Goal: Task Accomplishment & Management: Use online tool/utility

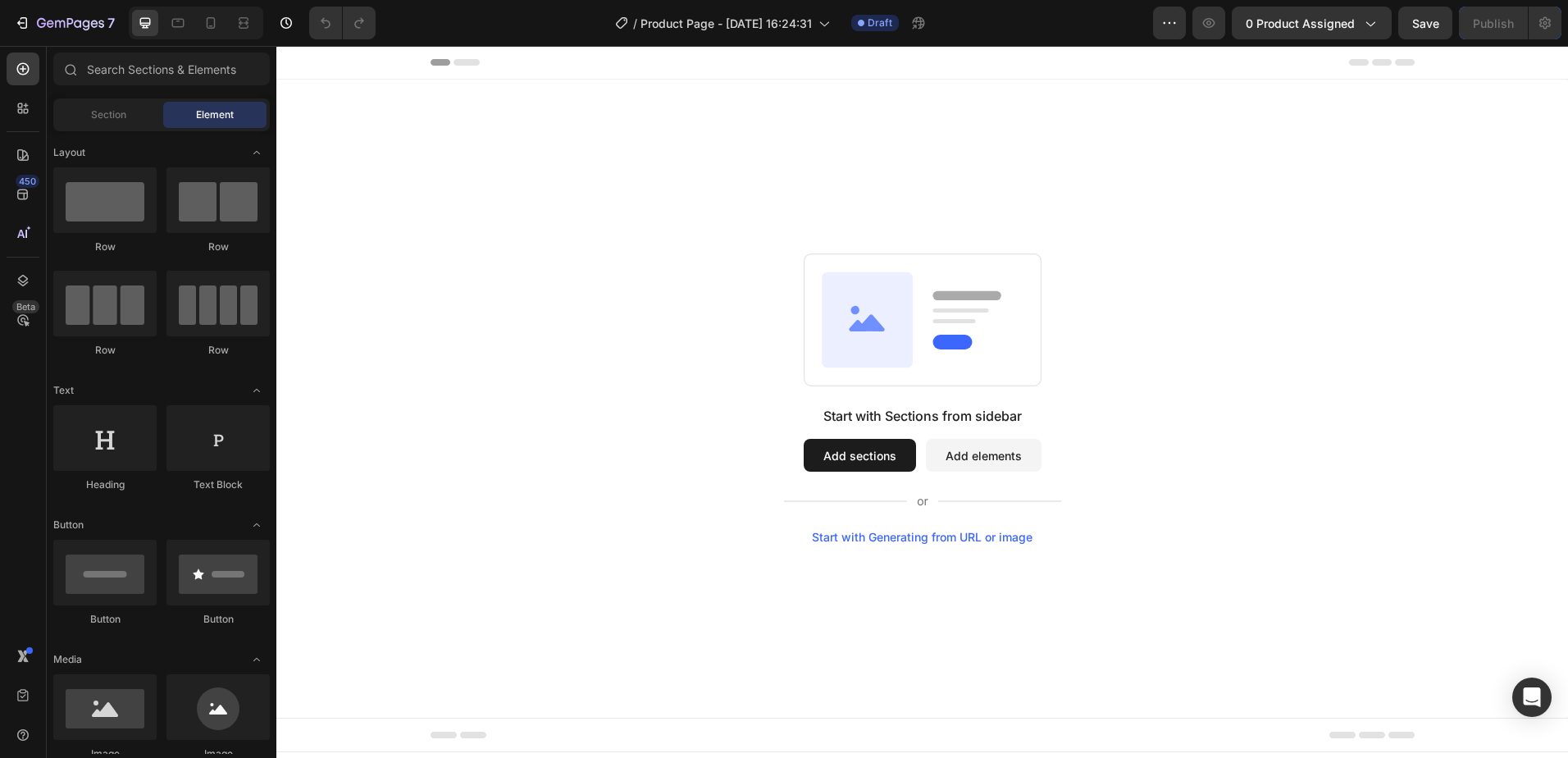
click at [867, 445] on button "Add sections" at bounding box center [860, 455] width 113 height 33
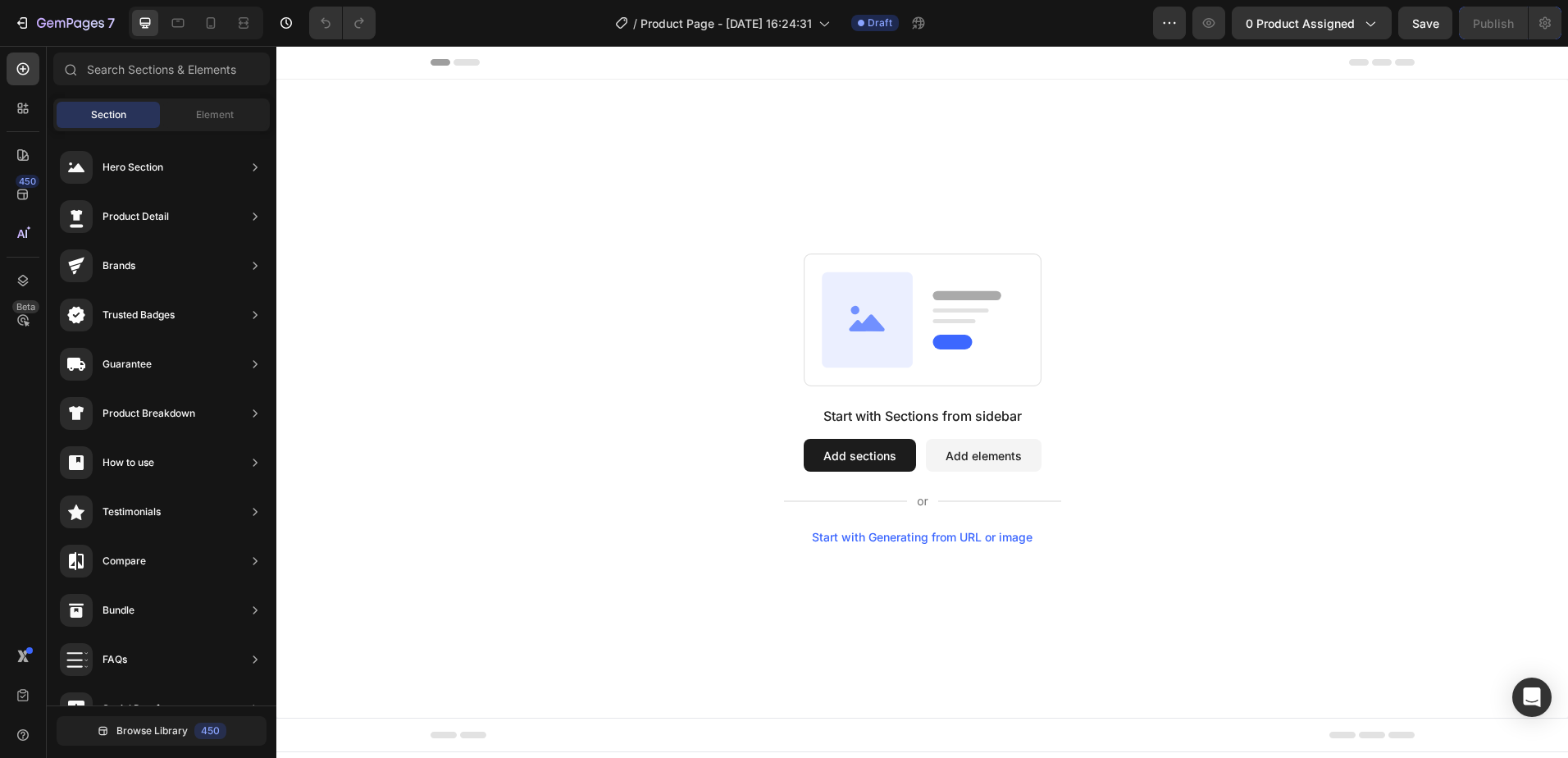
click at [984, 461] on button "Add elements" at bounding box center [983, 455] width 115 height 33
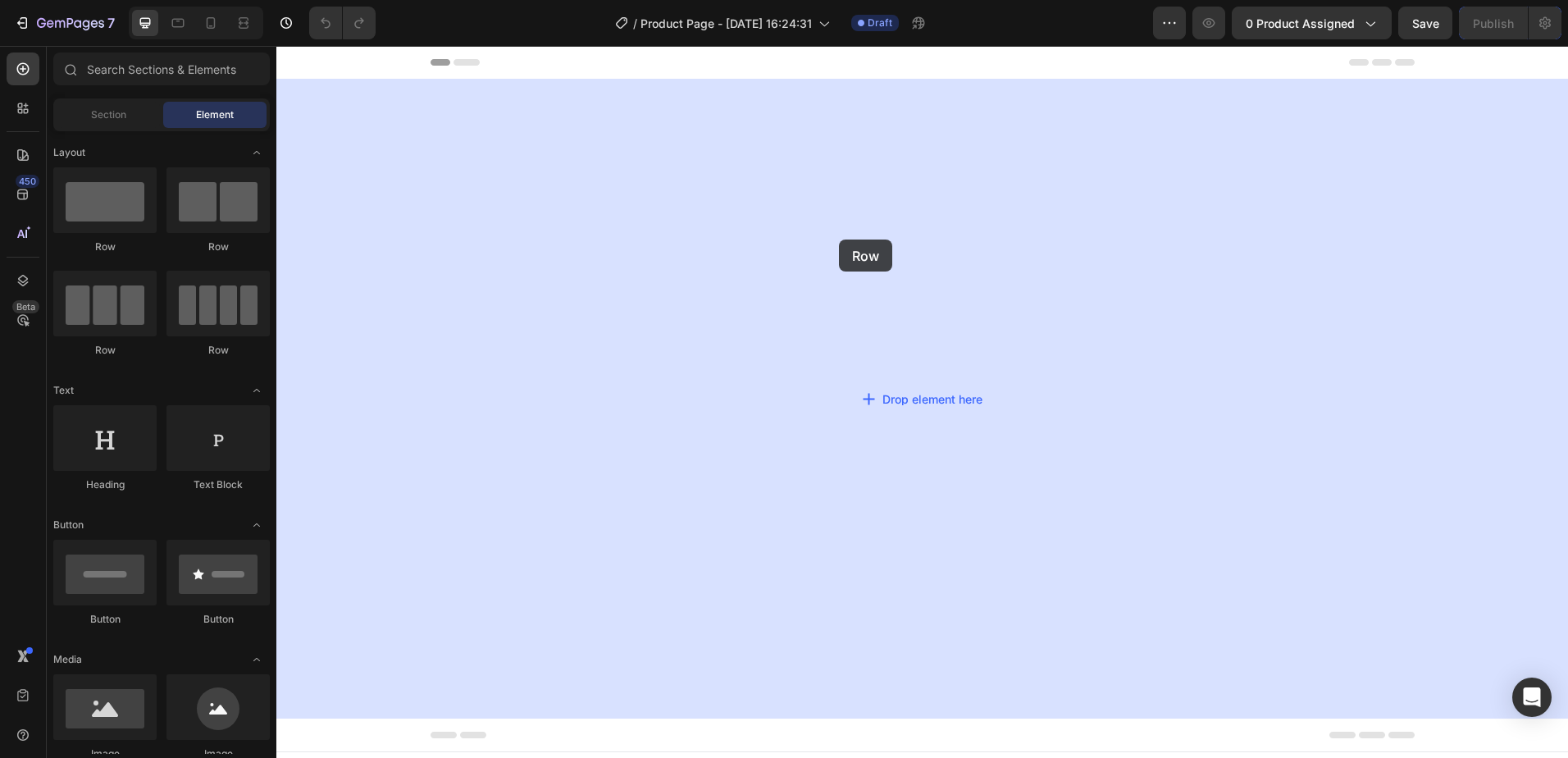
drag, startPoint x: 501, startPoint y: 257, endPoint x: 839, endPoint y: 240, distance: 338.4
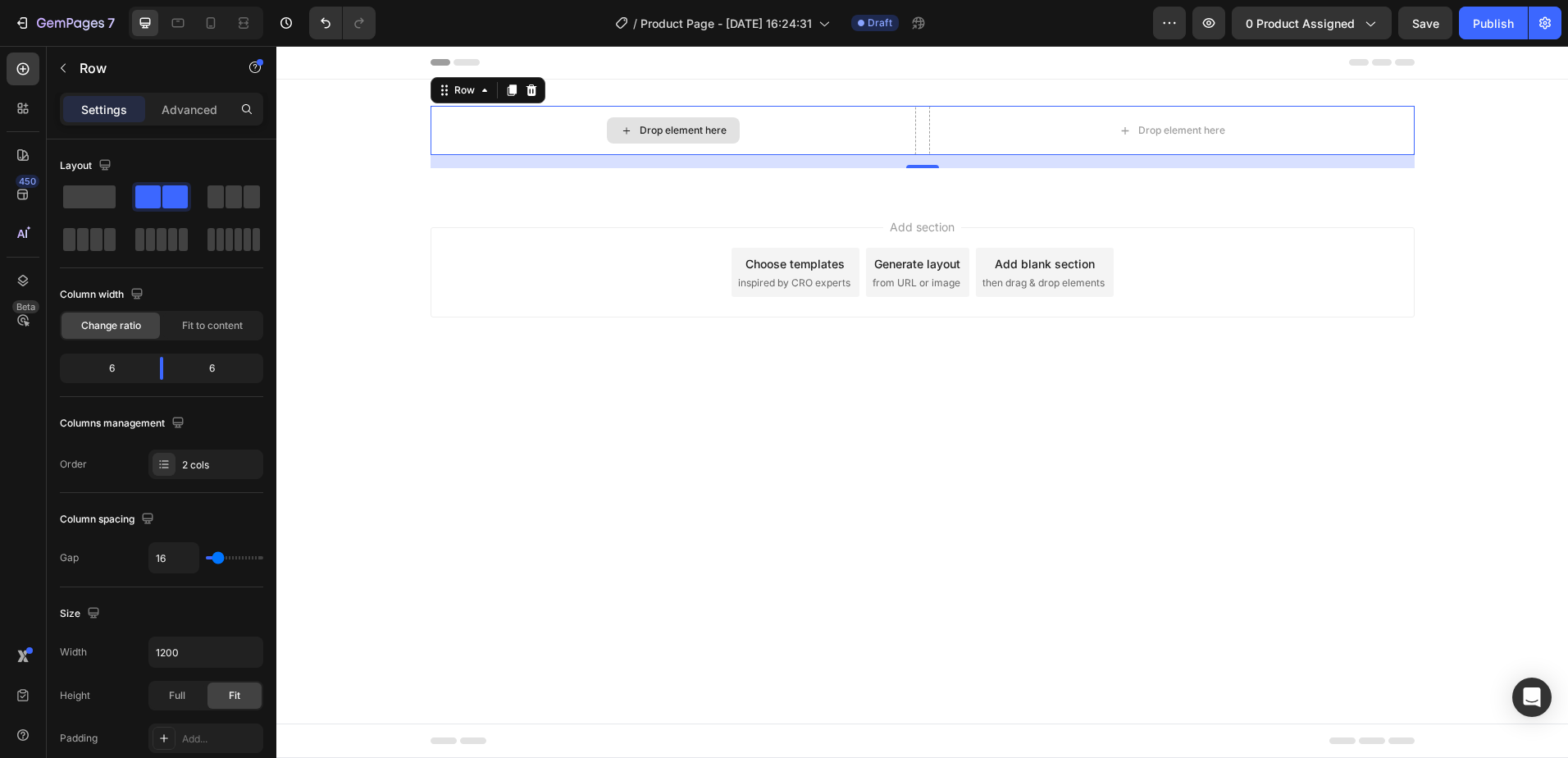
click at [663, 133] on div "Drop element here" at bounding box center [683, 130] width 87 height 13
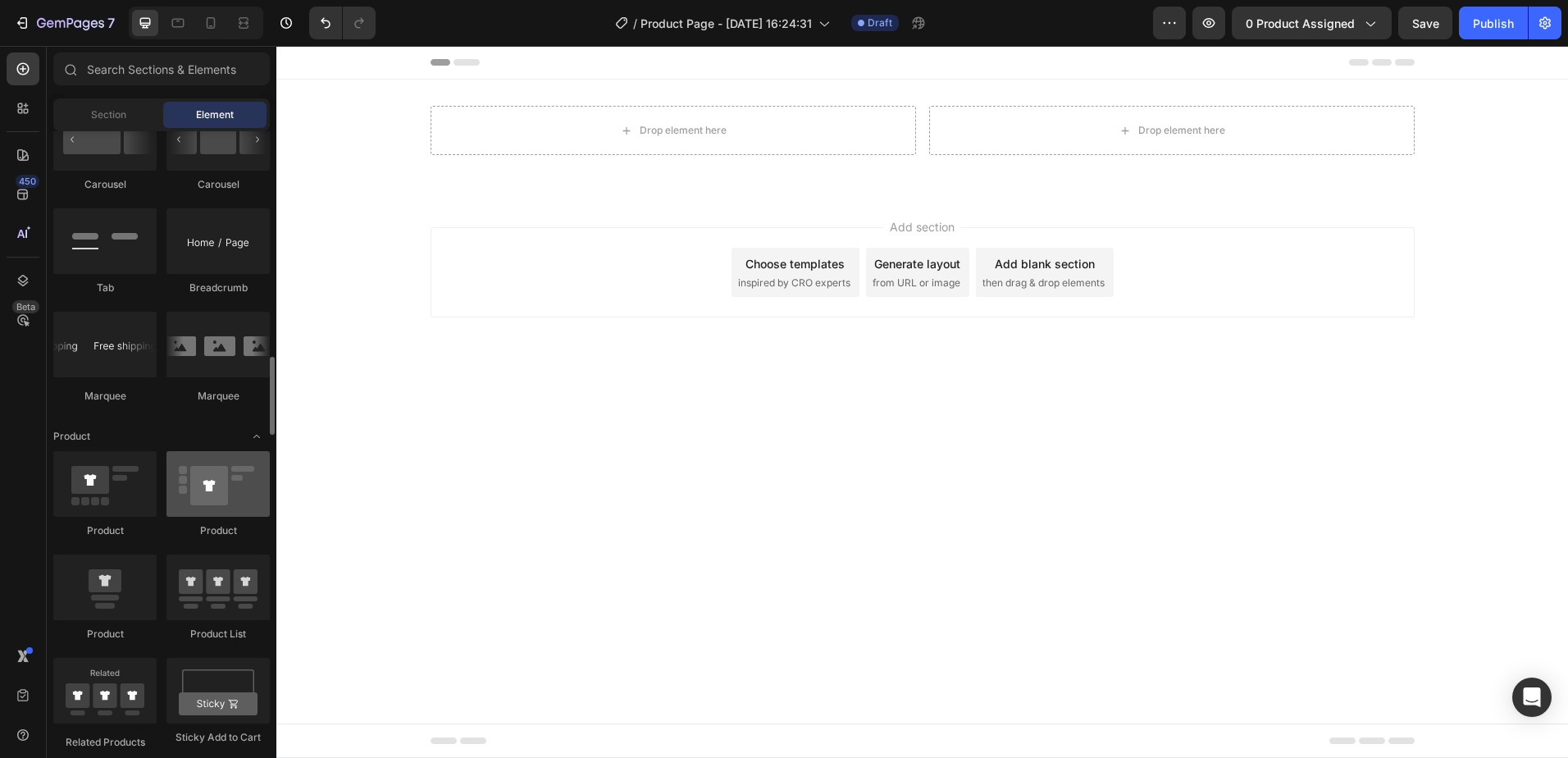
scroll to position [1887, 0]
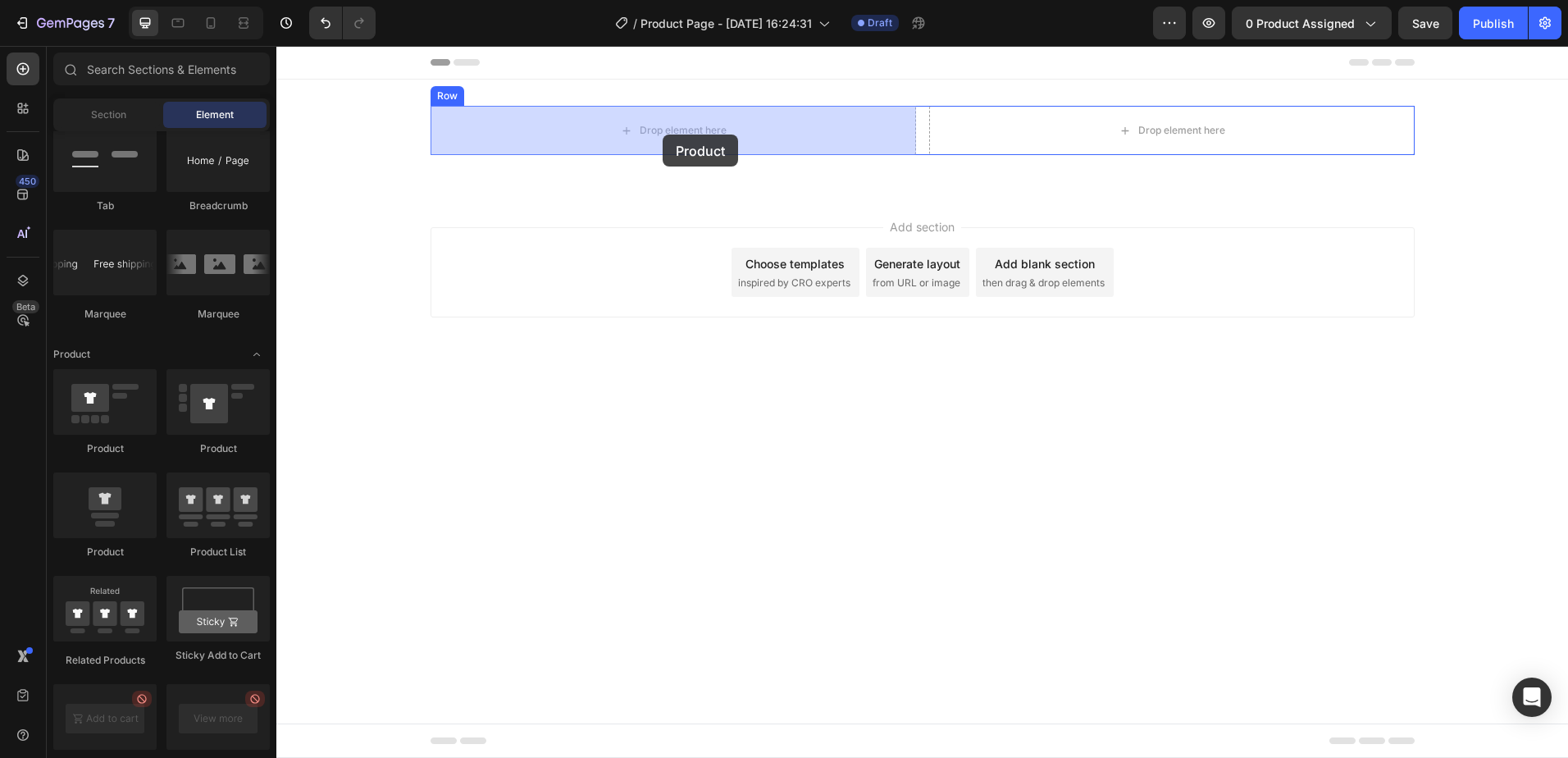
drag, startPoint x: 386, startPoint y: 542, endPoint x: 662, endPoint y: 135, distance: 491.8
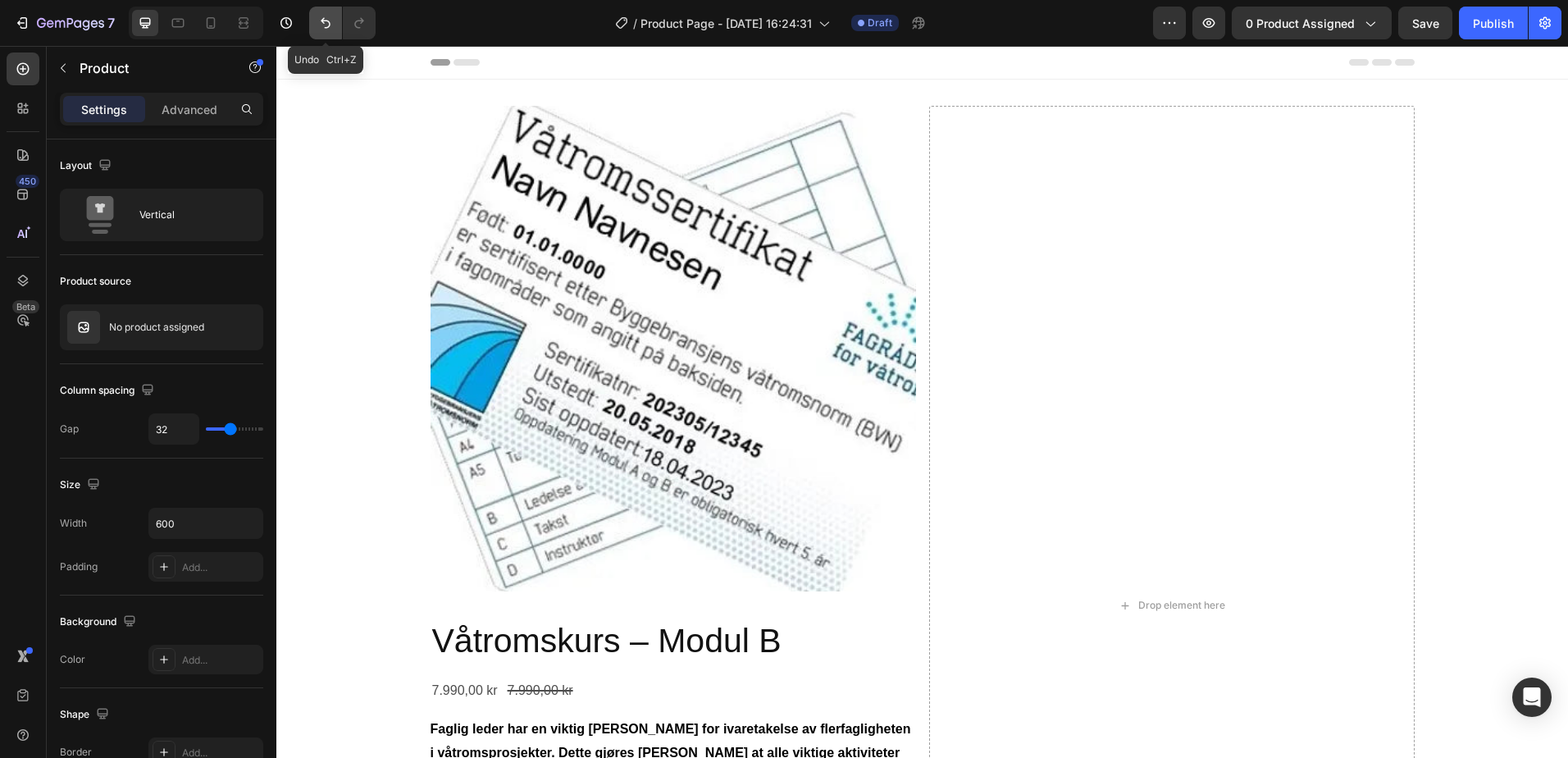
click at [325, 10] on button "Undo/Redo" at bounding box center [325, 23] width 33 height 33
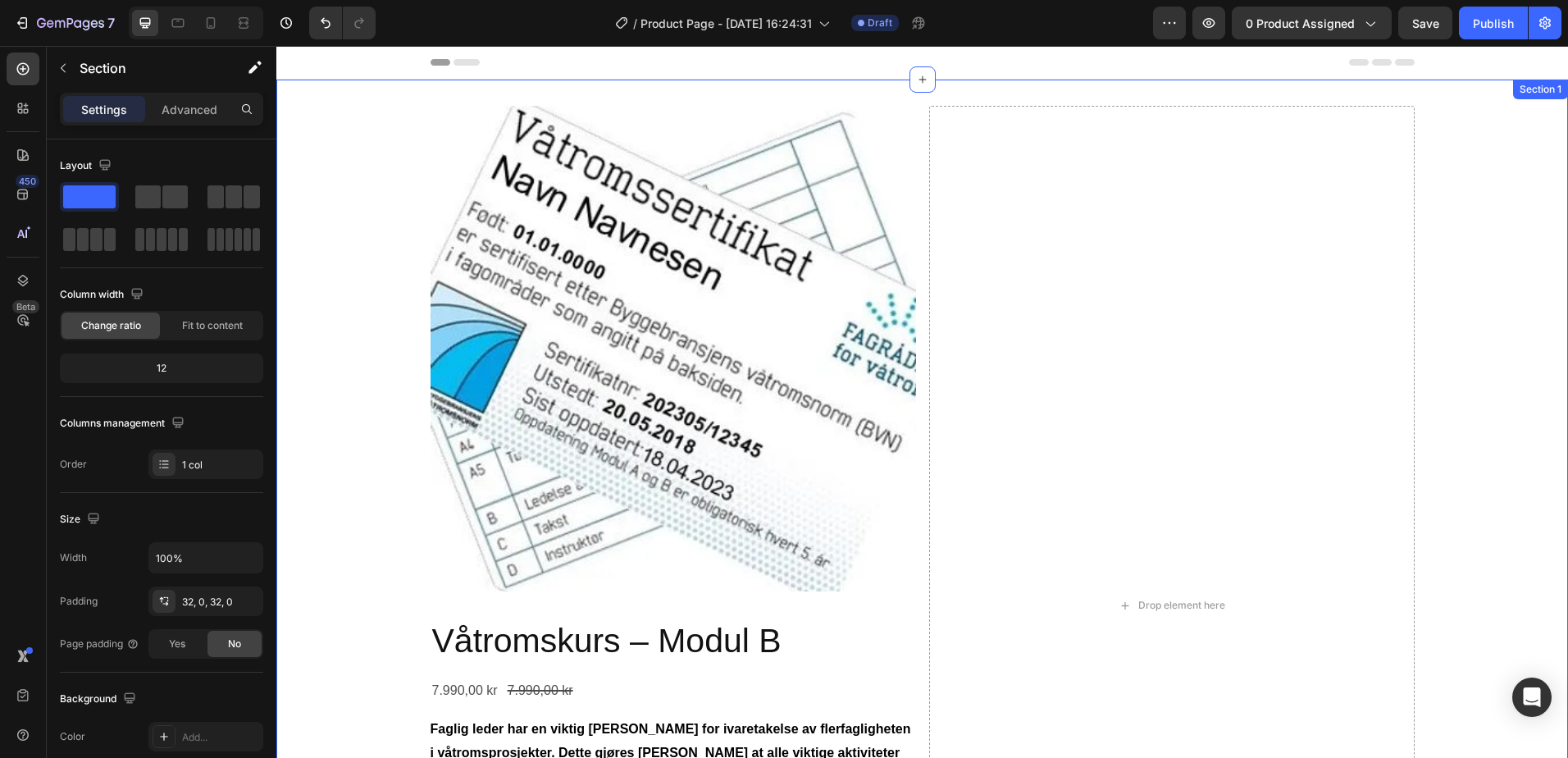
click at [337, 336] on div "Product Images Våtromskurs – Modul B Product Title 7.990,00 kr Product Price Pr…" at bounding box center [922, 612] width 1292 height 1013
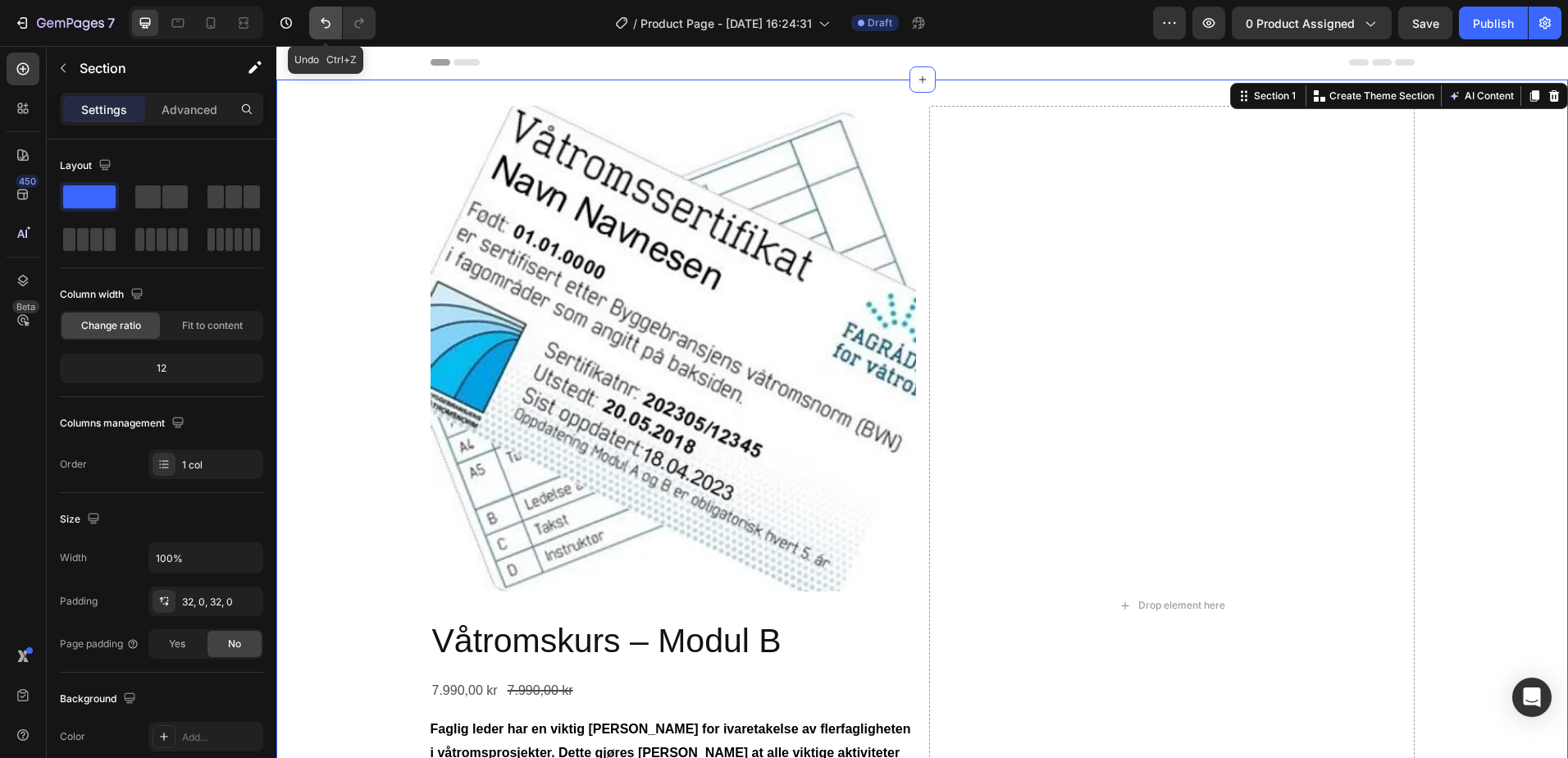
click at [326, 22] on icon "Undo/Redo" at bounding box center [325, 23] width 16 height 16
click at [326, 23] on icon "Undo/Redo" at bounding box center [325, 23] width 16 height 16
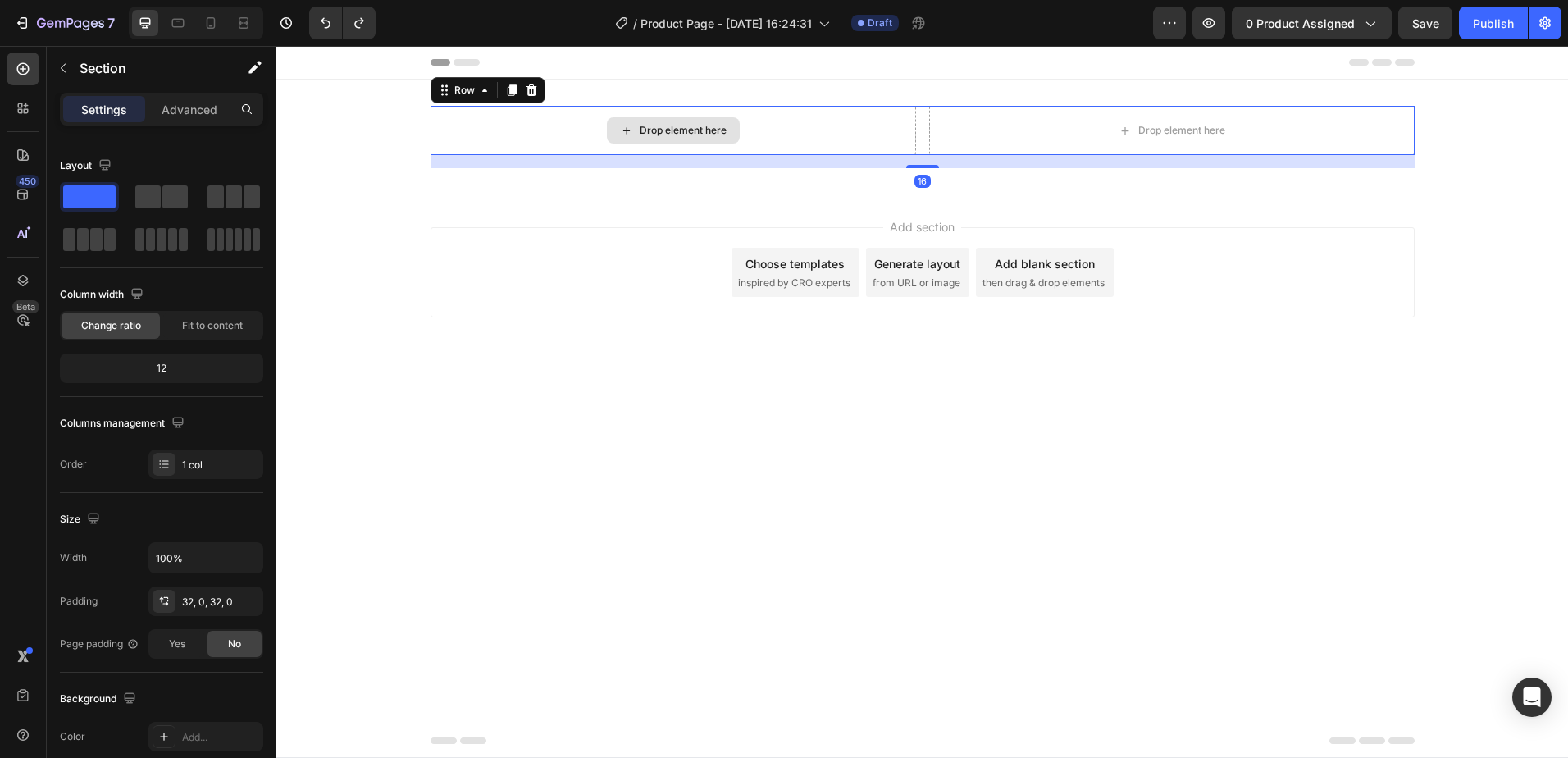
click at [761, 117] on div "Drop element here" at bounding box center [673, 130] width 485 height 49
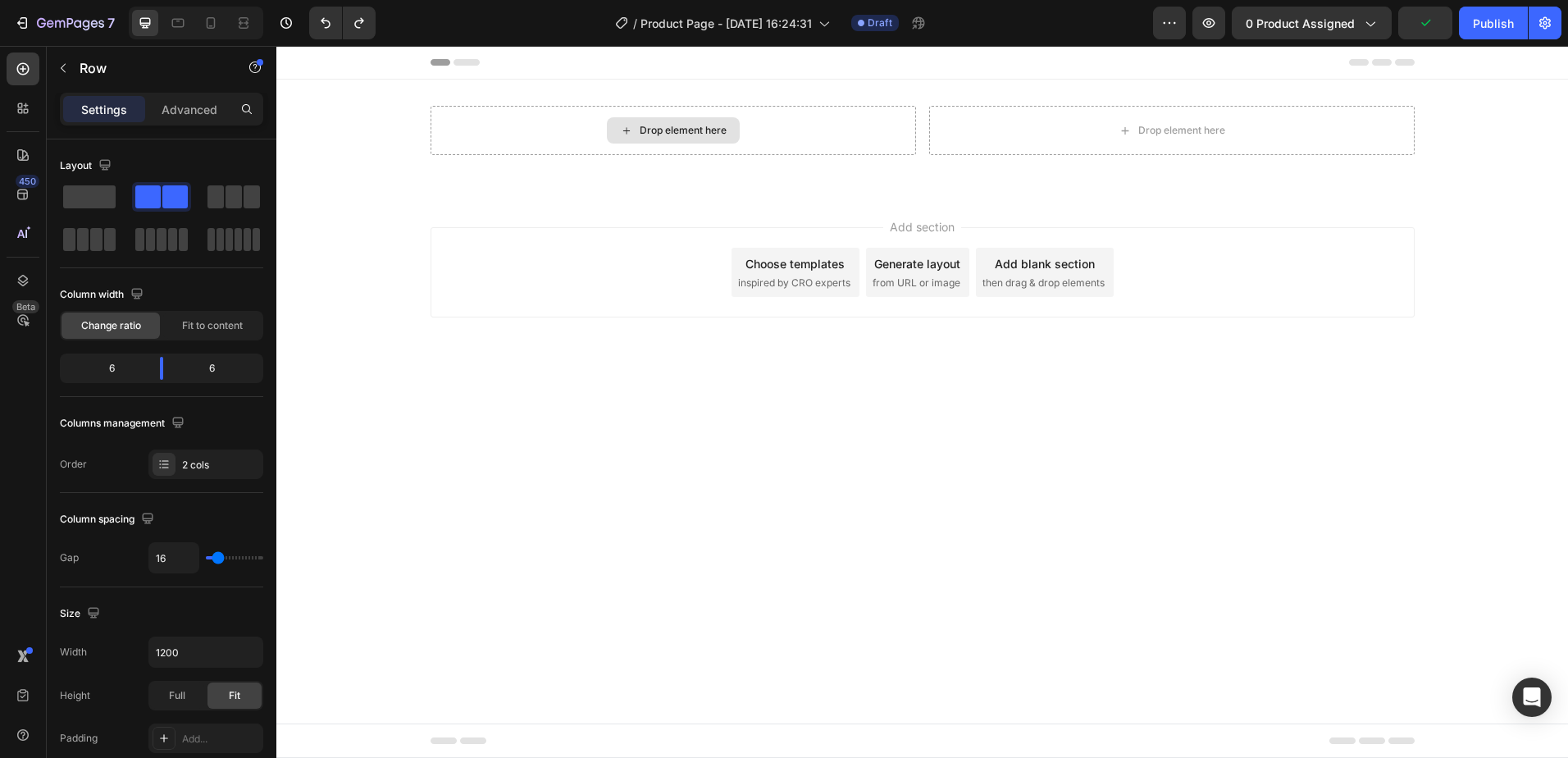
click at [710, 128] on div "Drop element here" at bounding box center [683, 130] width 87 height 13
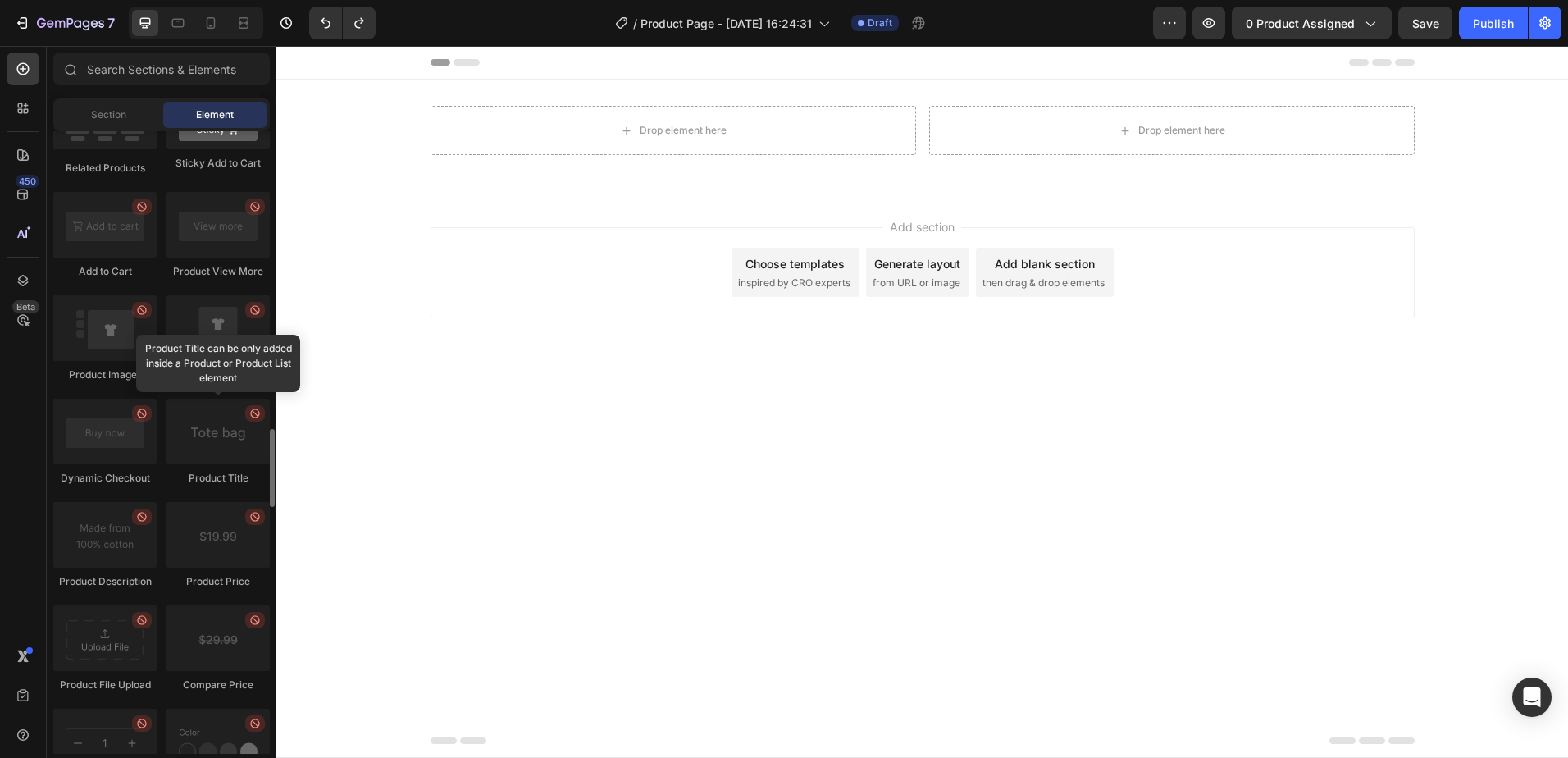
scroll to position [2461, 0]
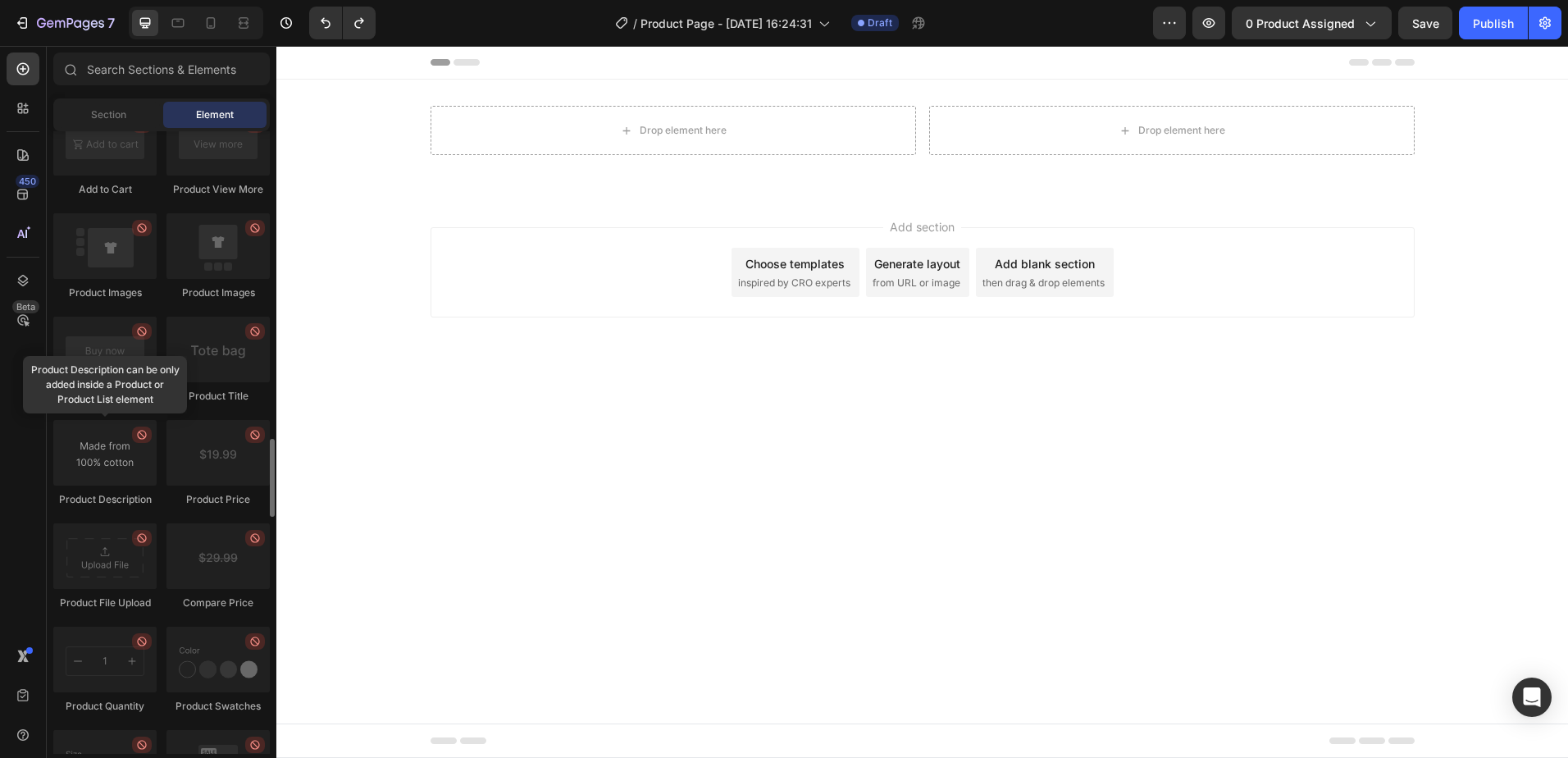
click at [111, 442] on div at bounding box center [105, 453] width 104 height 65
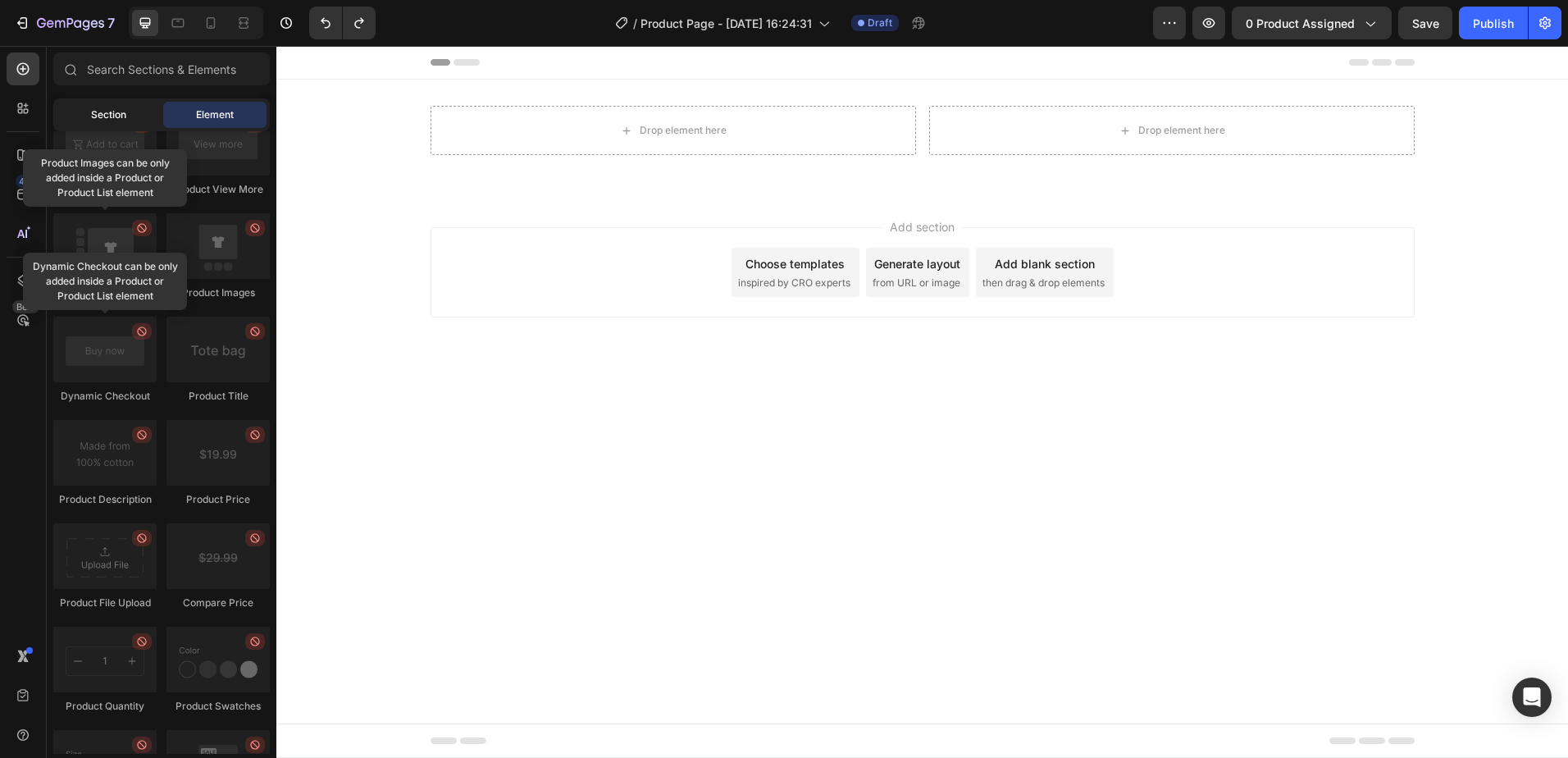
click at [124, 107] on span "Section" at bounding box center [108, 115] width 35 height 15
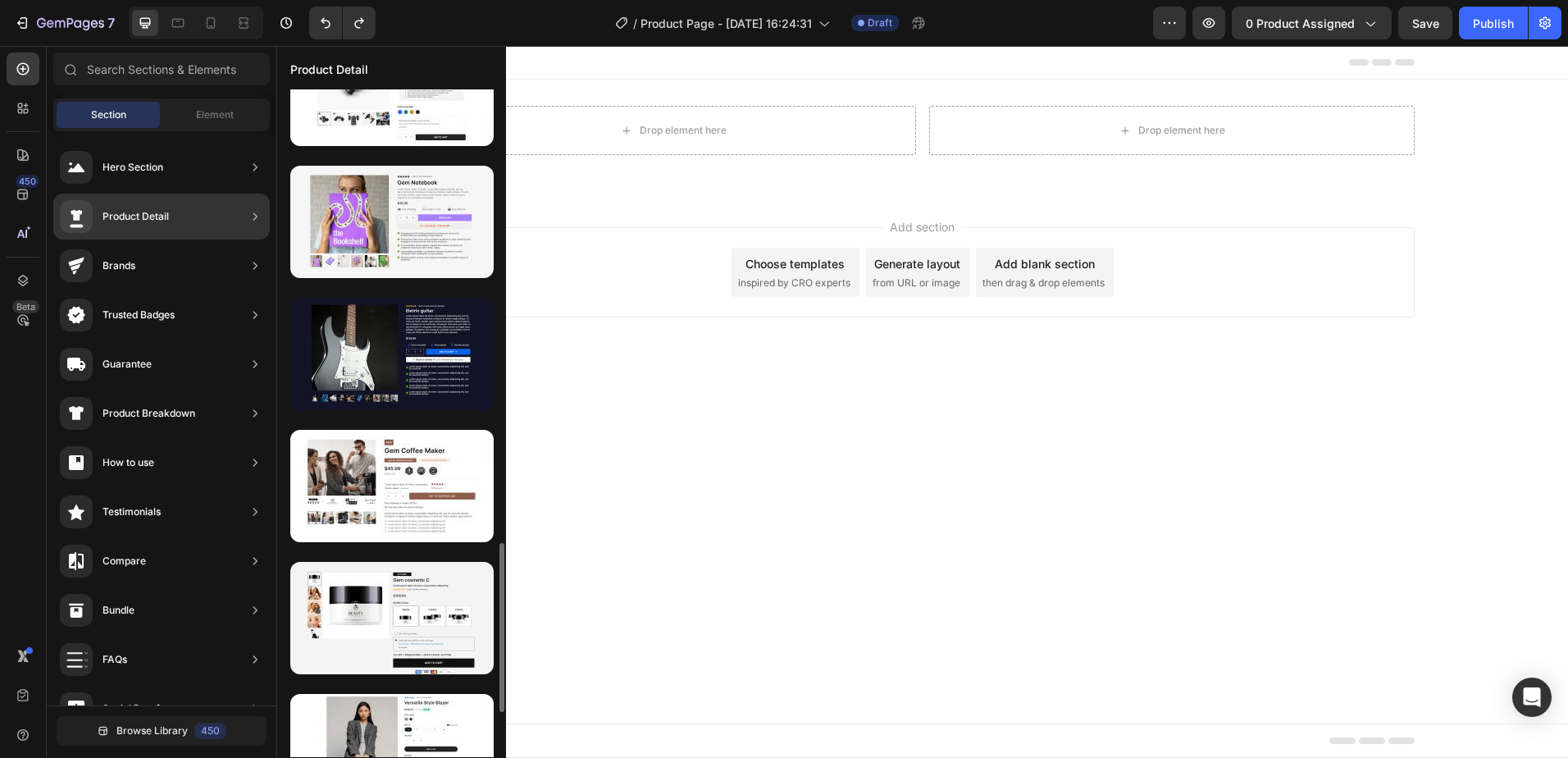
scroll to position [1463, 0]
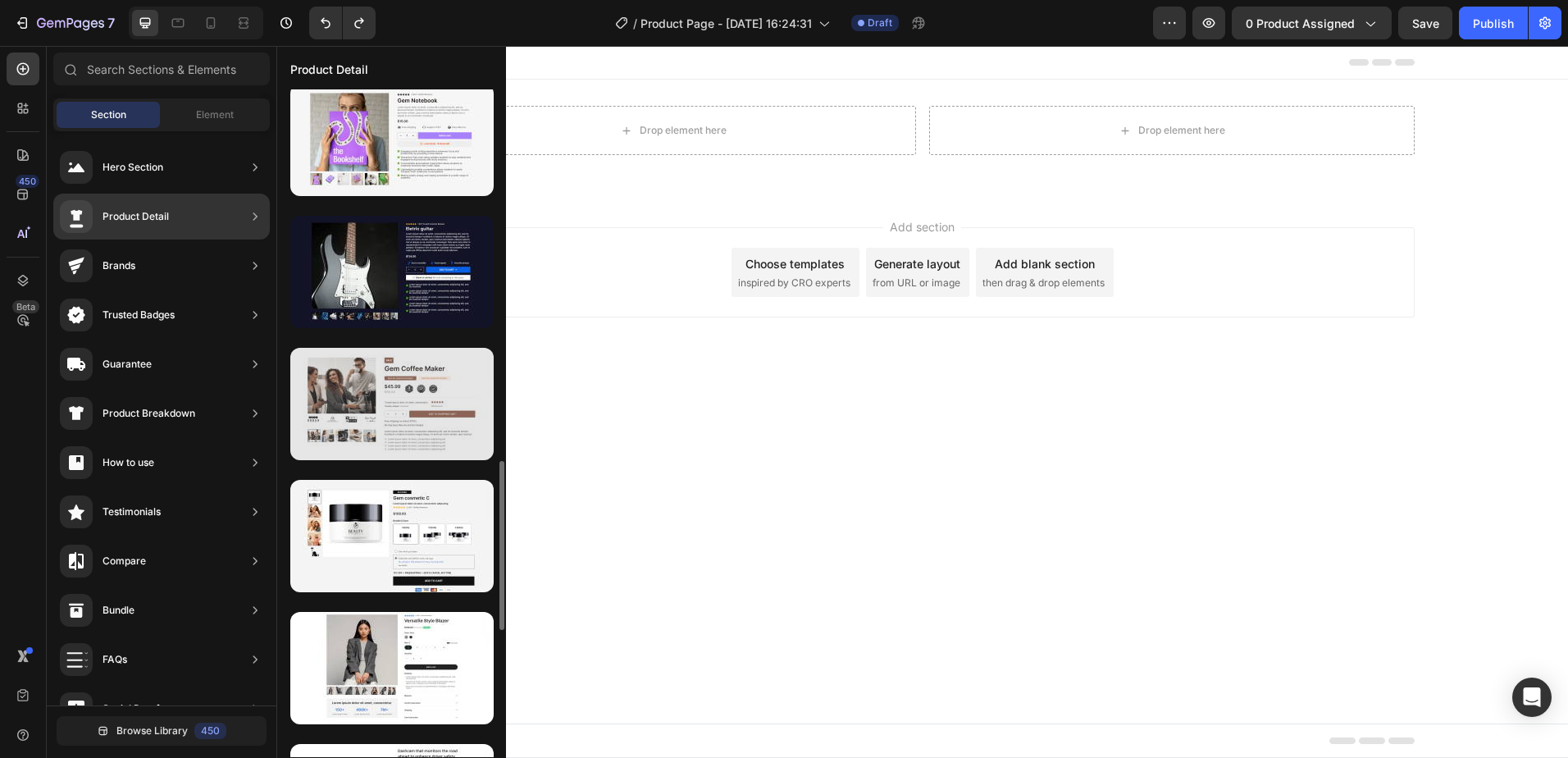
click at [442, 410] on div at bounding box center [392, 404] width 203 height 113
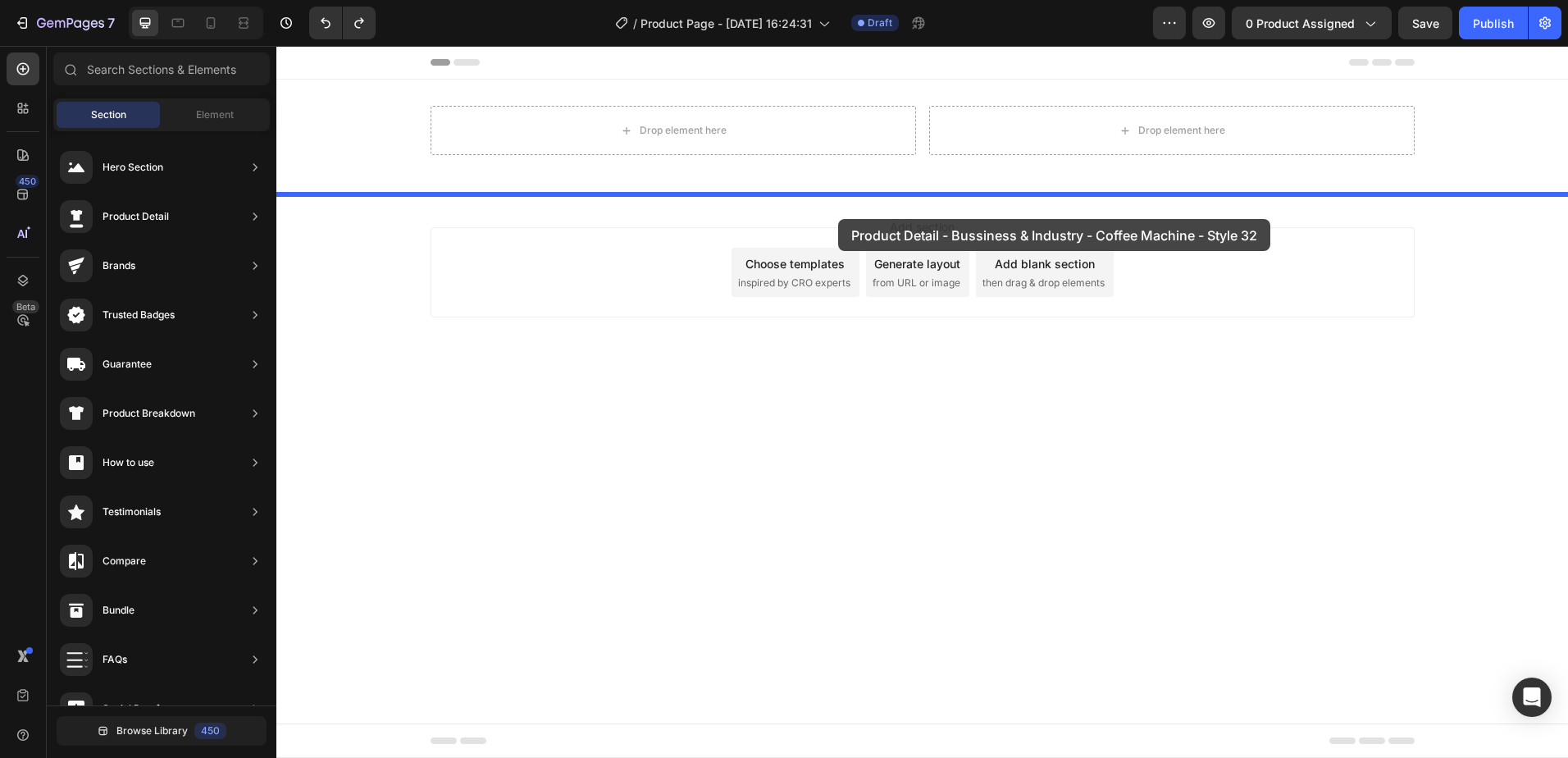
drag, startPoint x: 676, startPoint y: 459, endPoint x: 838, endPoint y: 219, distance: 289.6
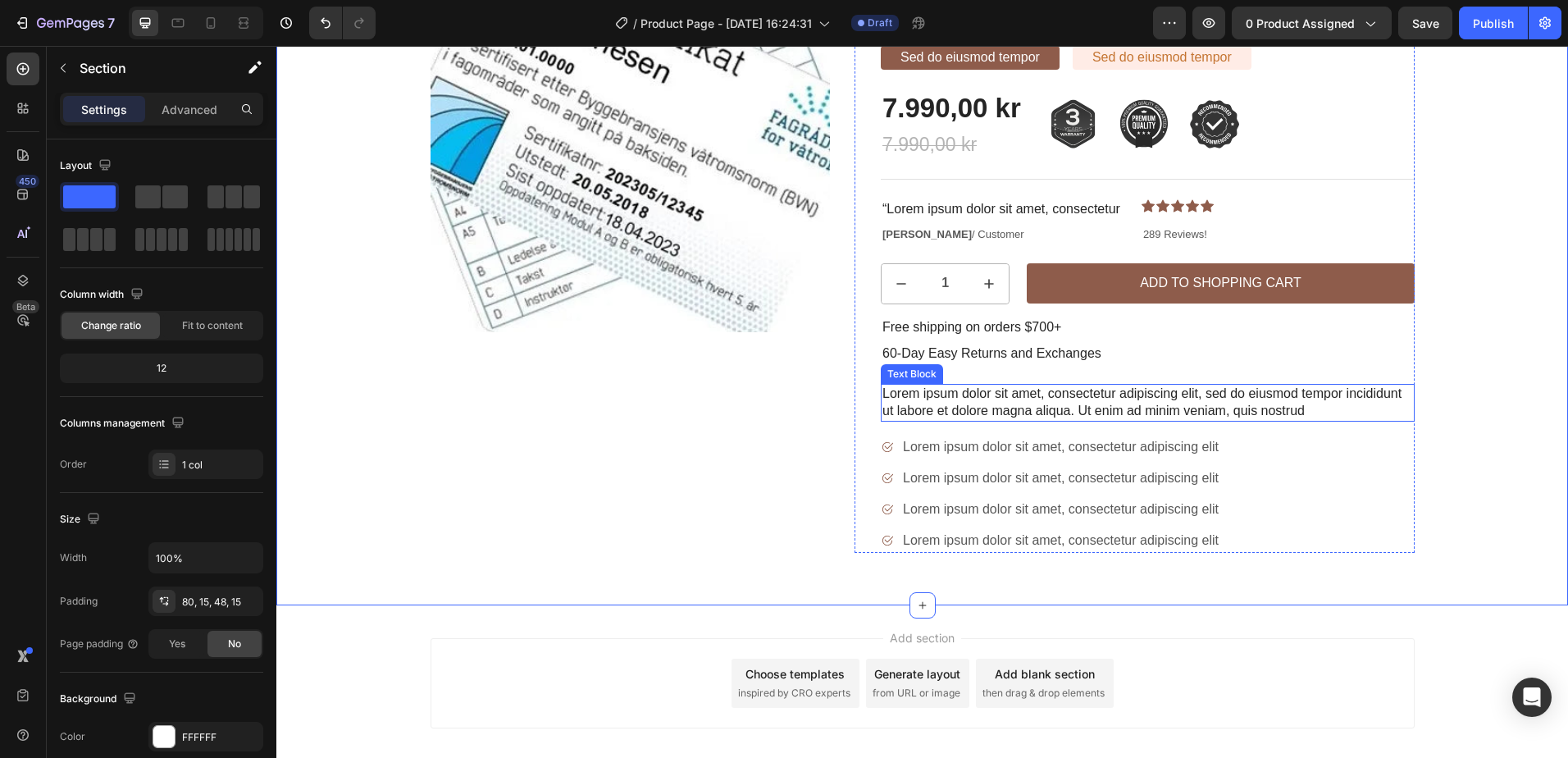
scroll to position [0, 0]
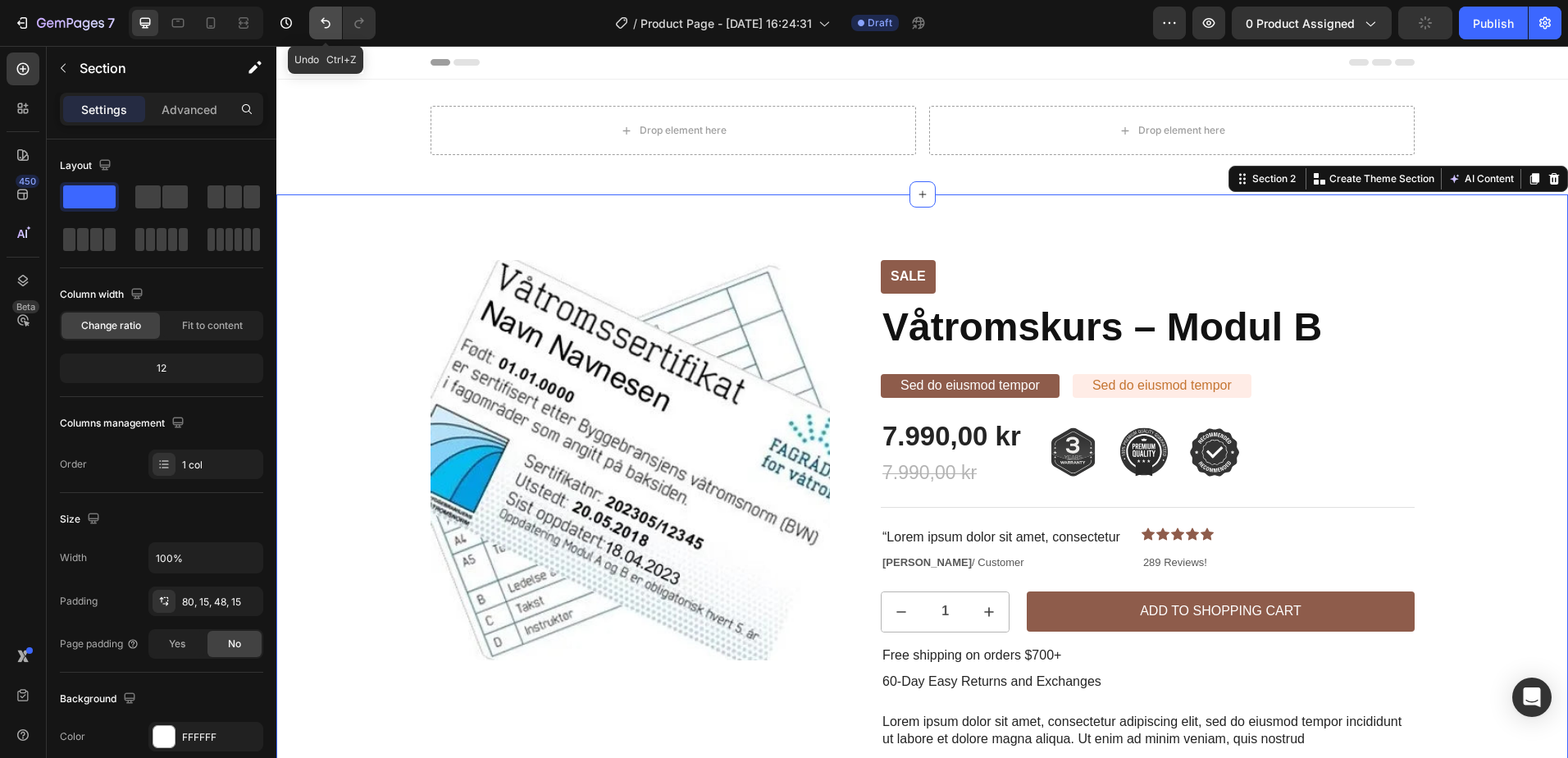
click at [327, 27] on icon "Undo/Redo" at bounding box center [325, 24] width 10 height 11
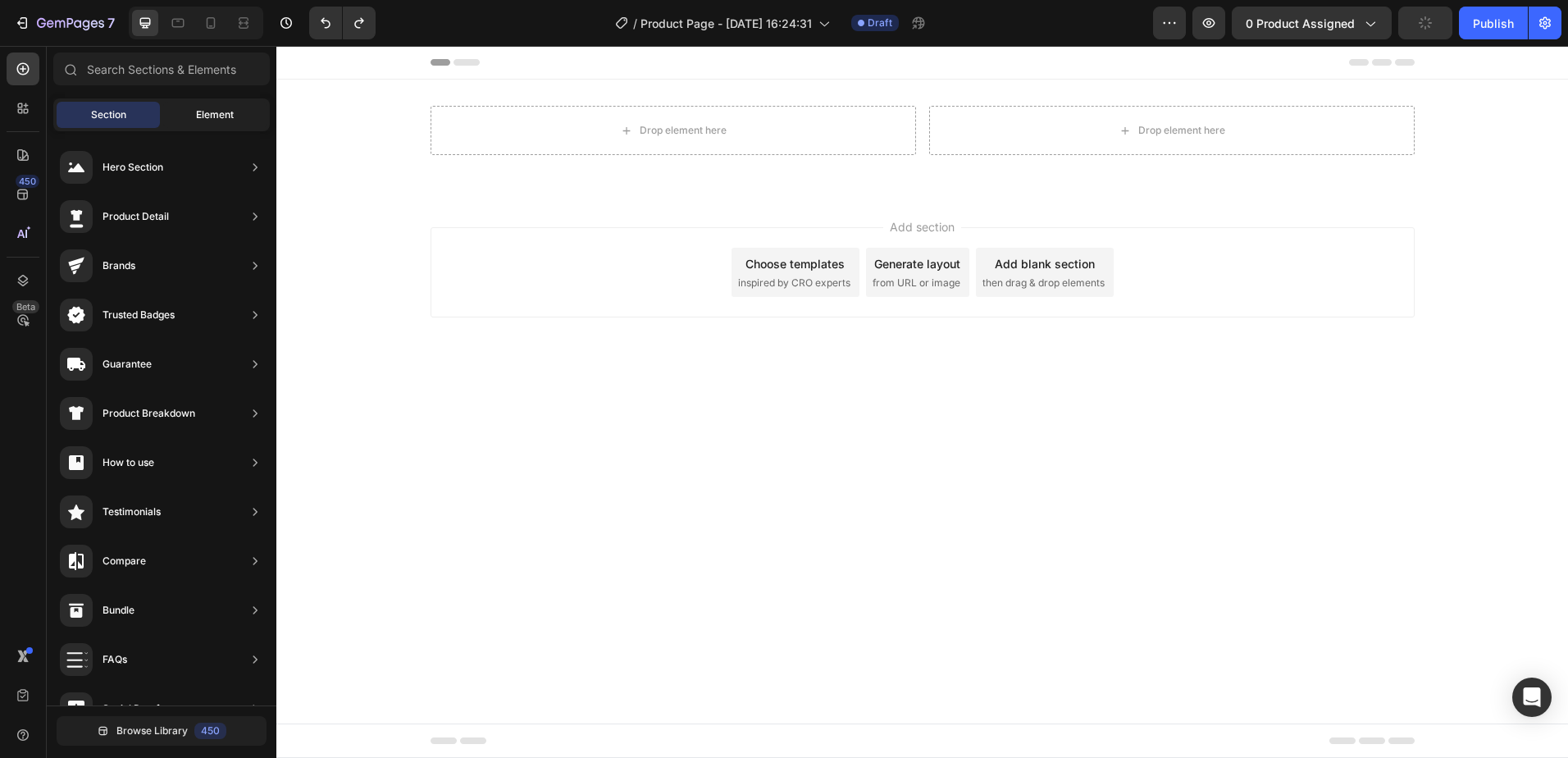
click at [207, 108] on span "Element" at bounding box center [215, 115] width 38 height 15
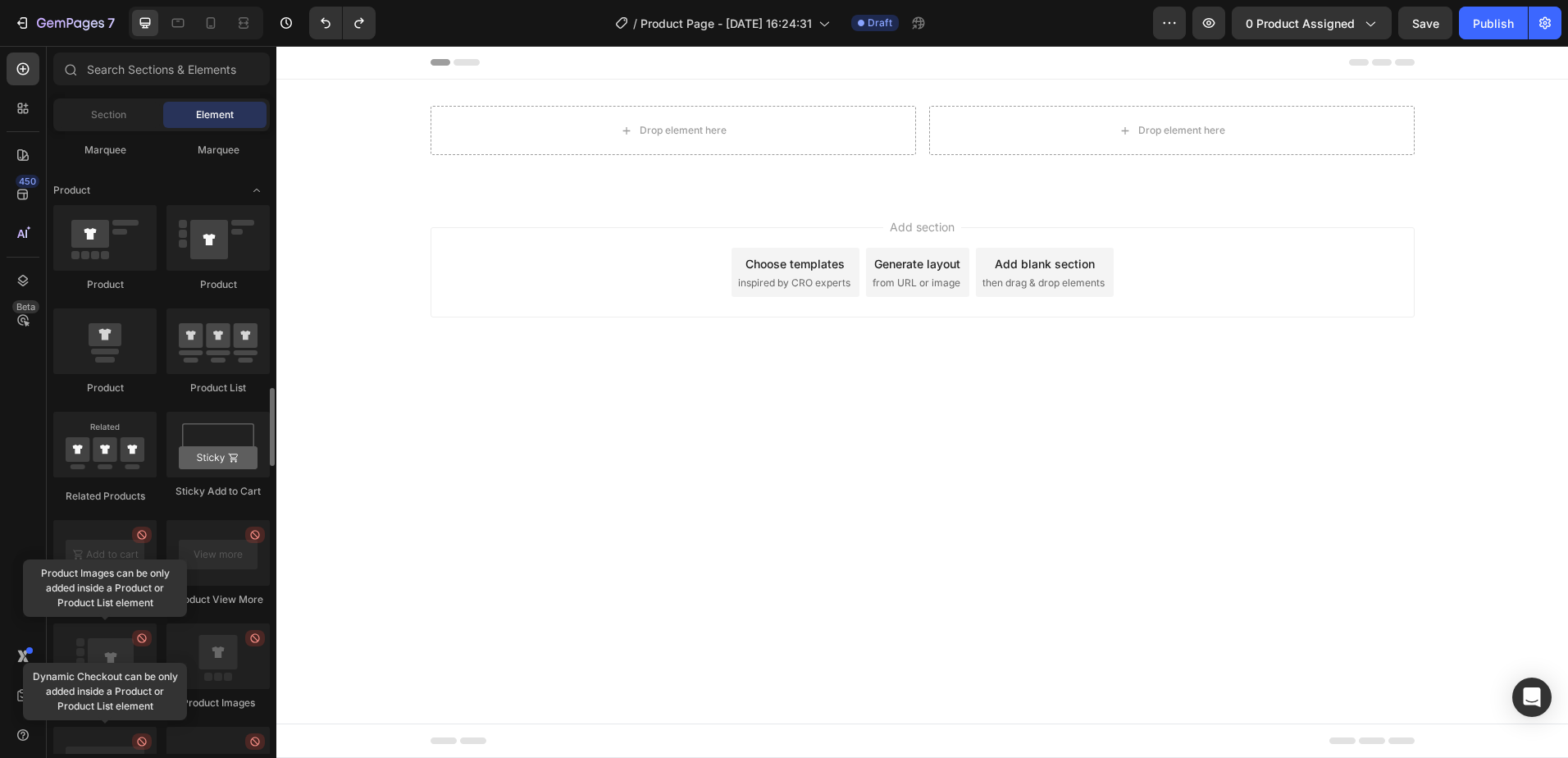
scroll to position [1969, 0]
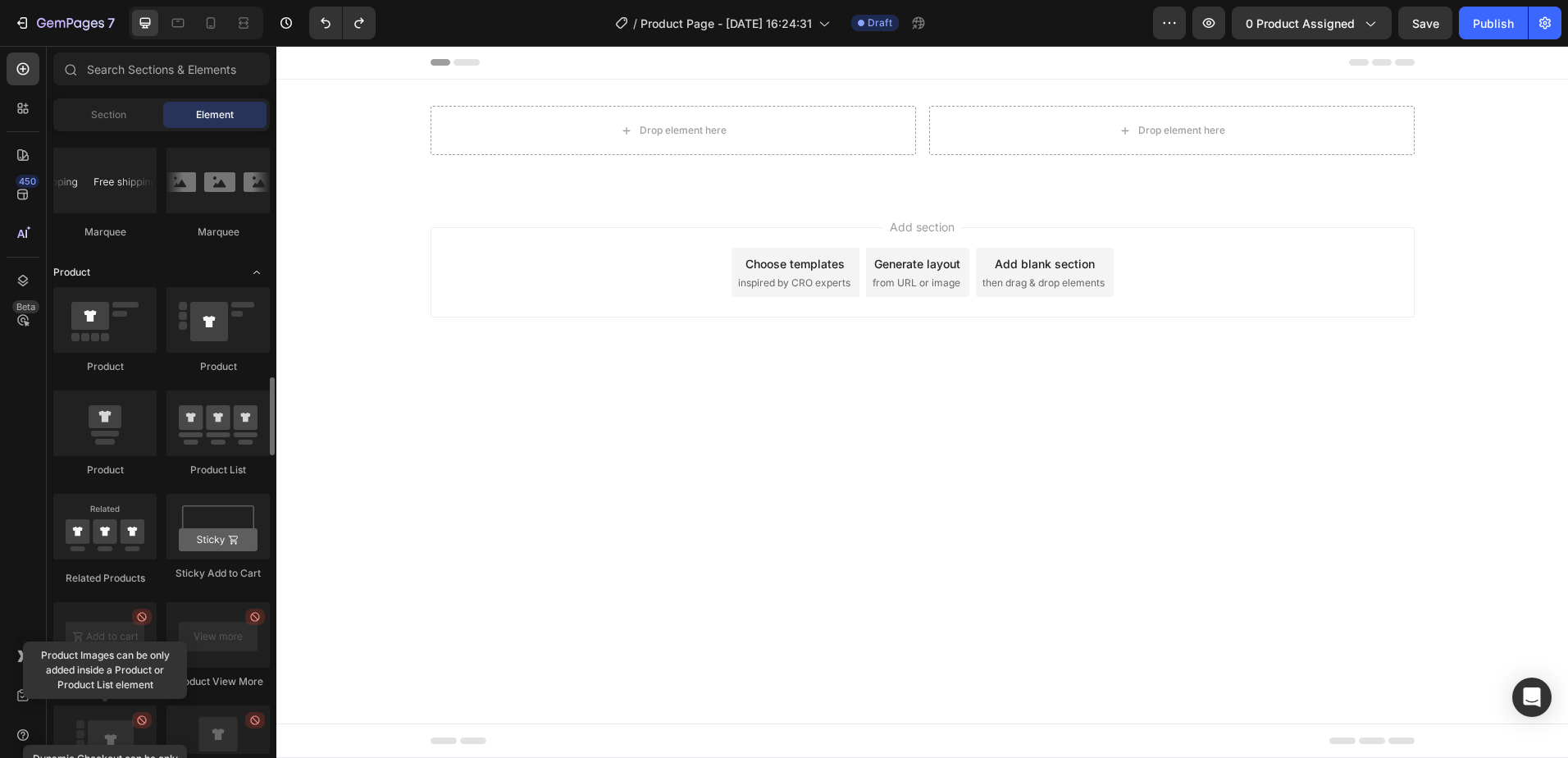
click at [254, 272] on icon "Toggle open" at bounding box center [256, 272] width 13 height 13
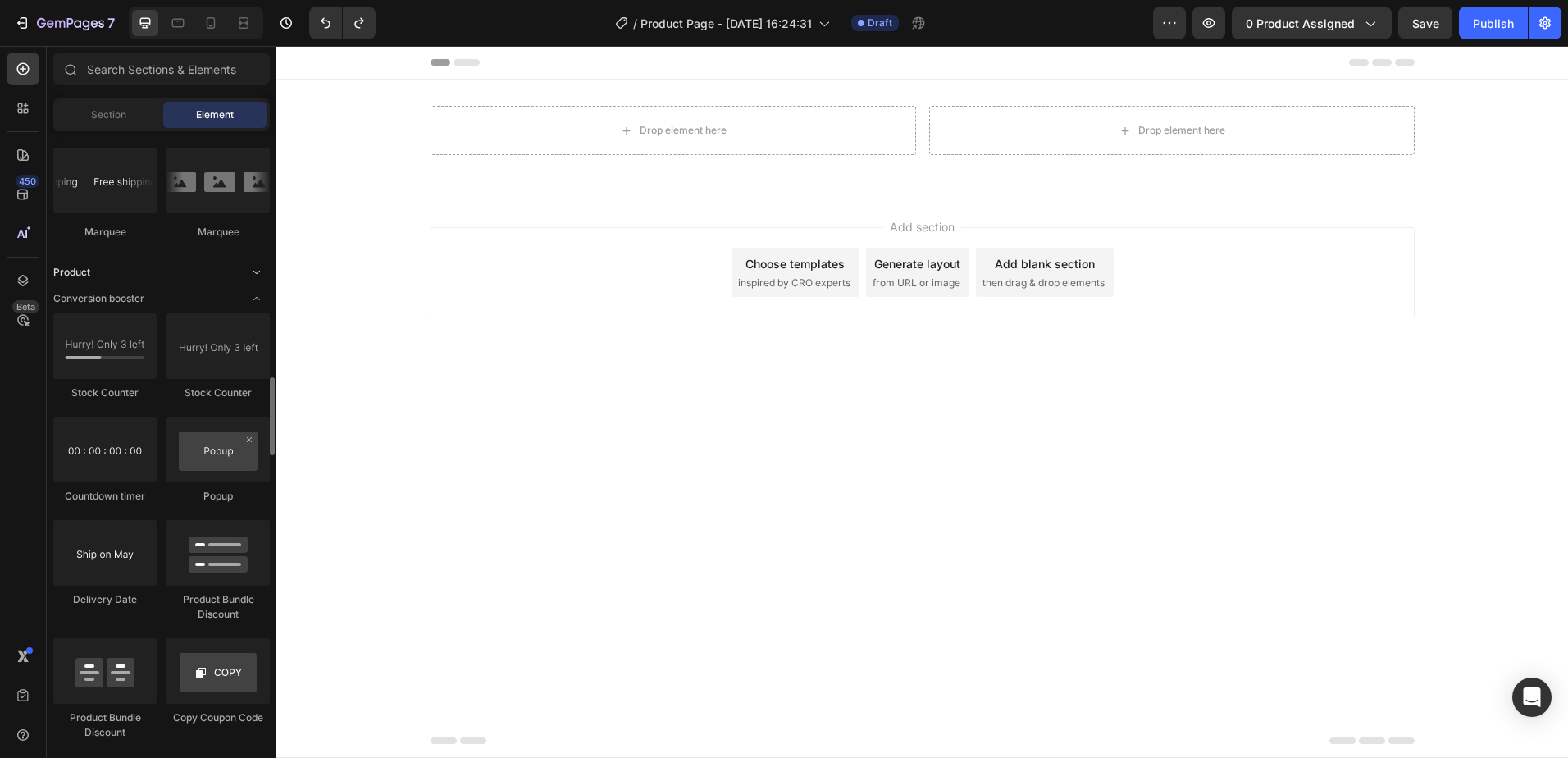
click at [254, 272] on icon "Toggle open" at bounding box center [256, 273] width 6 height 4
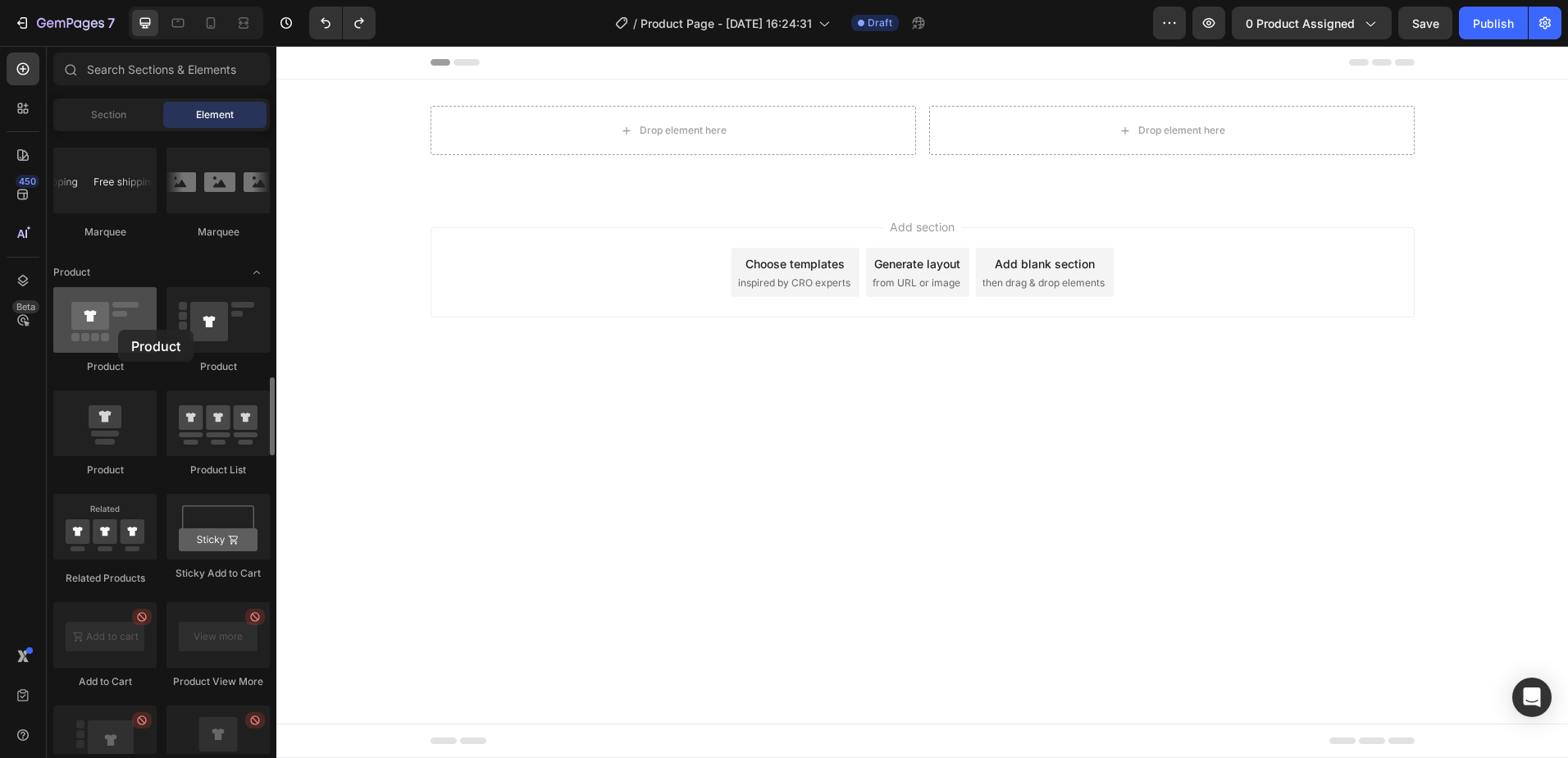
click at [118, 330] on div at bounding box center [105, 320] width 104 height 65
click at [104, 105] on div "Section" at bounding box center [108, 115] width 104 height 26
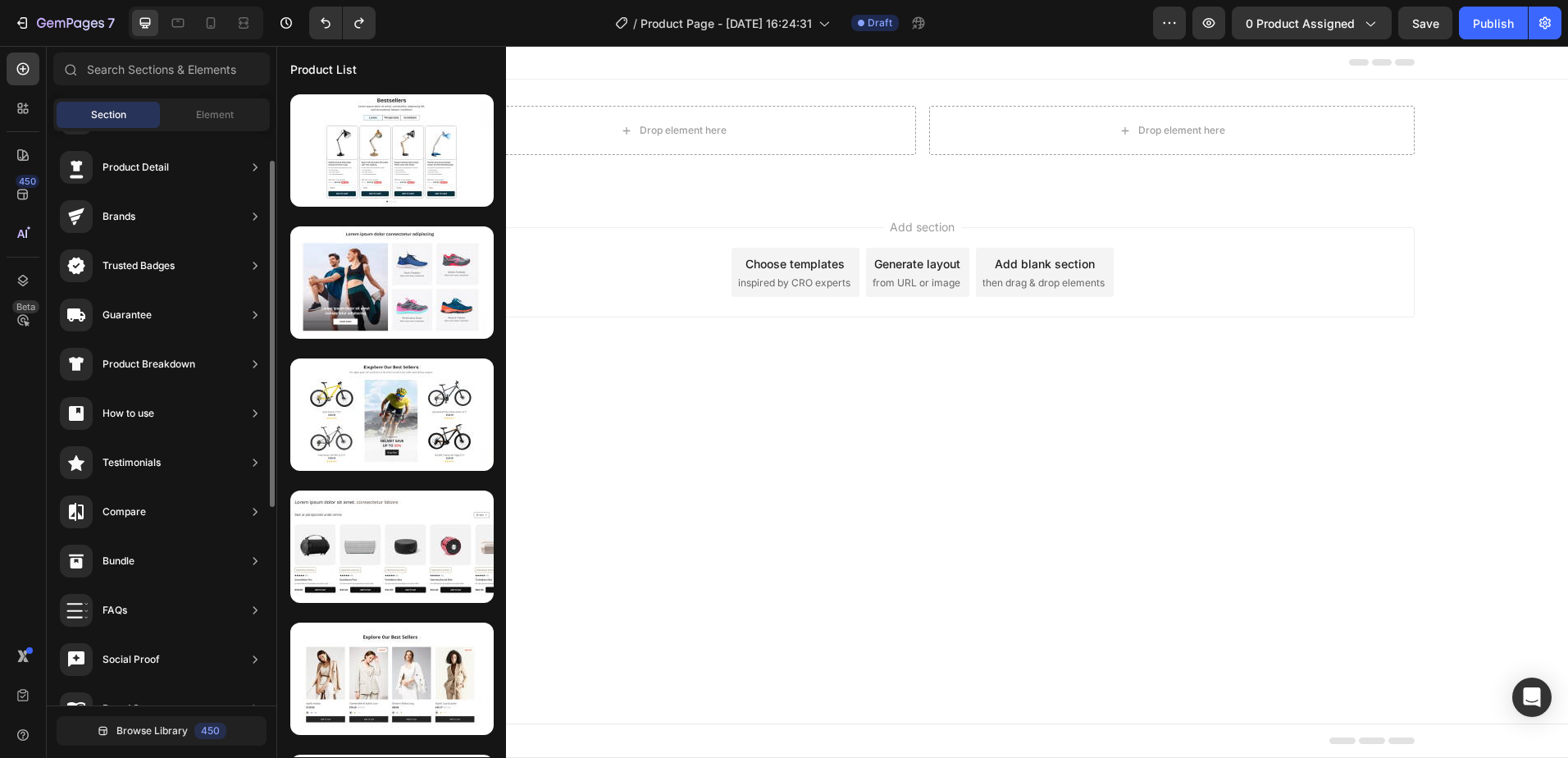
scroll to position [0, 0]
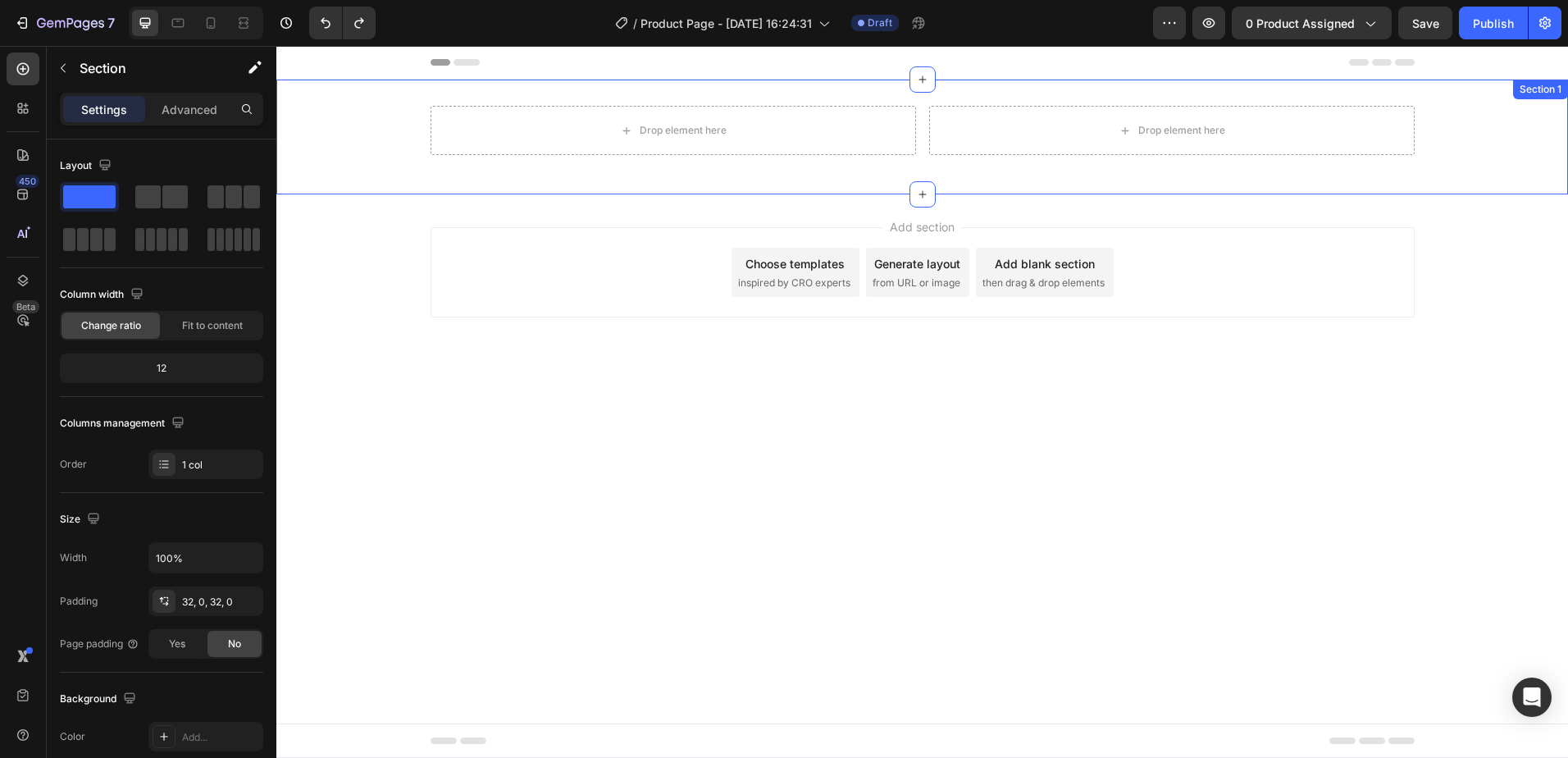
click at [1519, 131] on div "Drop element here Drop element here Row" at bounding box center [922, 136] width 1292 height 63
click at [1555, 95] on icon at bounding box center [1553, 95] width 13 height 13
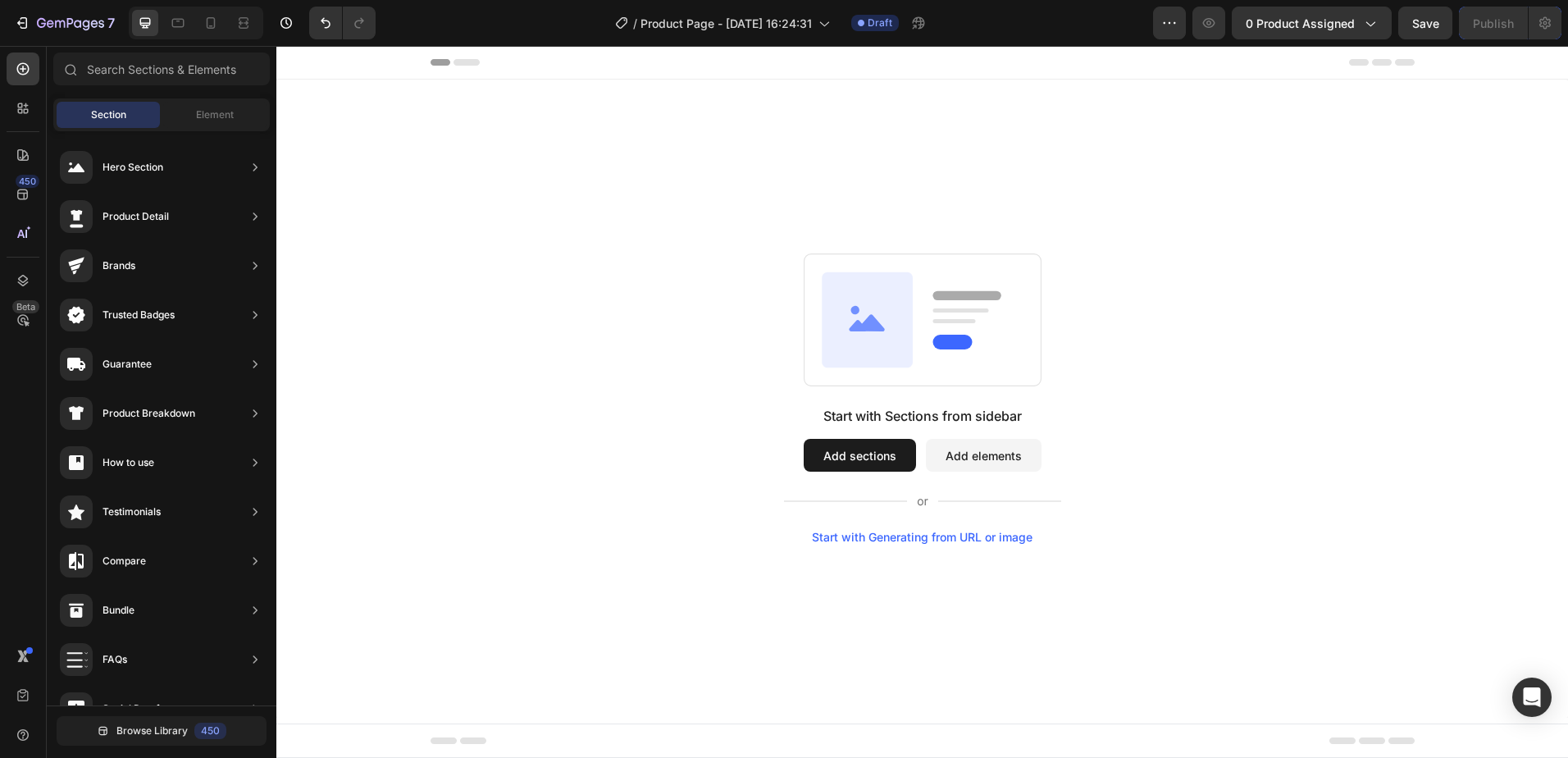
click at [869, 458] on button "Add sections" at bounding box center [860, 455] width 113 height 33
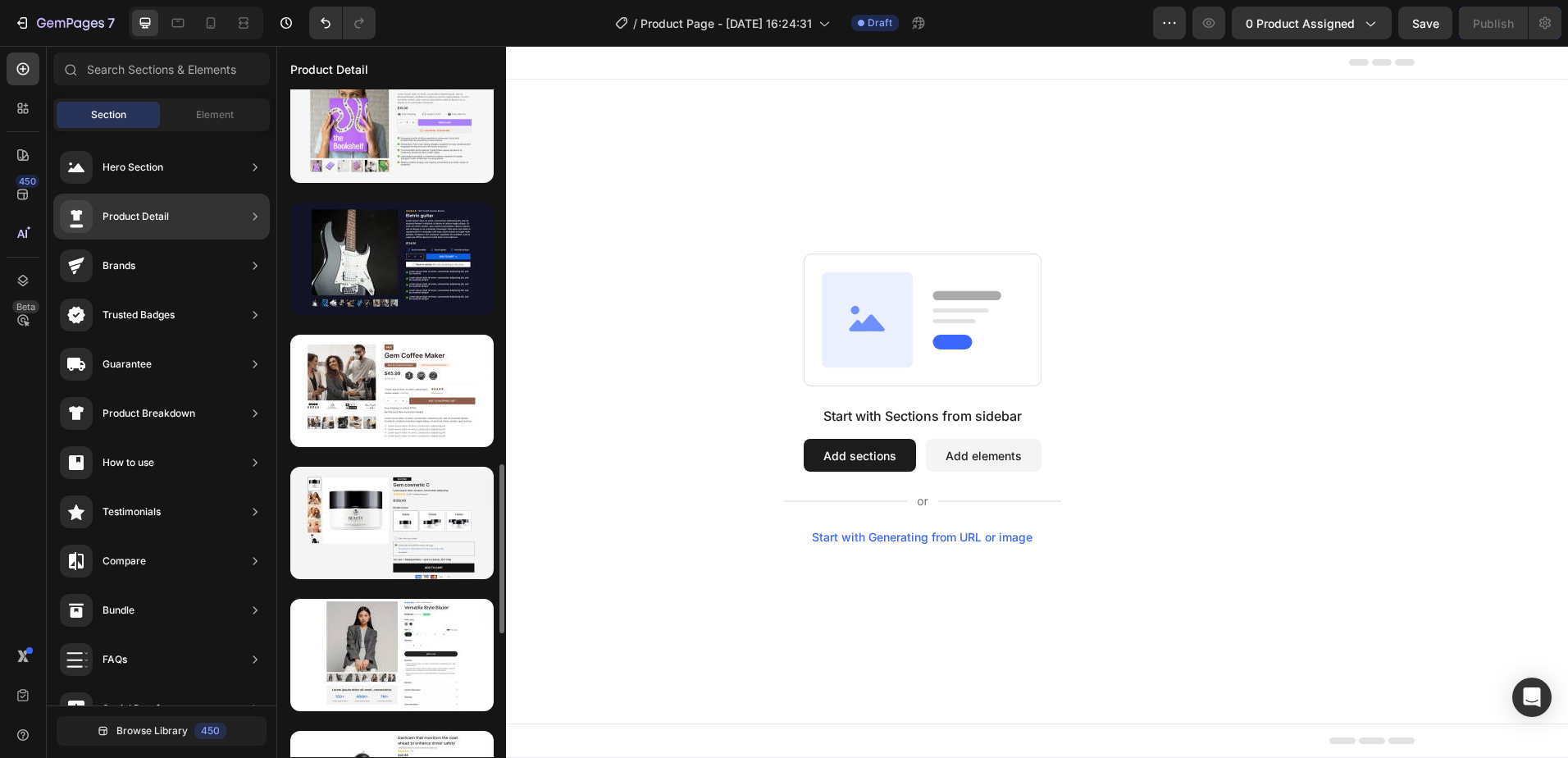
scroll to position [1559, 0]
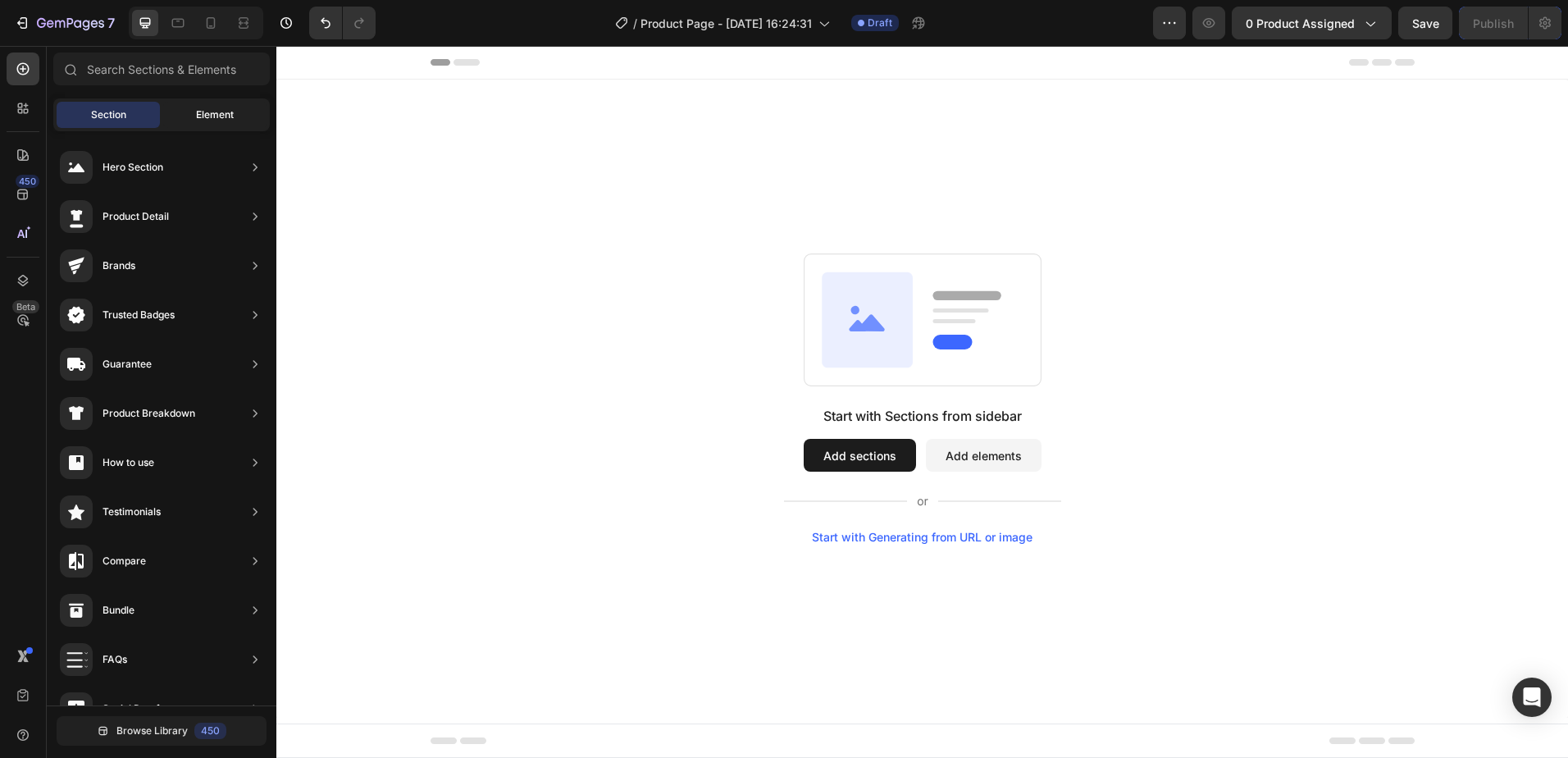
click at [232, 112] on span "Element" at bounding box center [215, 115] width 38 height 15
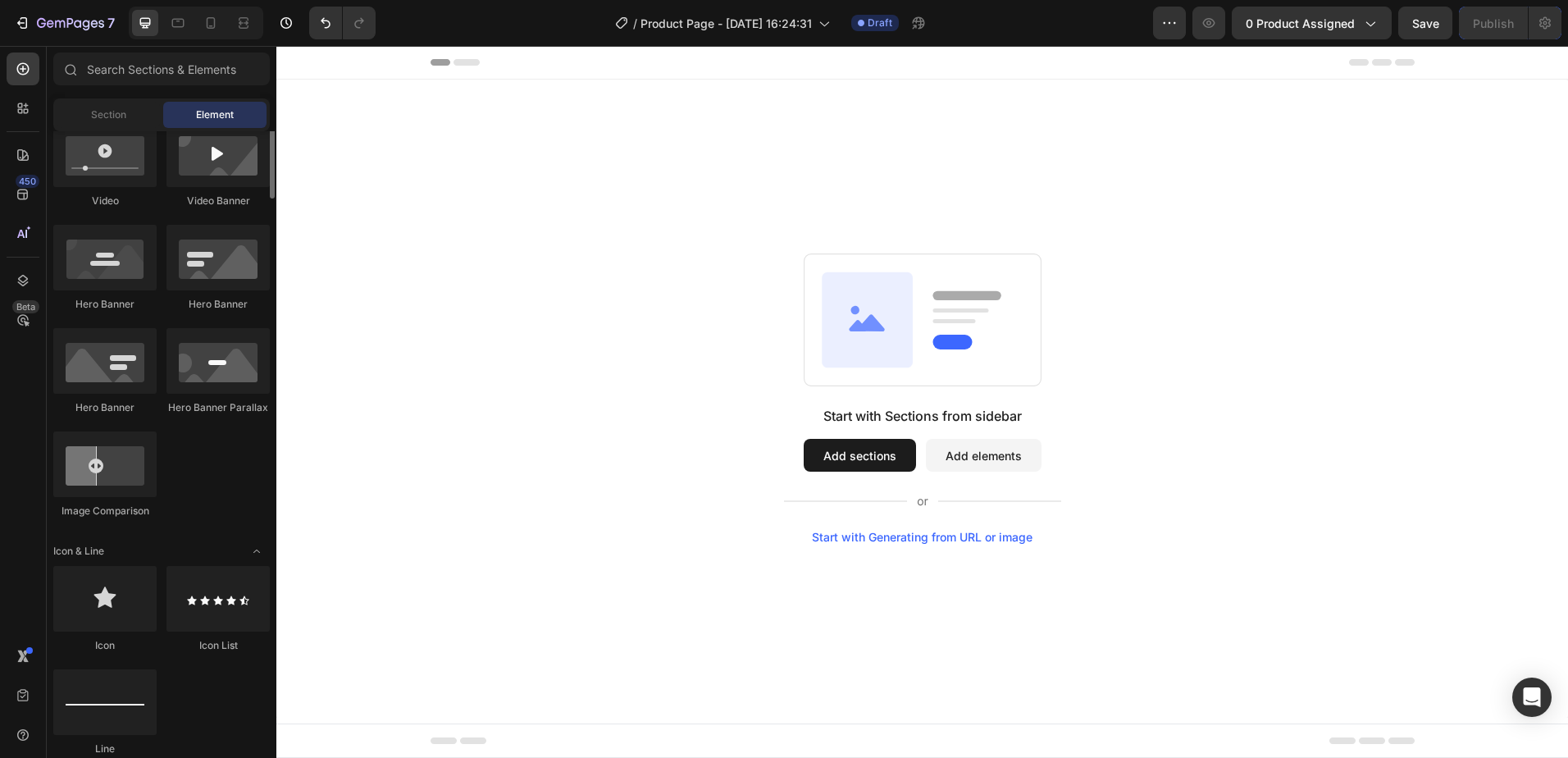
scroll to position [0, 0]
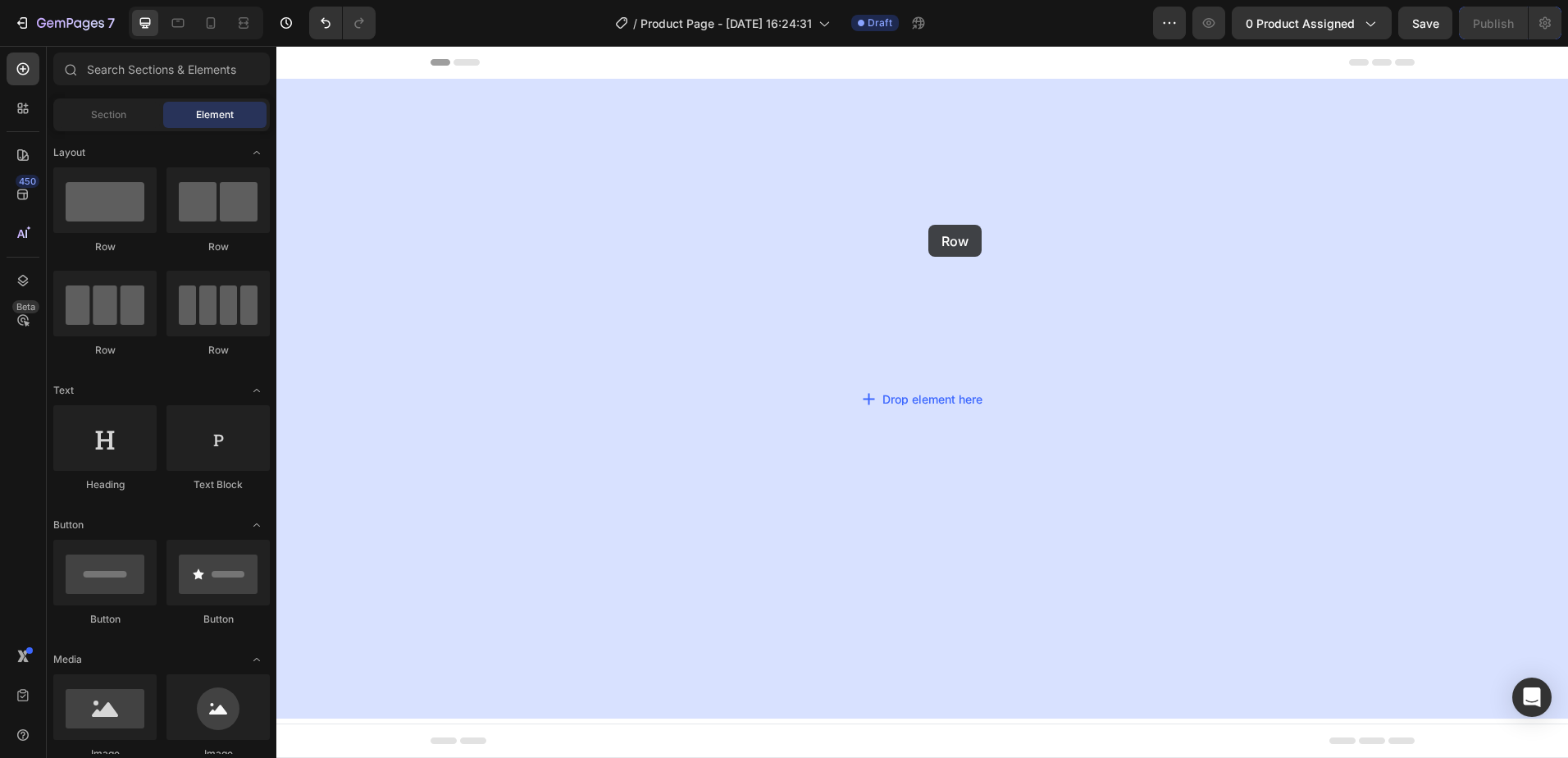
drag, startPoint x: 488, startPoint y: 258, endPoint x: 928, endPoint y: 224, distance: 441.3
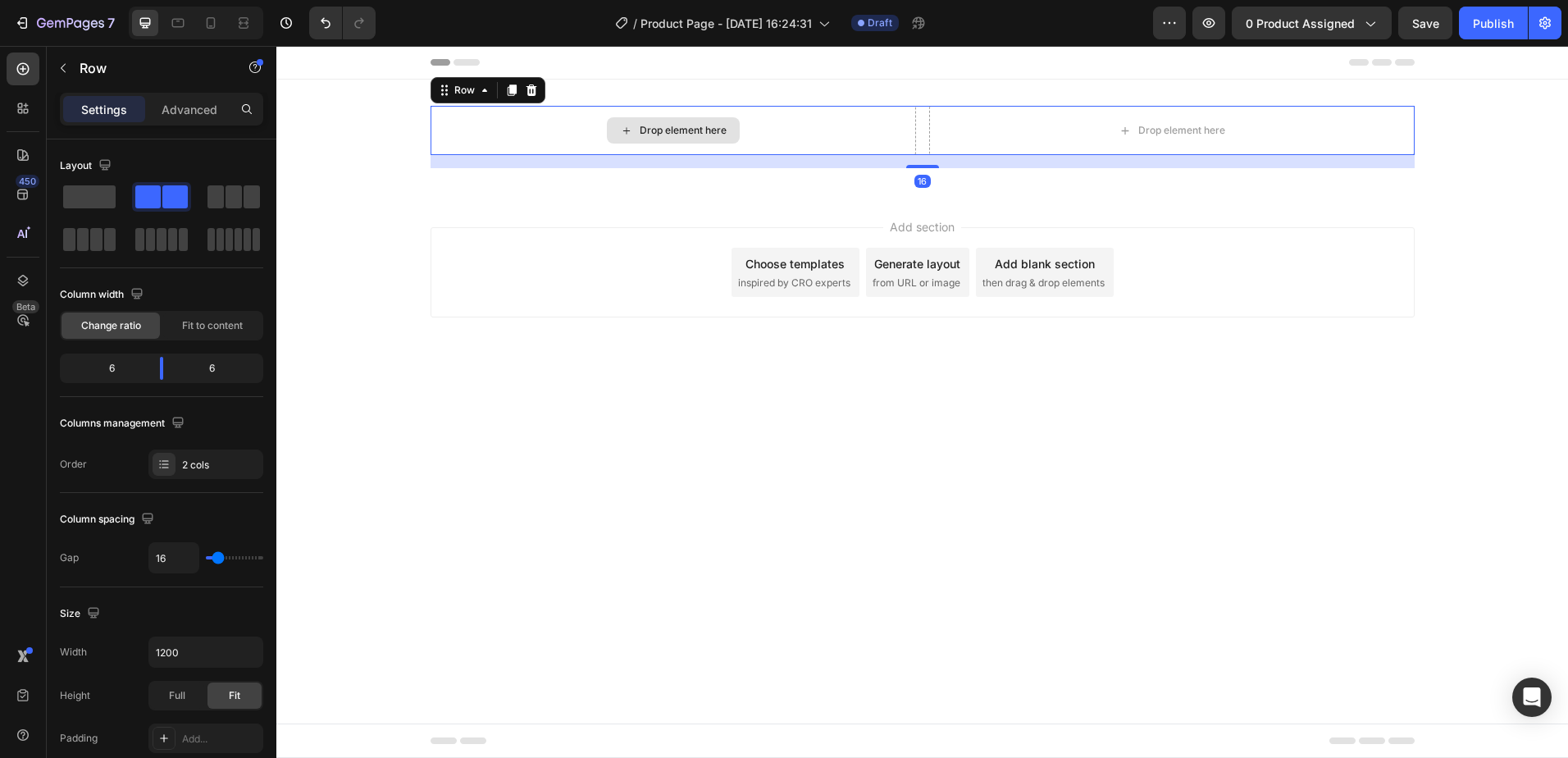
click at [686, 133] on div "Drop element here" at bounding box center [683, 130] width 87 height 13
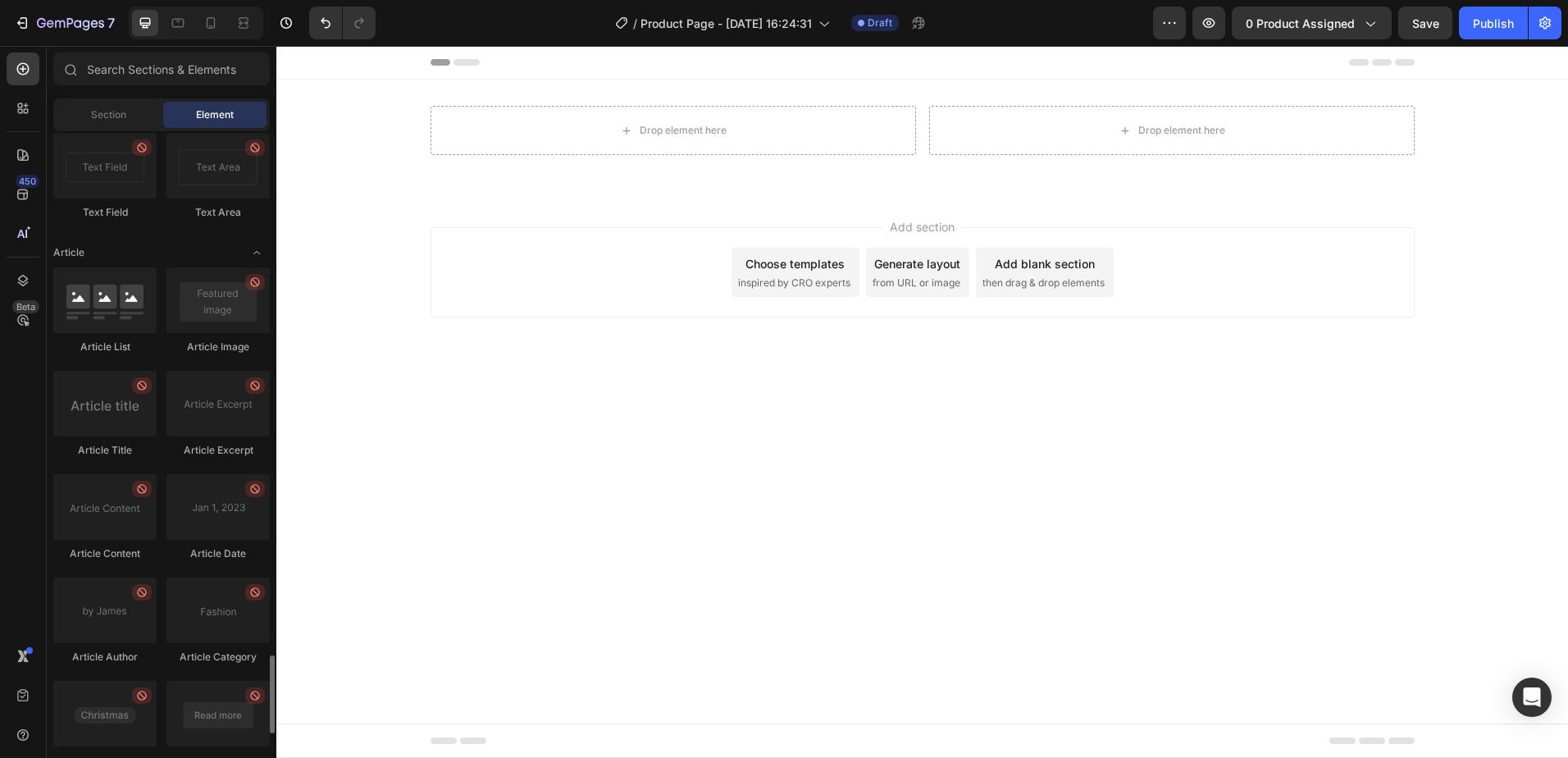
scroll to position [4347, 0]
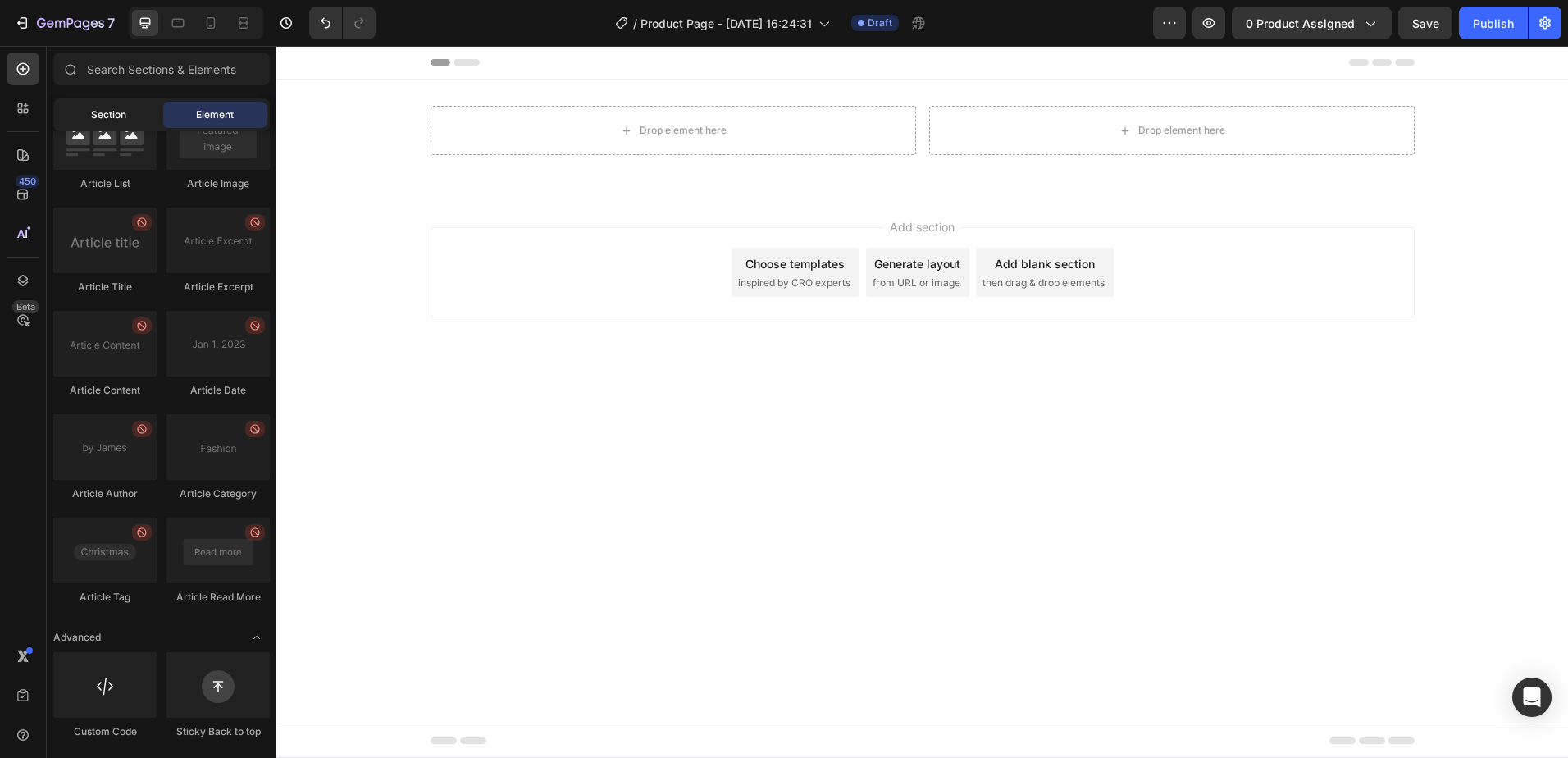
click at [108, 117] on span "Section" at bounding box center [108, 115] width 35 height 15
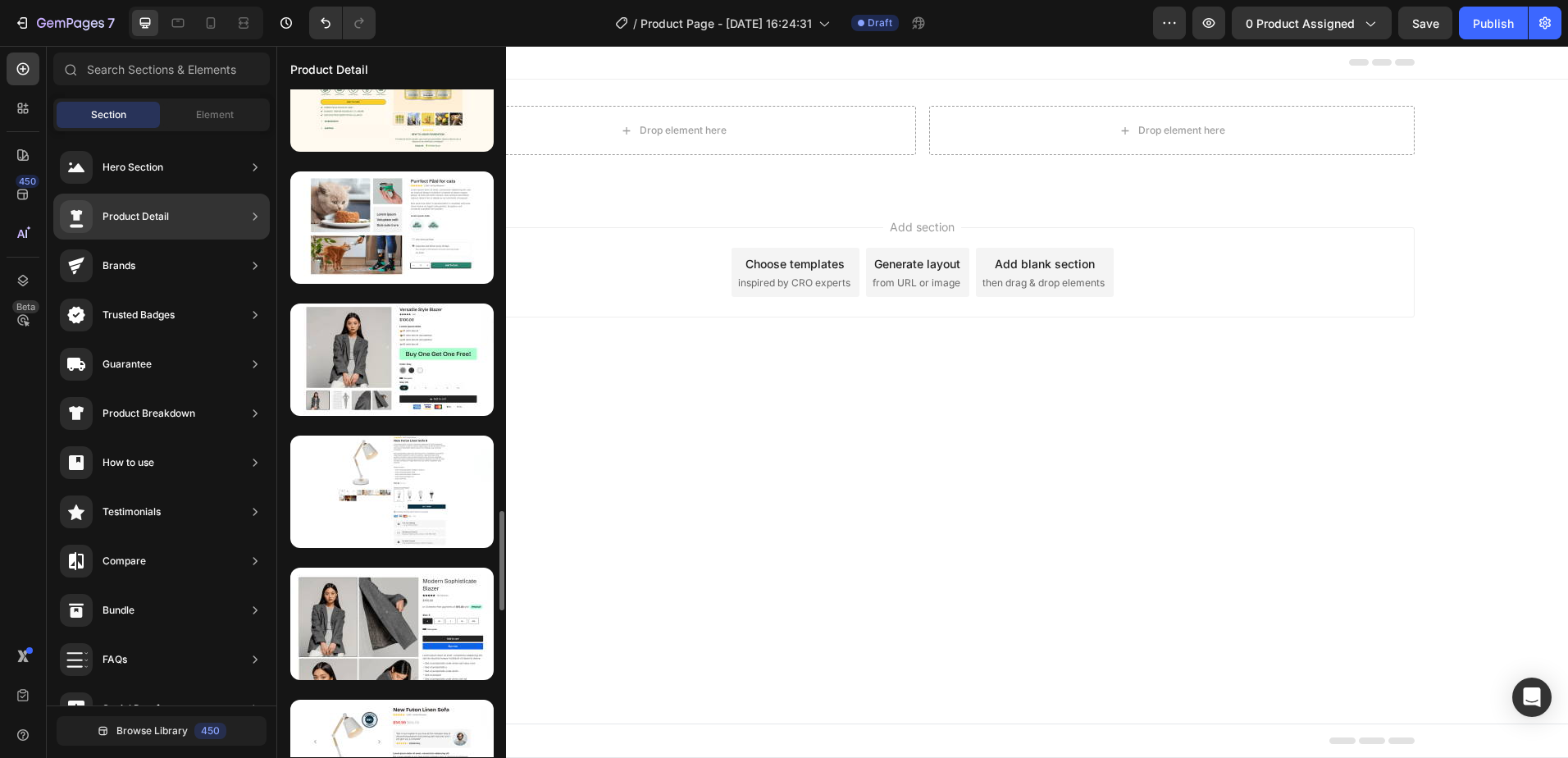
scroll to position [2747, 0]
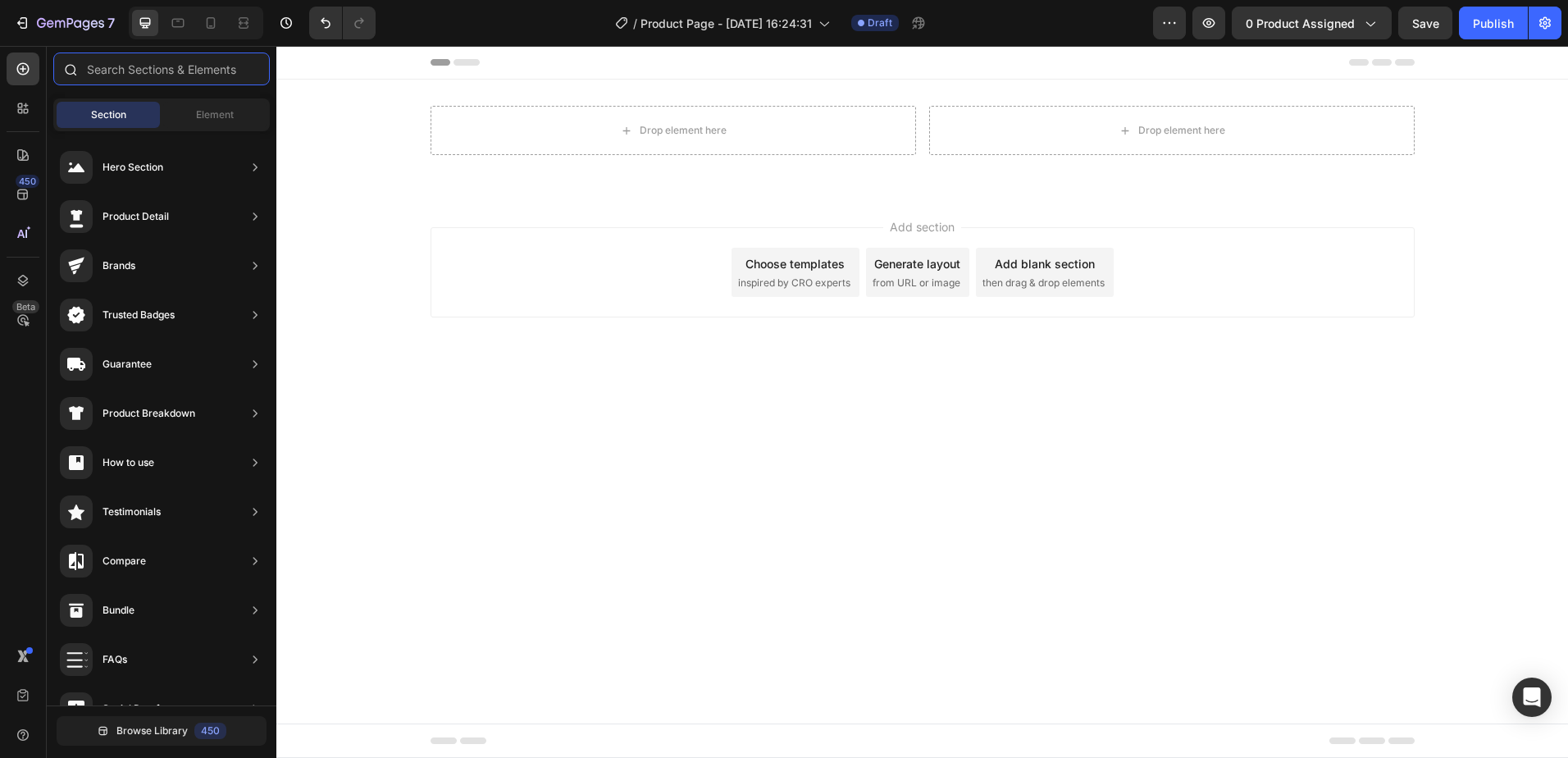
click at [242, 78] on input "text" at bounding box center [162, 69] width 216 height 33
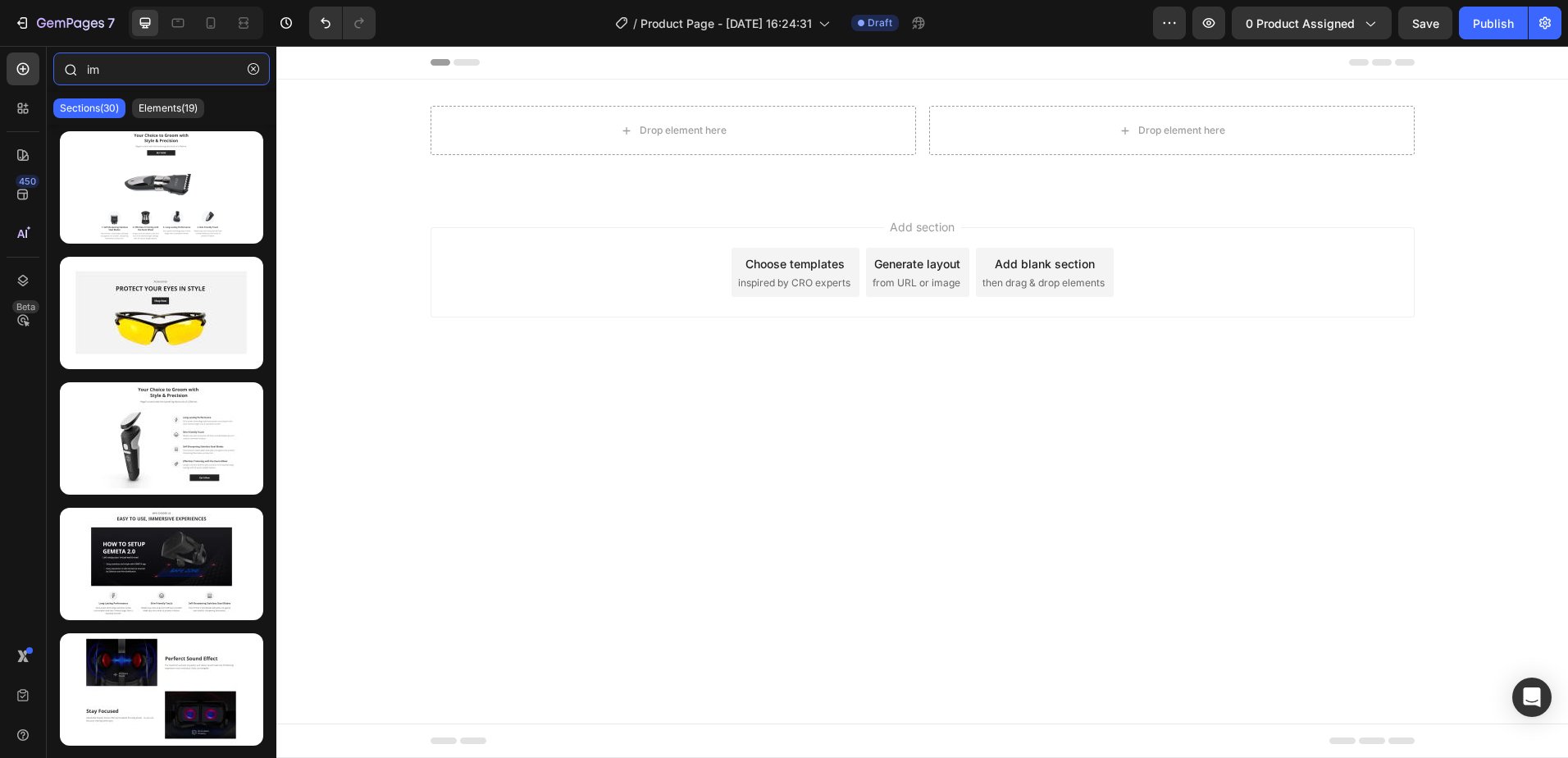
type input "i"
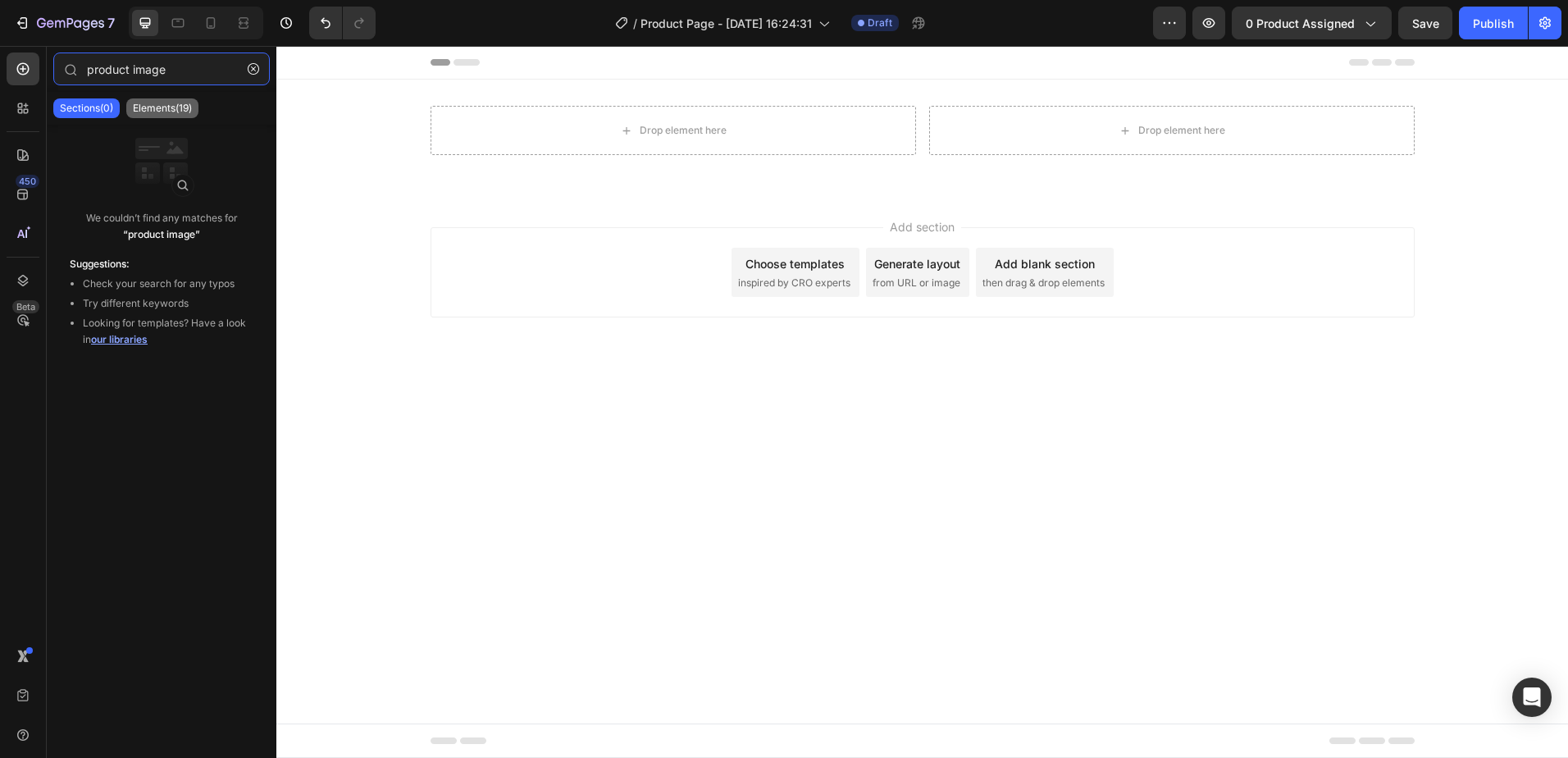
type input "product image"
click at [170, 107] on p "Elements(19)" at bounding box center [162, 108] width 59 height 13
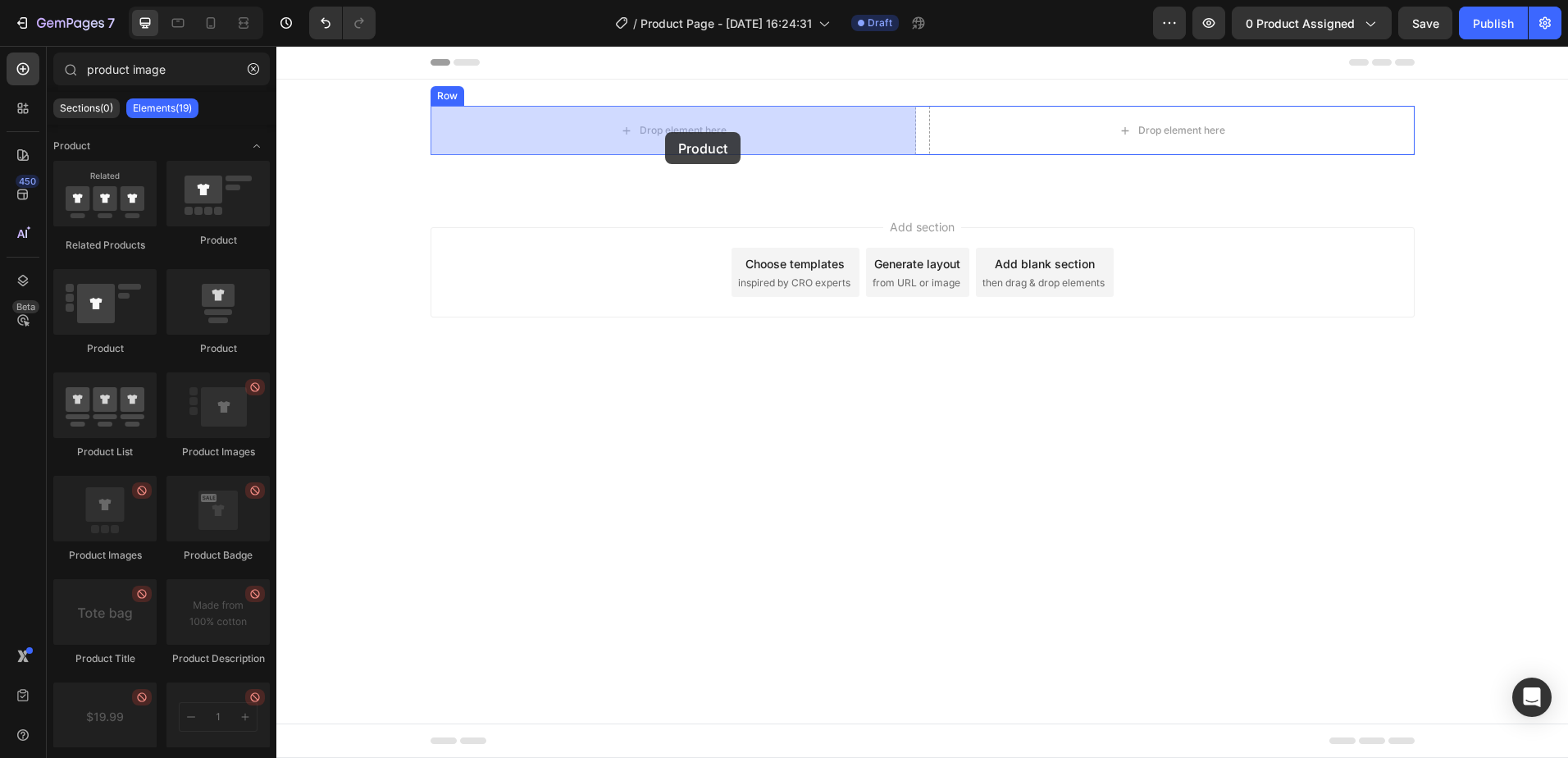
drag, startPoint x: 494, startPoint y: 244, endPoint x: 665, endPoint y: 132, distance: 204.4
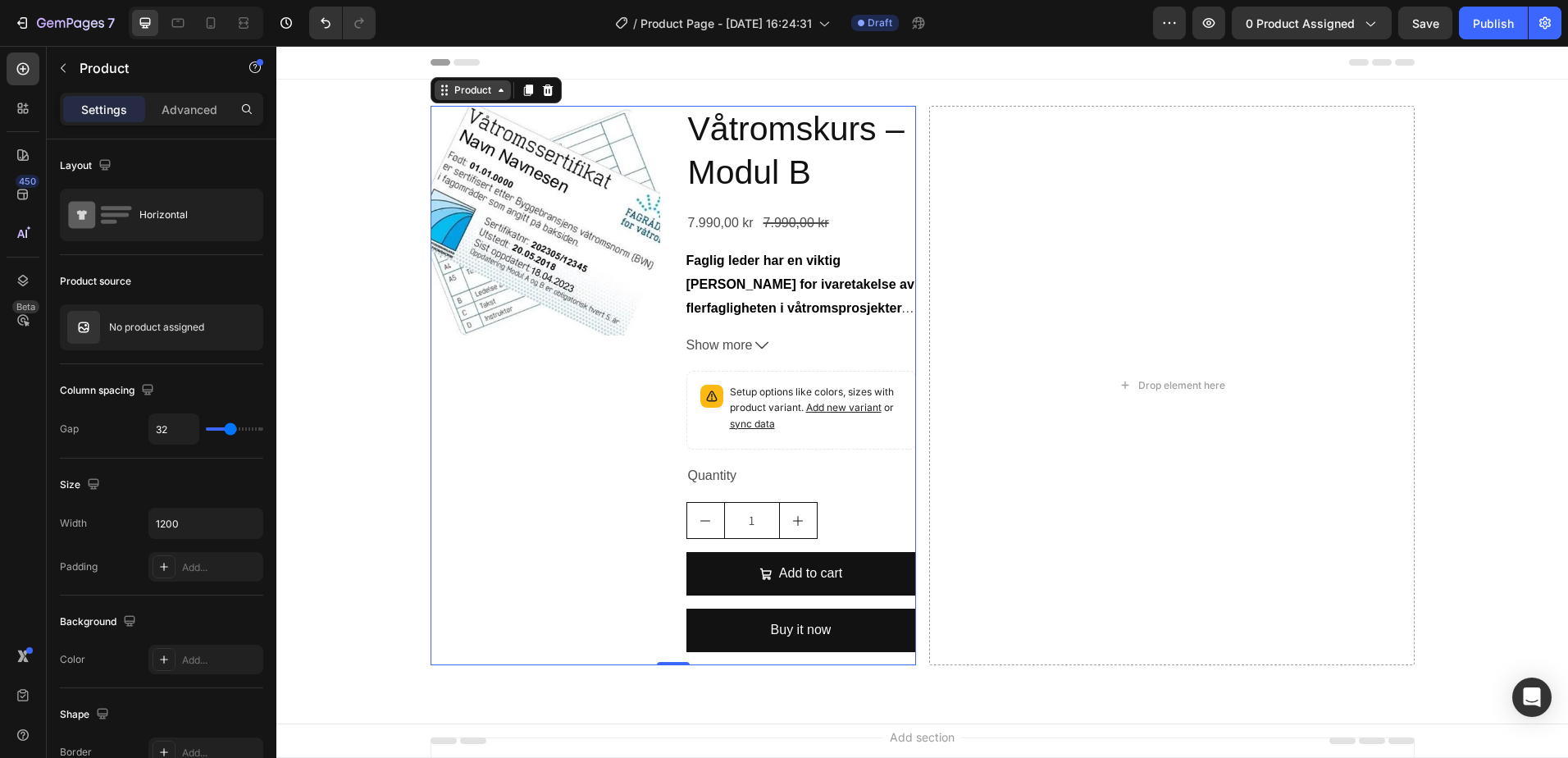
click at [468, 93] on div "Product" at bounding box center [472, 90] width 44 height 15
click at [325, 22] on icon "Undo/Redo" at bounding box center [325, 23] width 16 height 16
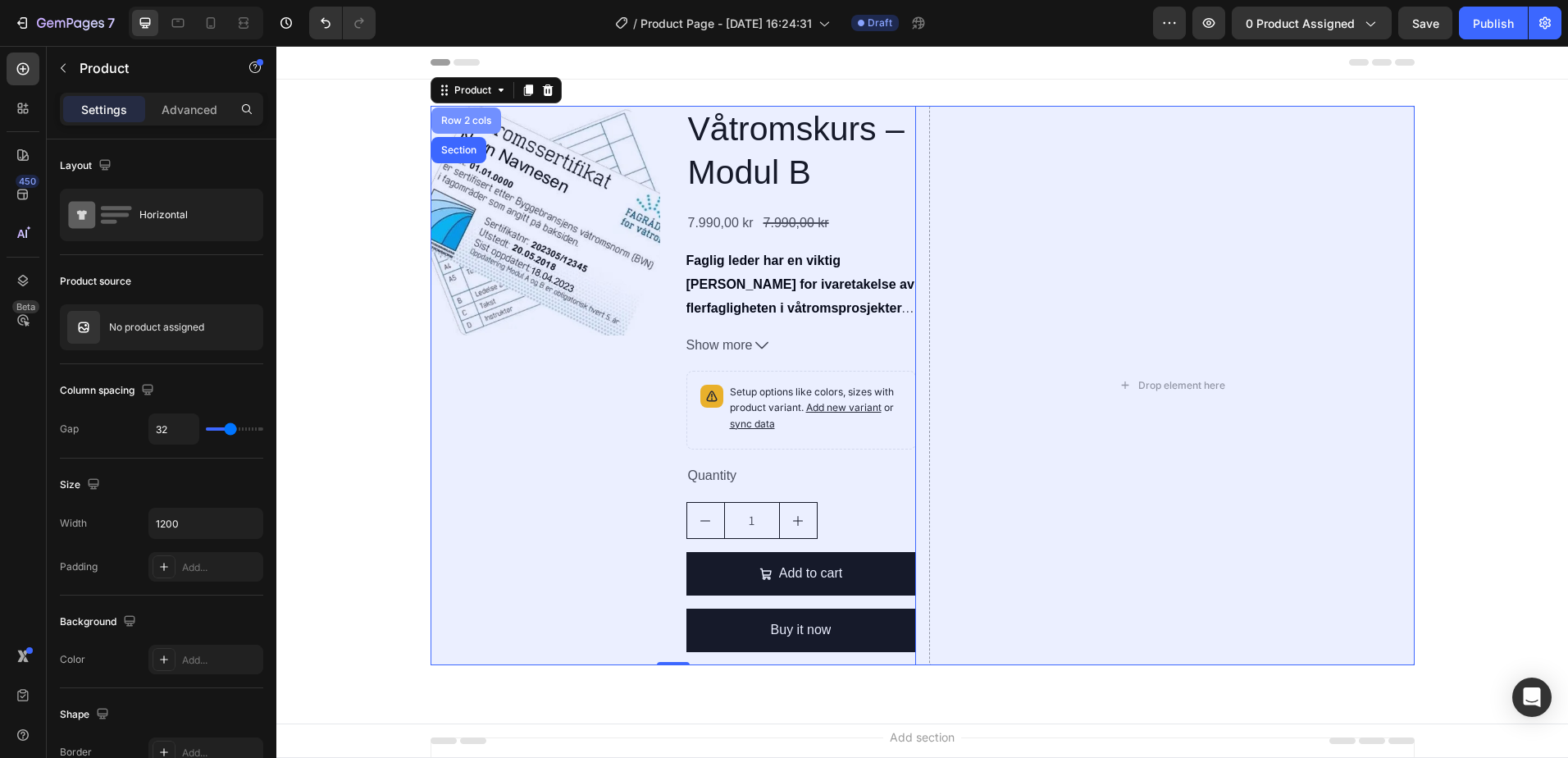
click at [432, 118] on div "Row 2 cols" at bounding box center [466, 120] width 70 height 26
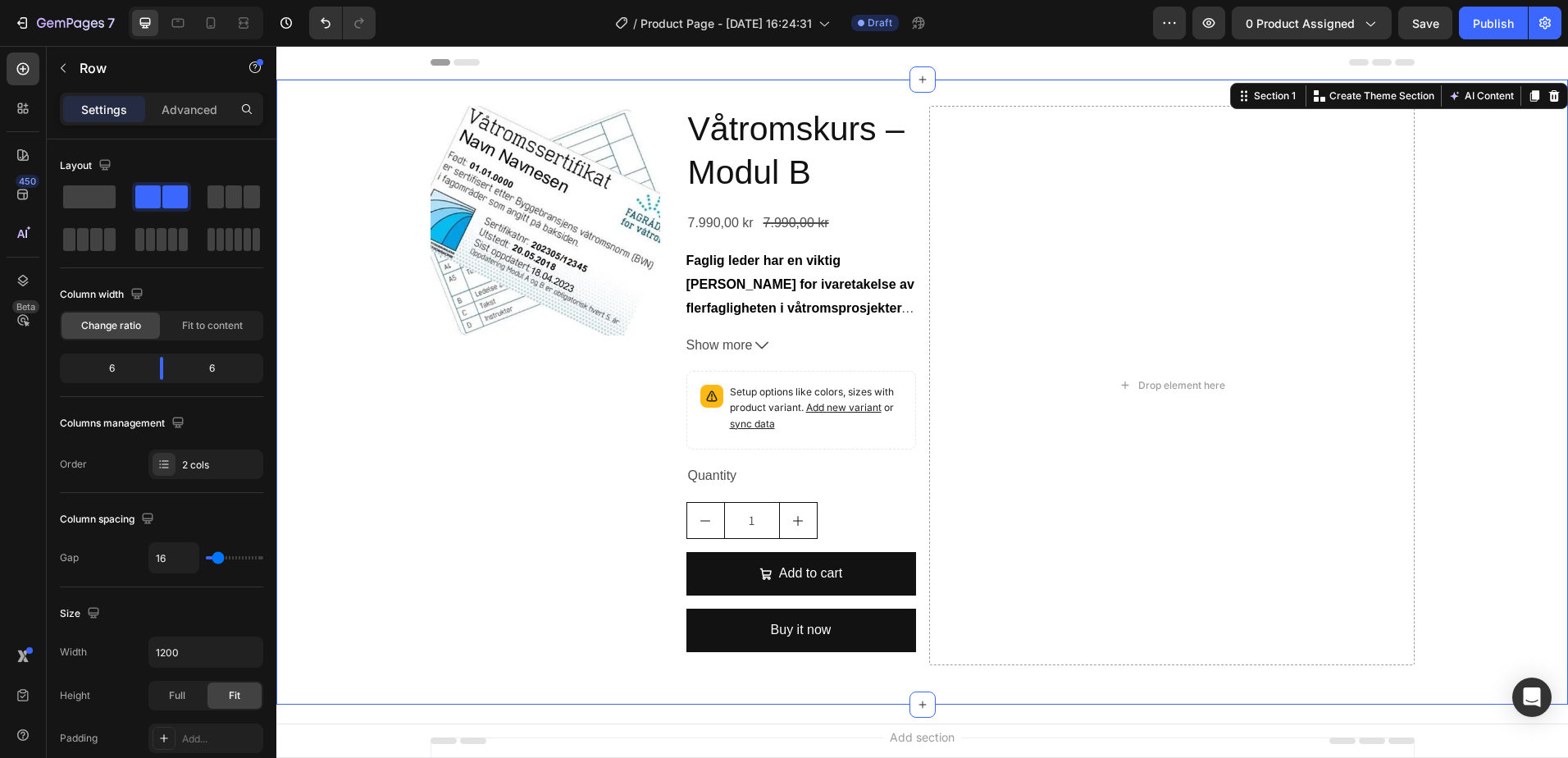
click at [392, 114] on div "Product Images Våtromskurs – Modul B Product Title 7.990,00 kr Product Price Pr…" at bounding box center [922, 392] width 1292 height 573
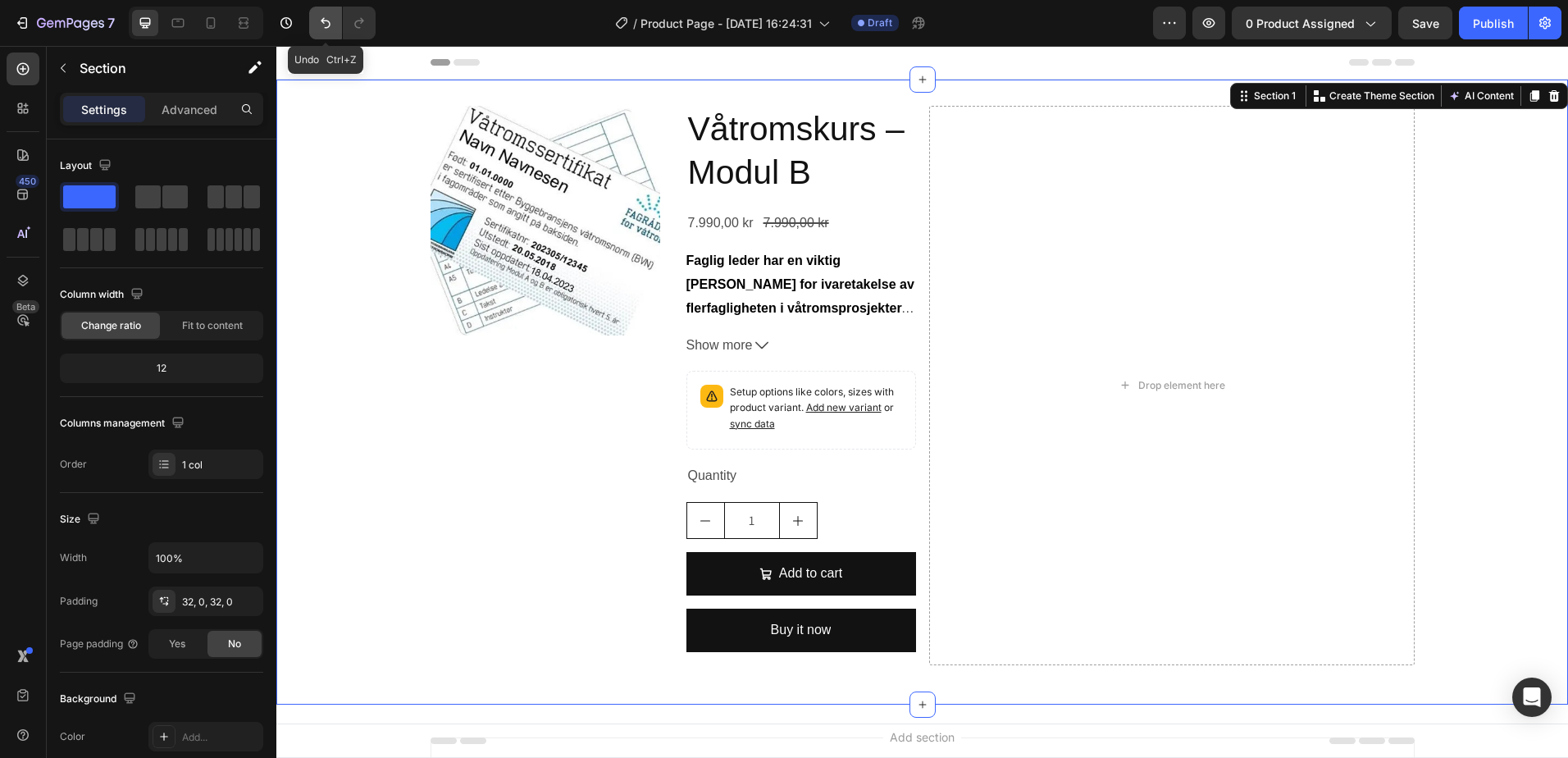
click at [318, 23] on icon "Undo/Redo" at bounding box center [325, 23] width 16 height 16
click at [320, 23] on icon "Undo/Redo" at bounding box center [325, 23] width 16 height 16
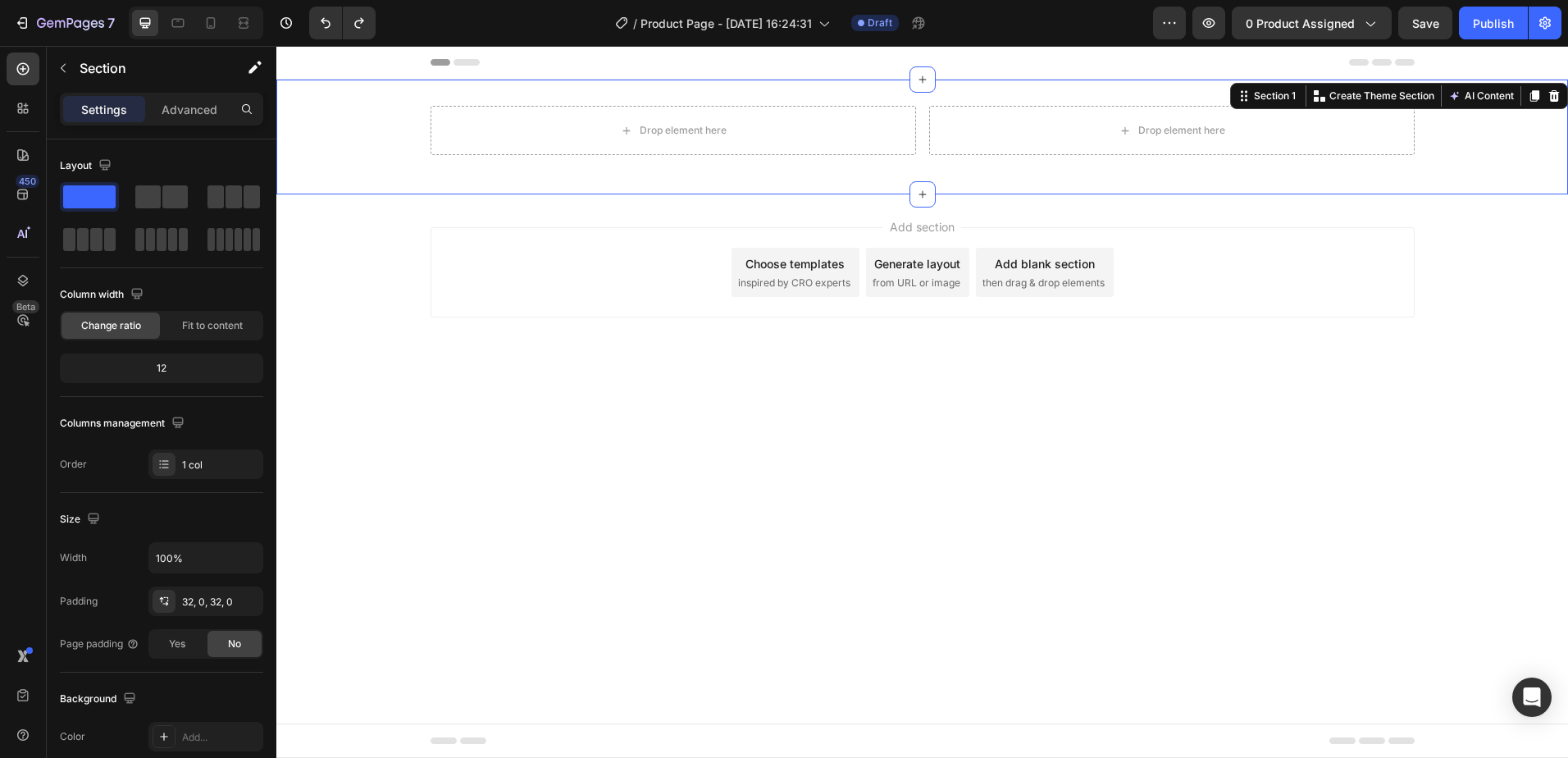
click at [800, 267] on div "Choose templates" at bounding box center [794, 264] width 99 height 17
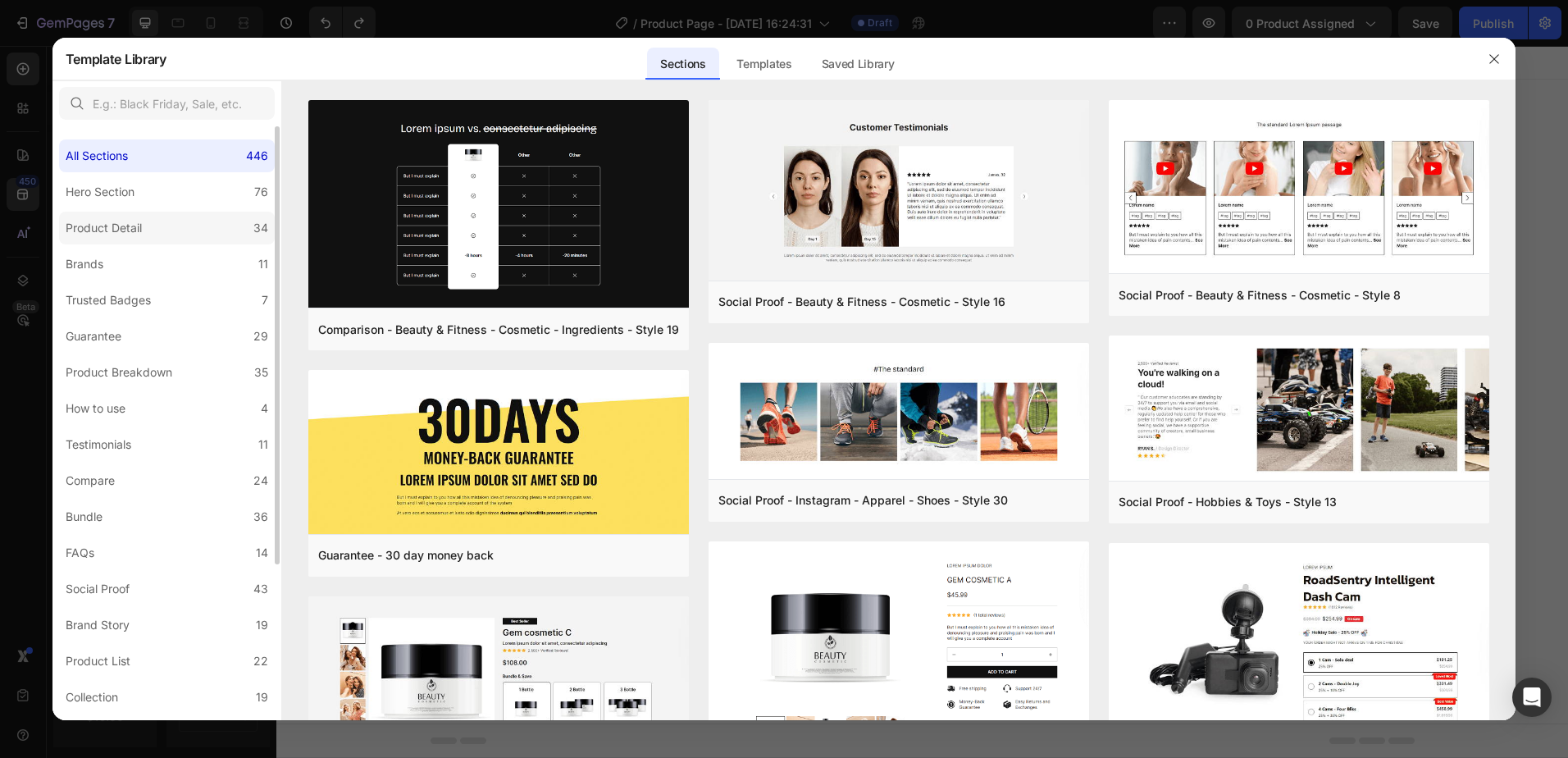
click at [153, 224] on label "Product Detail 34" at bounding box center [166, 228] width 215 height 33
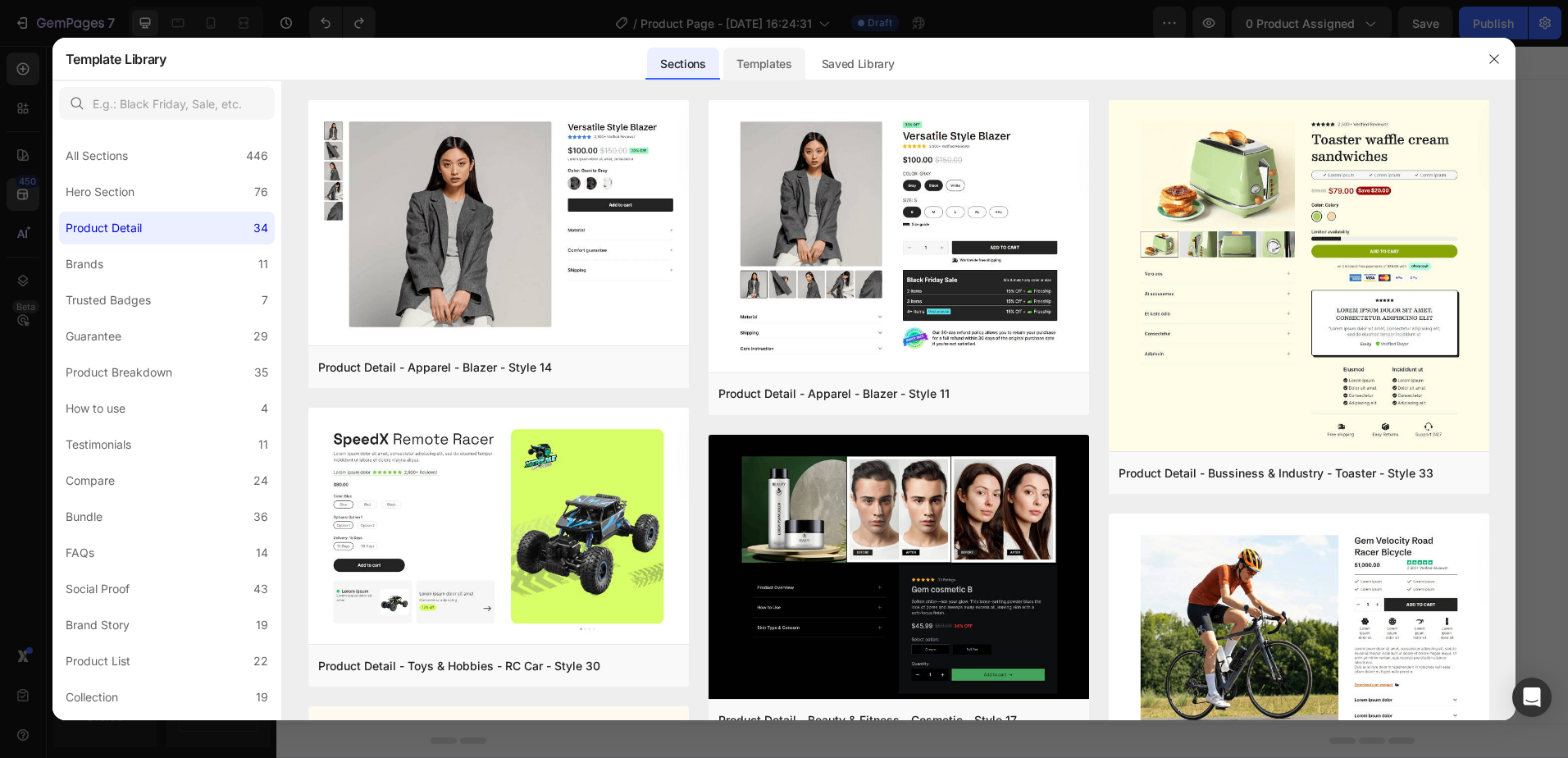
click at [747, 61] on div "Templates" at bounding box center [763, 64] width 81 height 33
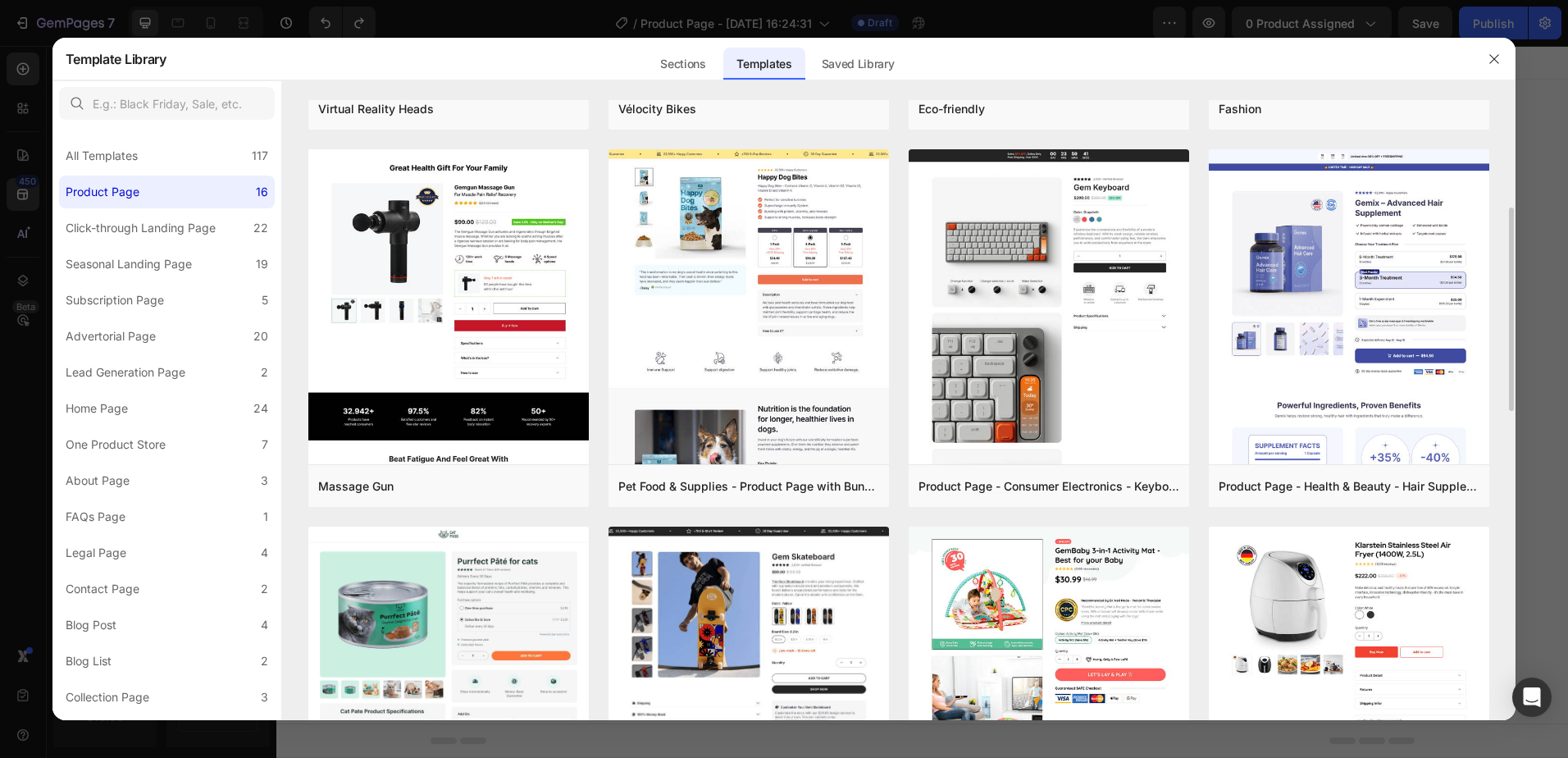
scroll to position [410, 0]
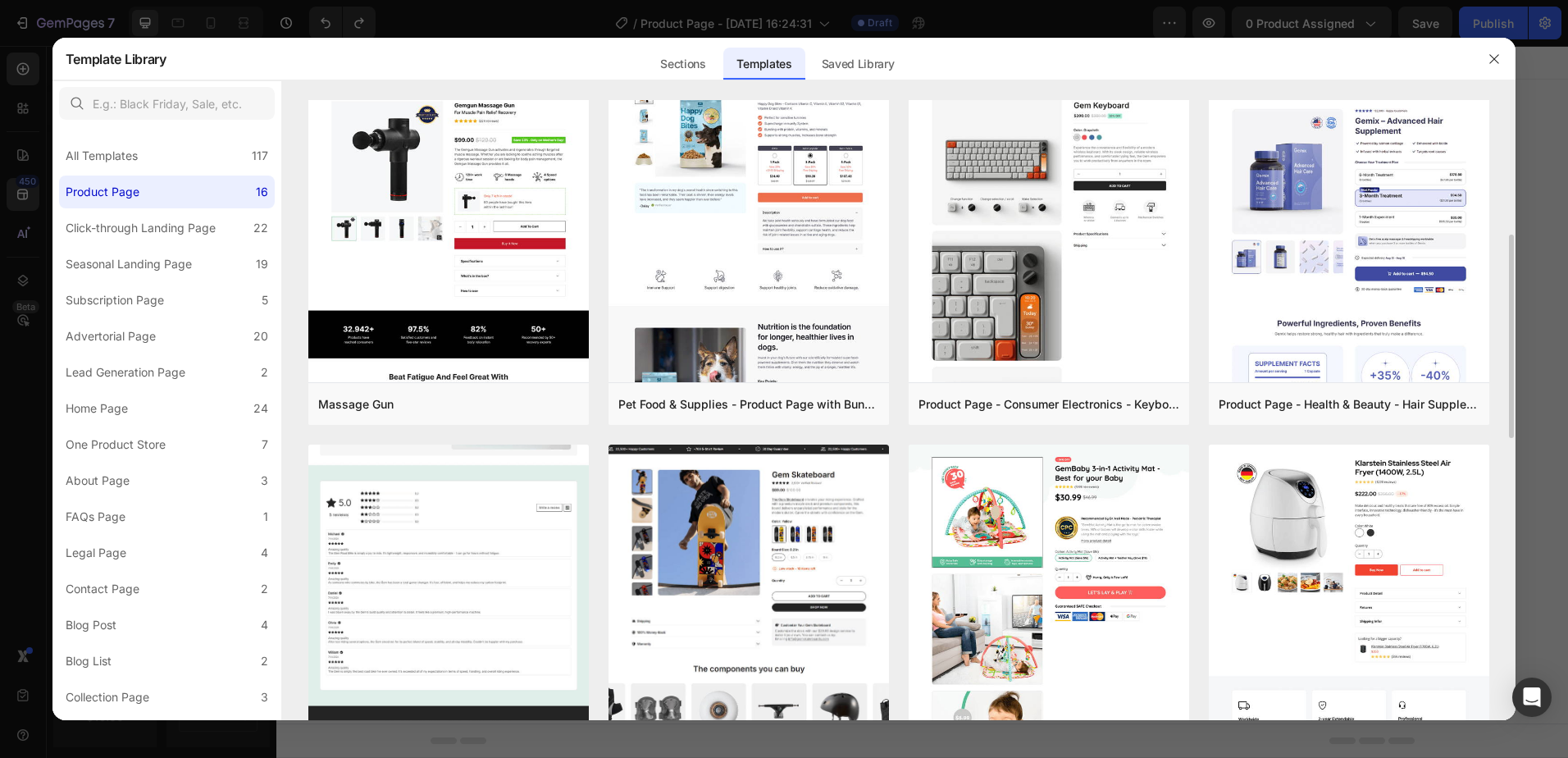
click at [510, 487] on img at bounding box center [448, 289] width 281 height 940
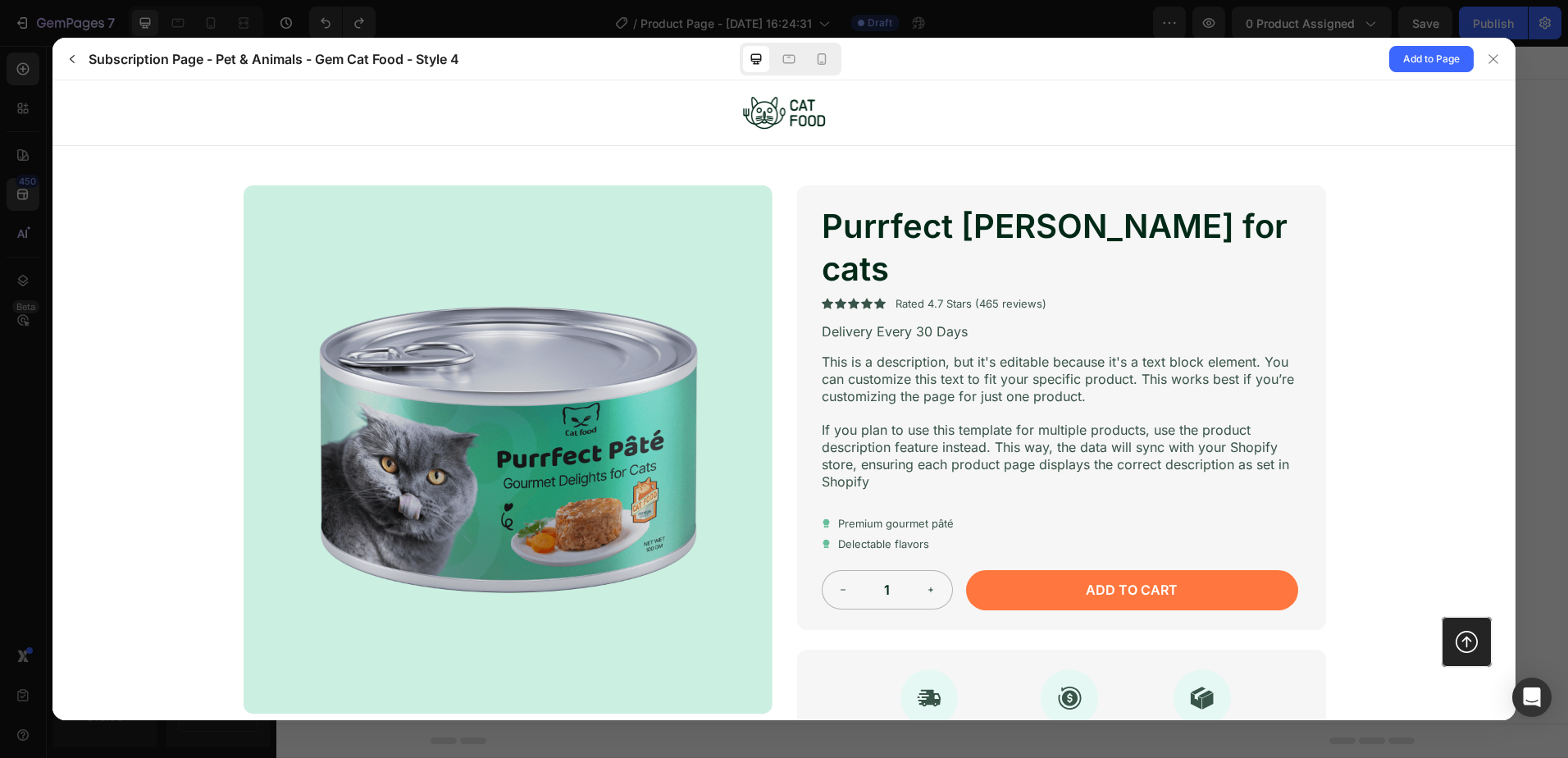
scroll to position [0, 0]
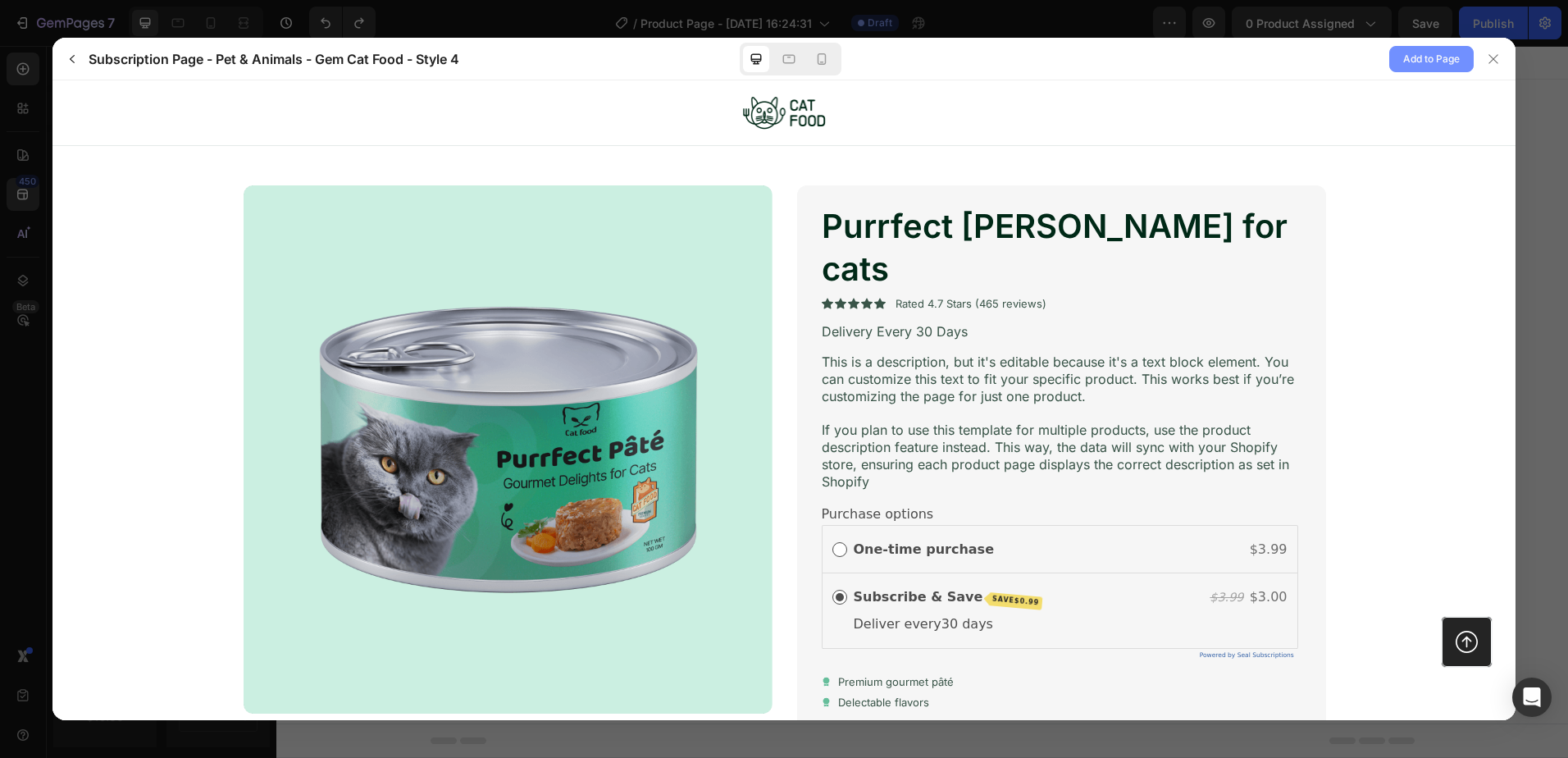
click at [1433, 56] on span "Add to Page" at bounding box center [1431, 59] width 56 height 20
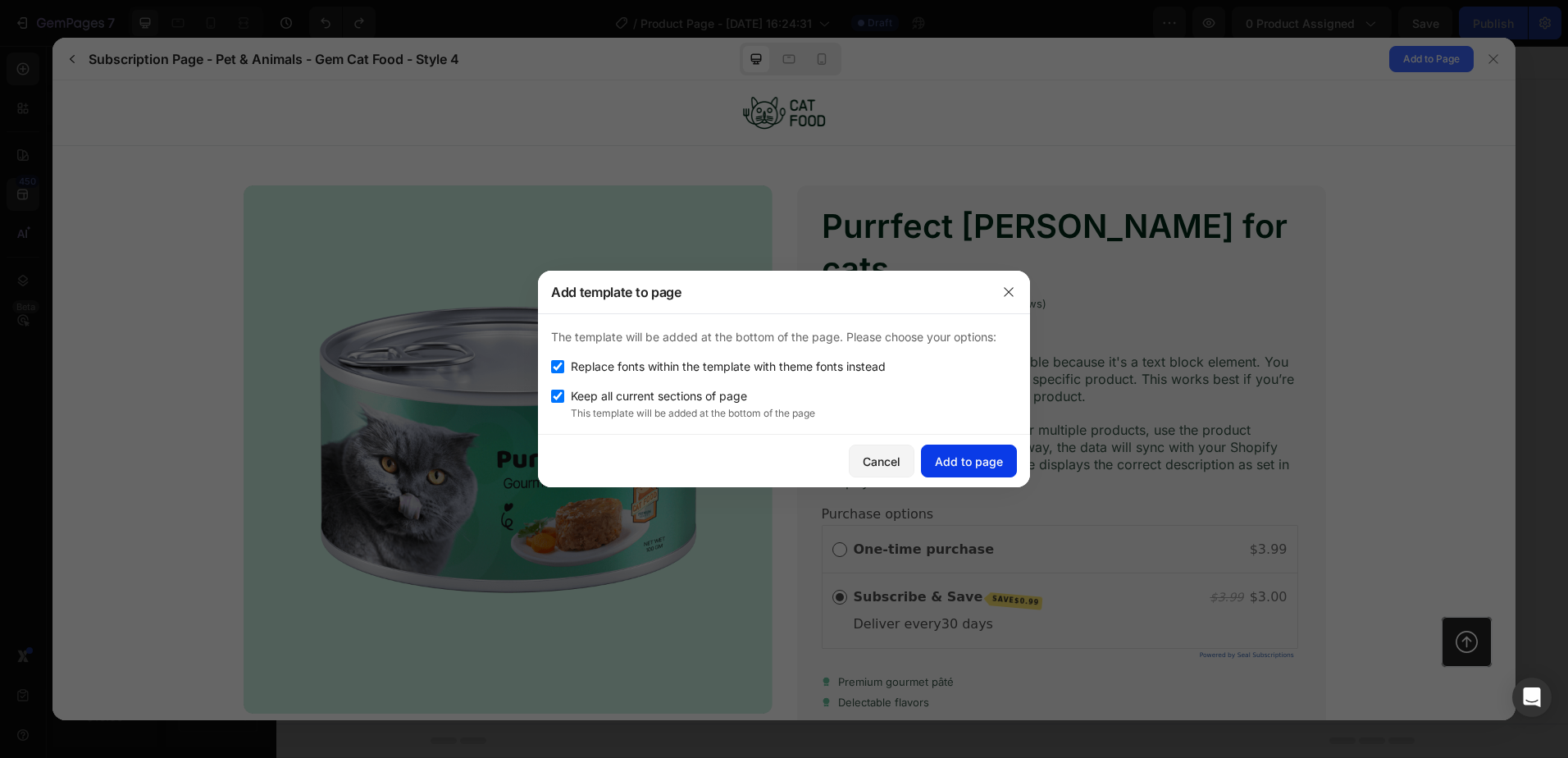
click at [966, 454] on div "Add to page" at bounding box center [968, 461] width 68 height 17
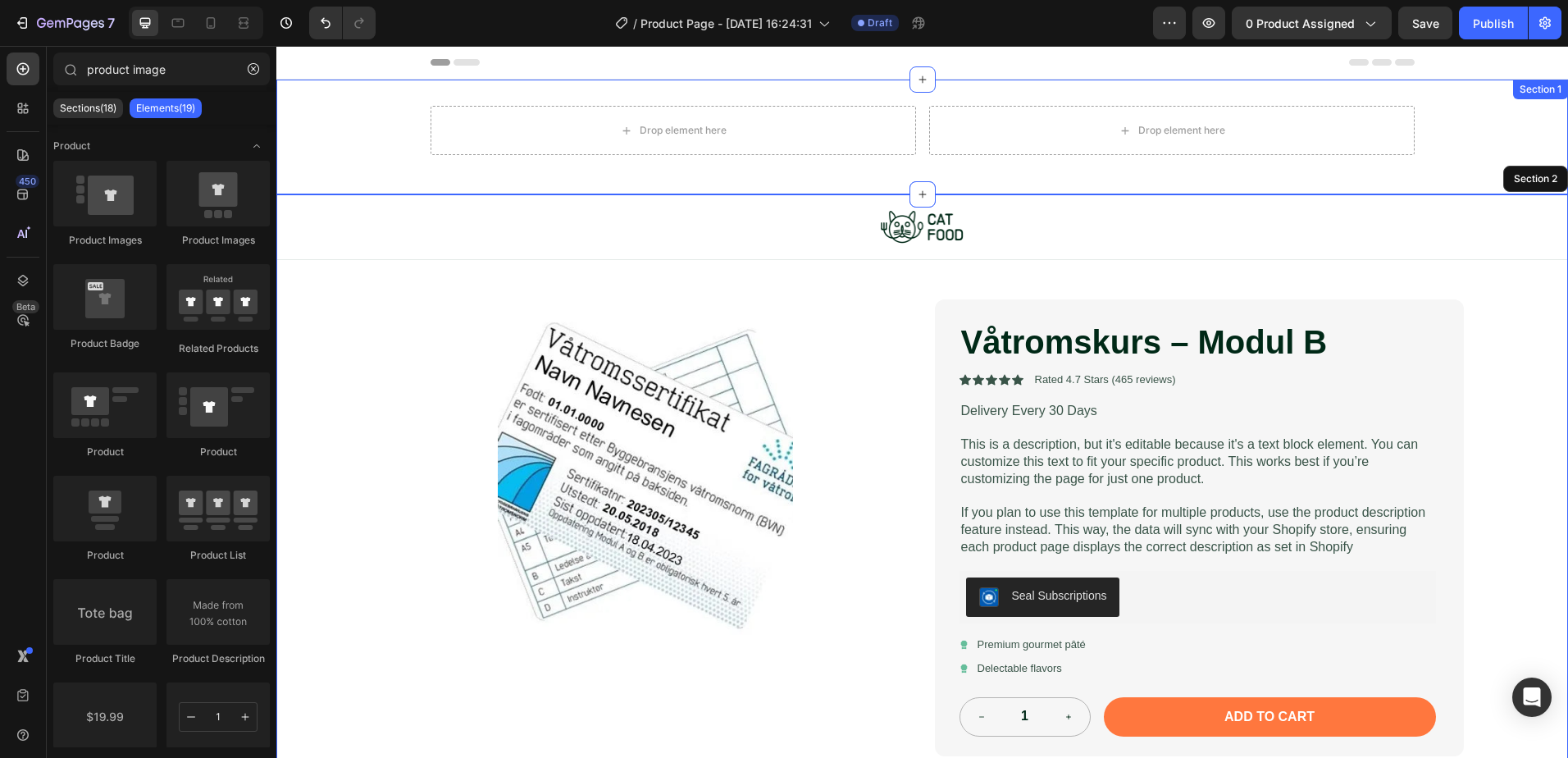
click at [1526, 129] on div "Drop element here Drop element here Row" at bounding box center [922, 136] width 1292 height 63
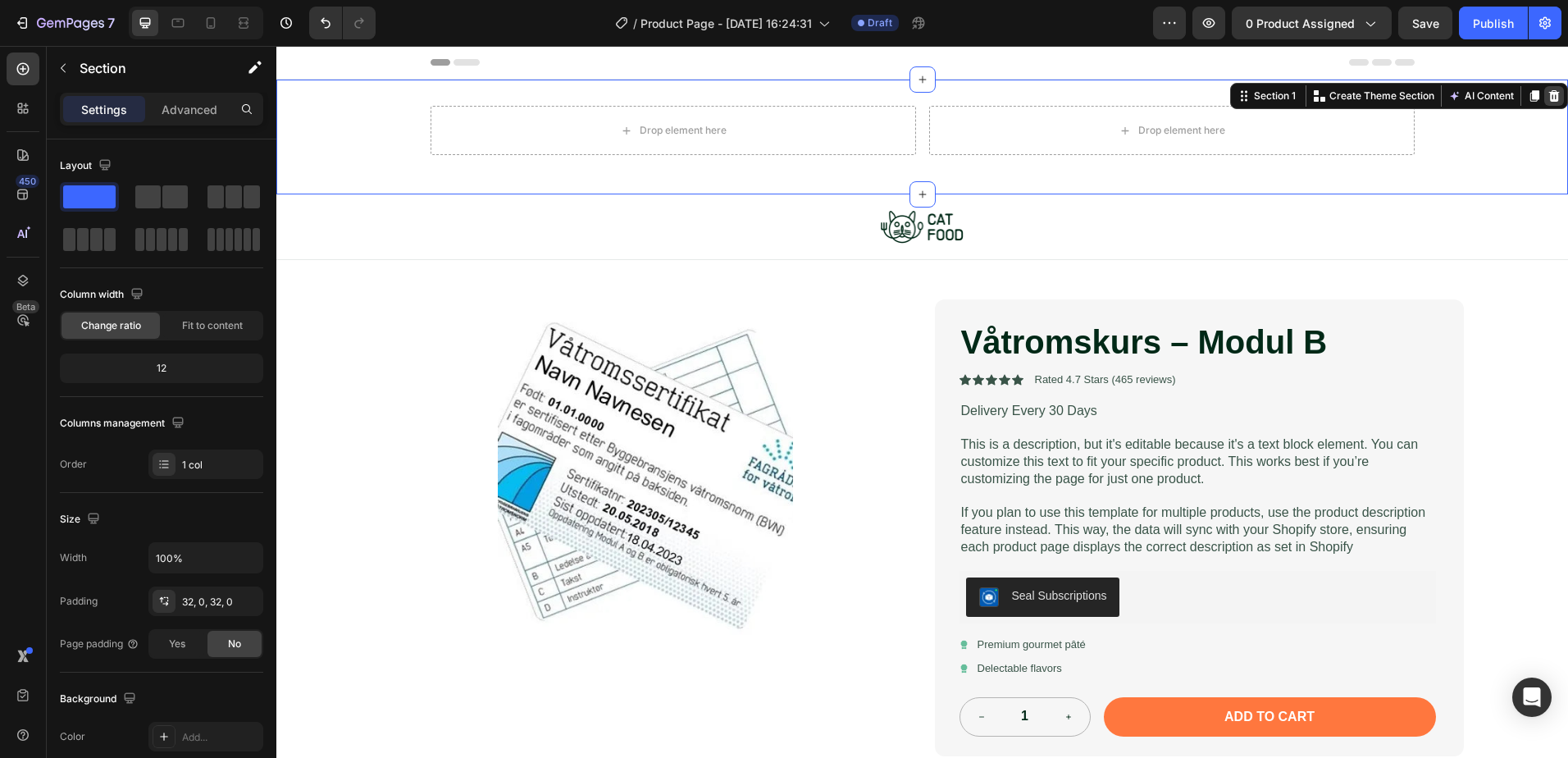
click at [1549, 95] on icon at bounding box center [1554, 95] width 11 height 12
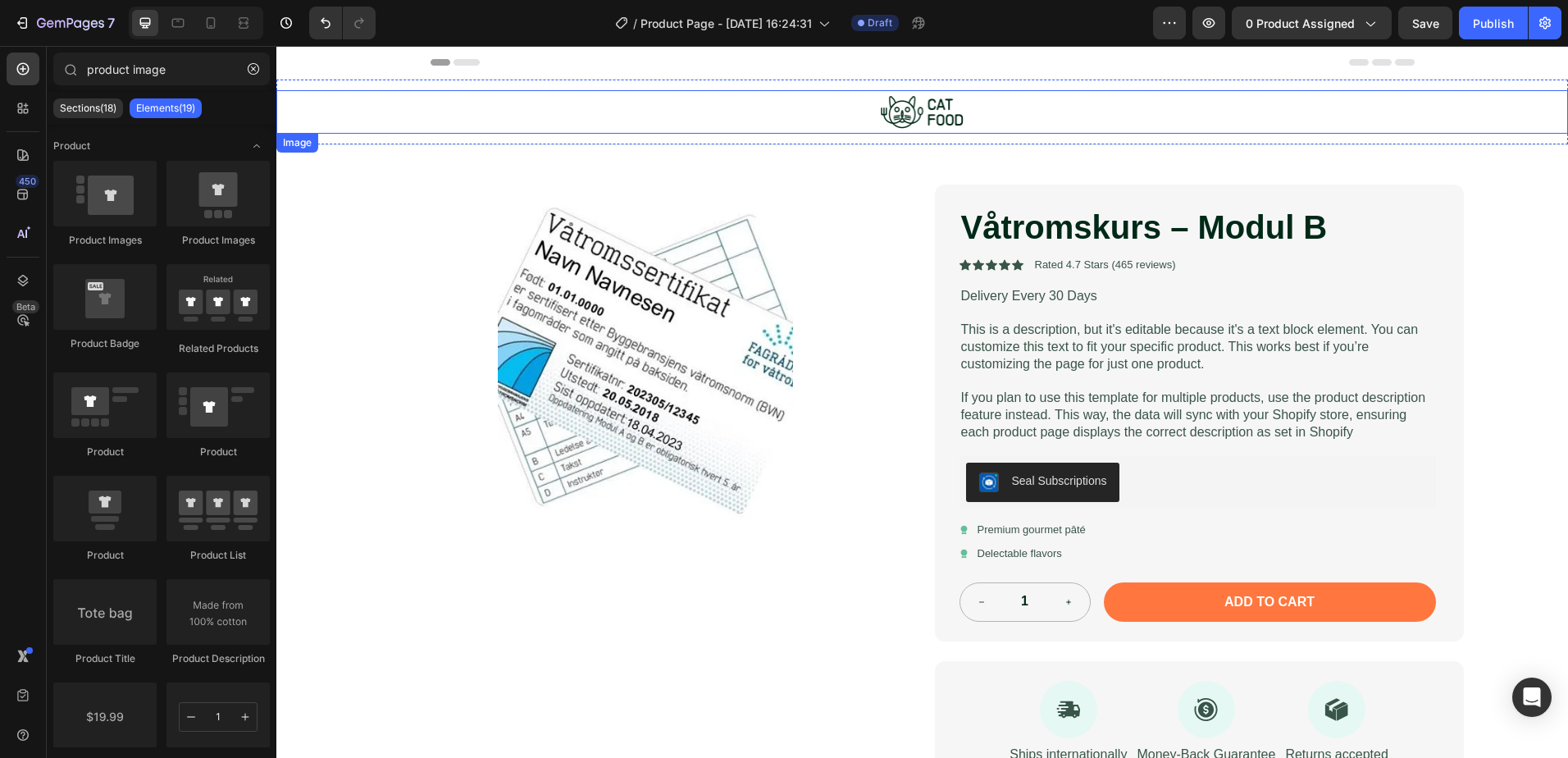
click at [1447, 119] on div at bounding box center [922, 112] width 1292 height 44
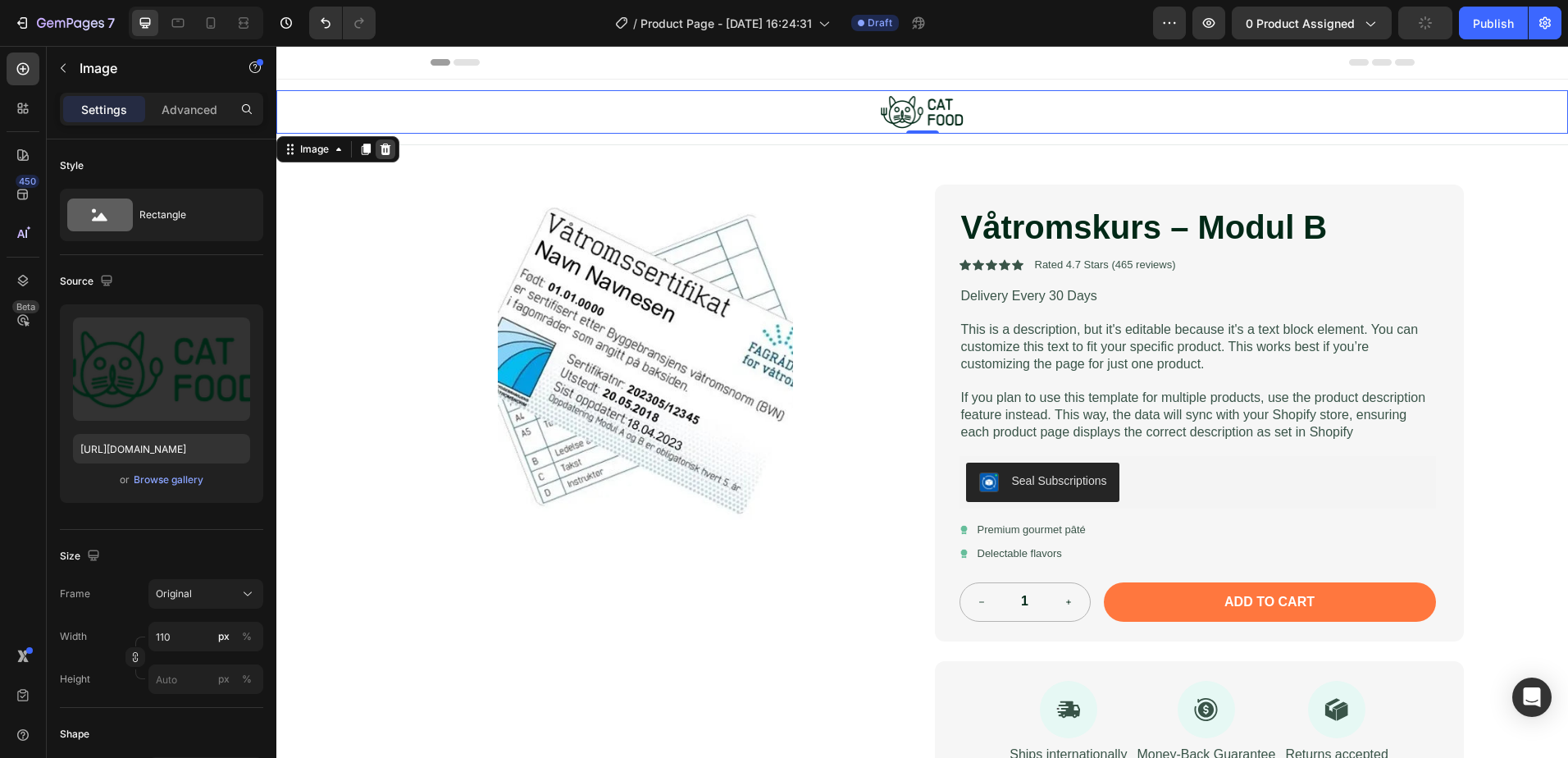
click at [383, 151] on icon at bounding box center [385, 149] width 13 height 13
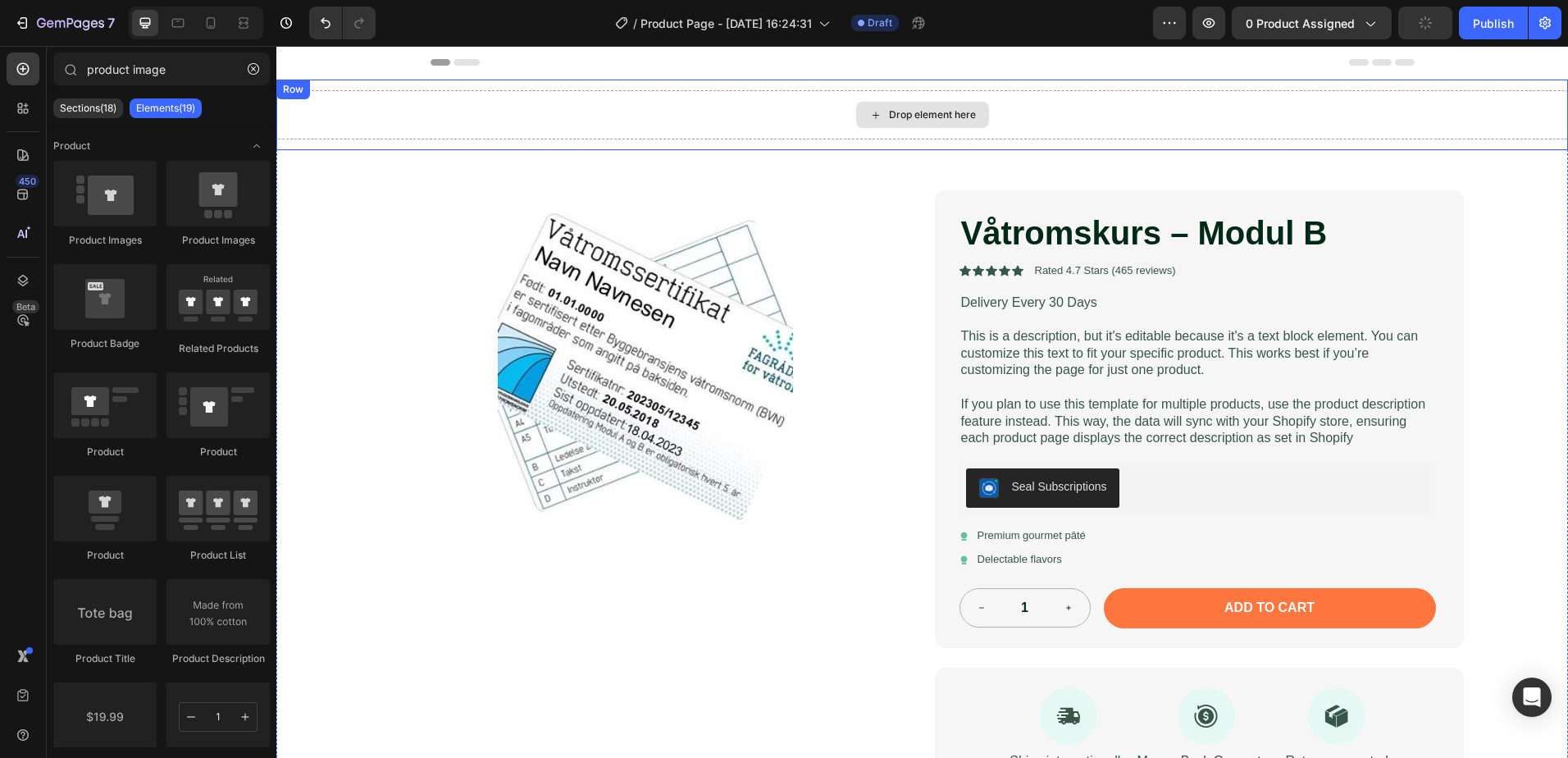
click at [1120, 109] on div "Drop element here" at bounding box center [922, 115] width 1292 height 49
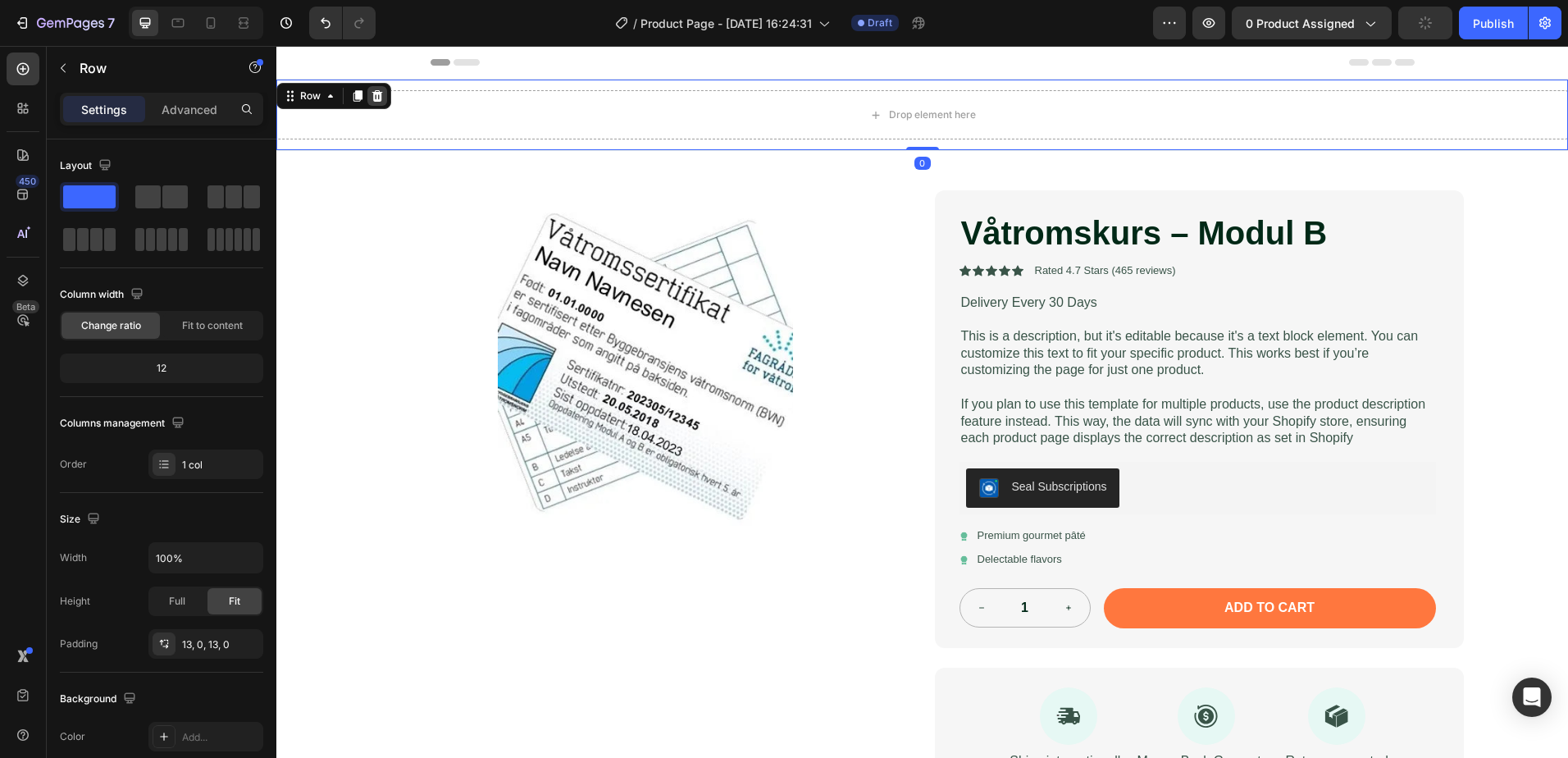
click at [376, 97] on icon at bounding box center [378, 95] width 11 height 12
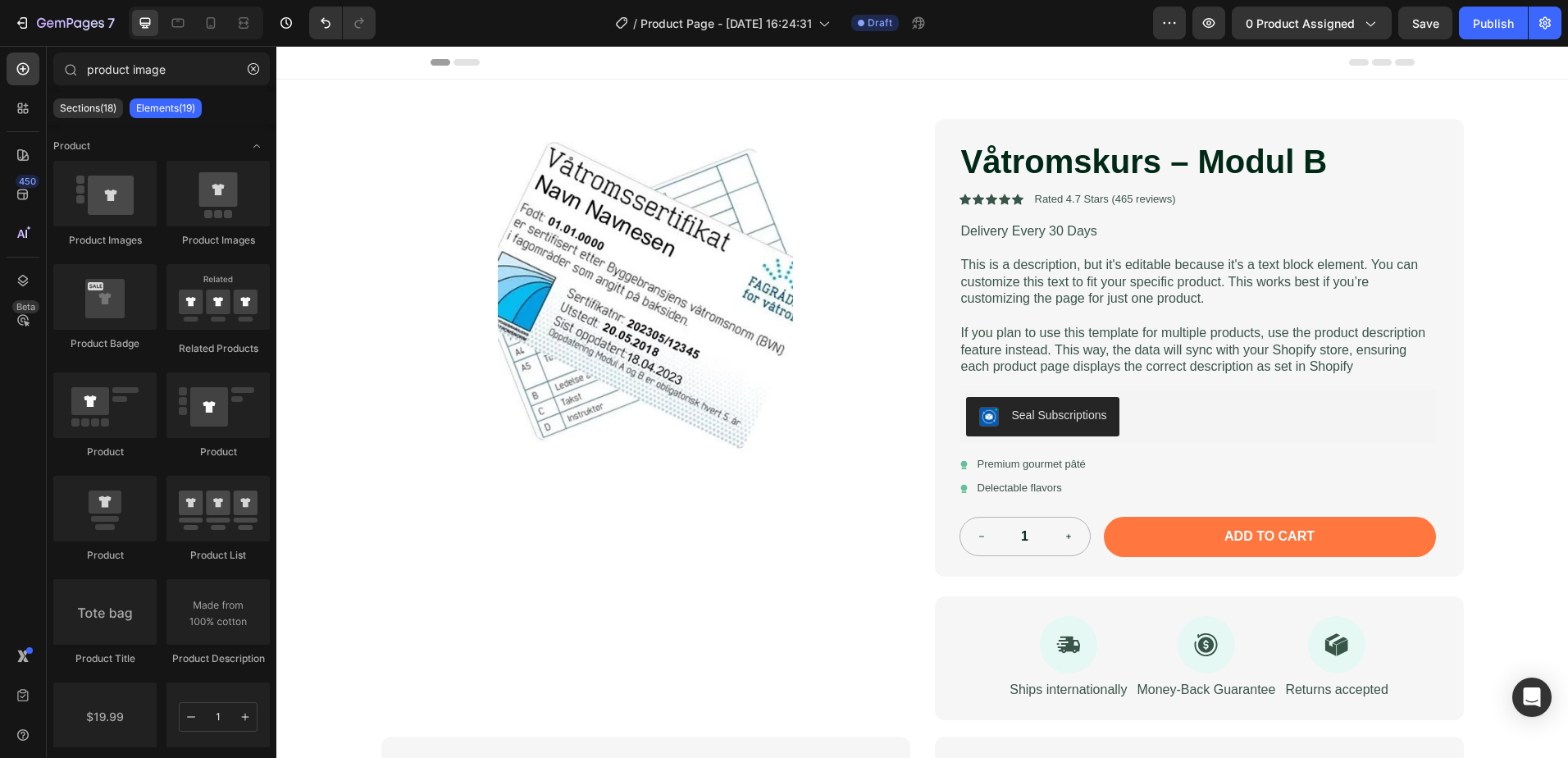
click at [400, 58] on div "Header" at bounding box center [922, 63] width 1292 height 34
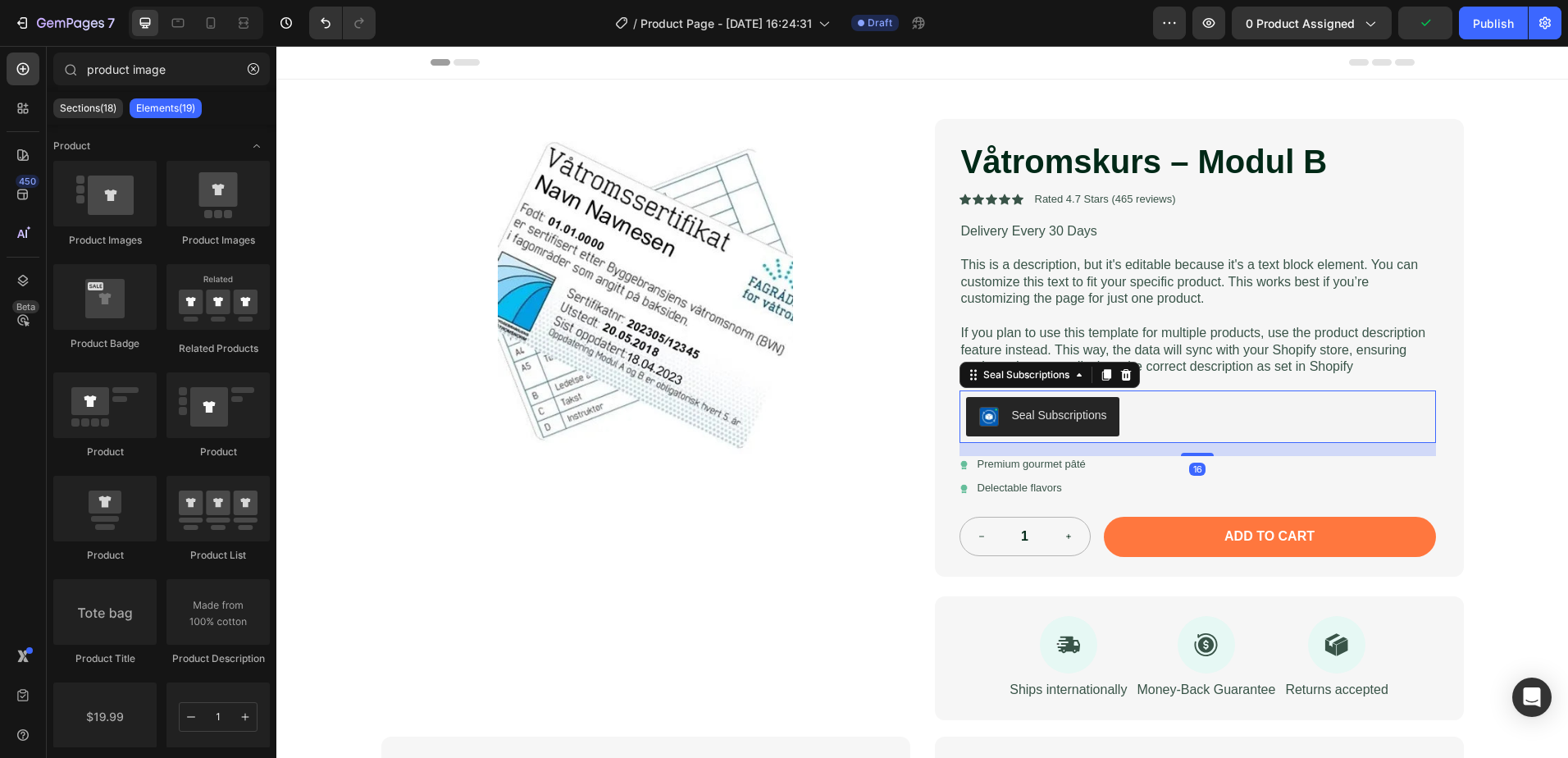
click at [1154, 420] on div "Seal Subscriptions" at bounding box center [1197, 416] width 463 height 39
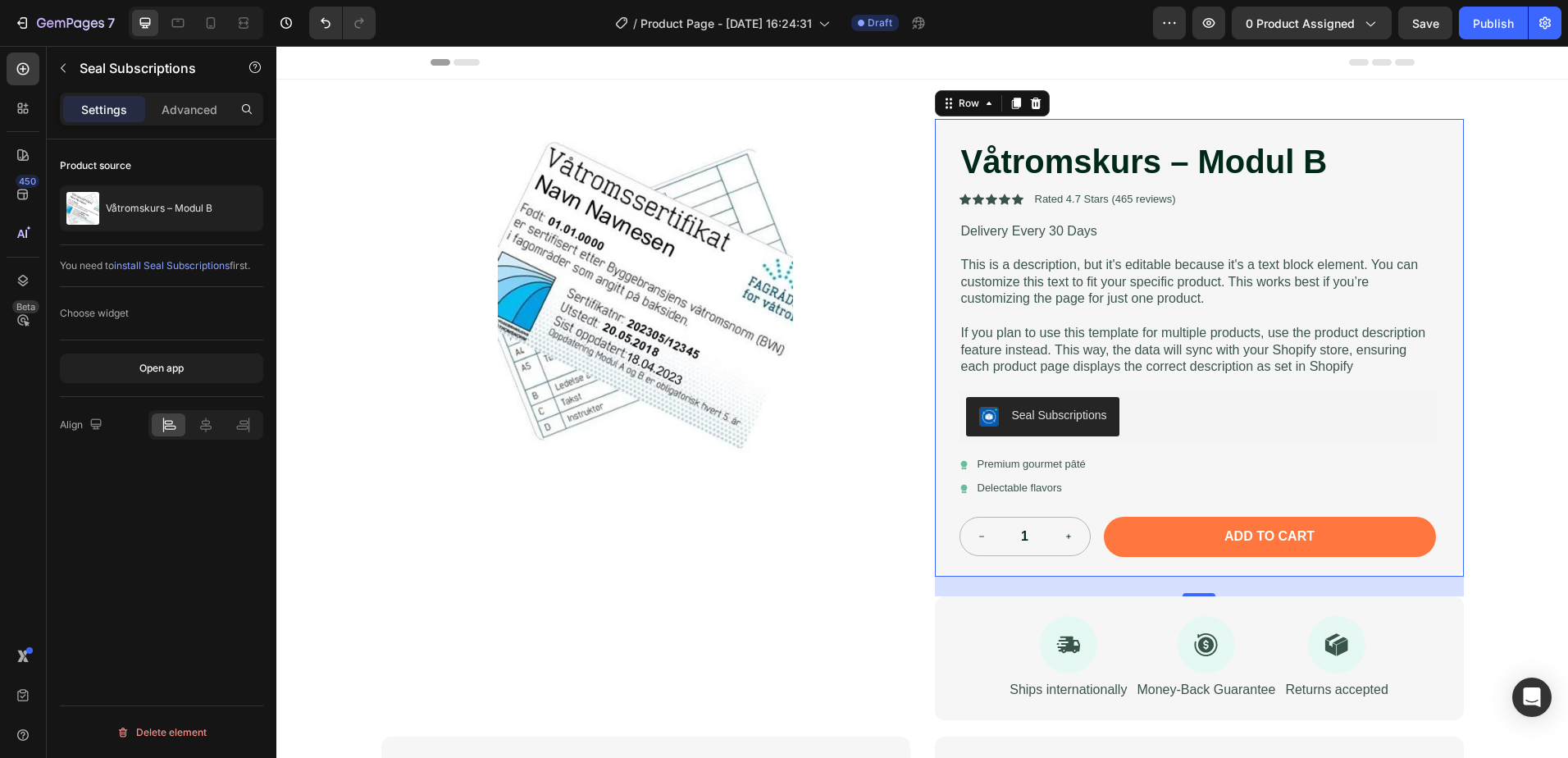
click at [1199, 381] on div "Våtromskurs – Modul B Product Title Icon Icon Icon Icon Icon Icon List Rated 4.…" at bounding box center [1197, 348] width 476 height 418
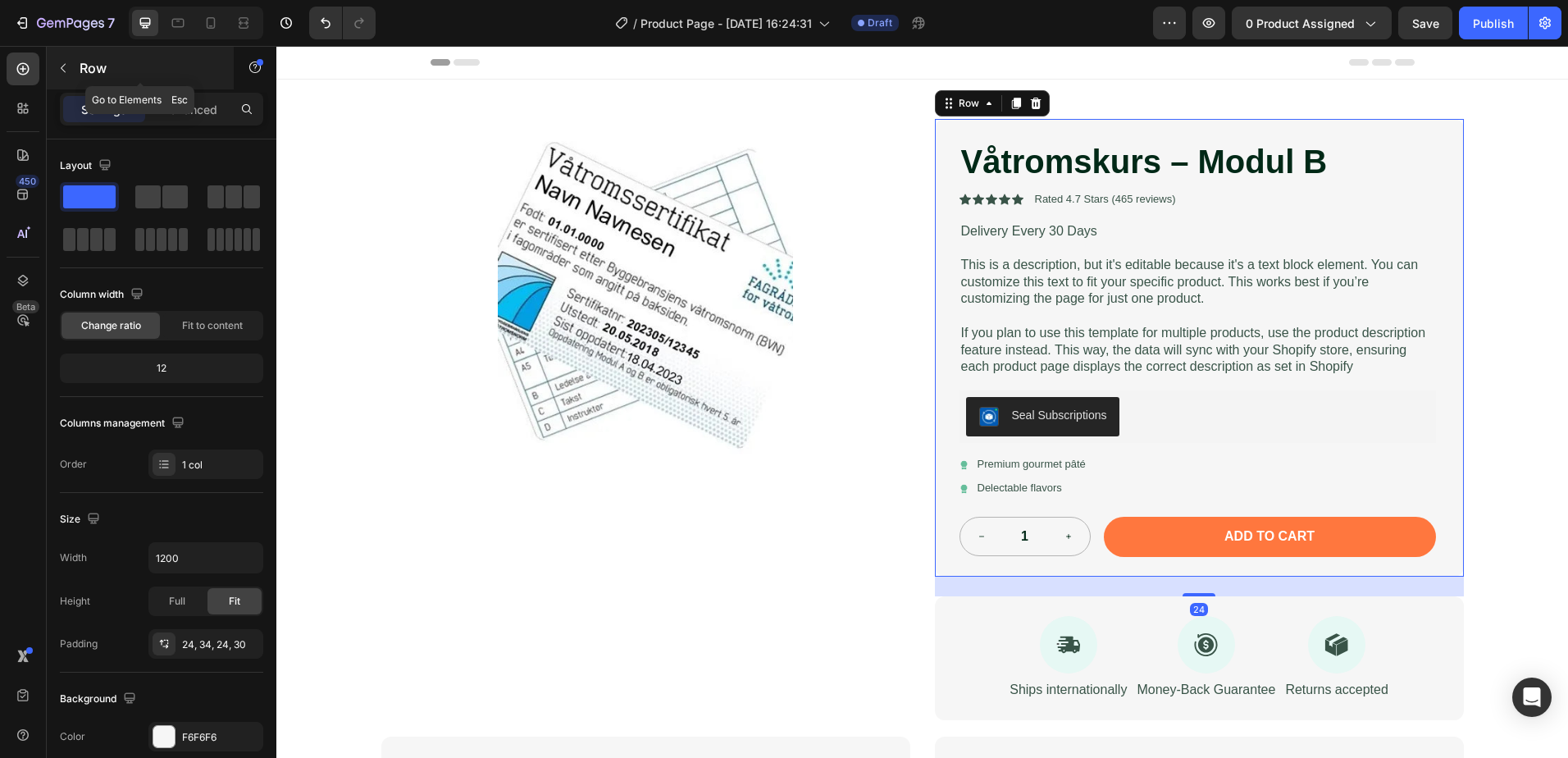
click at [67, 75] on button "button" at bounding box center [63, 67] width 26 height 26
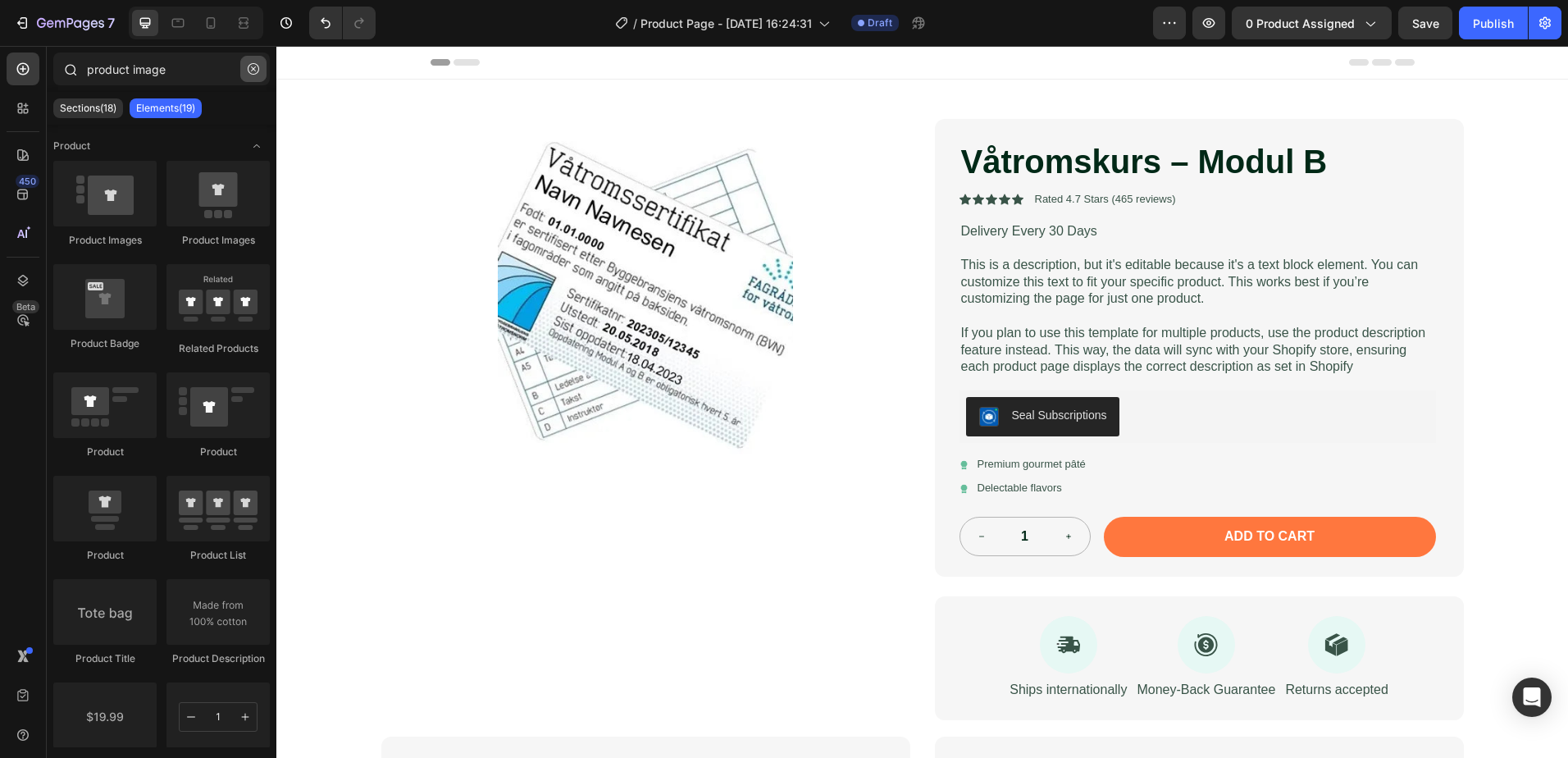
click at [248, 72] on icon "button" at bounding box center [253, 69] width 12 height 12
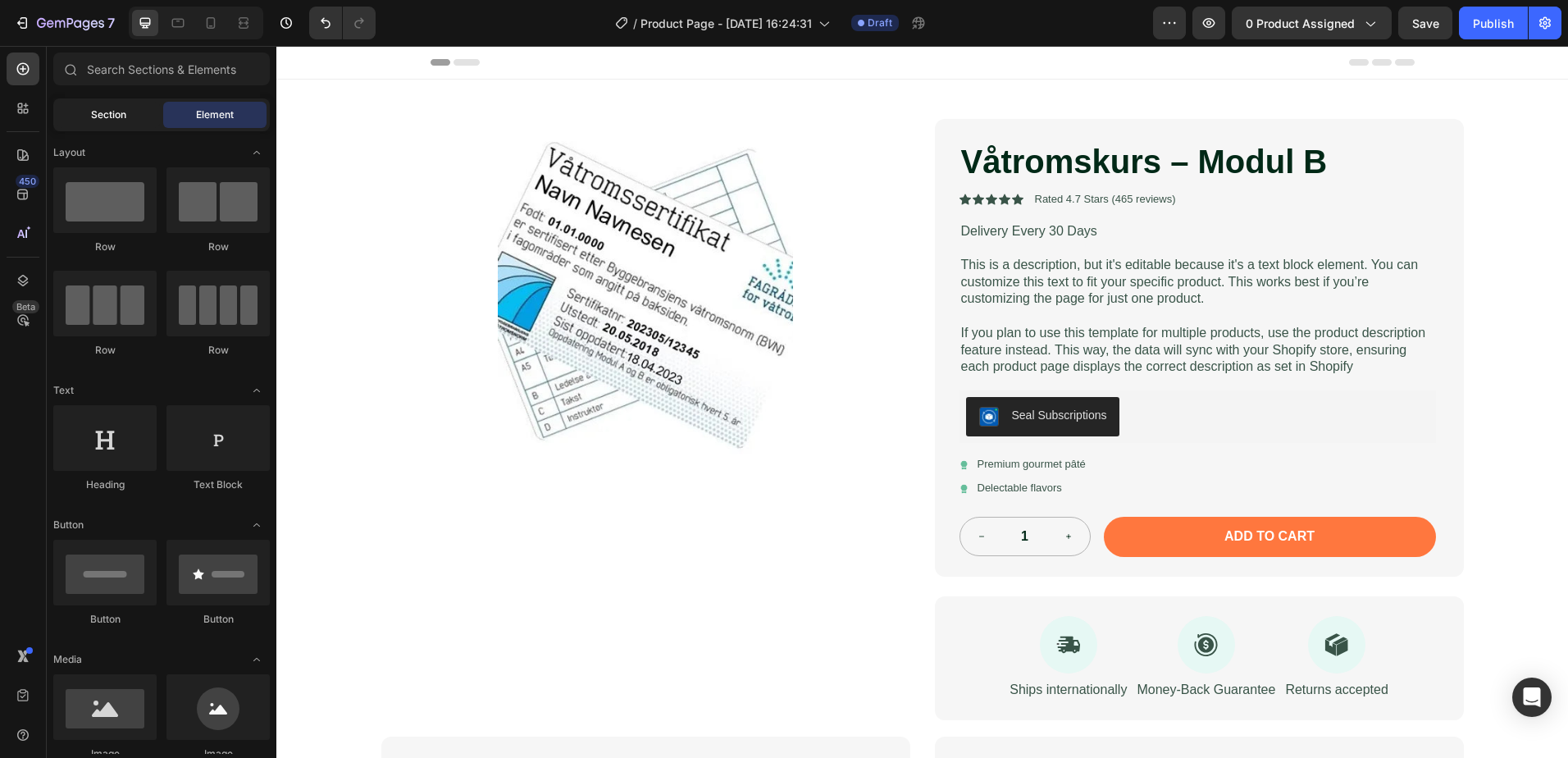
click at [122, 114] on span "Section" at bounding box center [108, 115] width 35 height 15
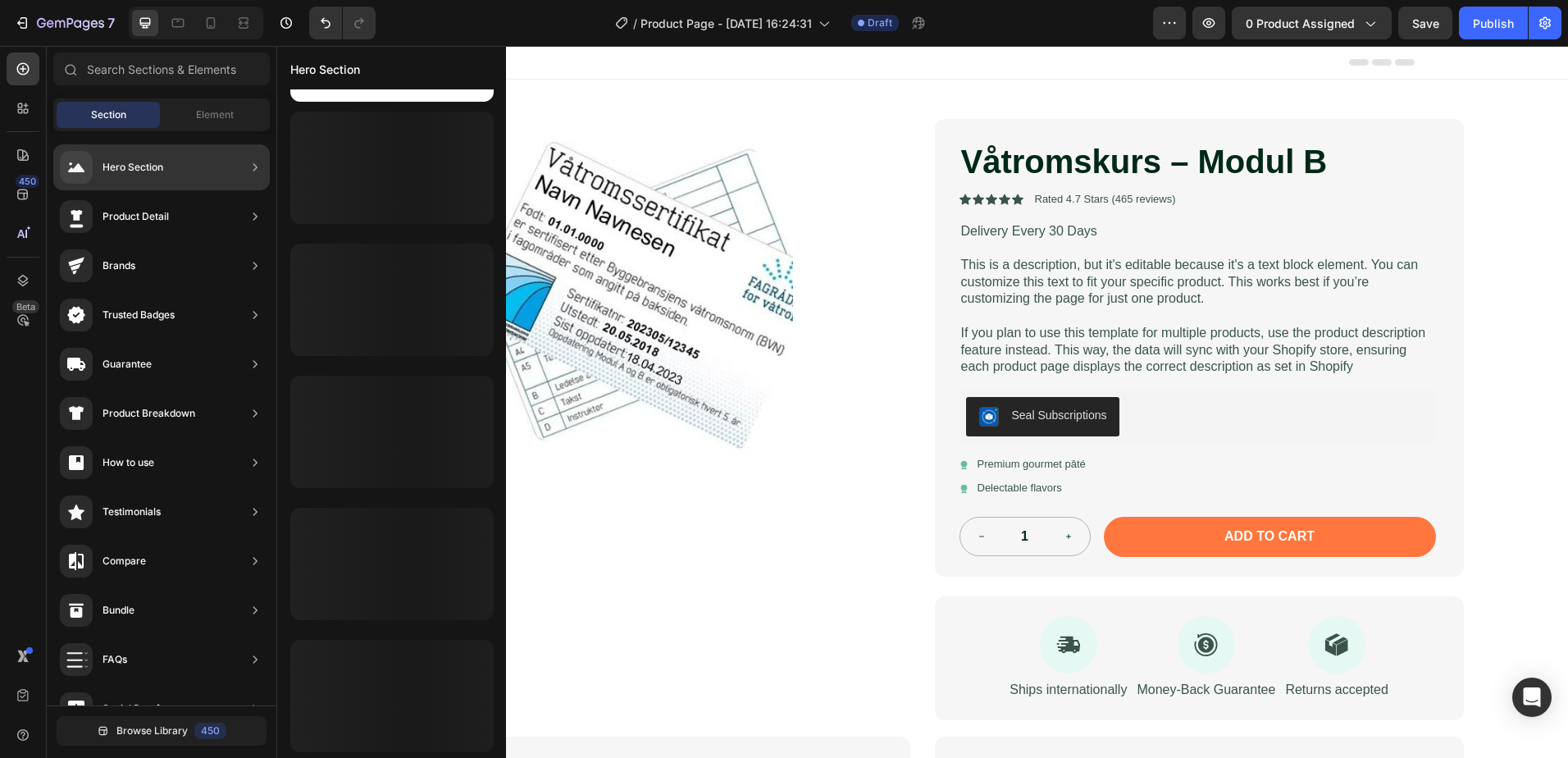
scroll to position [1964, 0]
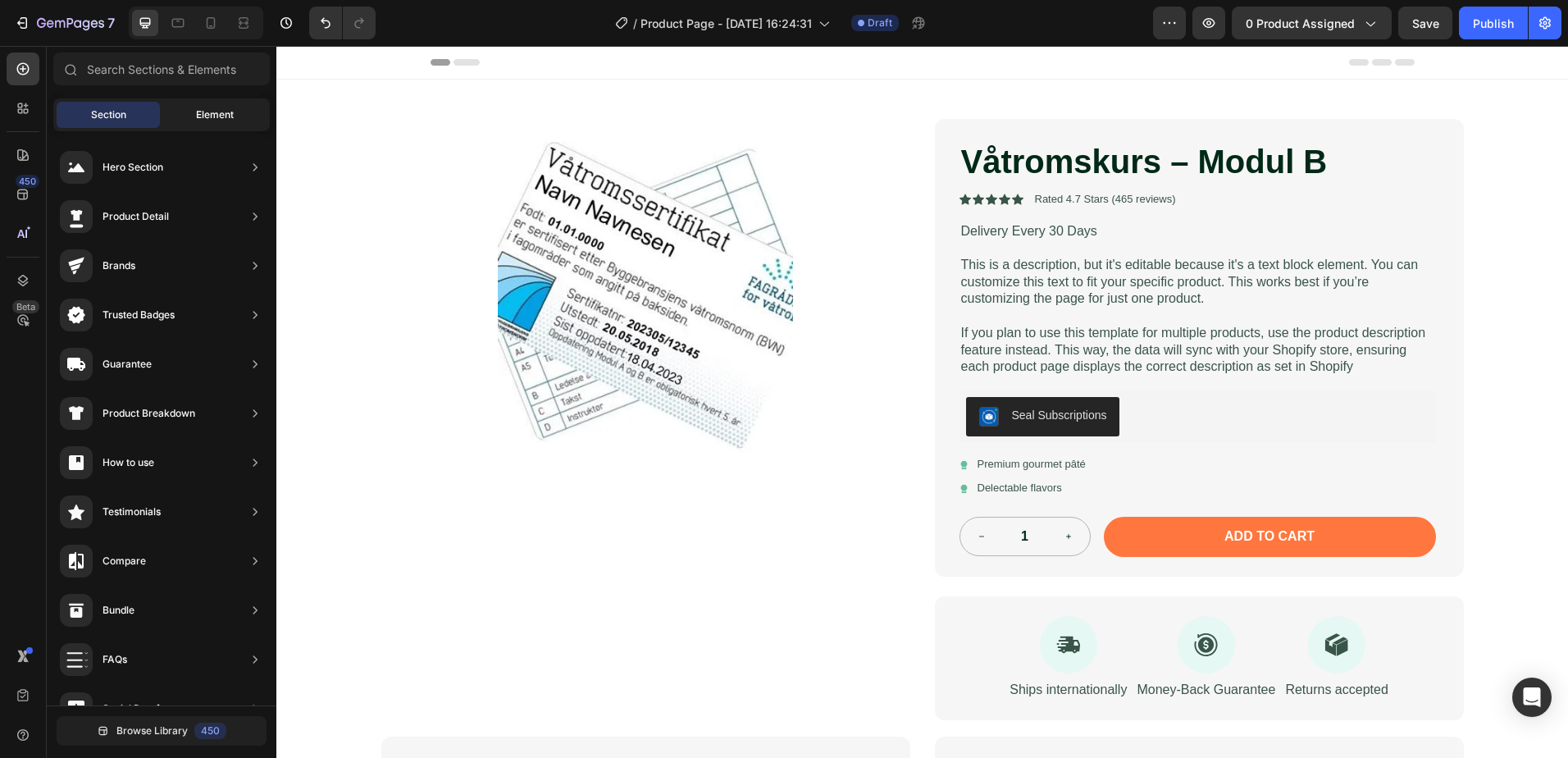
click at [220, 115] on span "Element" at bounding box center [215, 115] width 38 height 15
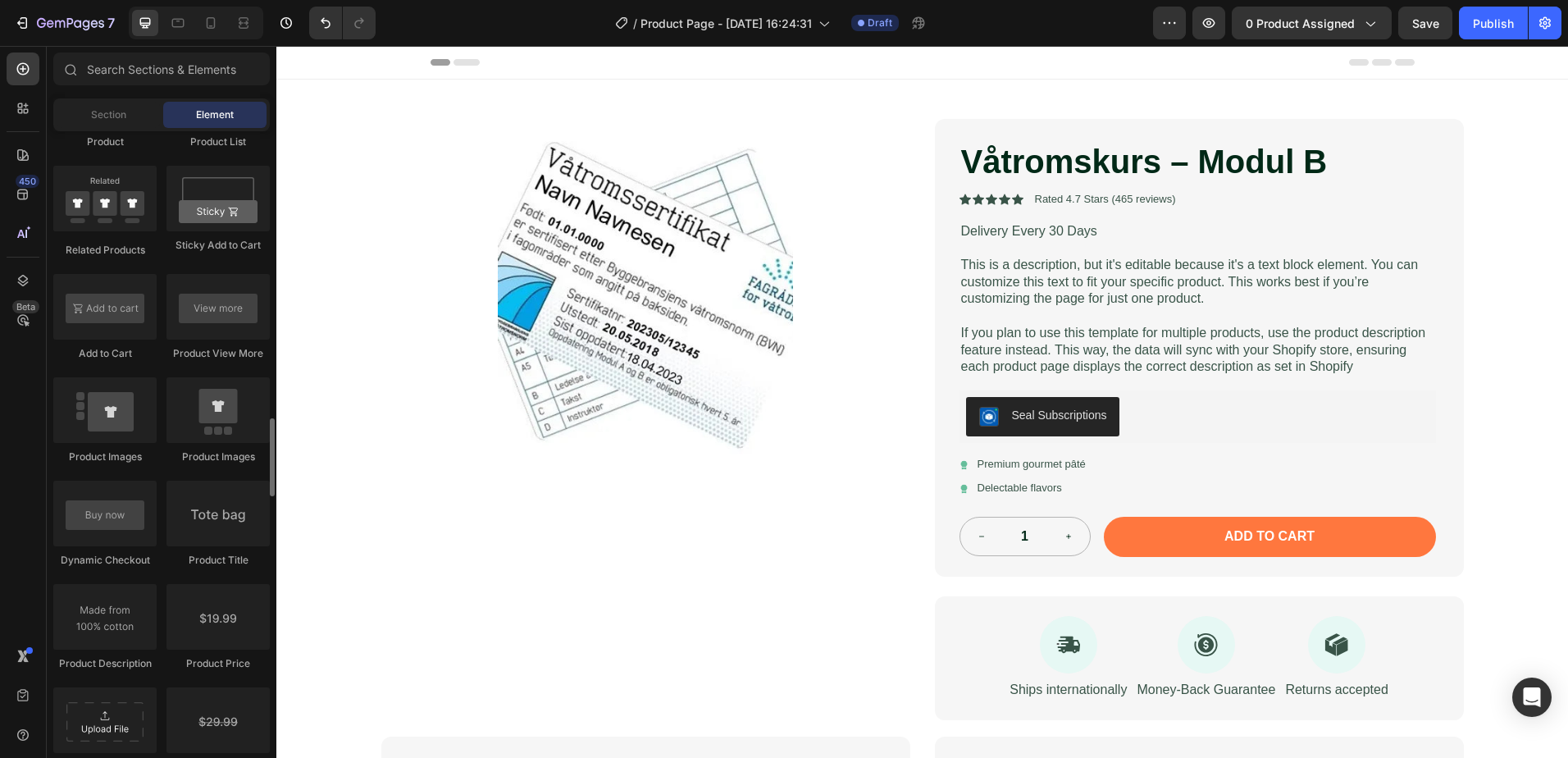
scroll to position [2379, 0]
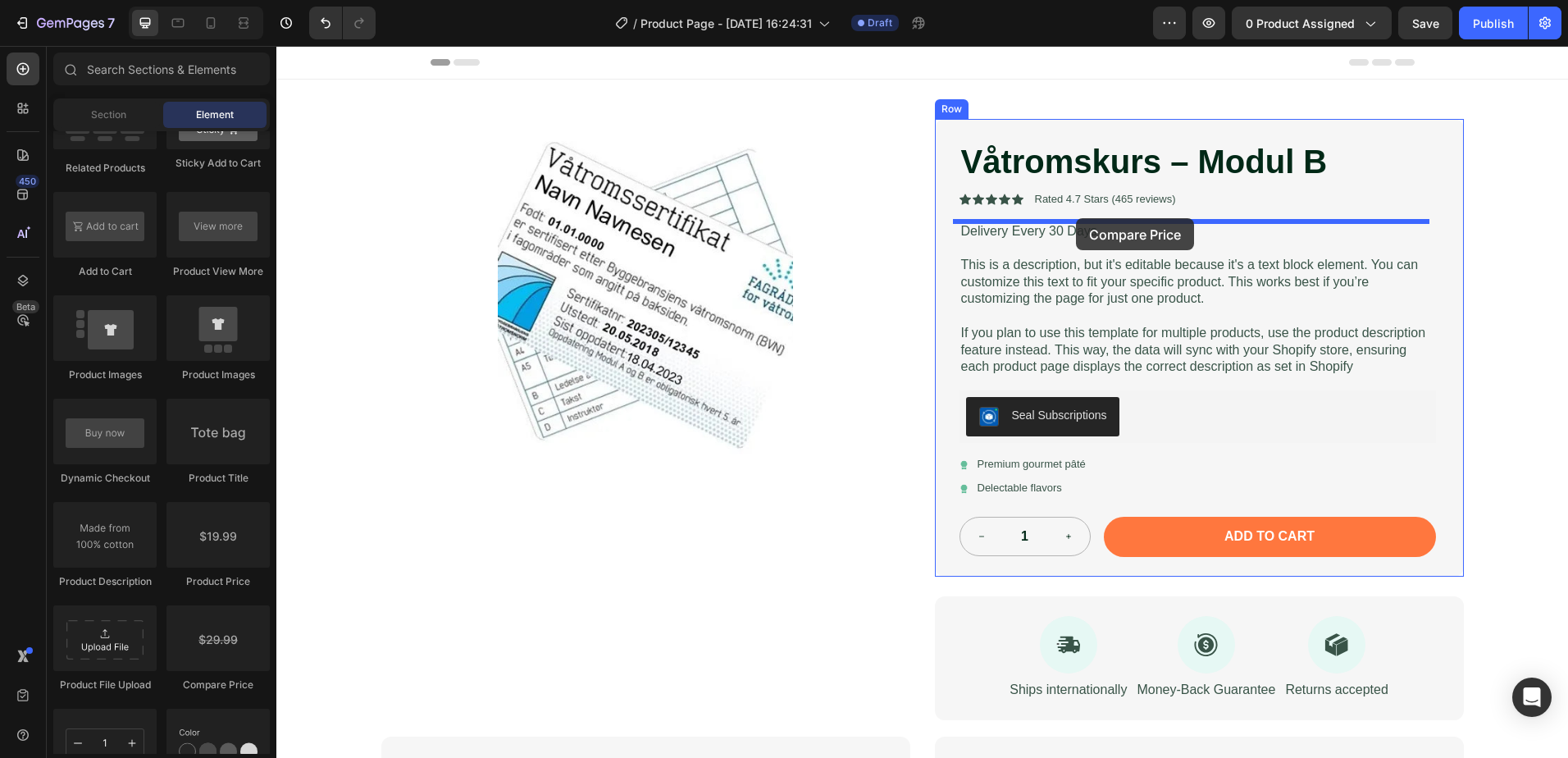
drag, startPoint x: 501, startPoint y: 692, endPoint x: 1076, endPoint y: 218, distance: 745.2
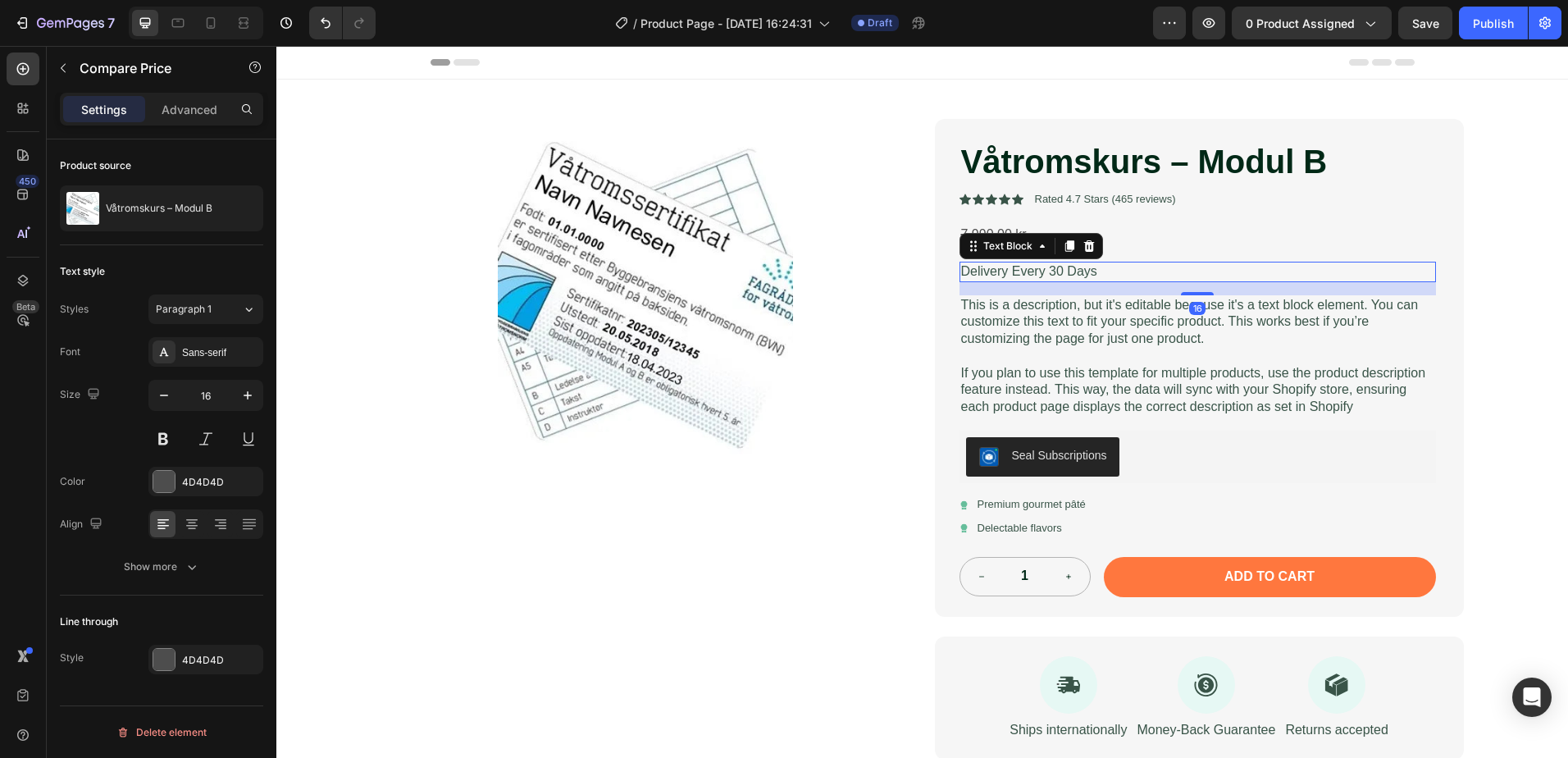
click at [1098, 274] on p "Delivery Every 30 Days" at bounding box center [1197, 272] width 473 height 17
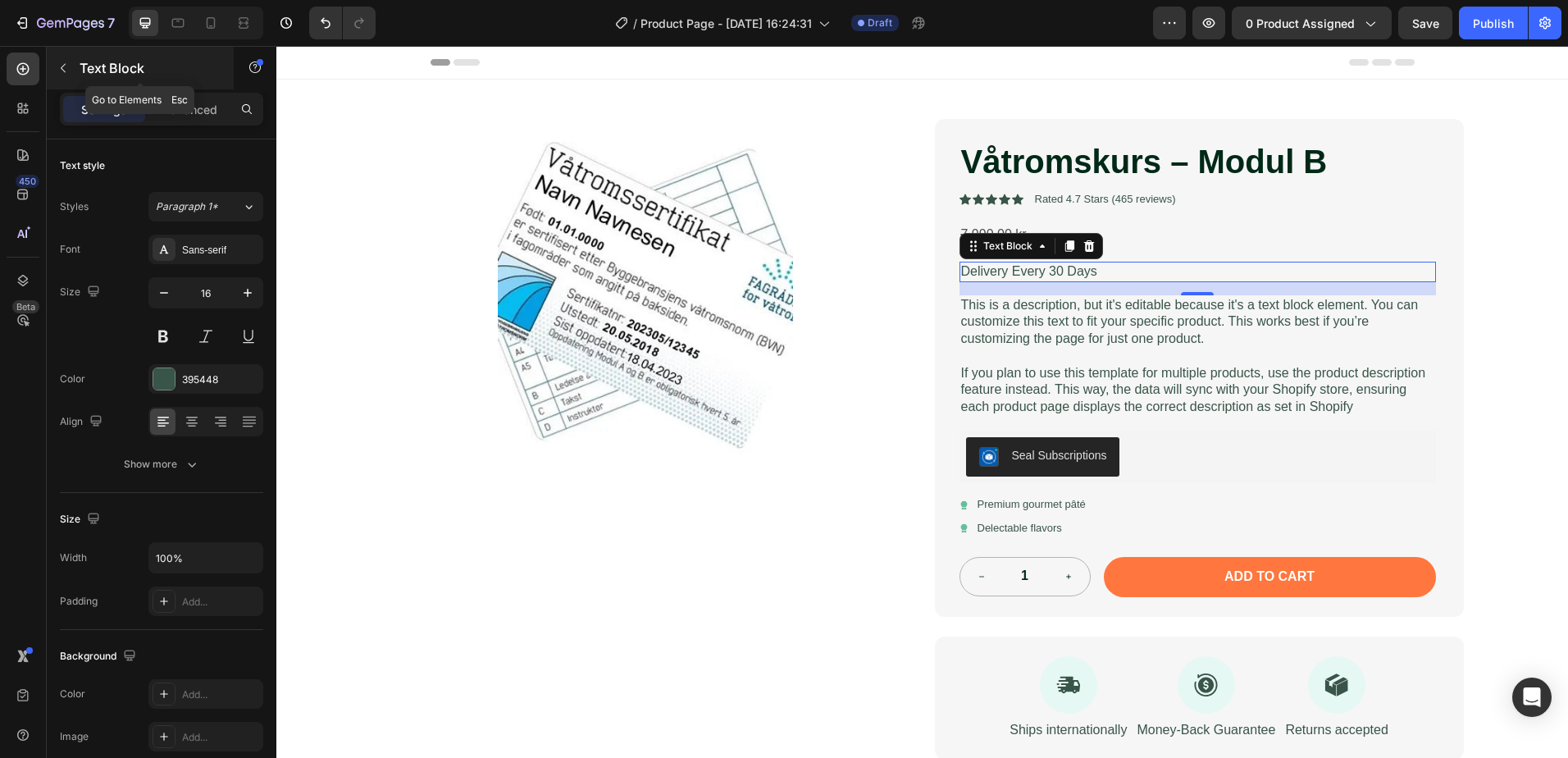
click at [60, 65] on icon "button" at bounding box center [63, 68] width 13 height 13
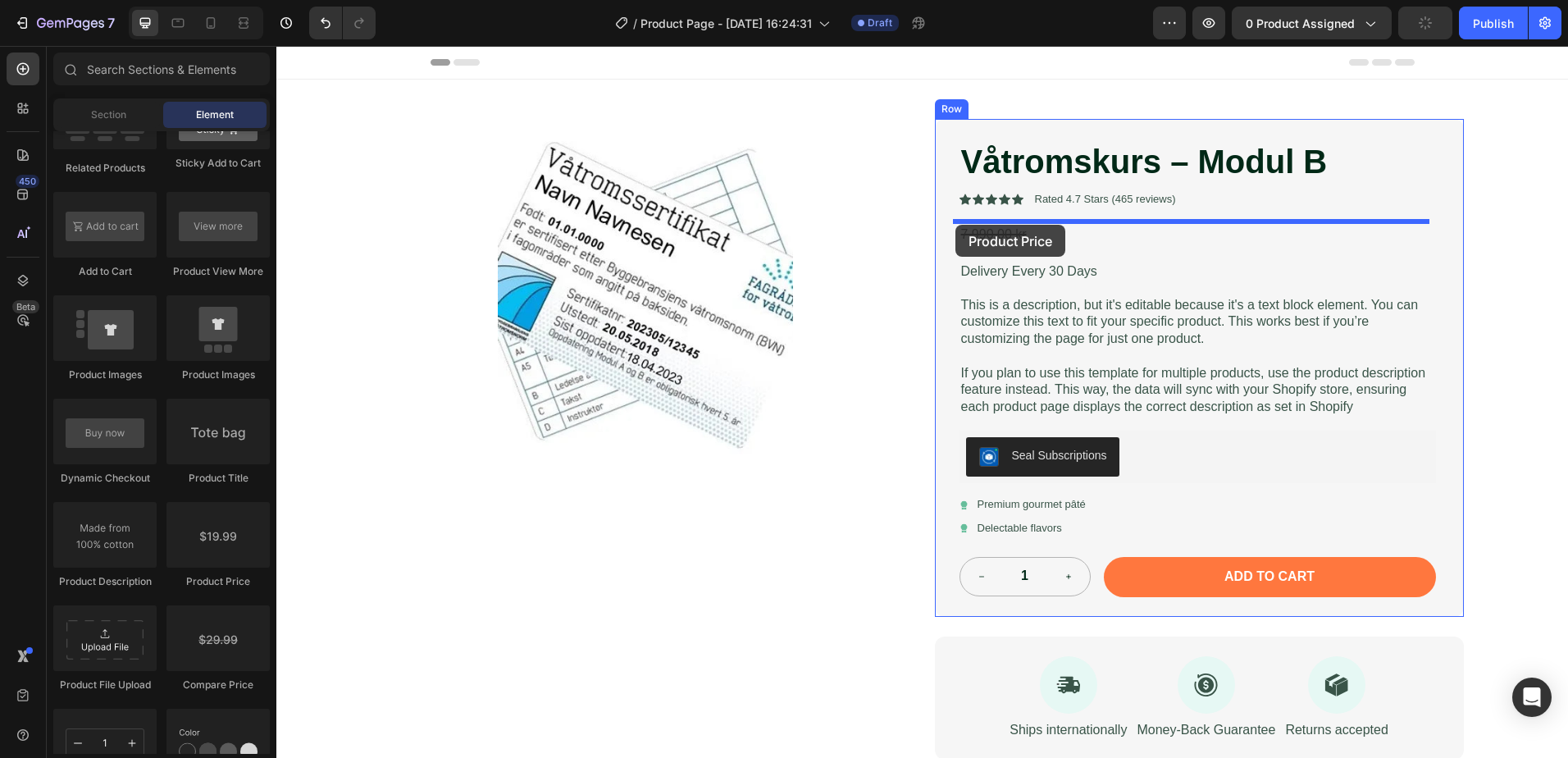
drag, startPoint x: 498, startPoint y: 585, endPoint x: 956, endPoint y: 224, distance: 583.2
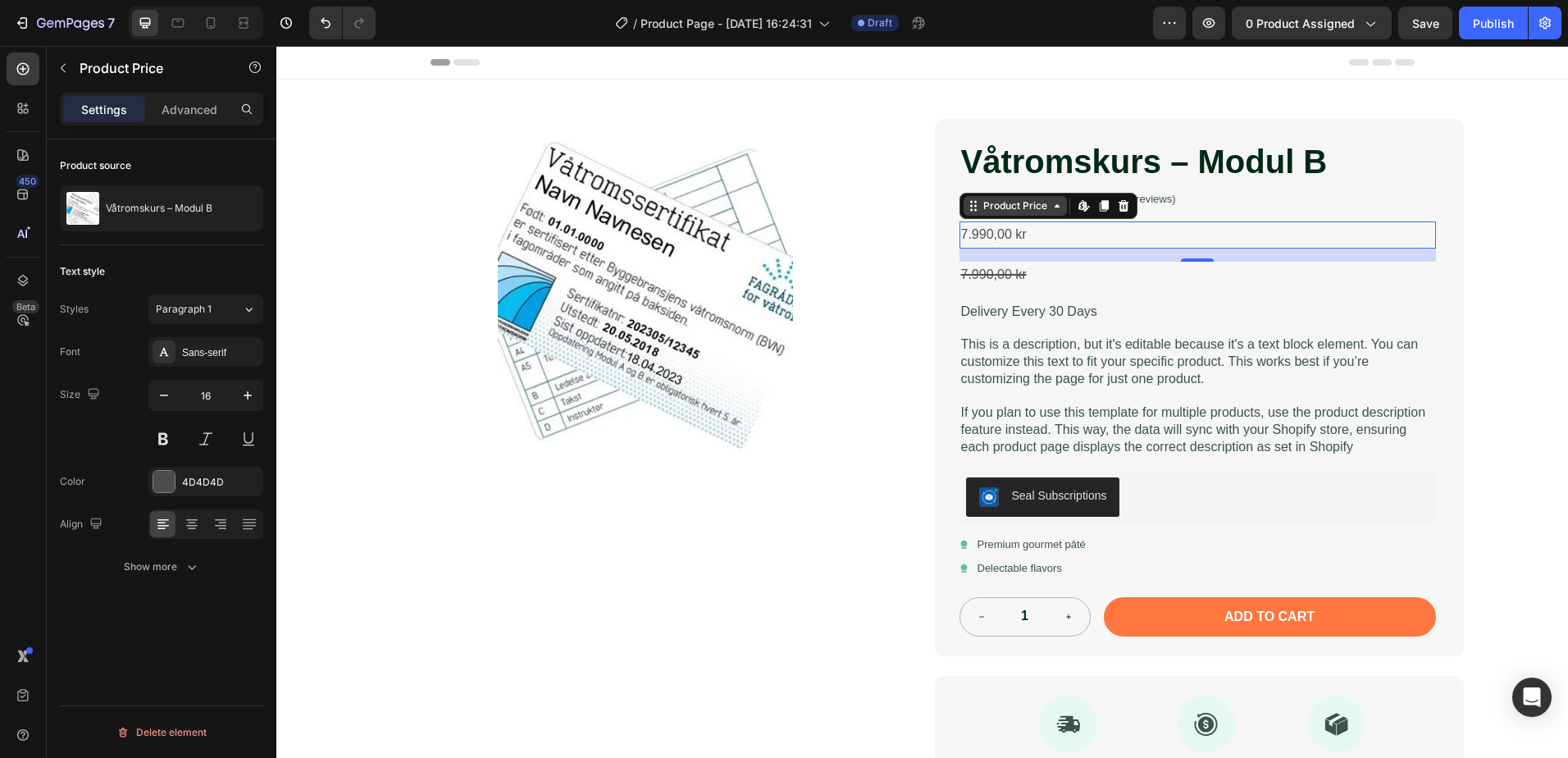
click at [1050, 211] on icon at bounding box center [1057, 205] width 13 height 13
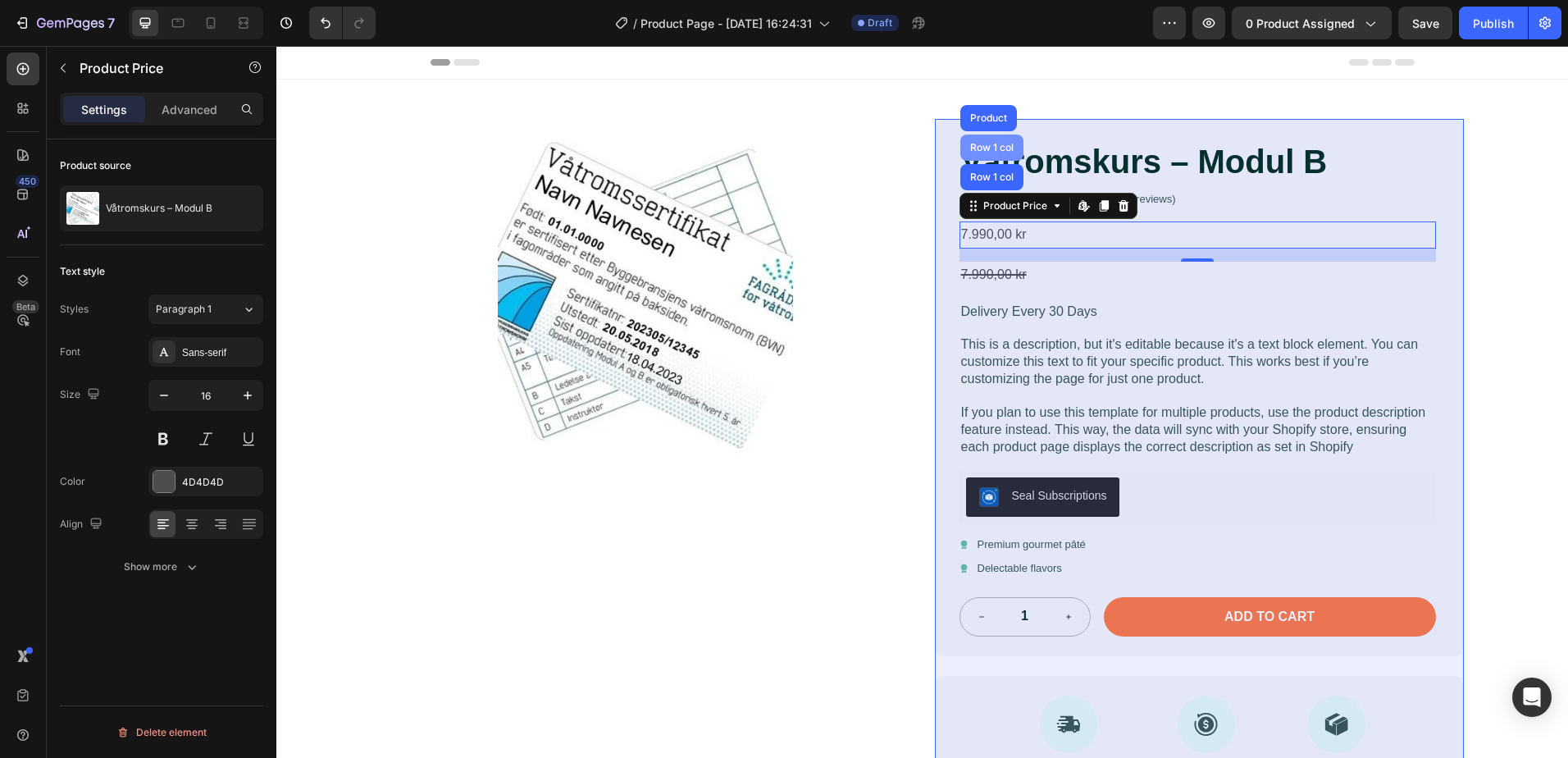
click at [997, 147] on div "Row 1 col" at bounding box center [991, 147] width 50 height 10
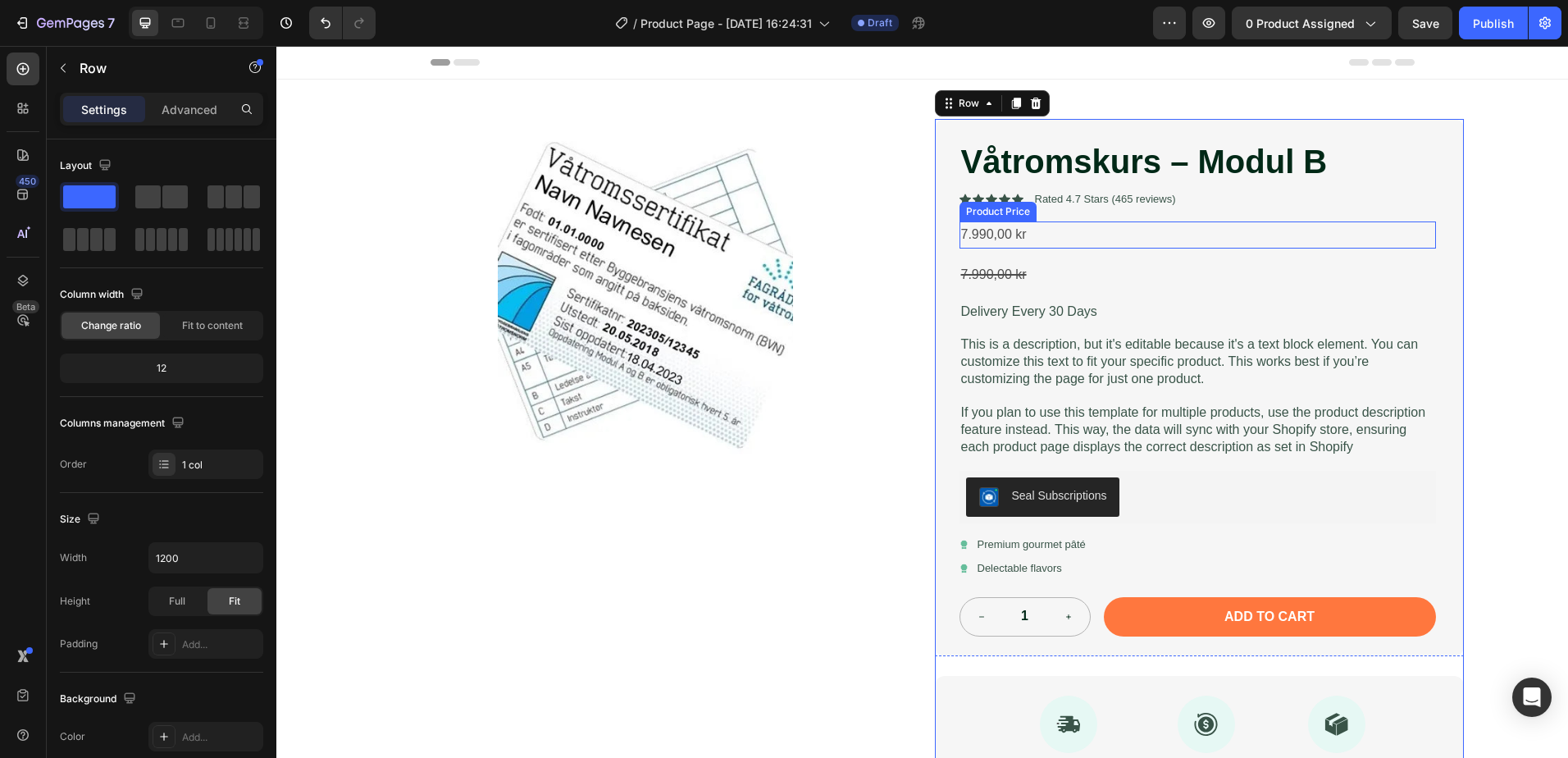
click at [1096, 235] on div "7.990,00 kr" at bounding box center [1197, 235] width 476 height 27
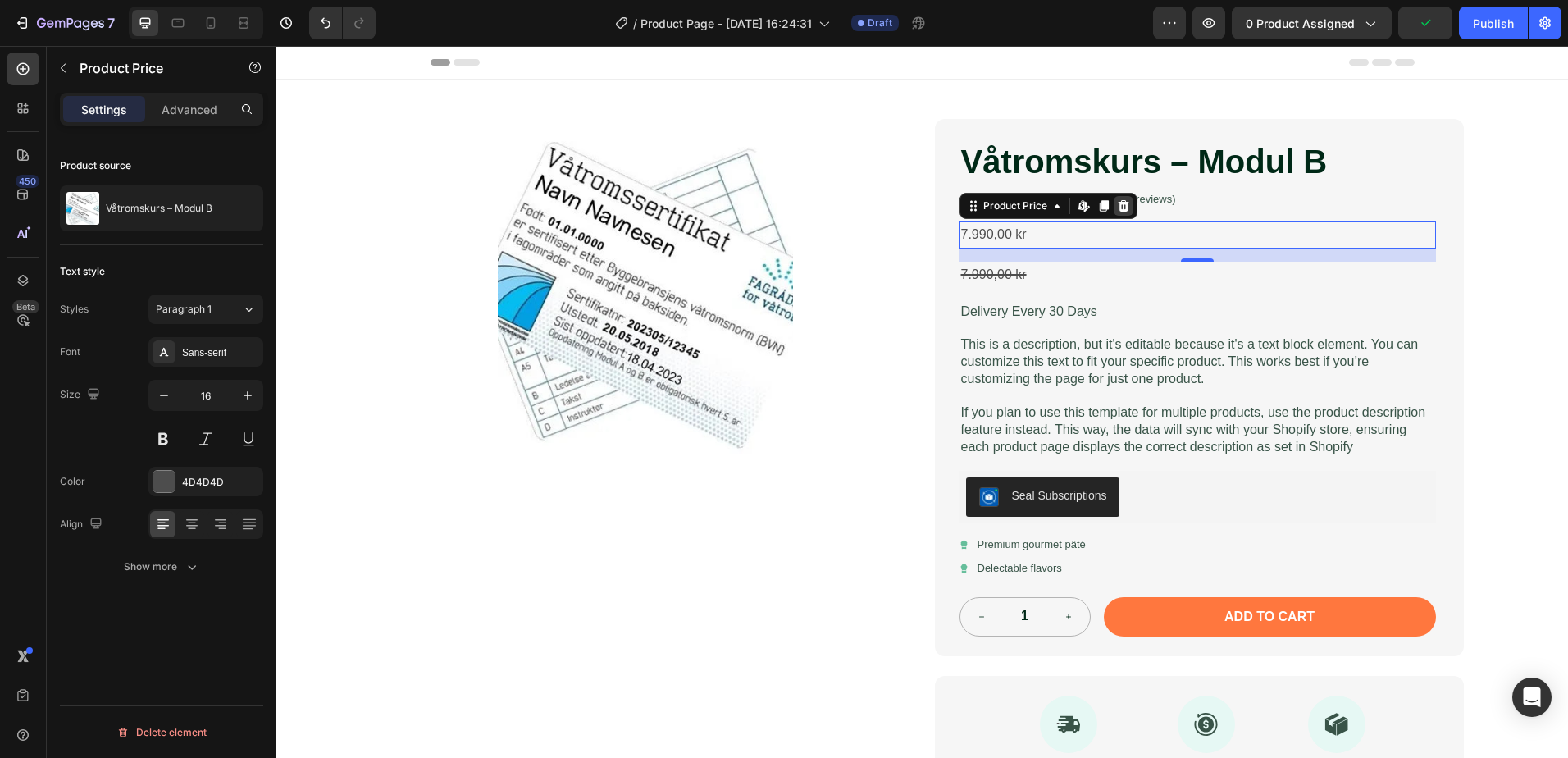
click at [1119, 204] on icon at bounding box center [1123, 205] width 11 height 12
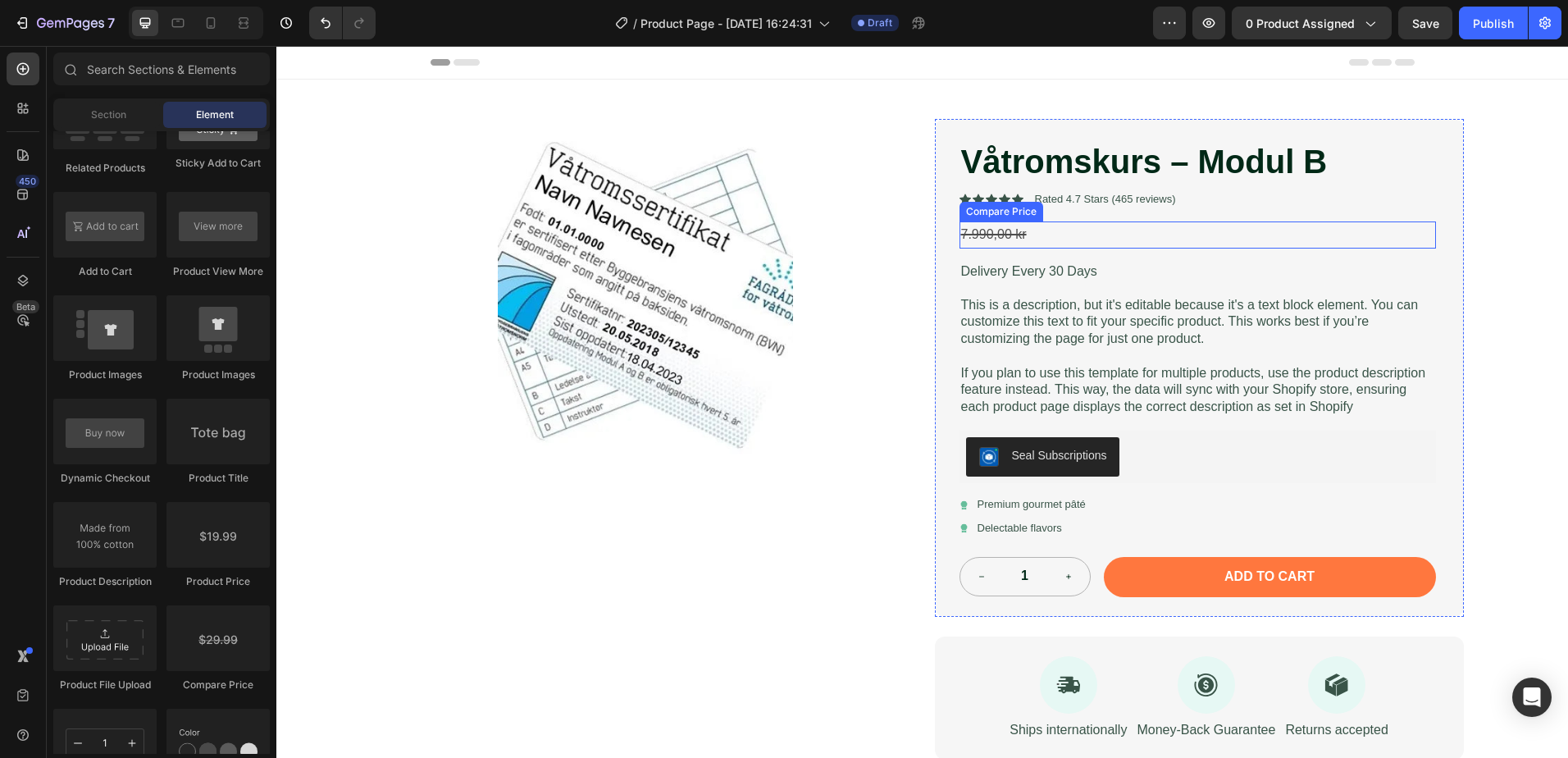
click at [1139, 229] on div "7.990,00 kr" at bounding box center [1197, 235] width 476 height 27
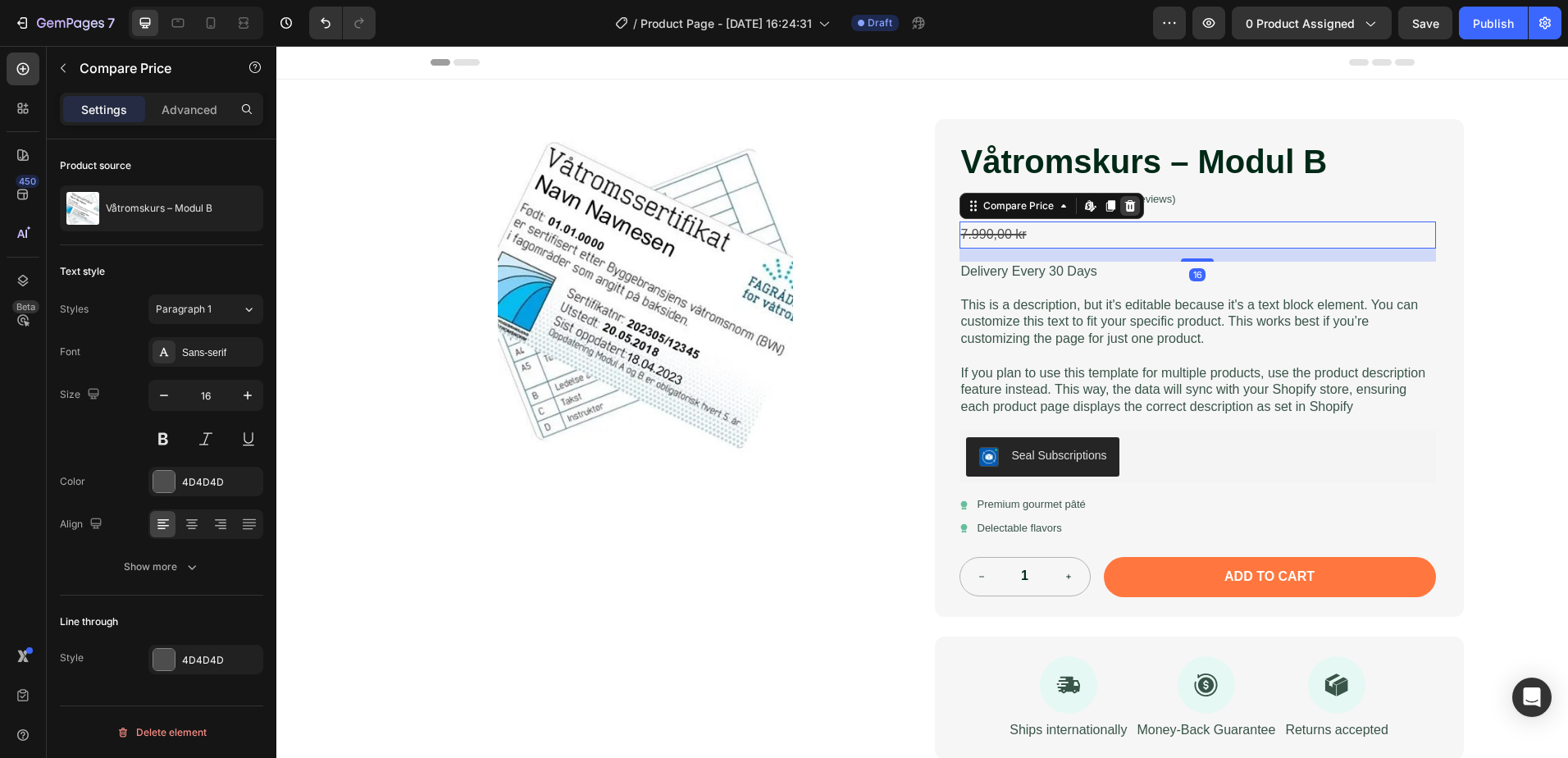
click at [1124, 199] on icon at bounding box center [1130, 205] width 13 height 13
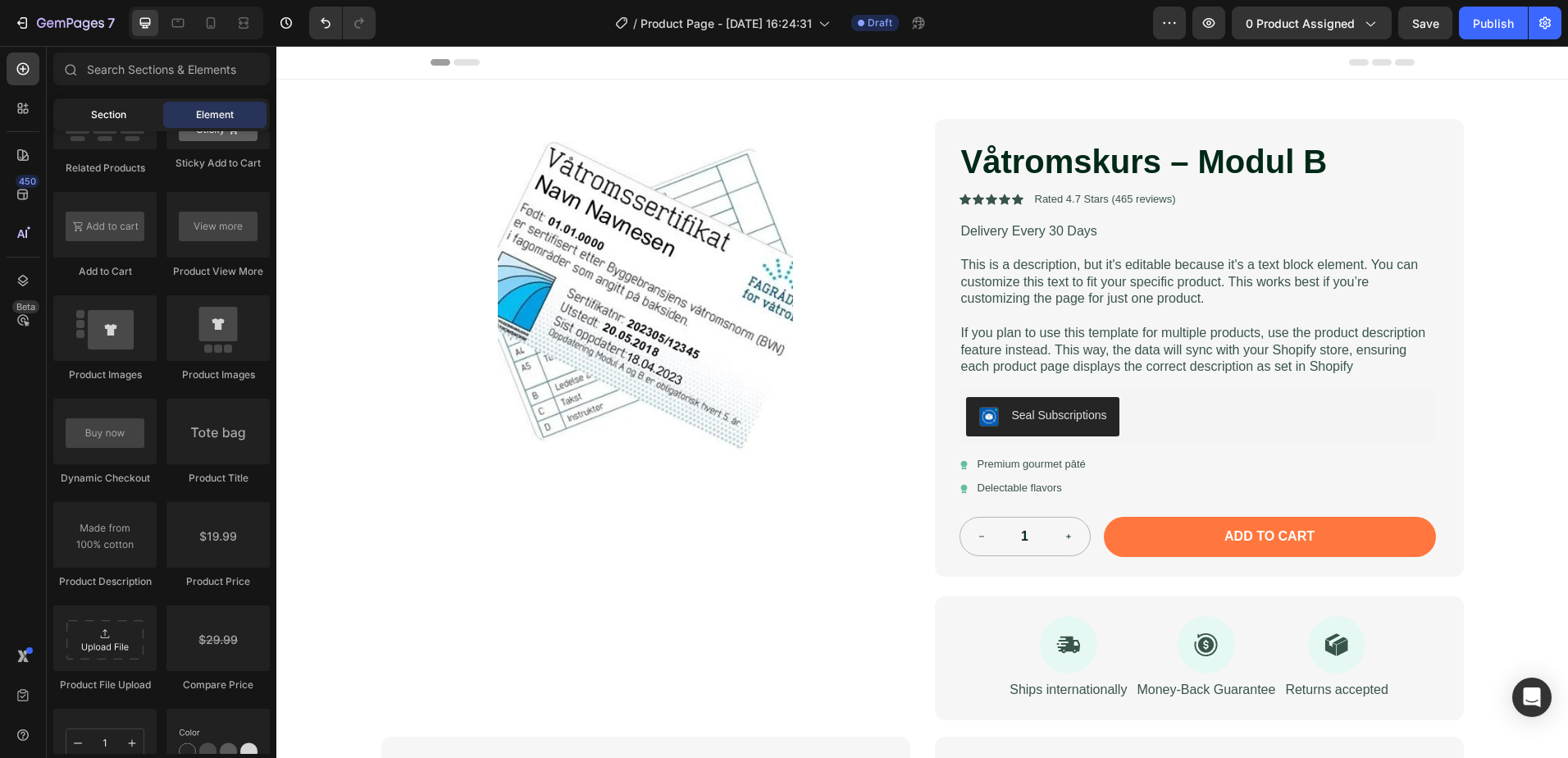
click at [114, 121] on span "Section" at bounding box center [108, 115] width 35 height 15
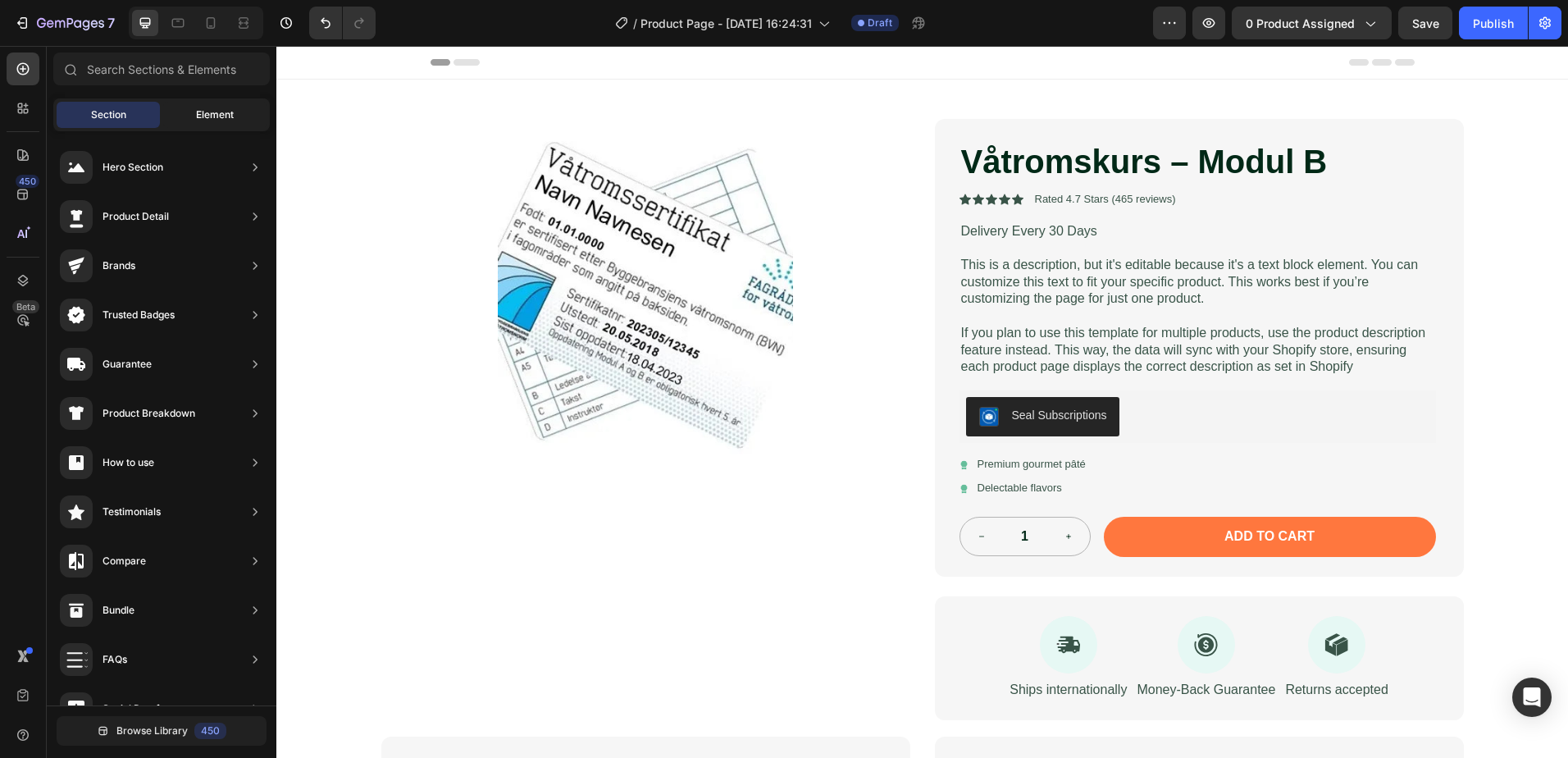
click at [211, 116] on span "Element" at bounding box center [215, 115] width 38 height 15
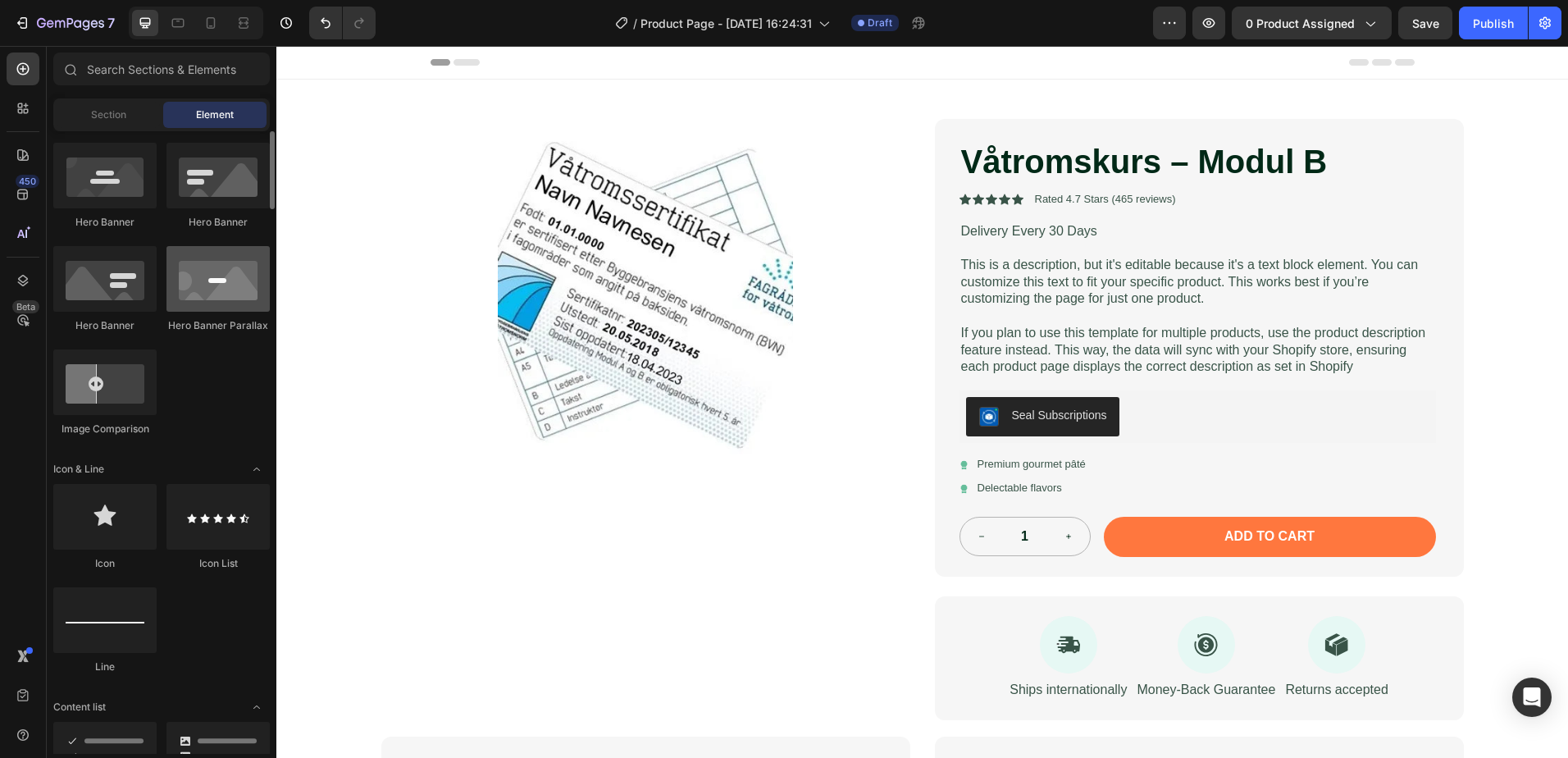
scroll to position [0, 0]
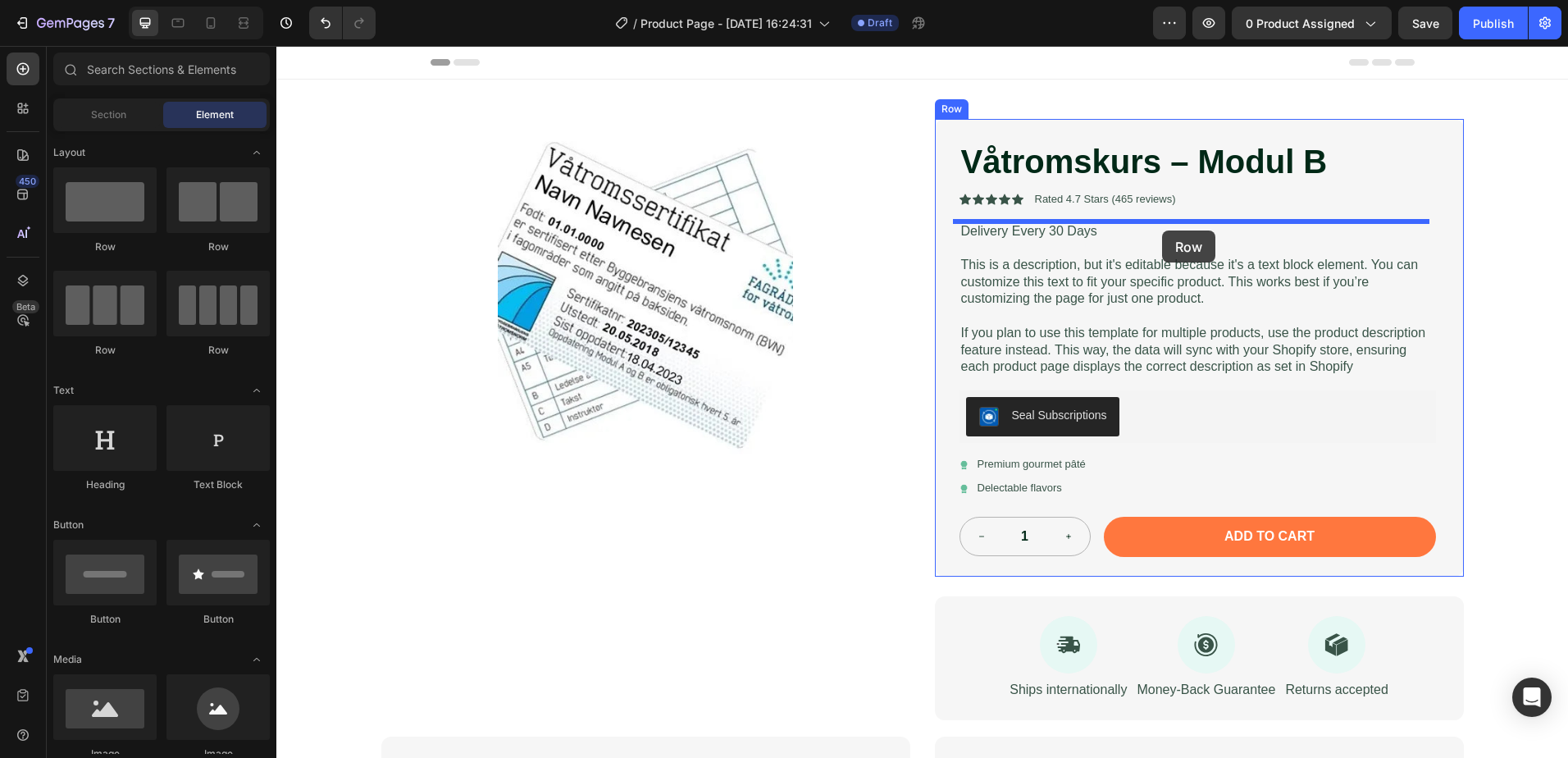
drag, startPoint x: 495, startPoint y: 260, endPoint x: 1161, endPoint y: 231, distance: 666.6
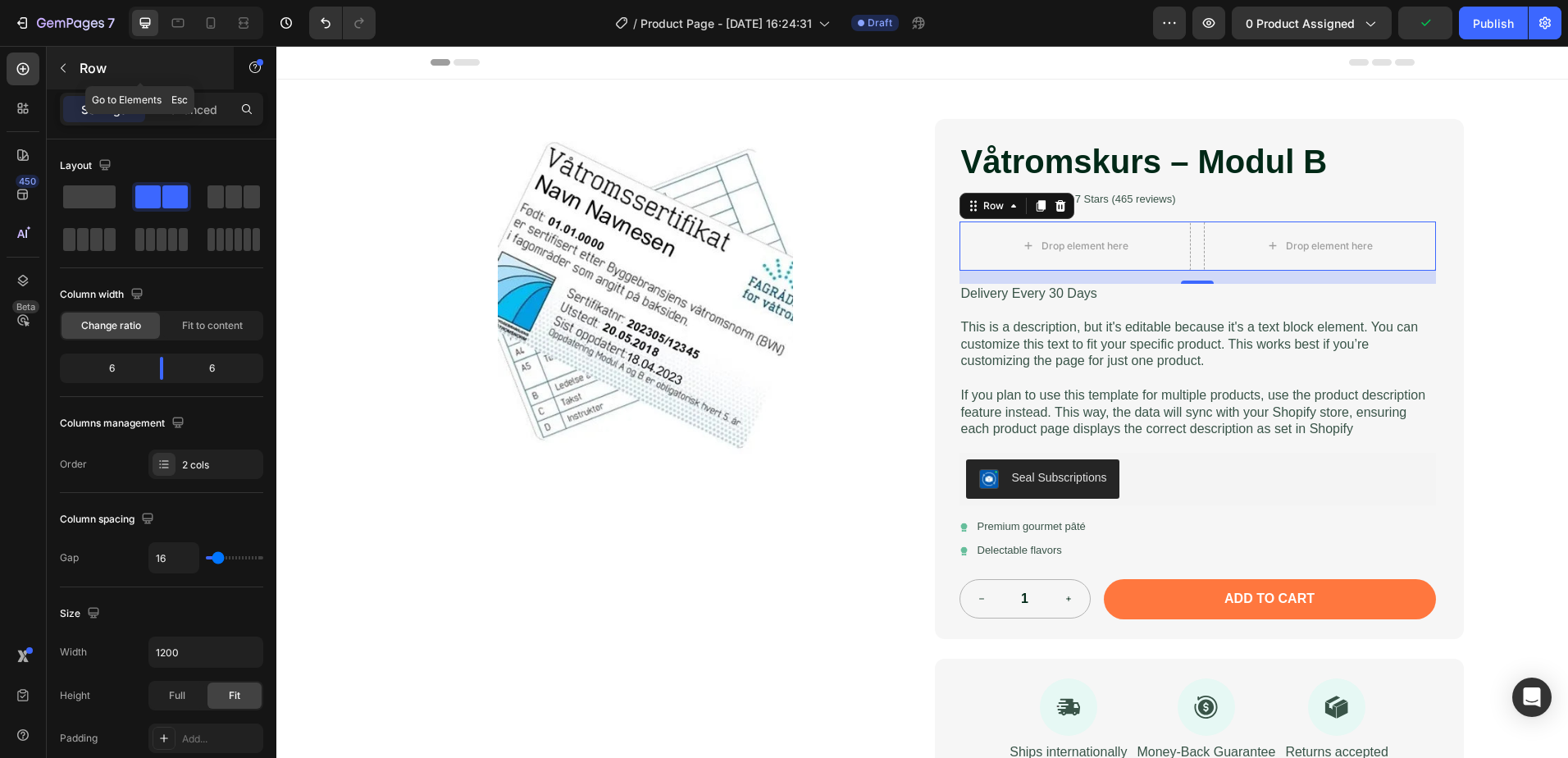
click at [65, 71] on icon "button" at bounding box center [63, 68] width 13 height 13
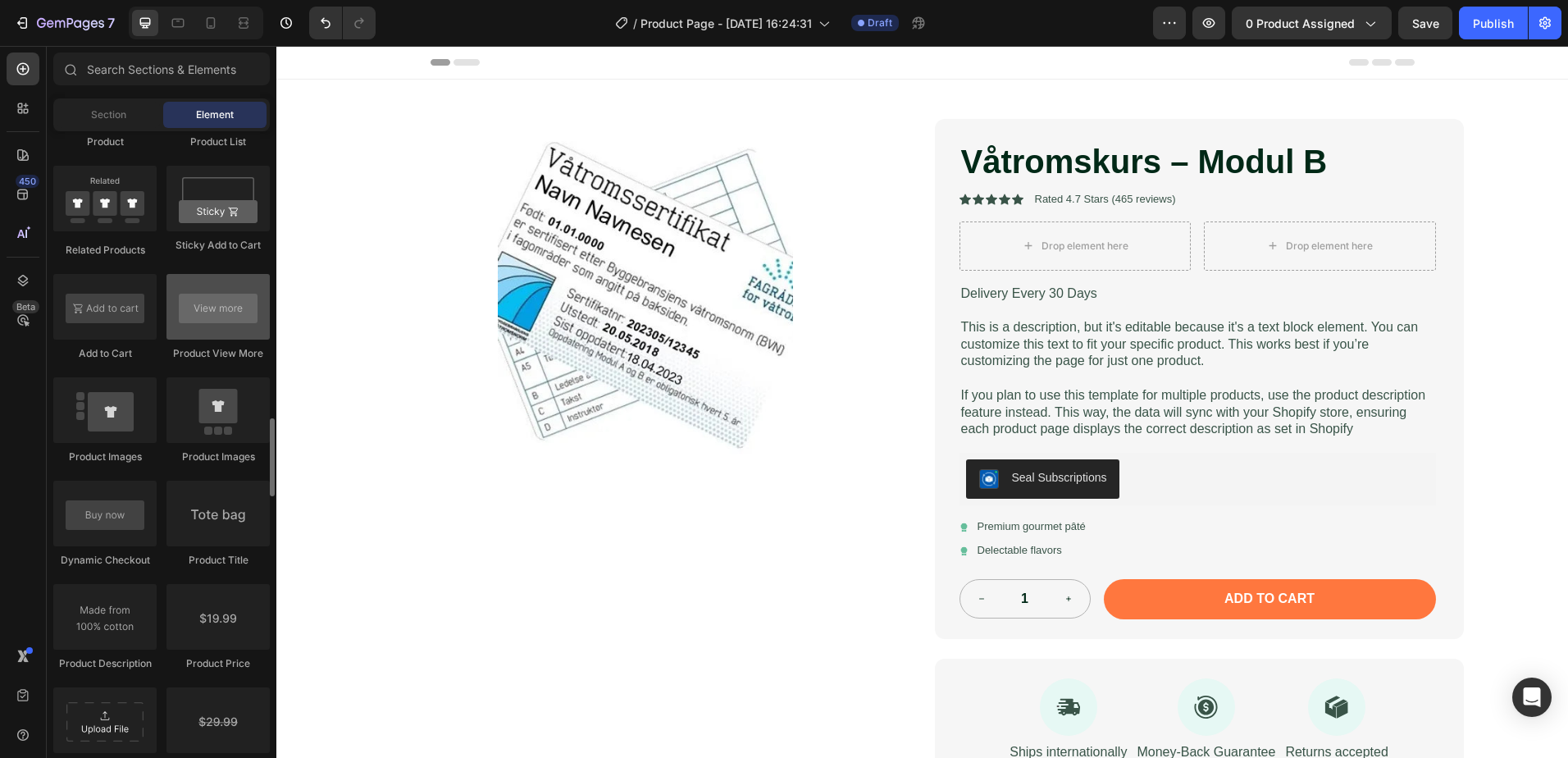
scroll to position [2379, 0]
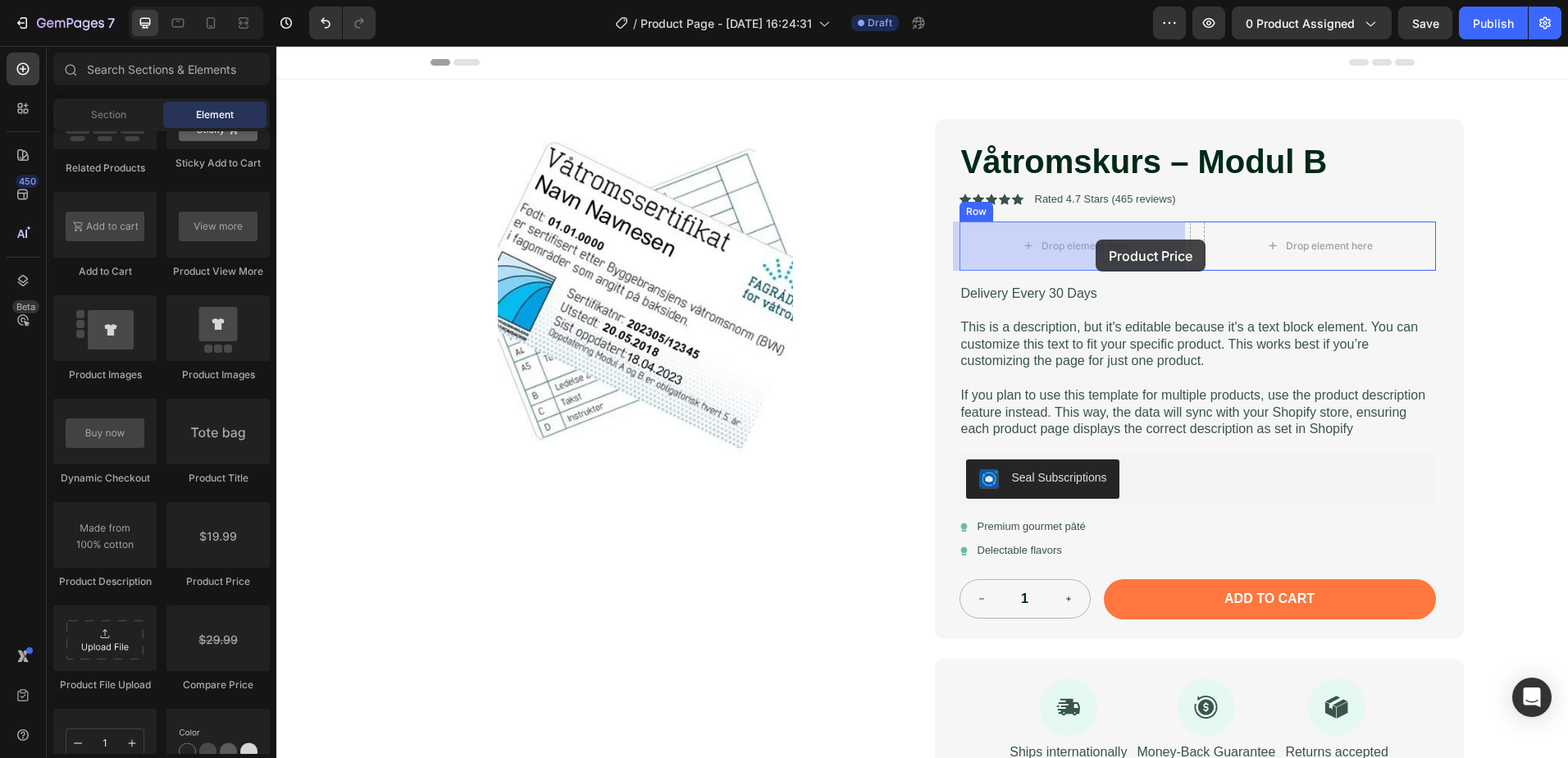
drag, startPoint x: 500, startPoint y: 590, endPoint x: 1096, endPoint y: 240, distance: 691.2
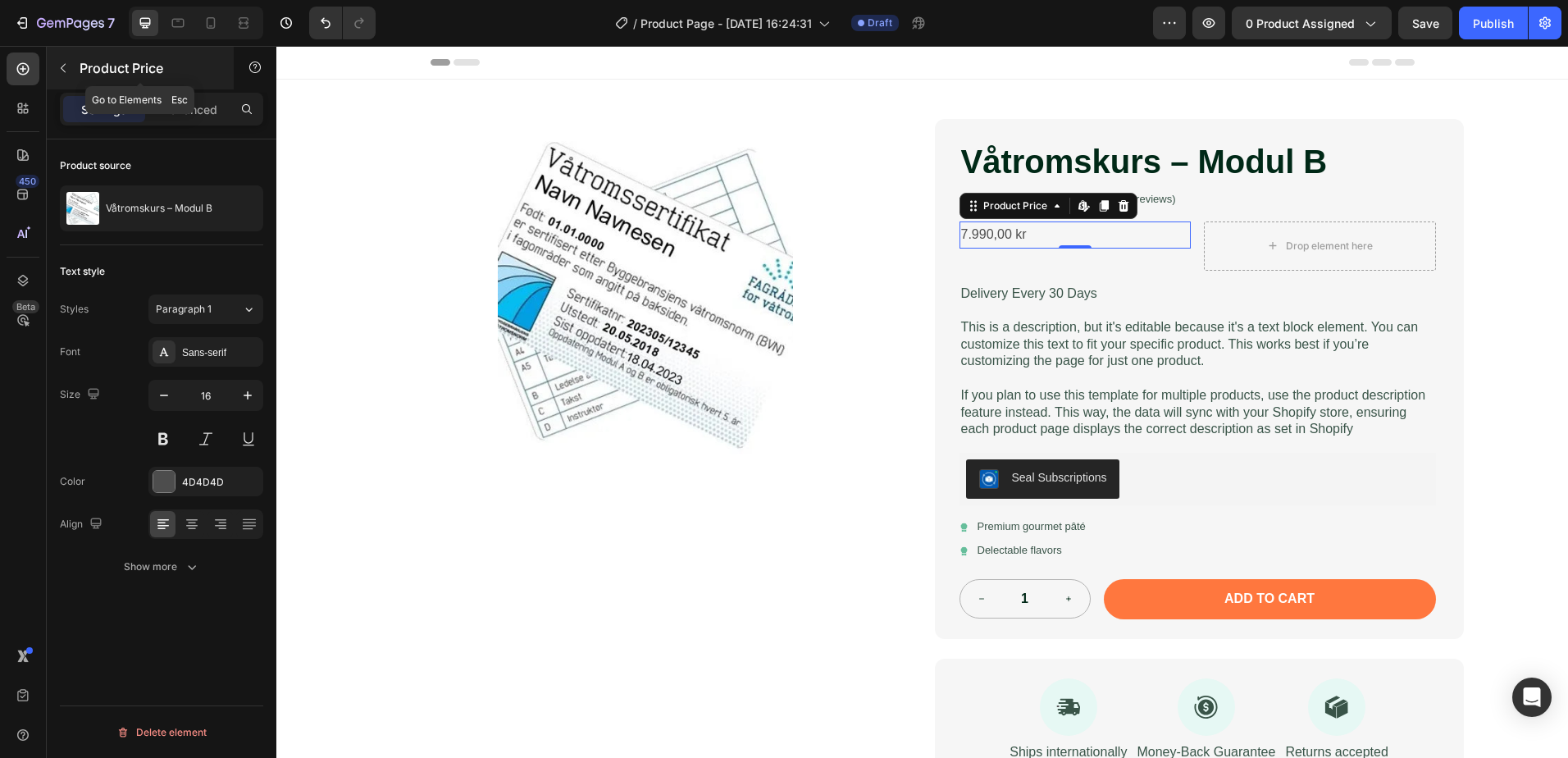
click at [57, 70] on icon "button" at bounding box center [63, 68] width 13 height 13
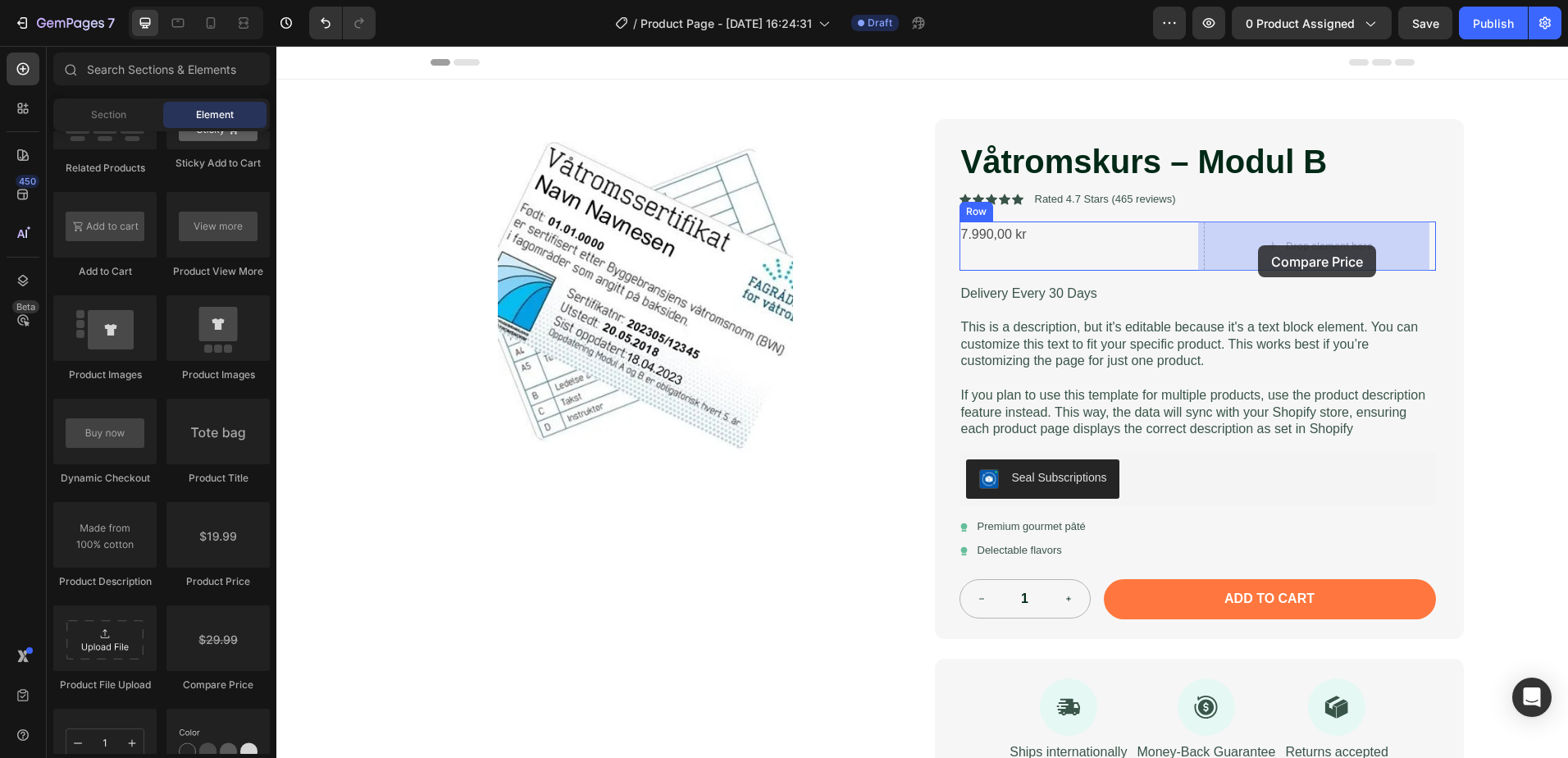
drag, startPoint x: 504, startPoint y: 688, endPoint x: 1258, endPoint y: 245, distance: 874.5
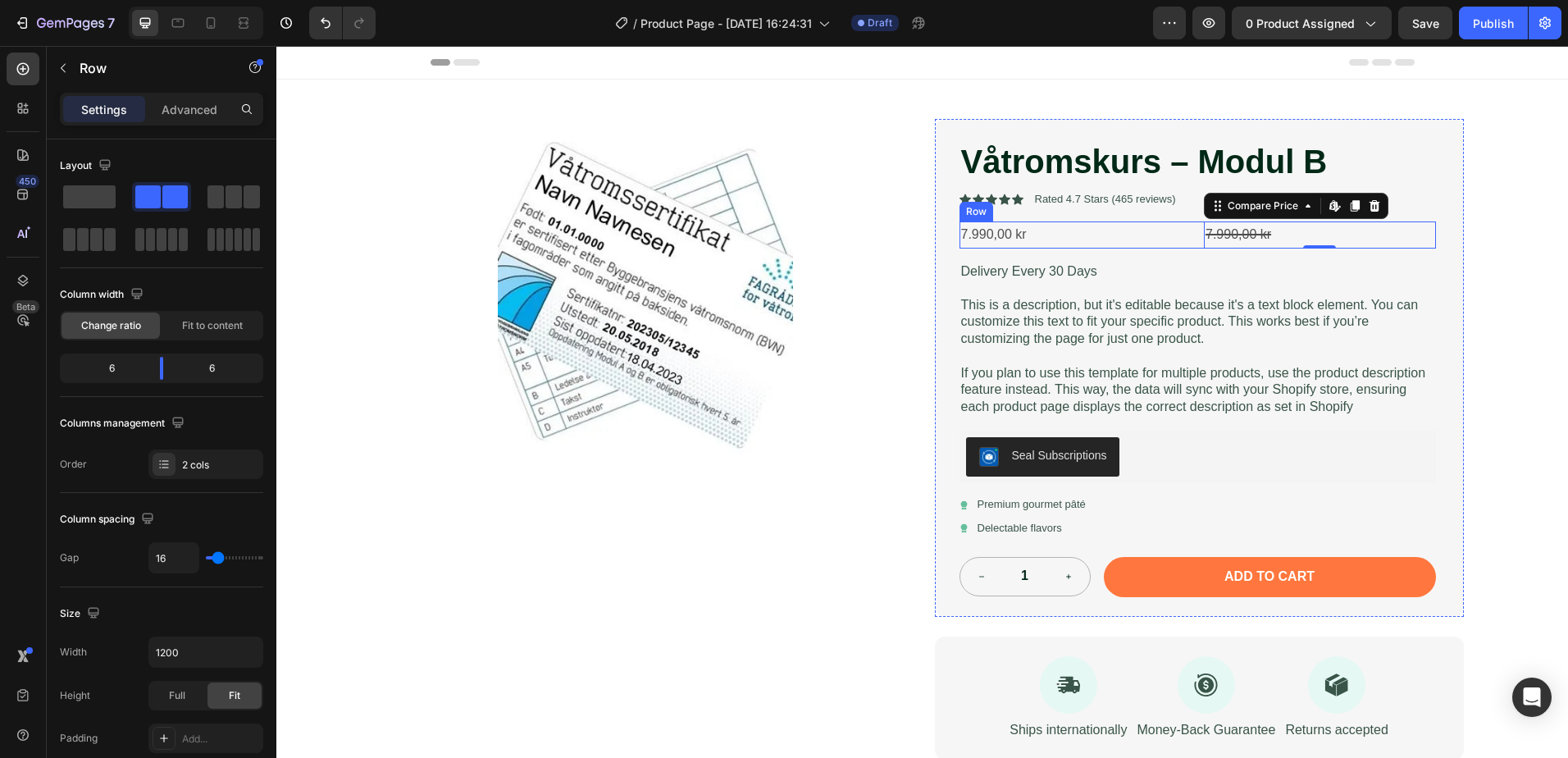
click at [1186, 232] on div "7.990,00 kr Product Price Product Price 7.990,00 kr Compare Price Edit content …" at bounding box center [1197, 235] width 476 height 27
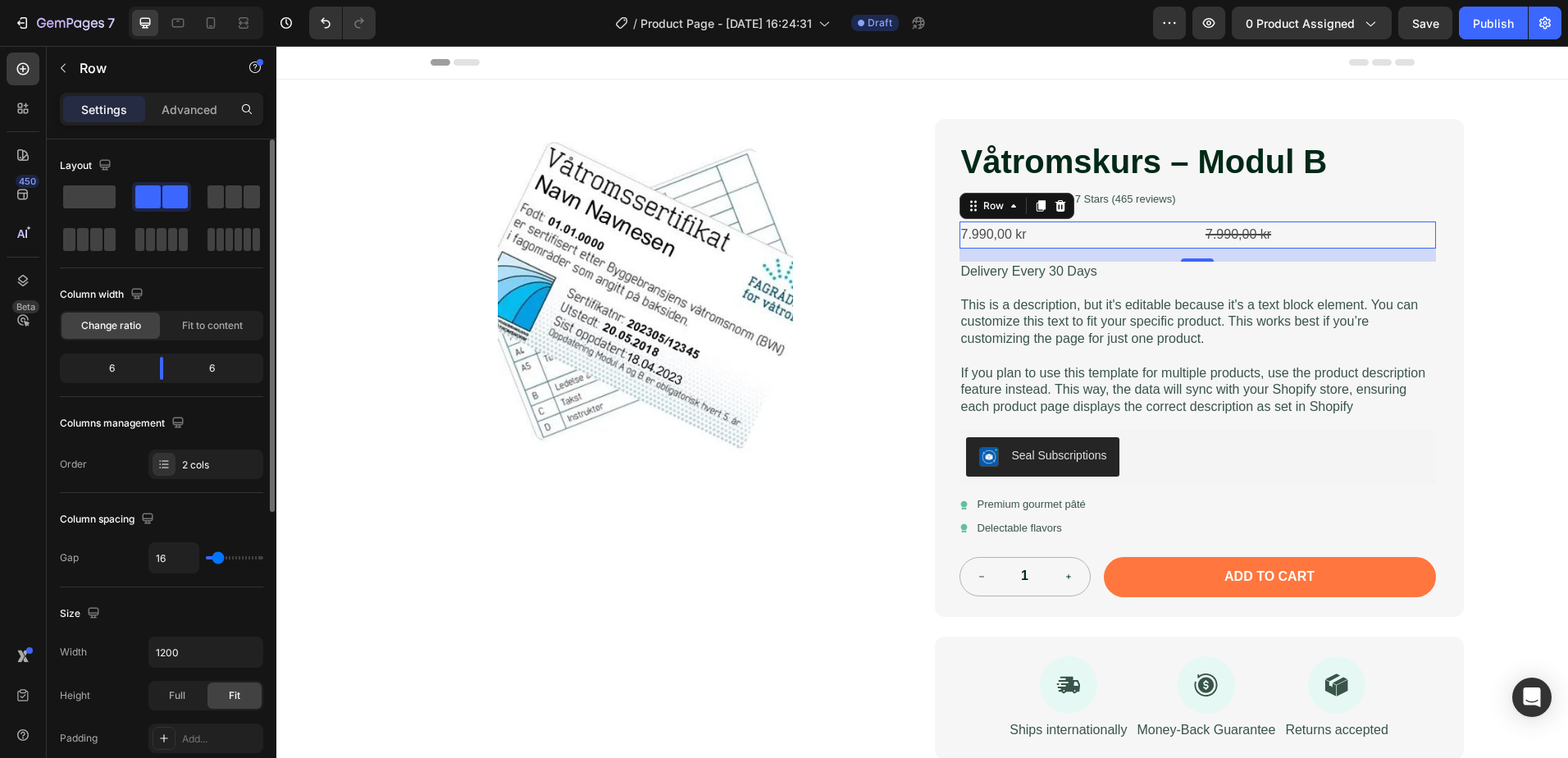
type input "2"
type input "0"
type input "2"
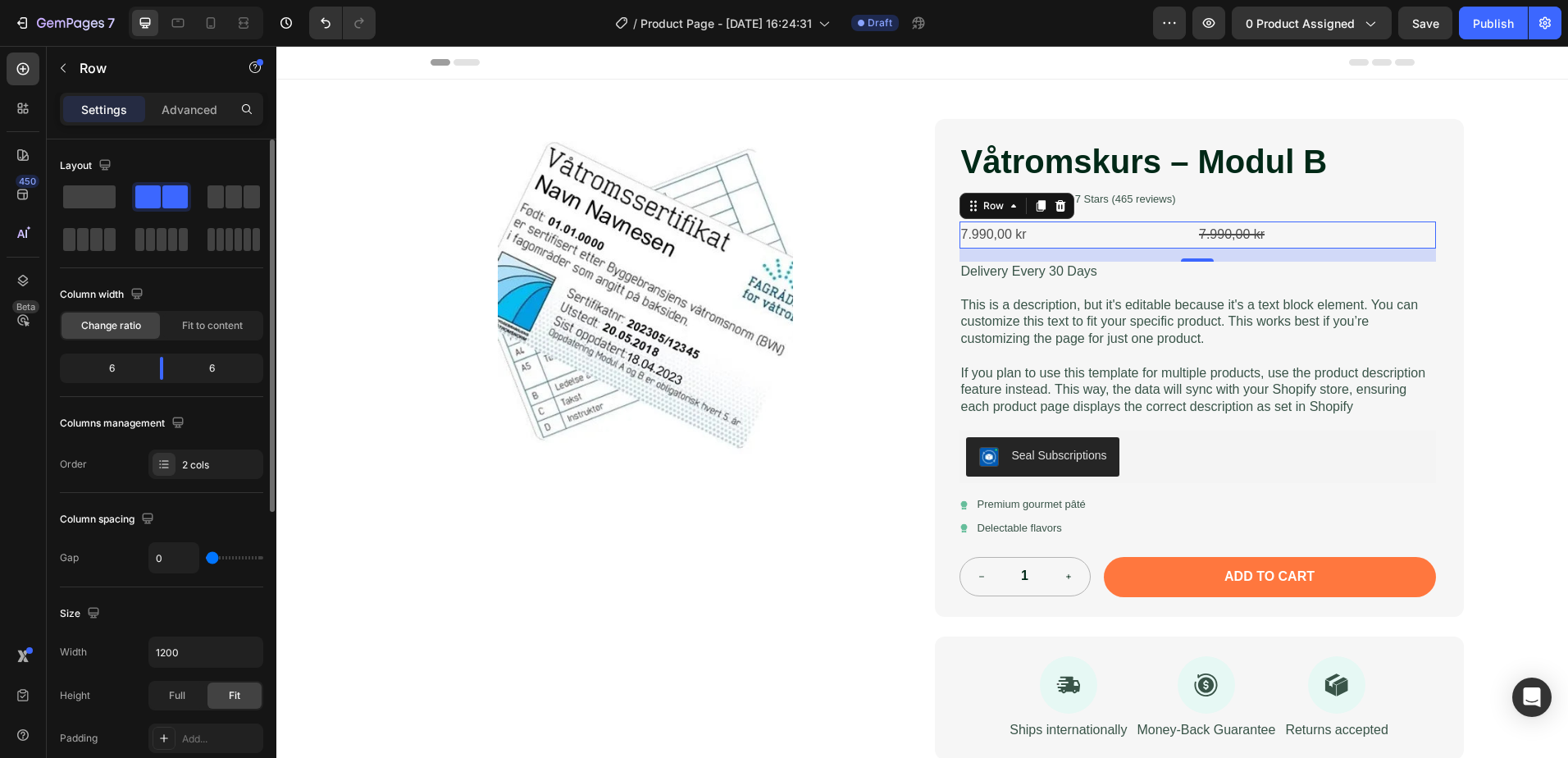
type input "2"
type input "7"
type input "9"
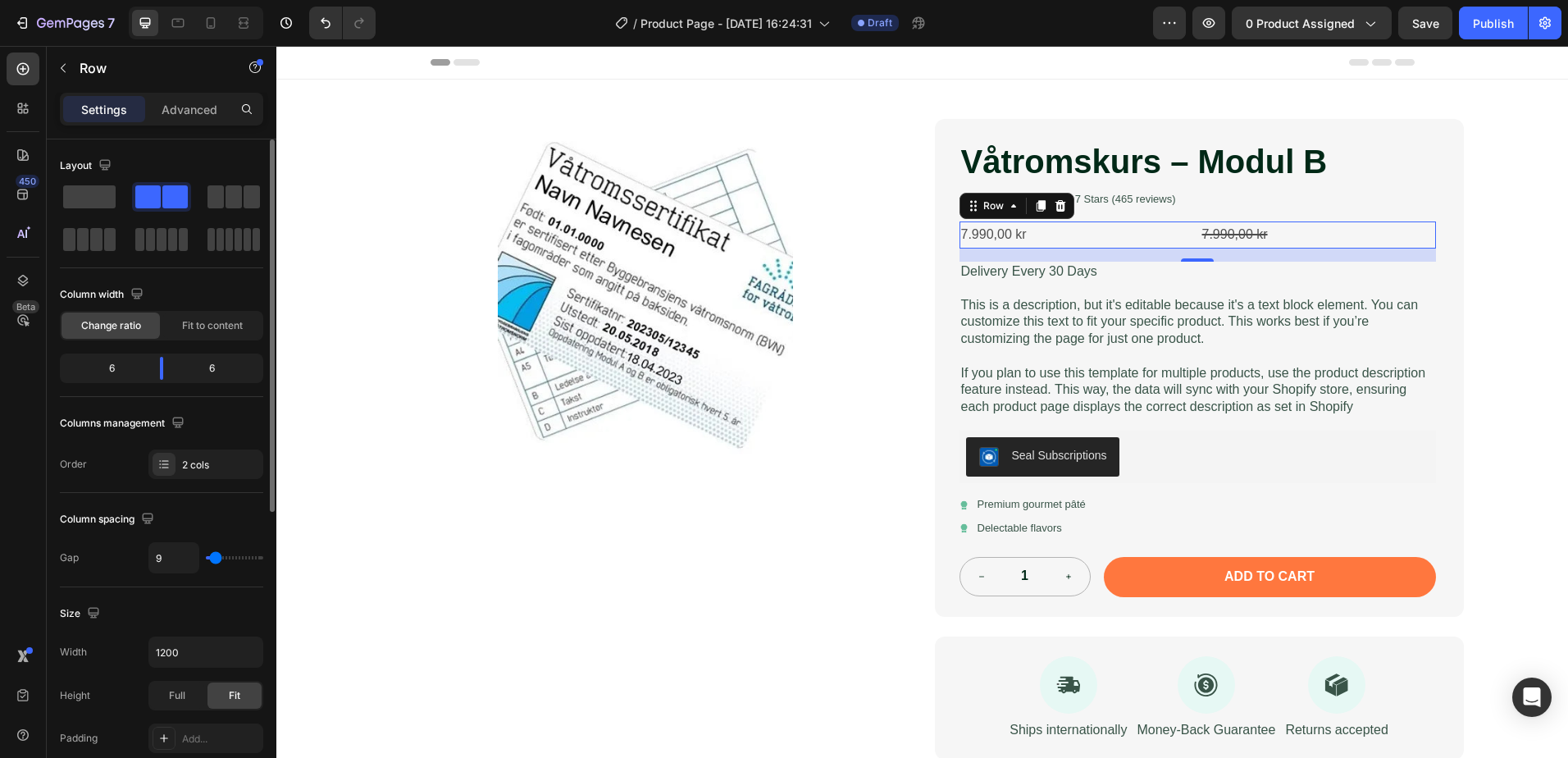
type input "11"
type input "9"
type input "4"
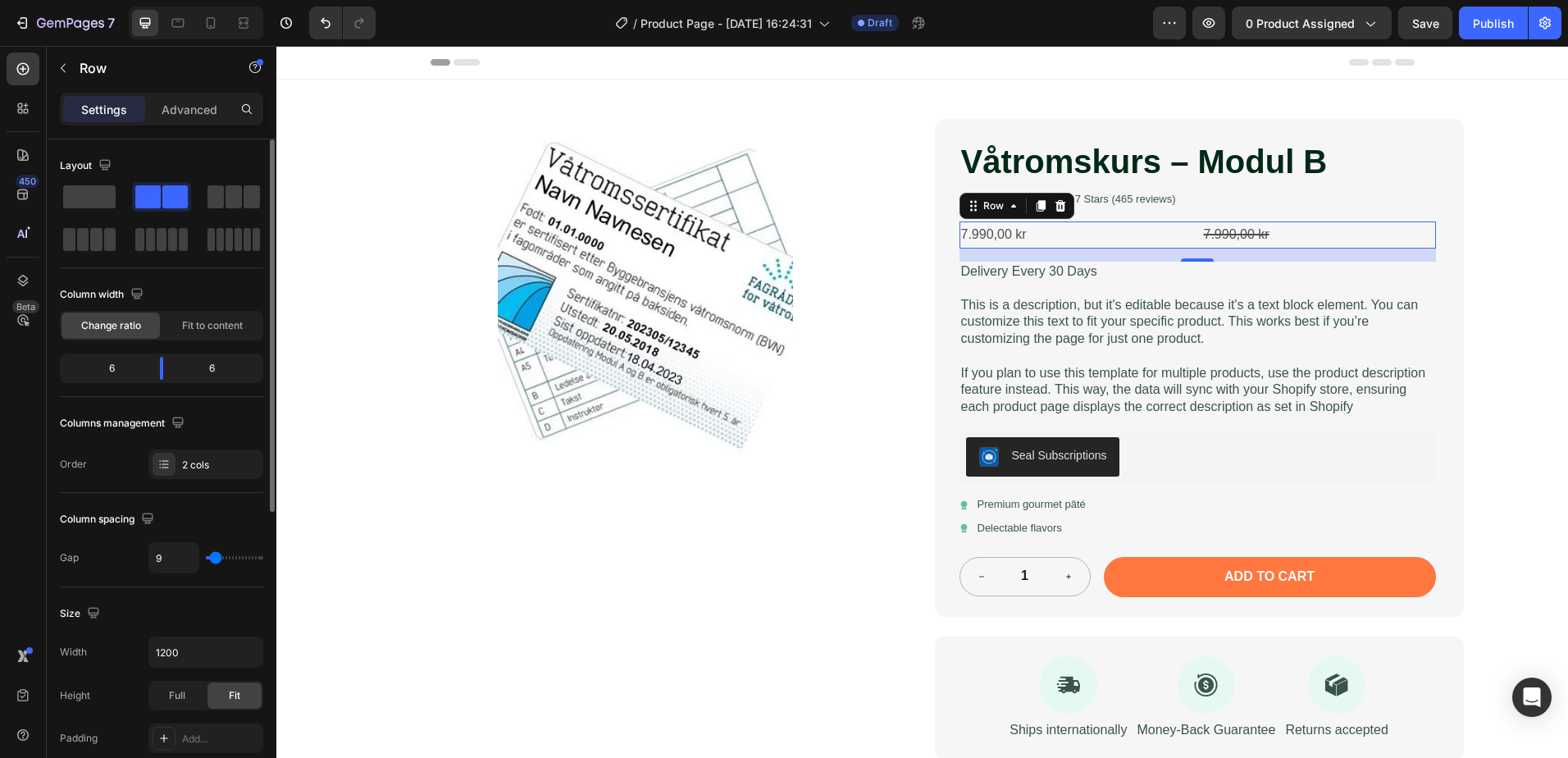
type input "4"
type input "2"
type input "0"
drag, startPoint x: 215, startPoint y: 560, endPoint x: 206, endPoint y: 560, distance: 9.0
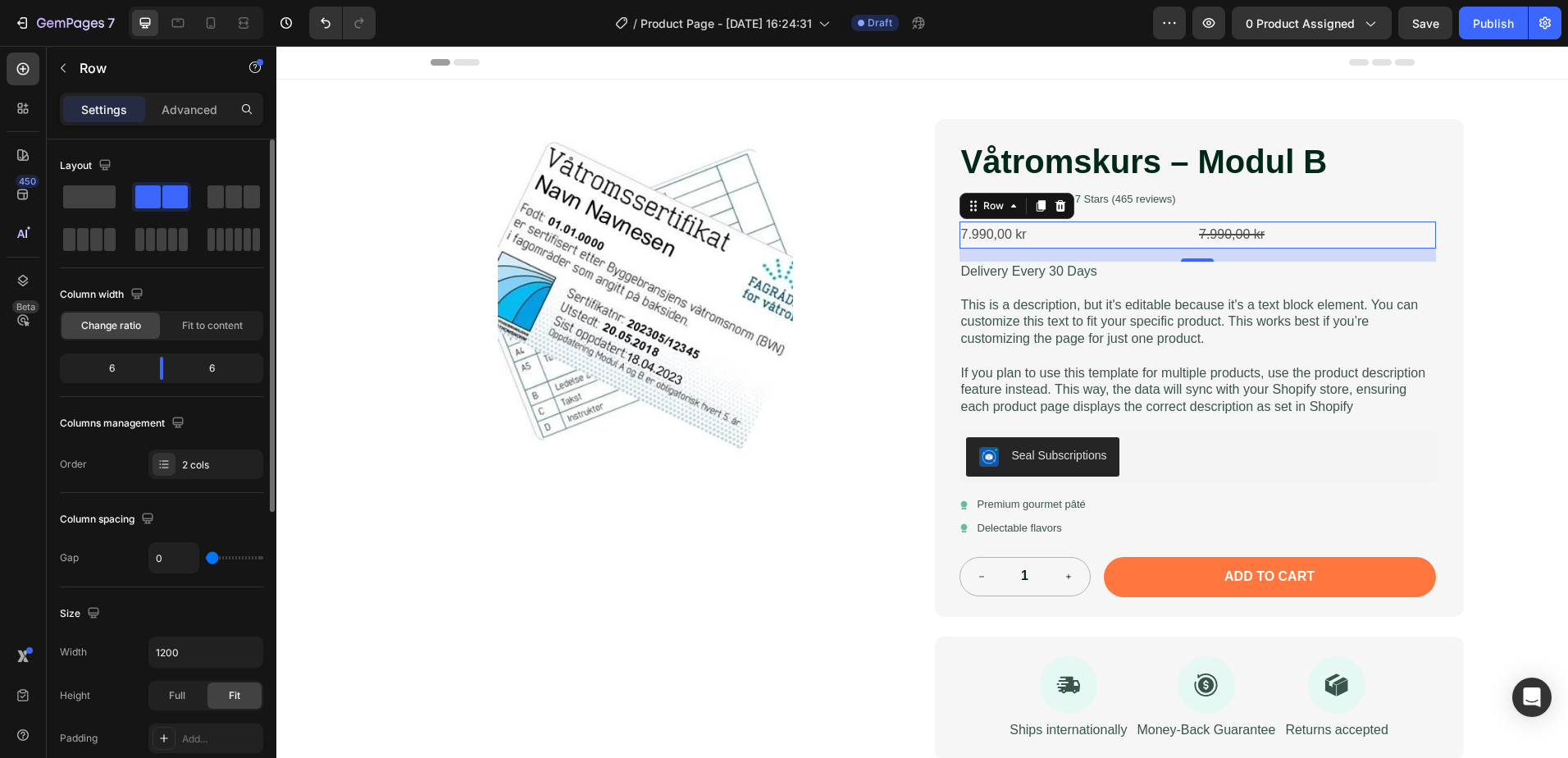
type input "0"
click at [206, 560] on input "range" at bounding box center [234, 558] width 57 height 4
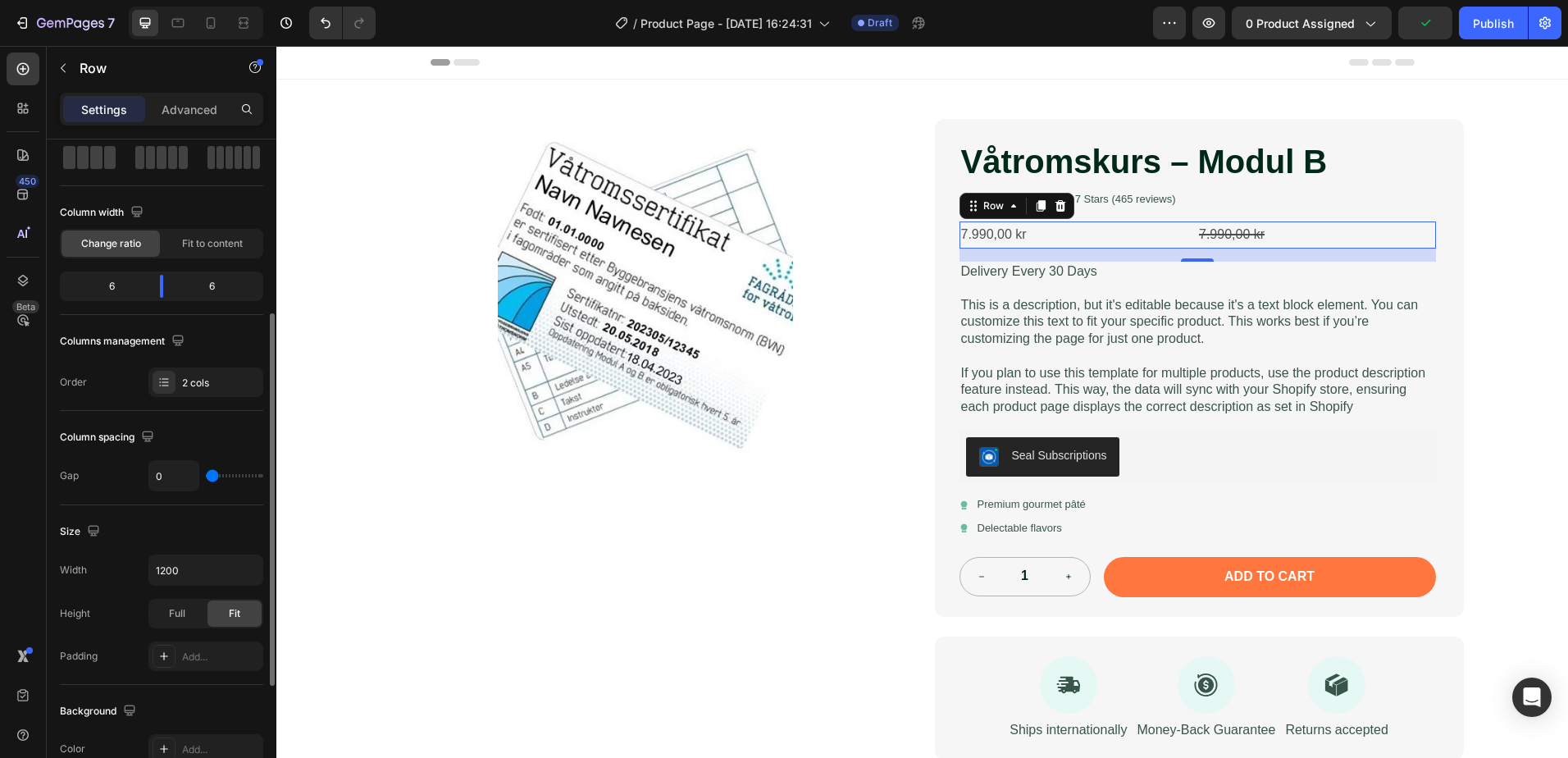
scroll to position [165, 0]
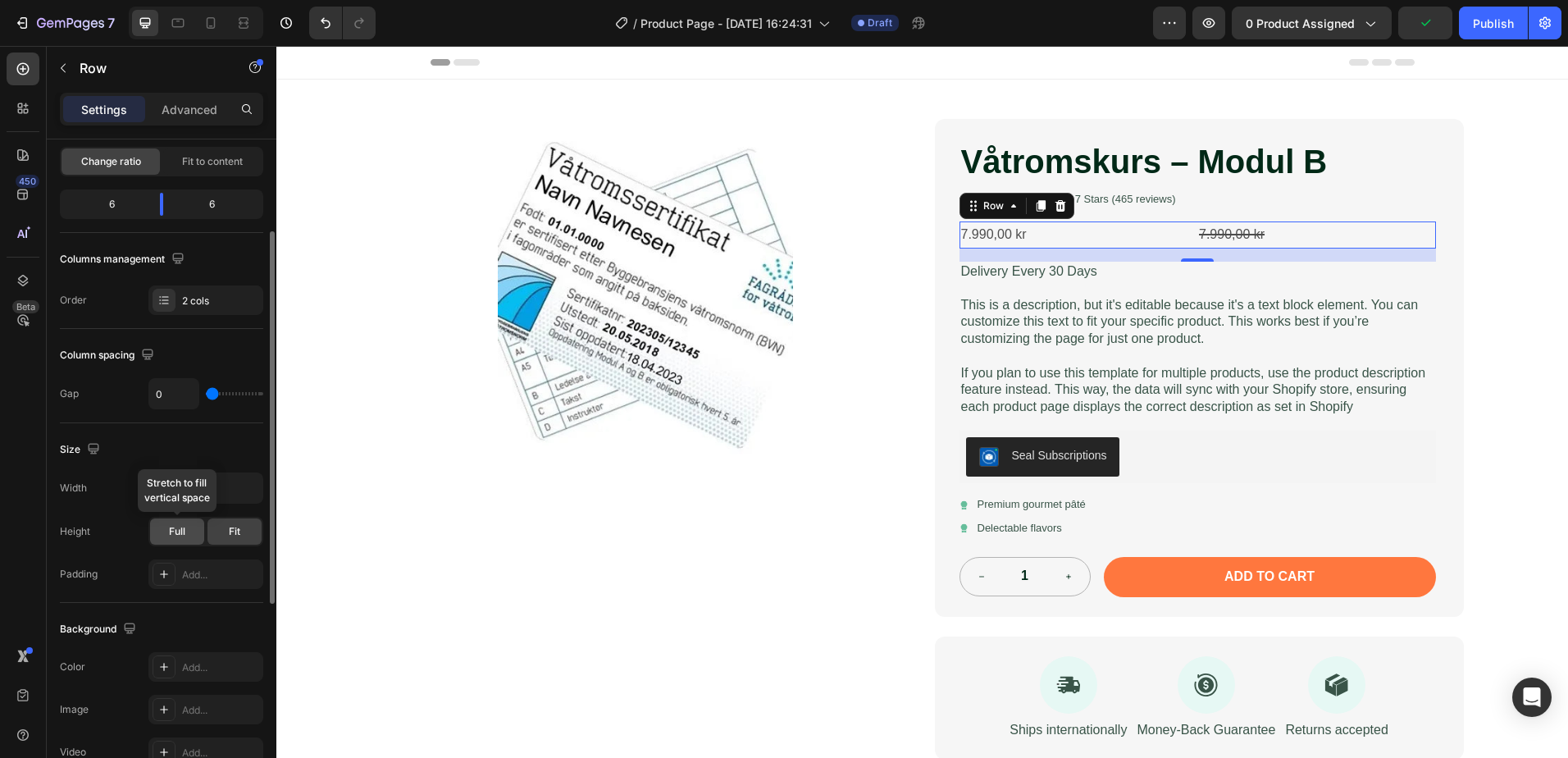
click at [190, 532] on div "Full" at bounding box center [177, 531] width 55 height 26
click at [223, 532] on div "Fit" at bounding box center [234, 531] width 55 height 26
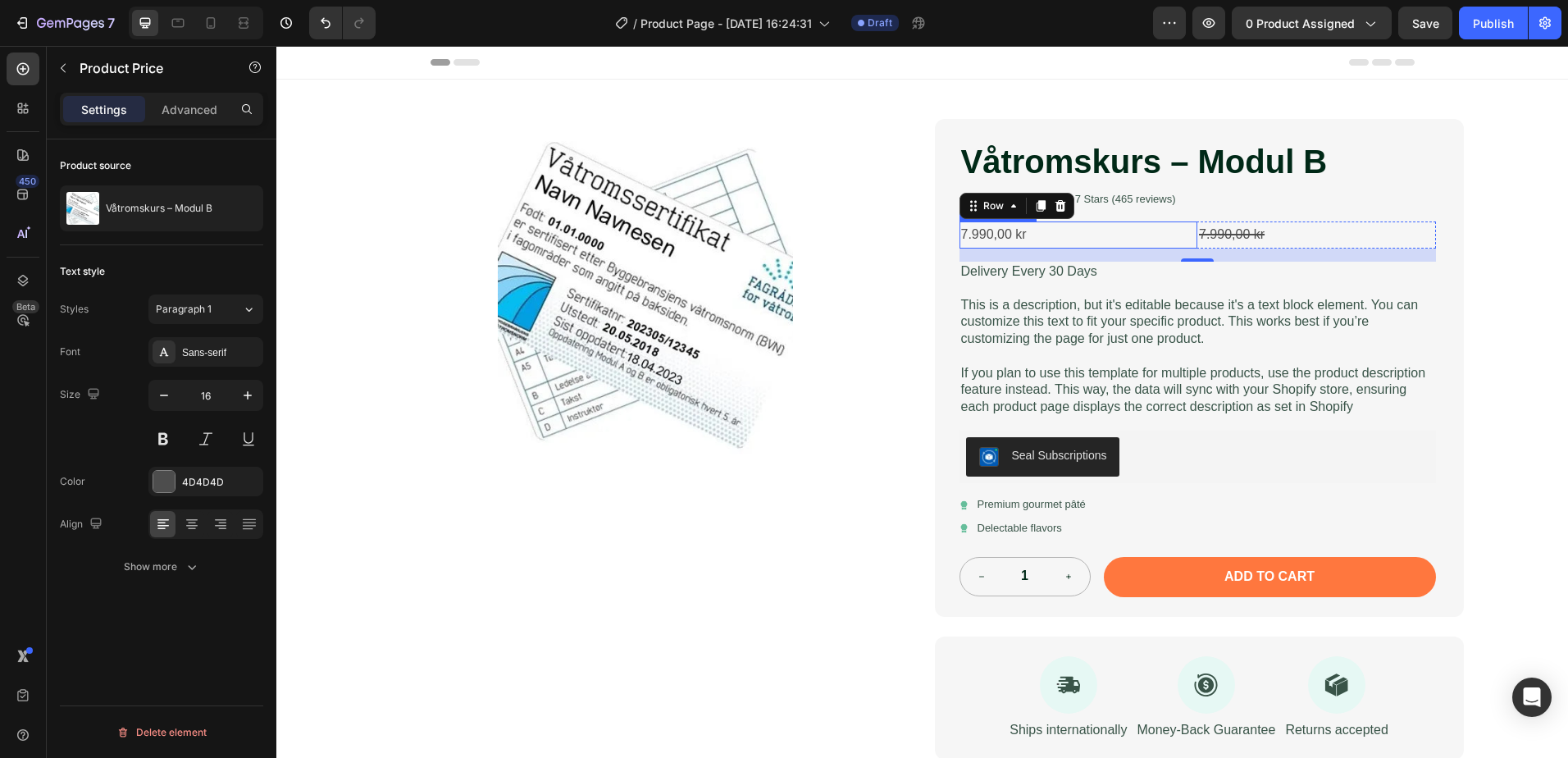
click at [1183, 231] on div "7.990,00 kr" at bounding box center [1078, 235] width 239 height 27
click at [1077, 246] on div at bounding box center [1078, 245] width 33 height 5
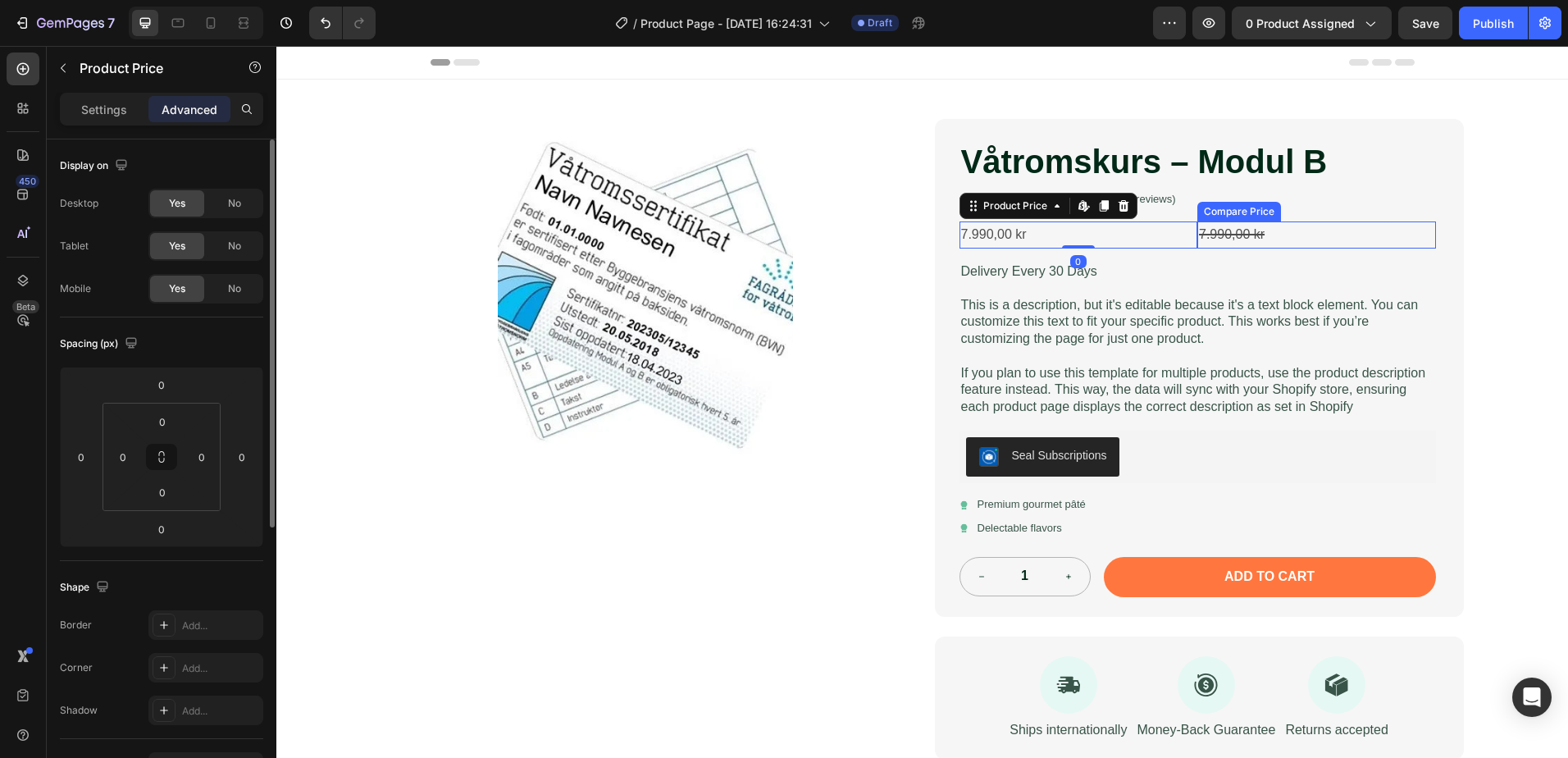
click at [1186, 232] on div "7.990,00 kr" at bounding box center [1078, 235] width 239 height 27
click at [1176, 232] on div "7.990,00 kr" at bounding box center [1078, 235] width 239 height 27
click at [127, 451] on input "50" at bounding box center [123, 456] width 25 height 25
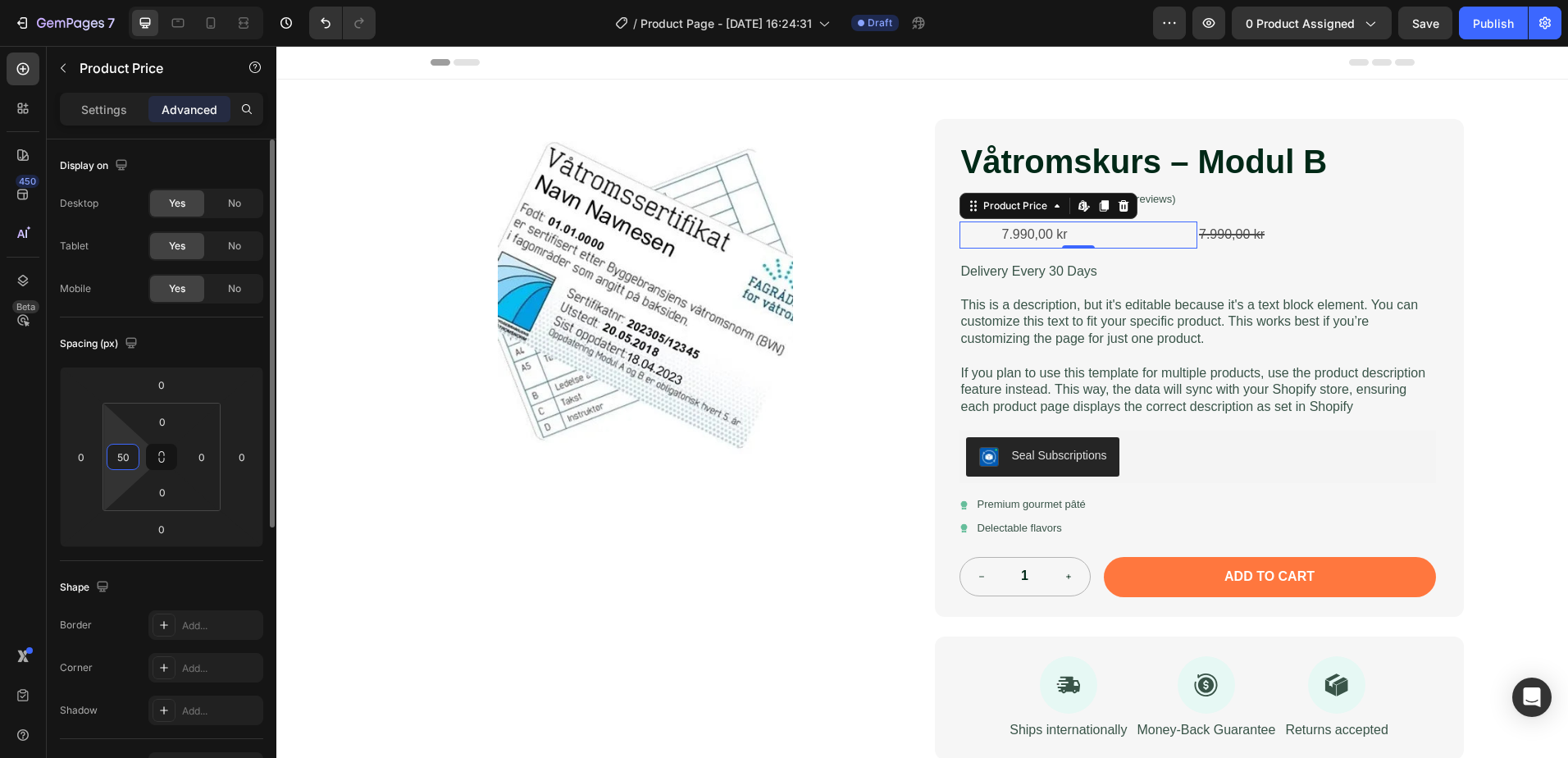
click at [126, 451] on input "50" at bounding box center [123, 456] width 25 height 25
type input "0"
click at [114, 115] on p "Settings" at bounding box center [104, 109] width 46 height 17
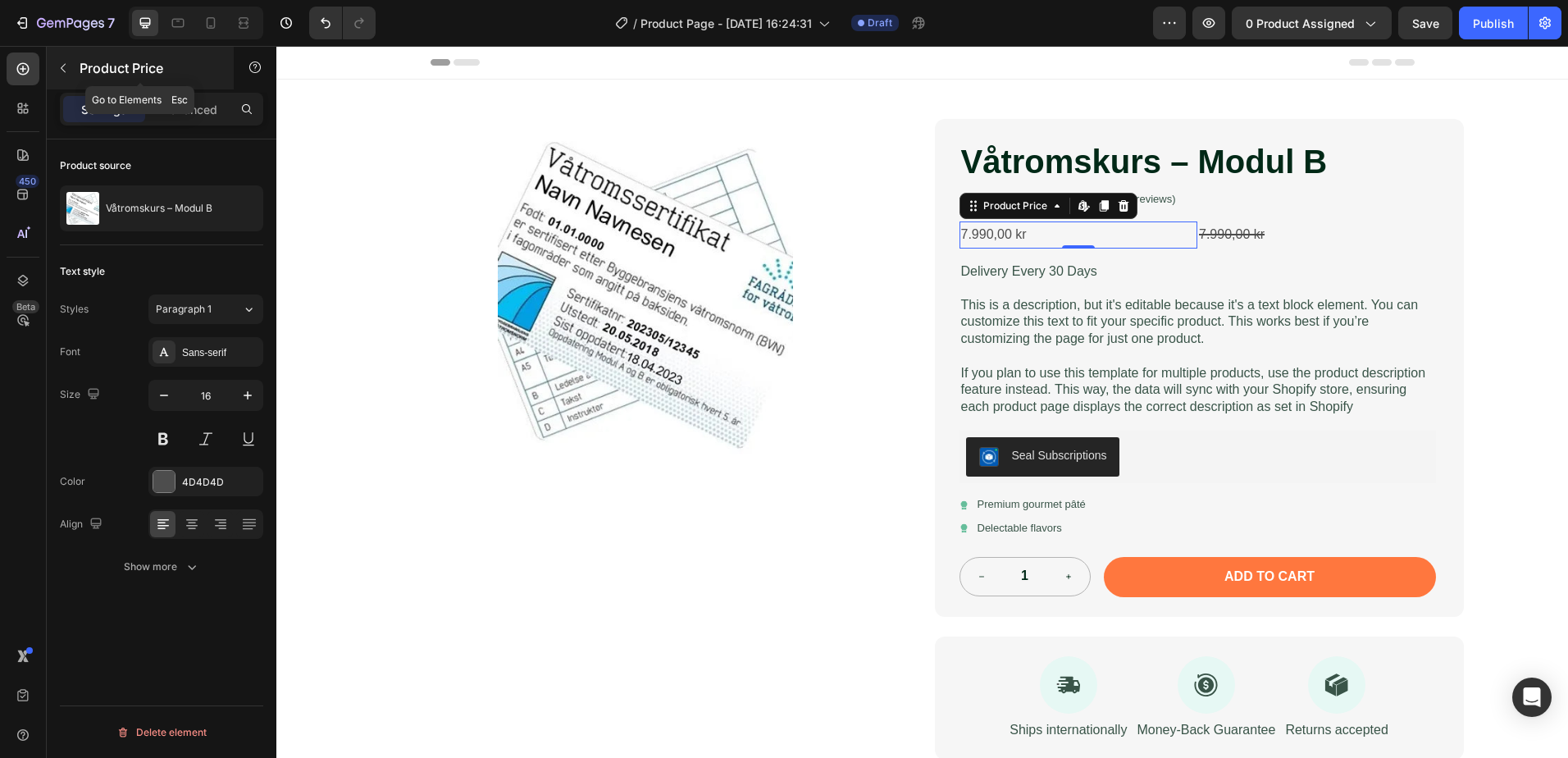
click at [60, 72] on icon "button" at bounding box center [63, 68] width 13 height 13
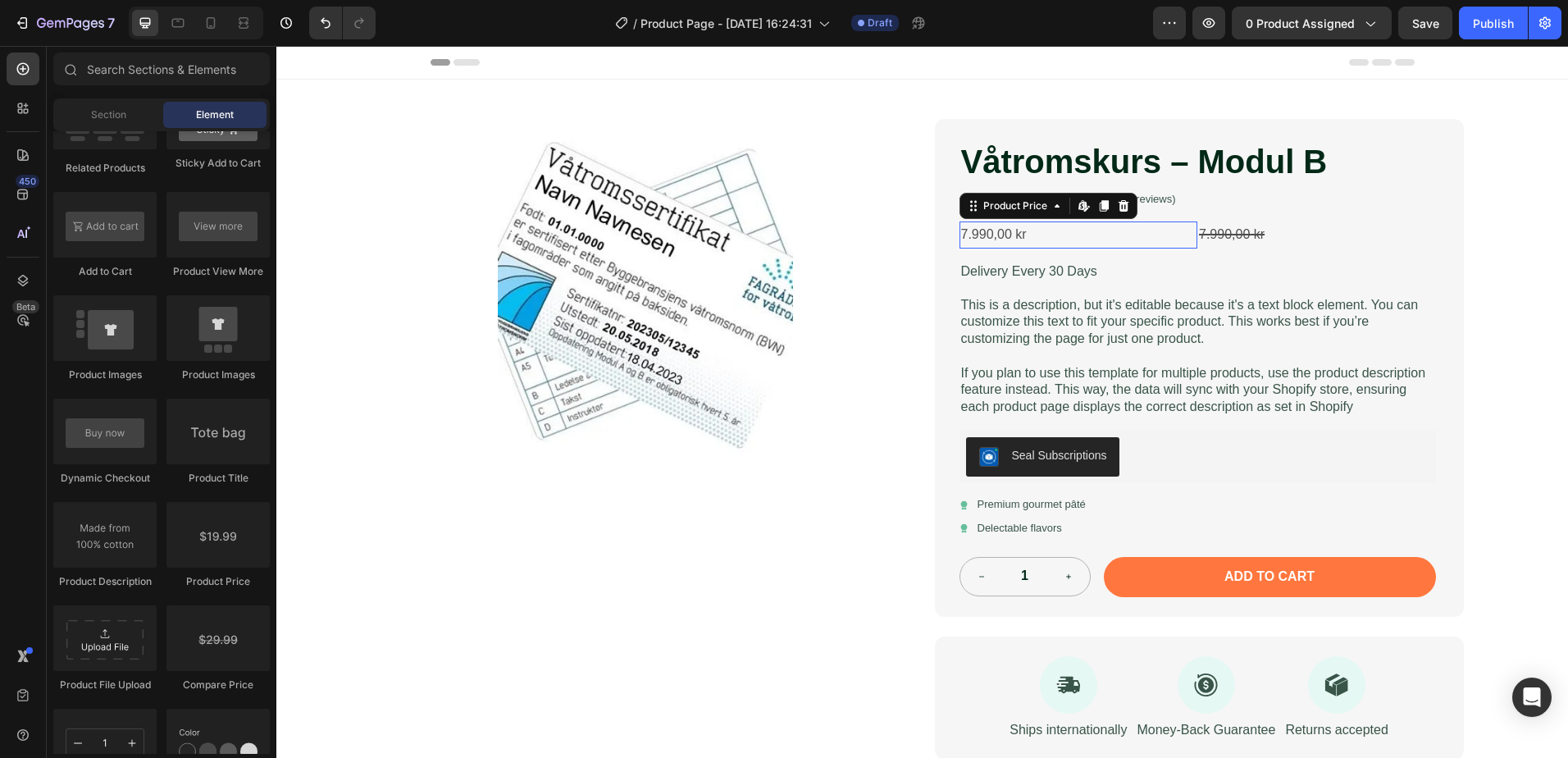
click at [1127, 235] on div "7.990,00 kr" at bounding box center [1078, 235] width 239 height 27
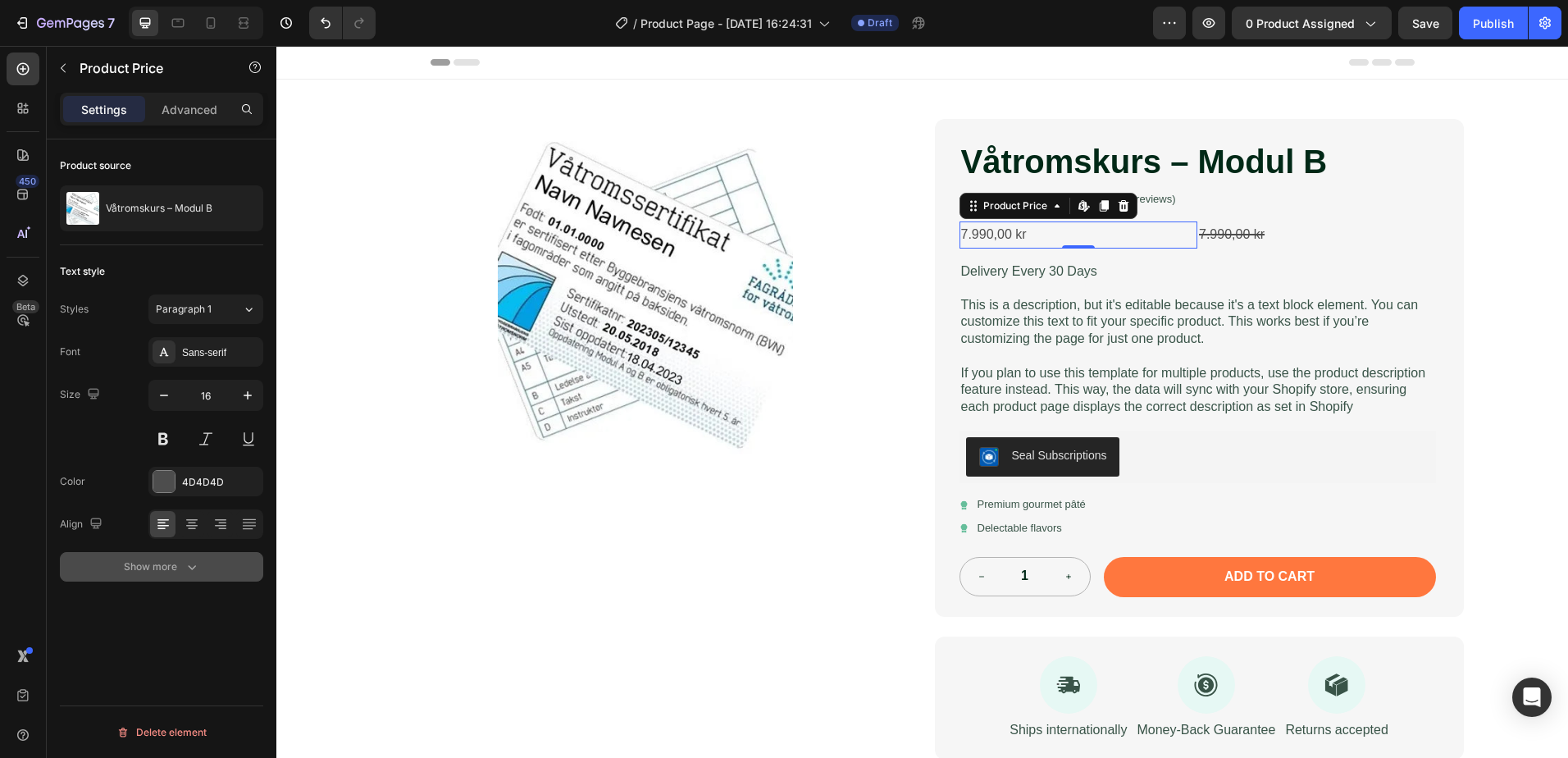
click at [184, 567] on icon "button" at bounding box center [192, 567] width 16 height 16
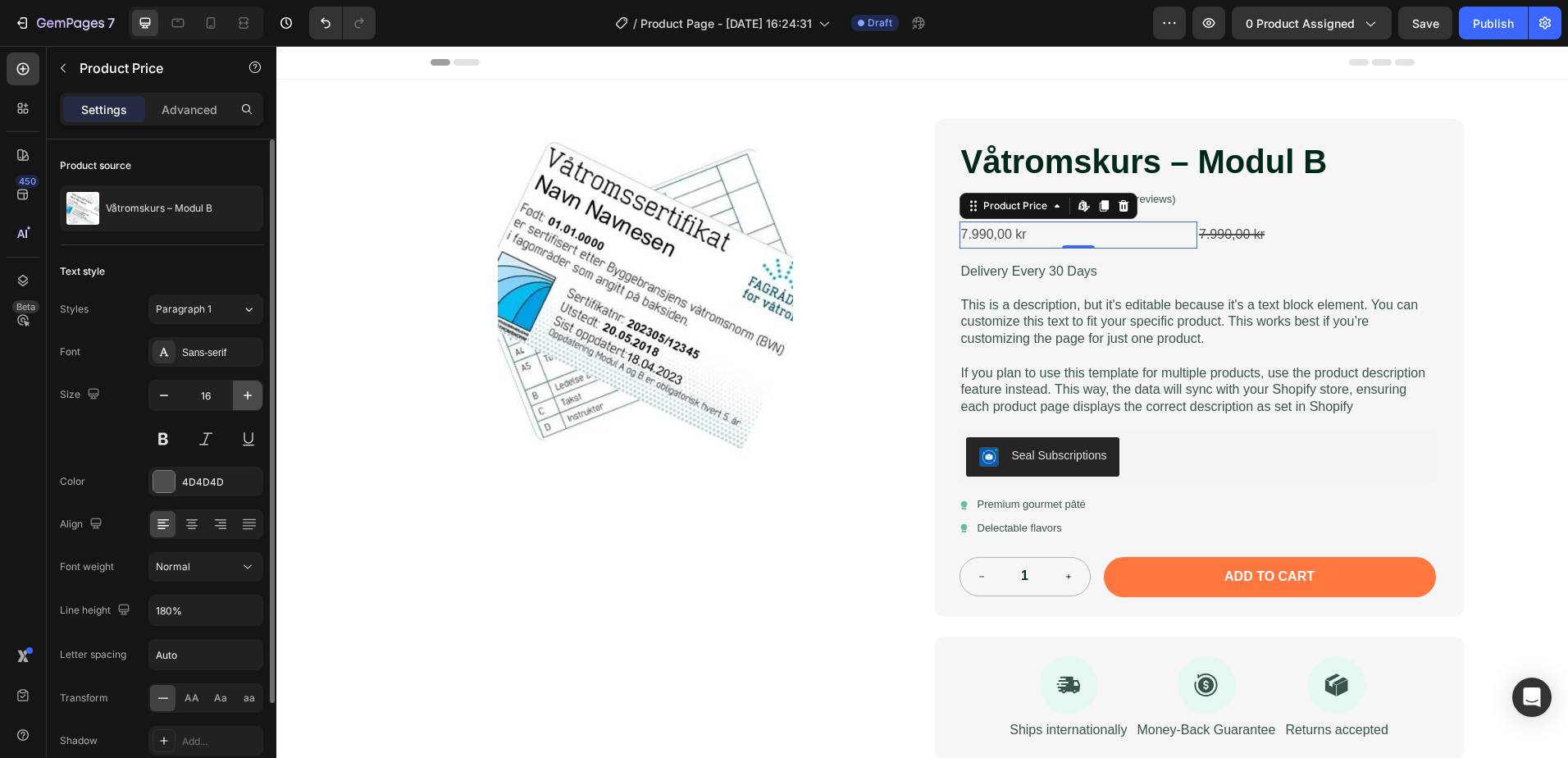
click at [246, 397] on icon "button" at bounding box center [248, 395] width 16 height 16
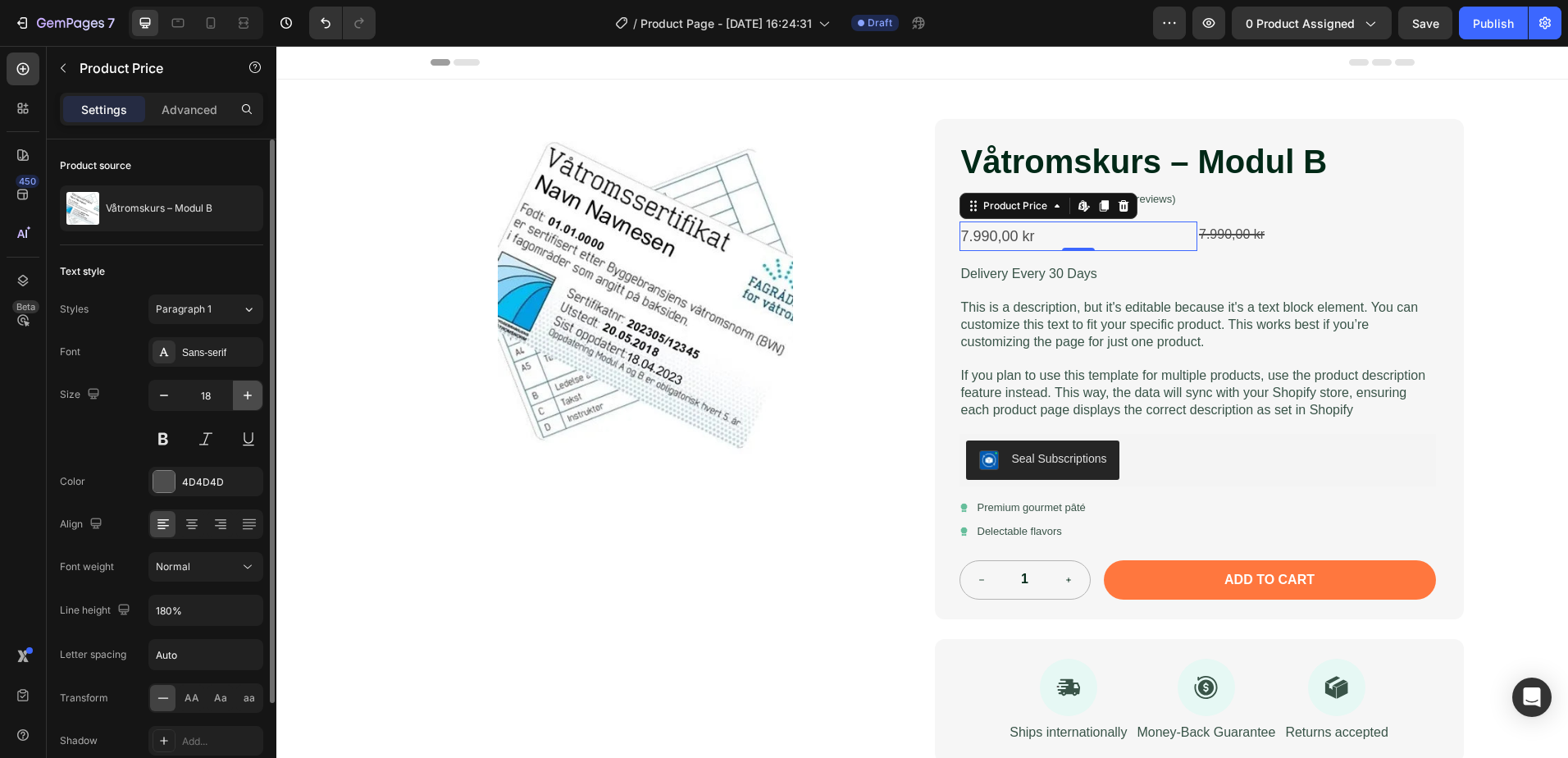
click at [246, 397] on icon "button" at bounding box center [248, 395] width 16 height 16
type input "20"
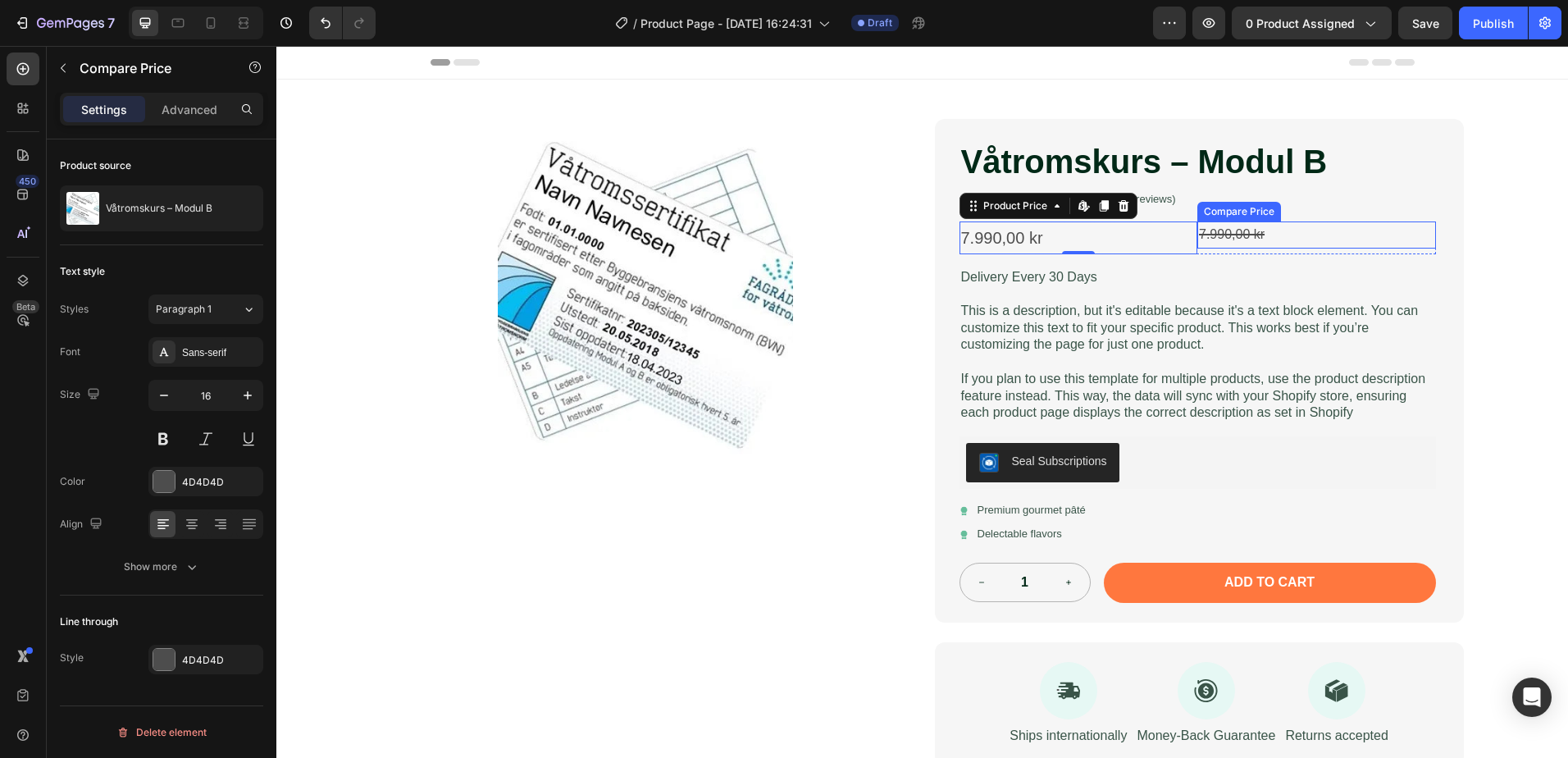
click at [1224, 243] on div "7.990,00 kr" at bounding box center [1316, 235] width 239 height 27
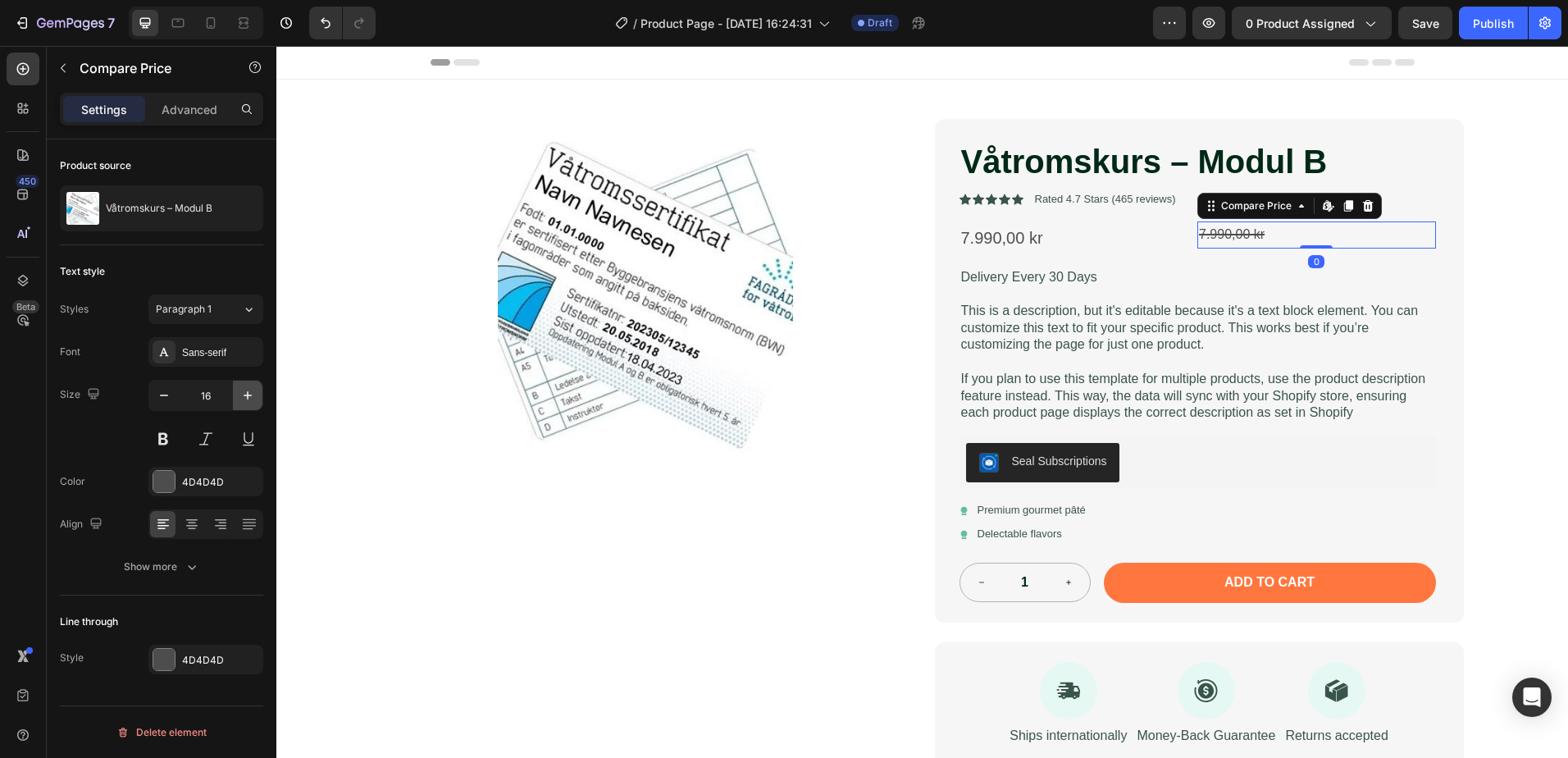
click at [248, 395] on icon "button" at bounding box center [247, 395] width 8 height 8
type input "18"
click at [74, 70] on button "button" at bounding box center [63, 67] width 26 height 26
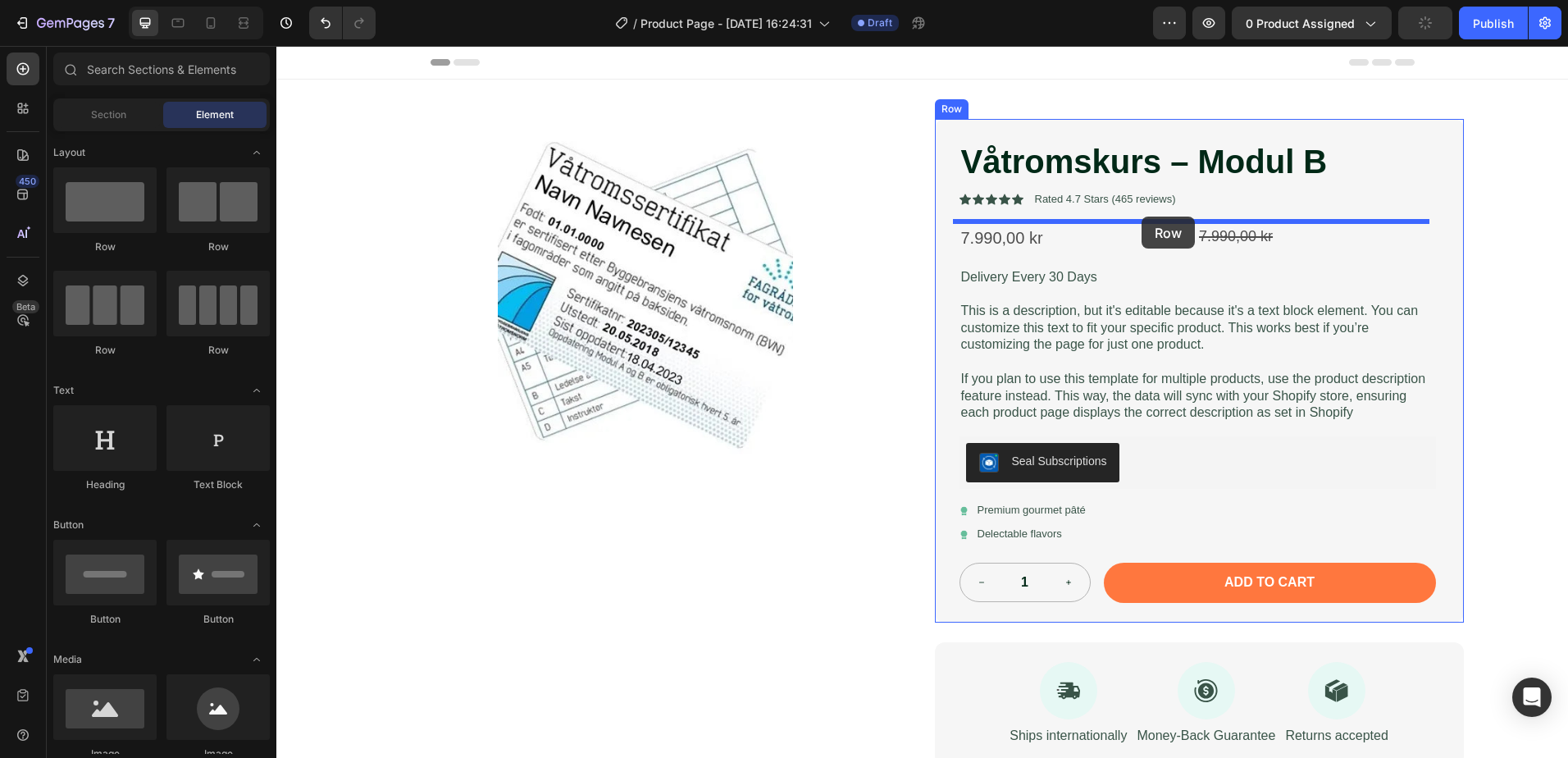
drag, startPoint x: 355, startPoint y: 342, endPoint x: 1141, endPoint y: 216, distance: 796.0
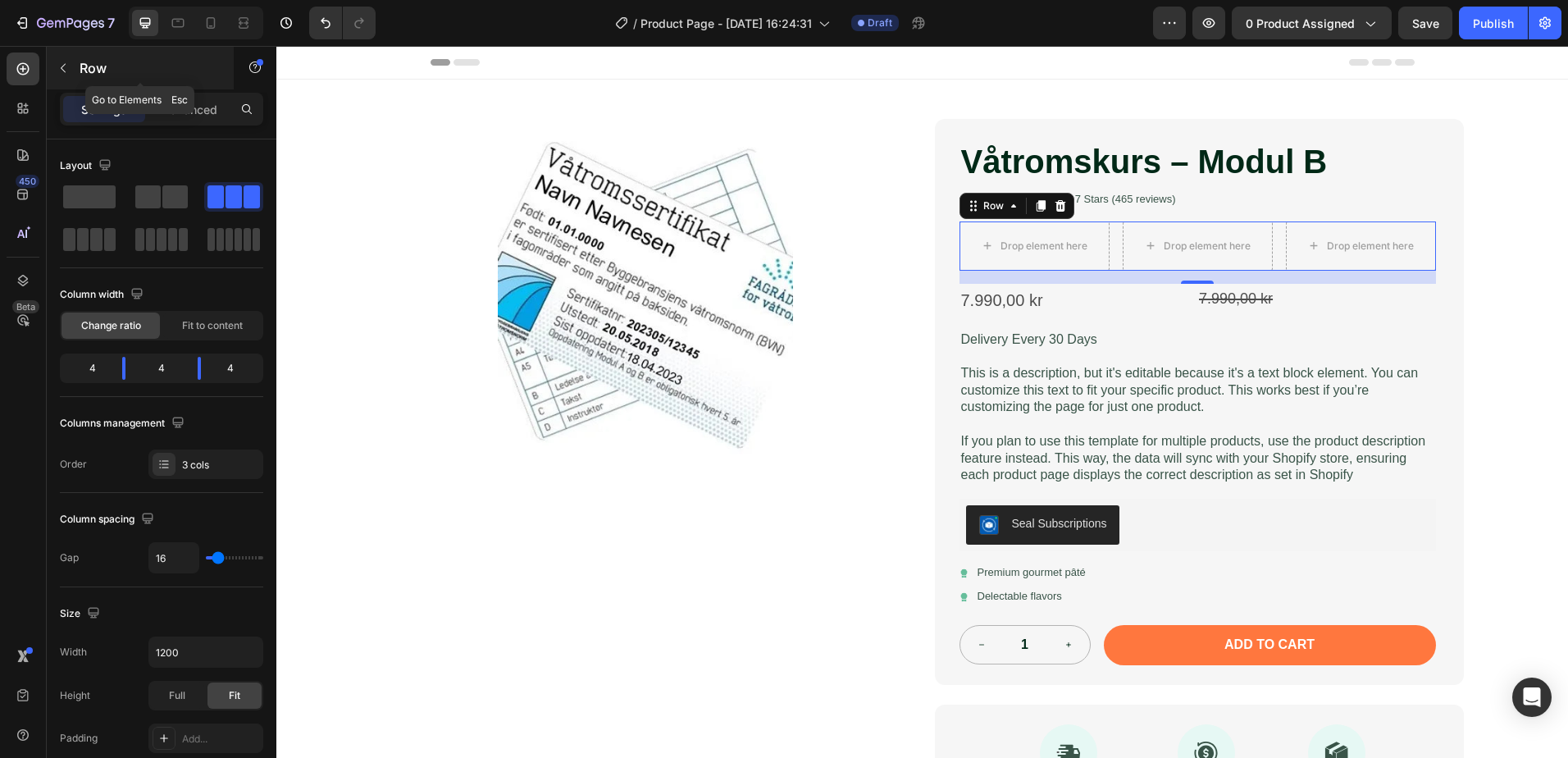
click at [65, 72] on icon "button" at bounding box center [63, 68] width 13 height 13
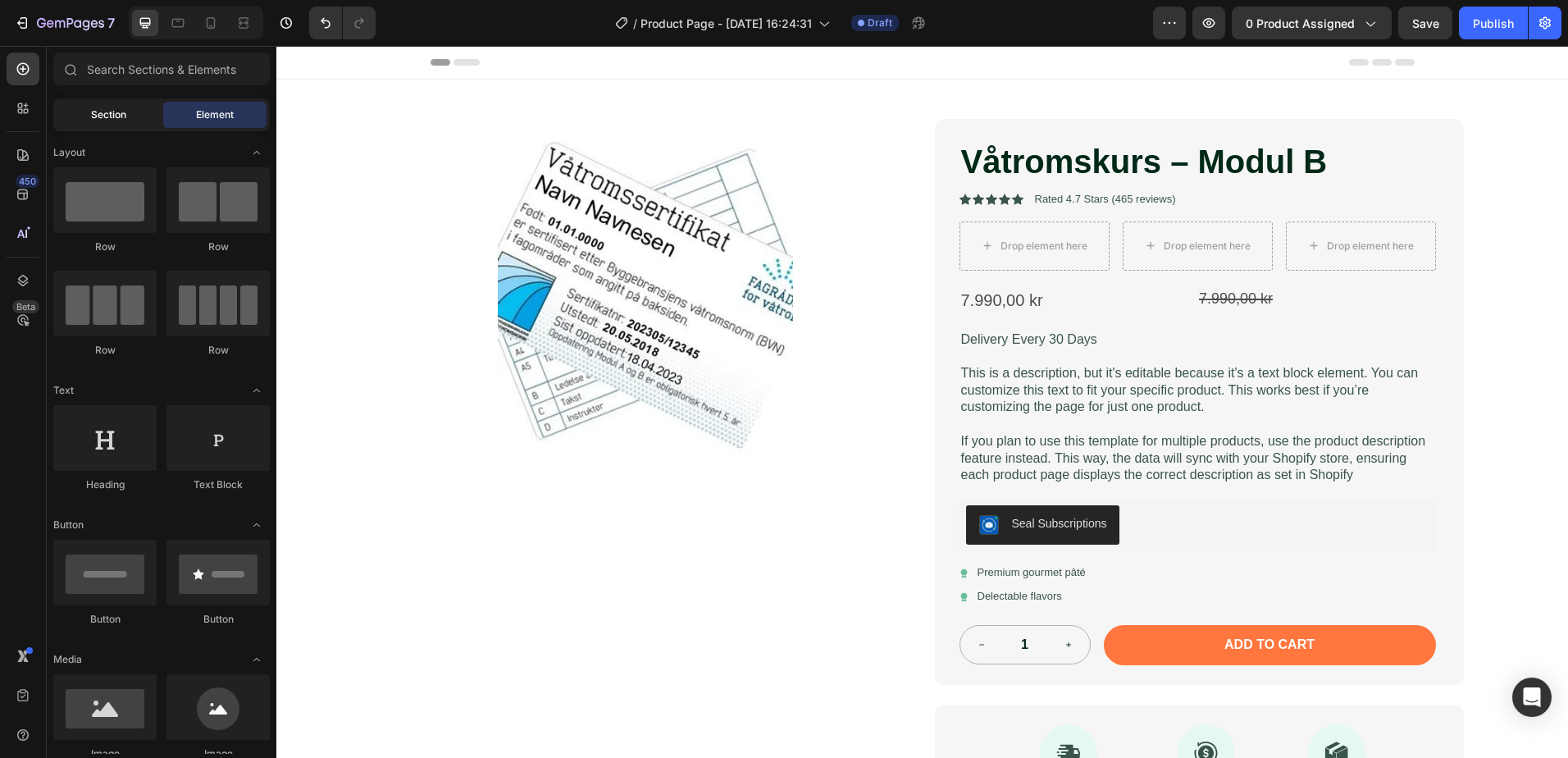
click at [87, 111] on div "Section" at bounding box center [108, 115] width 104 height 26
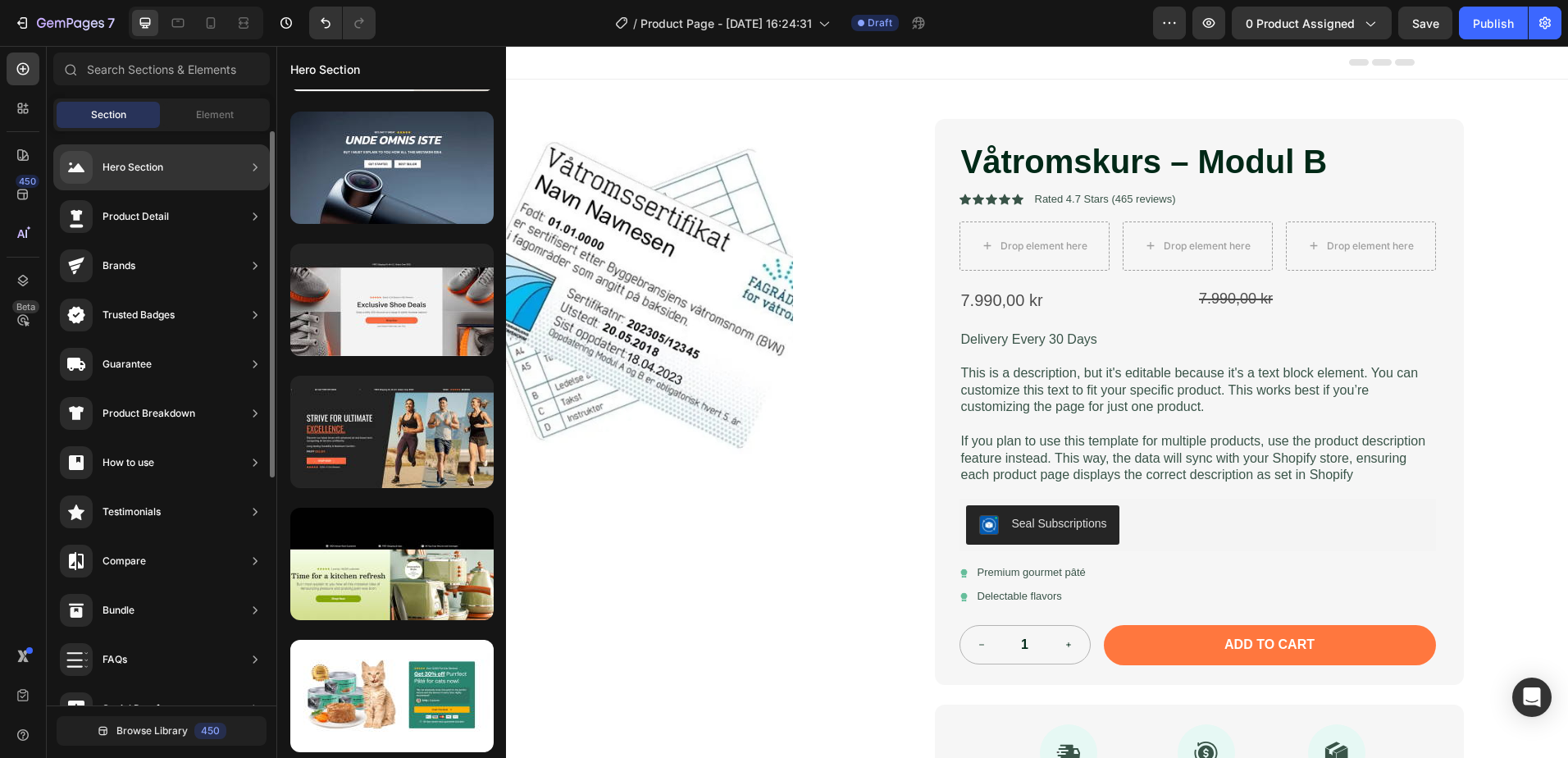
scroll to position [775, 0]
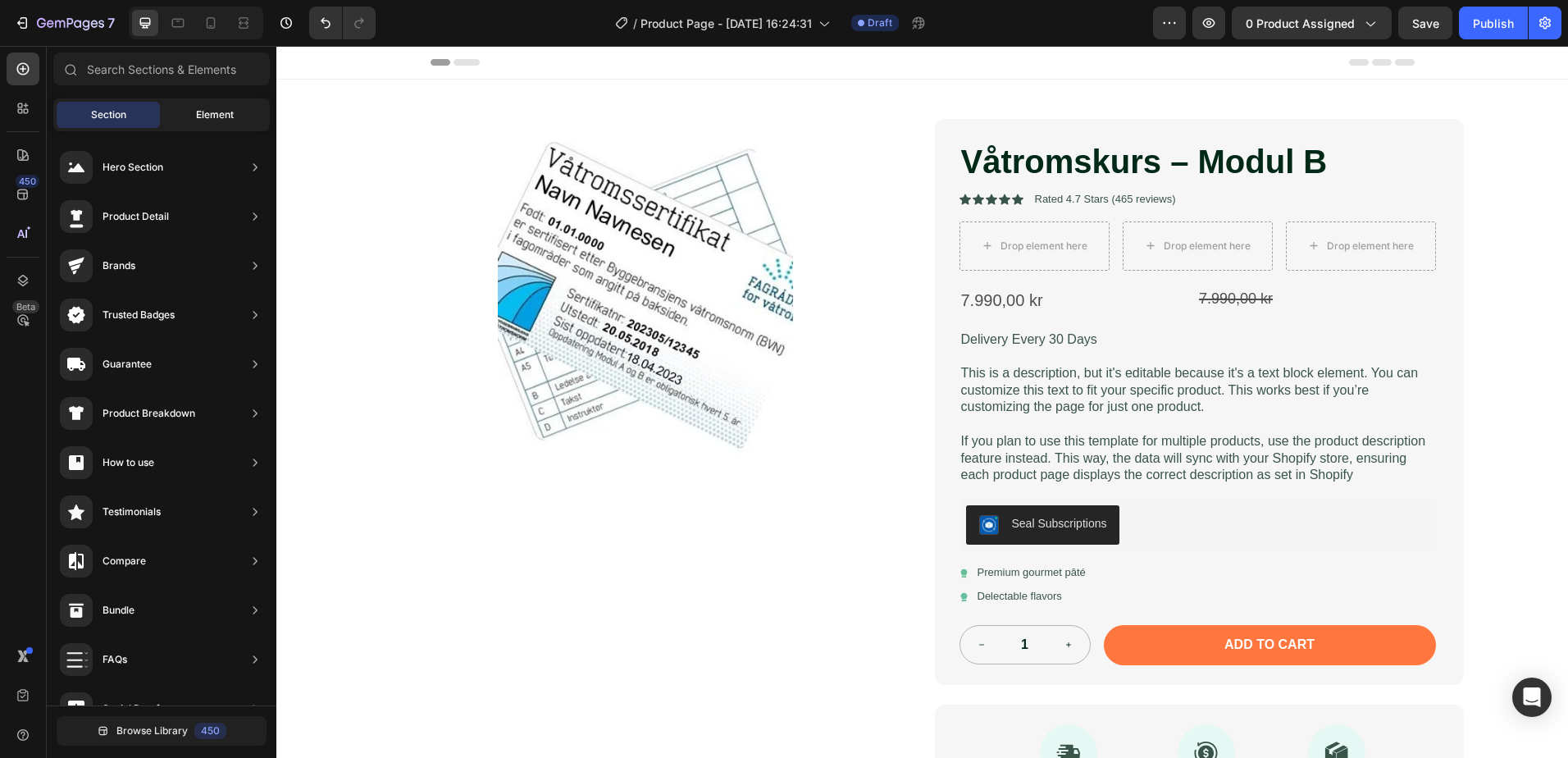
click at [203, 115] on span "Element" at bounding box center [215, 115] width 38 height 15
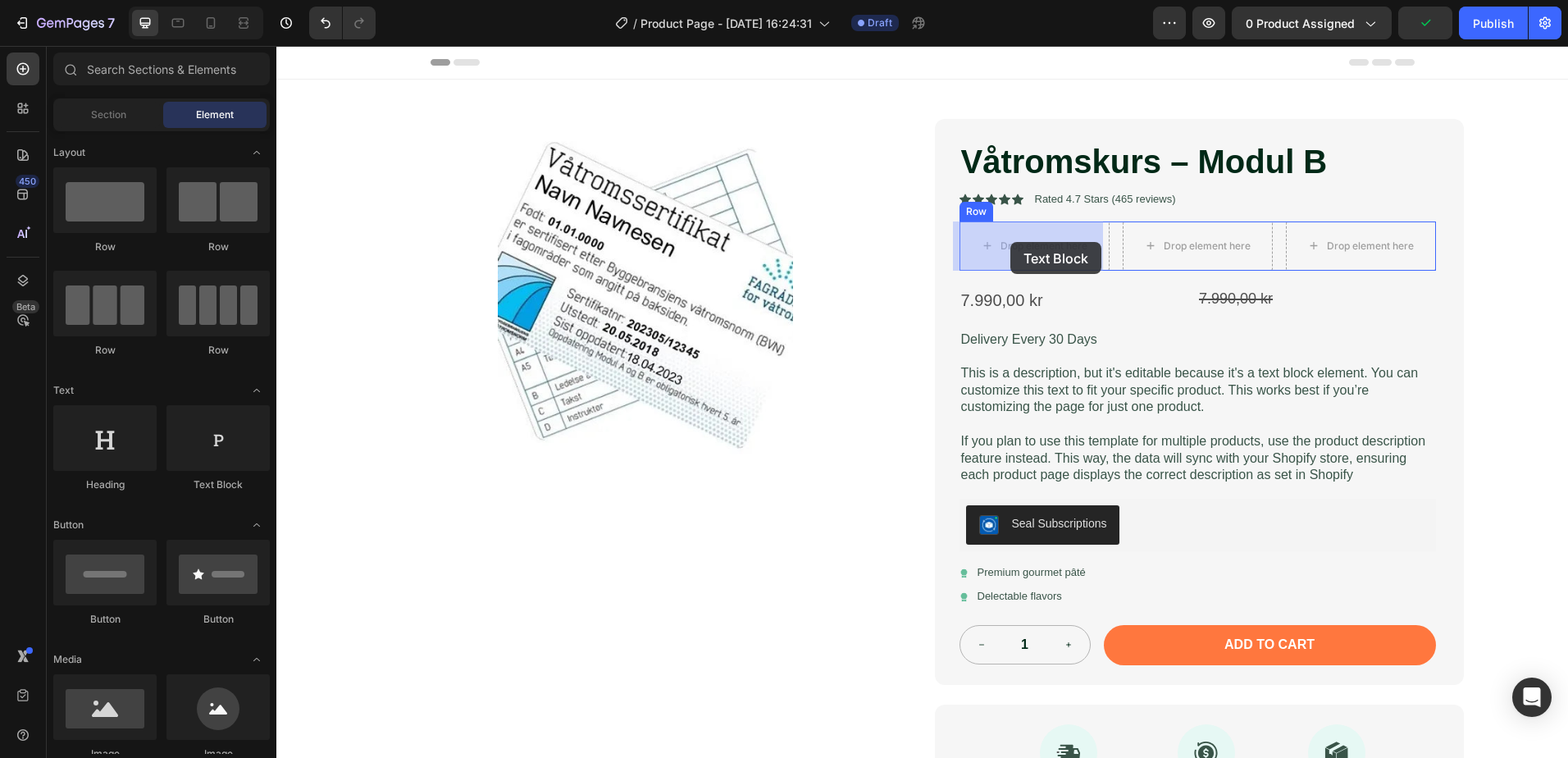
drag, startPoint x: 502, startPoint y: 493, endPoint x: 1010, endPoint y: 242, distance: 566.6
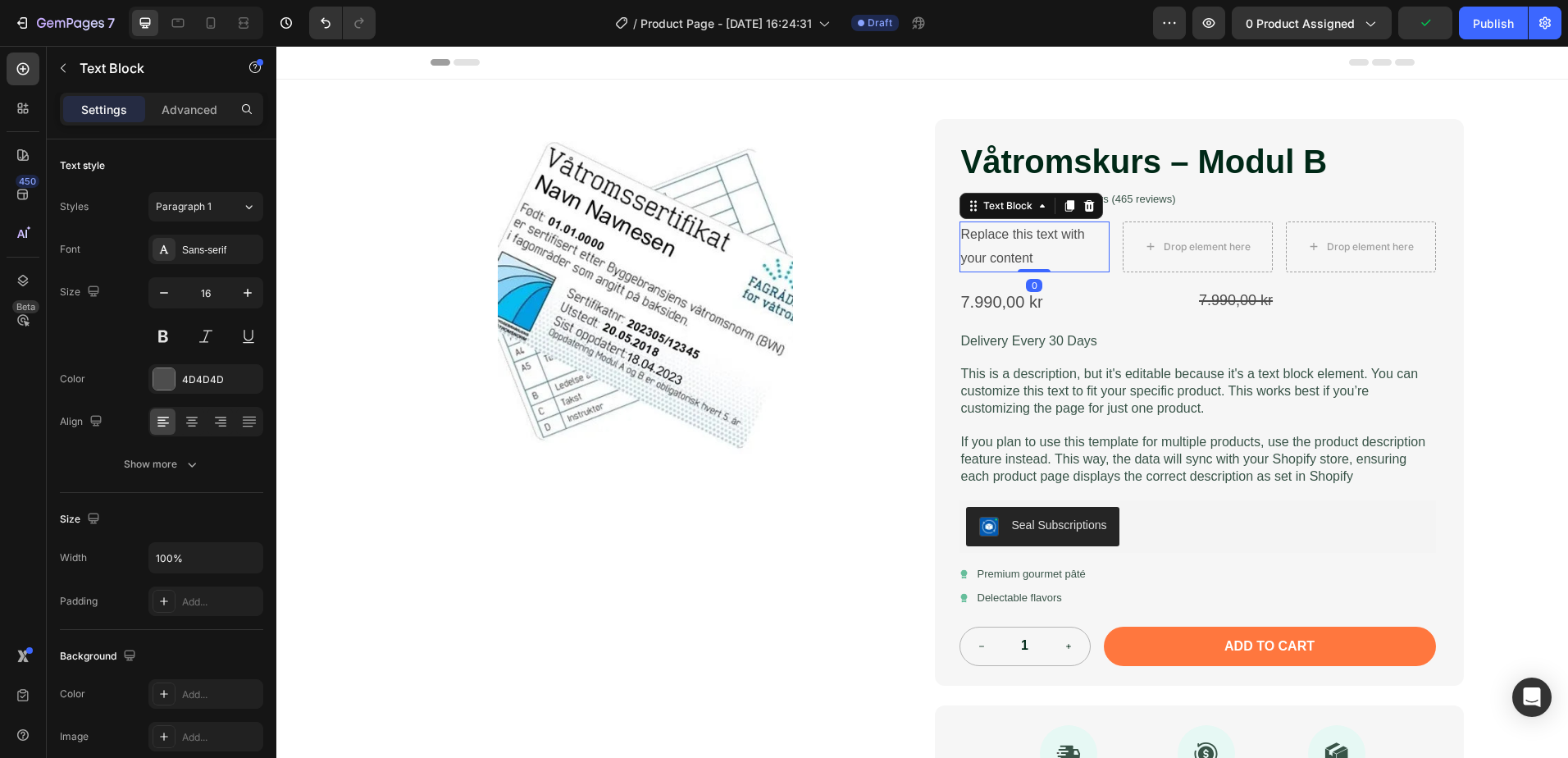
click at [1010, 242] on div "Replace this text with your content" at bounding box center [1034, 247] width 150 height 51
click at [1010, 242] on p "Replace this text with your content" at bounding box center [1035, 247] width 147 height 47
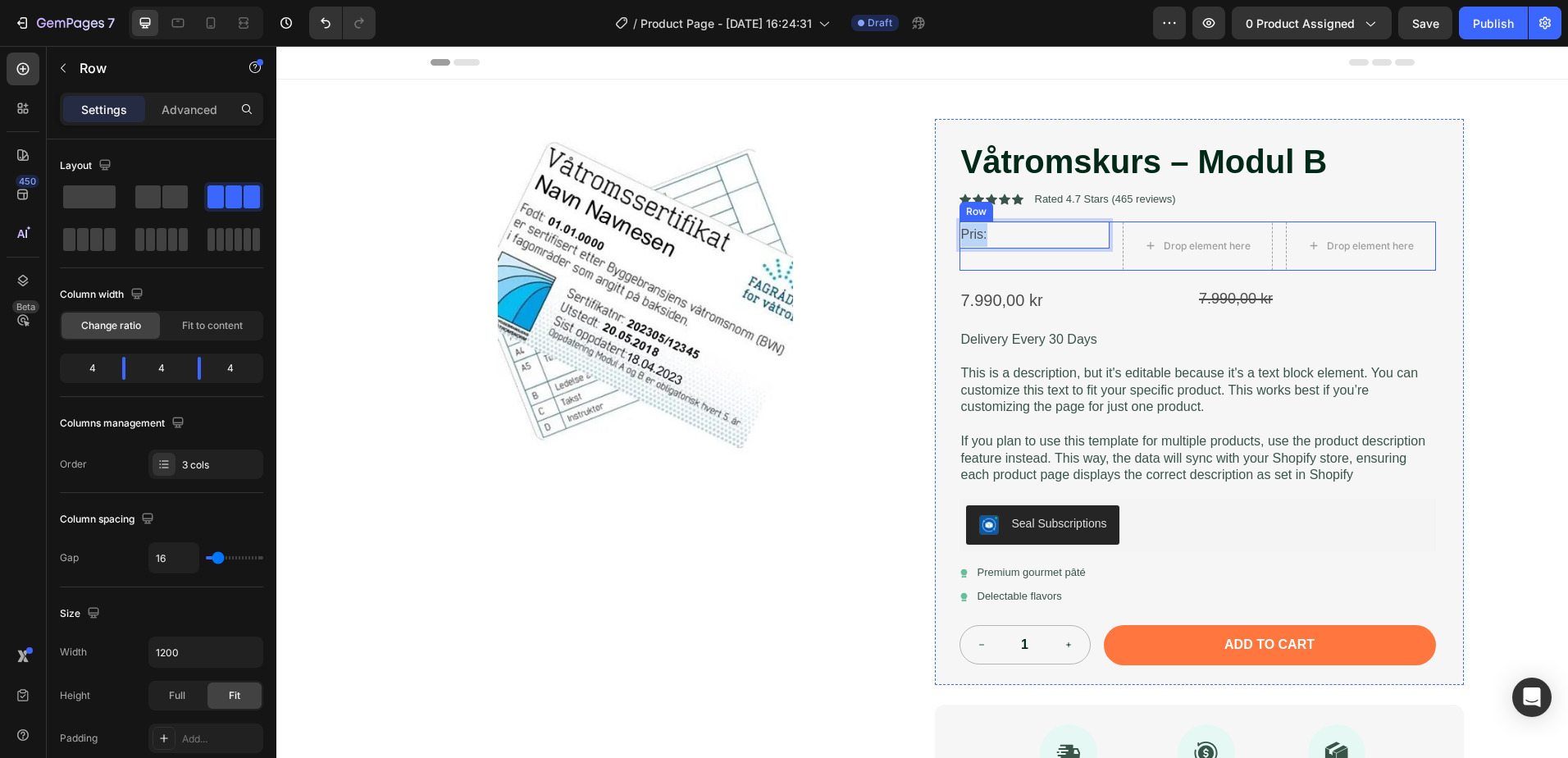
click at [1107, 257] on div "Pris: Text Block 0 Drop element here Drop element here Row" at bounding box center [1197, 246] width 476 height 49
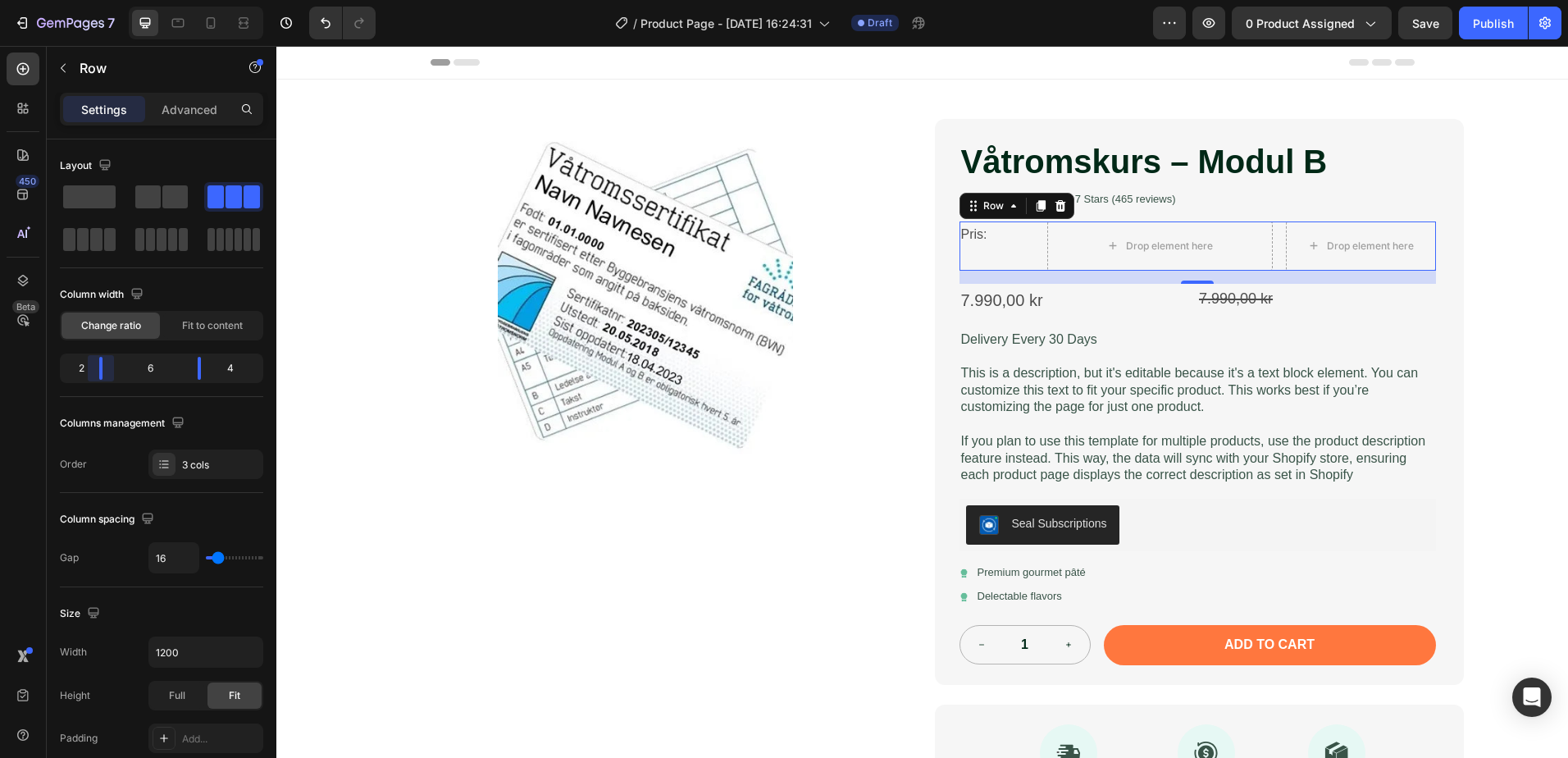
drag, startPoint x: 122, startPoint y: 375, endPoint x: 92, endPoint y: 374, distance: 30.0
click at [92, 0] on body "7 / Product Page - [DATE] 16:24:31 Draft Preview 0 product assigned Save Publis…" at bounding box center [784, 0] width 1568 height 0
drag, startPoint x: 200, startPoint y: 368, endPoint x: 140, endPoint y: 367, distance: 60.0
click at [140, 0] on body "7 / Product Page - [DATE] 16:24:31 Draft Preview 0 product assigned Save Publis…" at bounding box center [784, 0] width 1568 height 0
click at [212, 369] on div "7" at bounding box center [220, 368] width 80 height 23
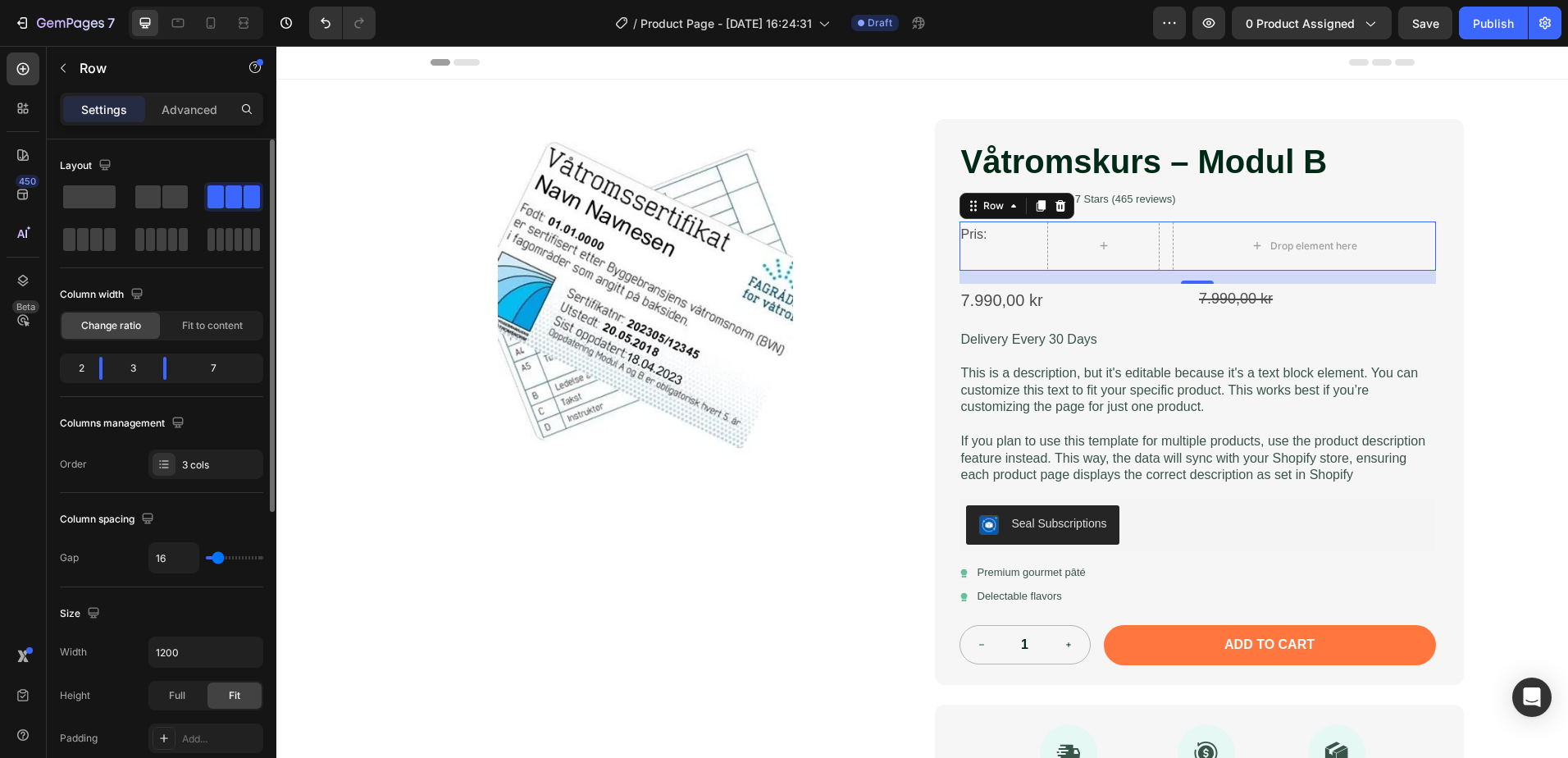
drag, startPoint x: 243, startPoint y: 365, endPoint x: 213, endPoint y: 359, distance: 30.6
click at [213, 366] on div "7" at bounding box center [220, 368] width 80 height 23
click at [214, 324] on span "Fit to content" at bounding box center [212, 325] width 61 height 15
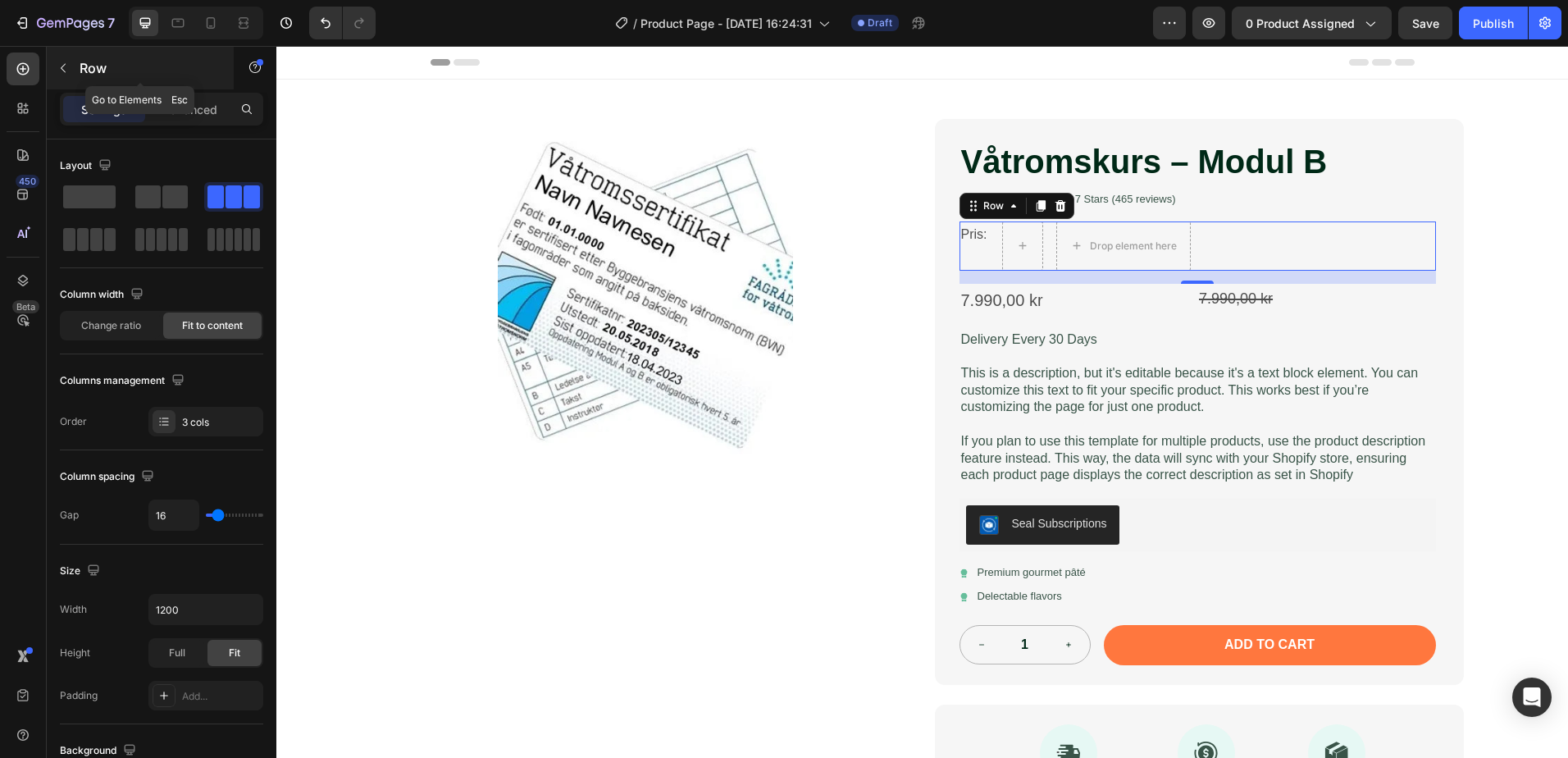
click at [55, 66] on button "button" at bounding box center [63, 67] width 26 height 26
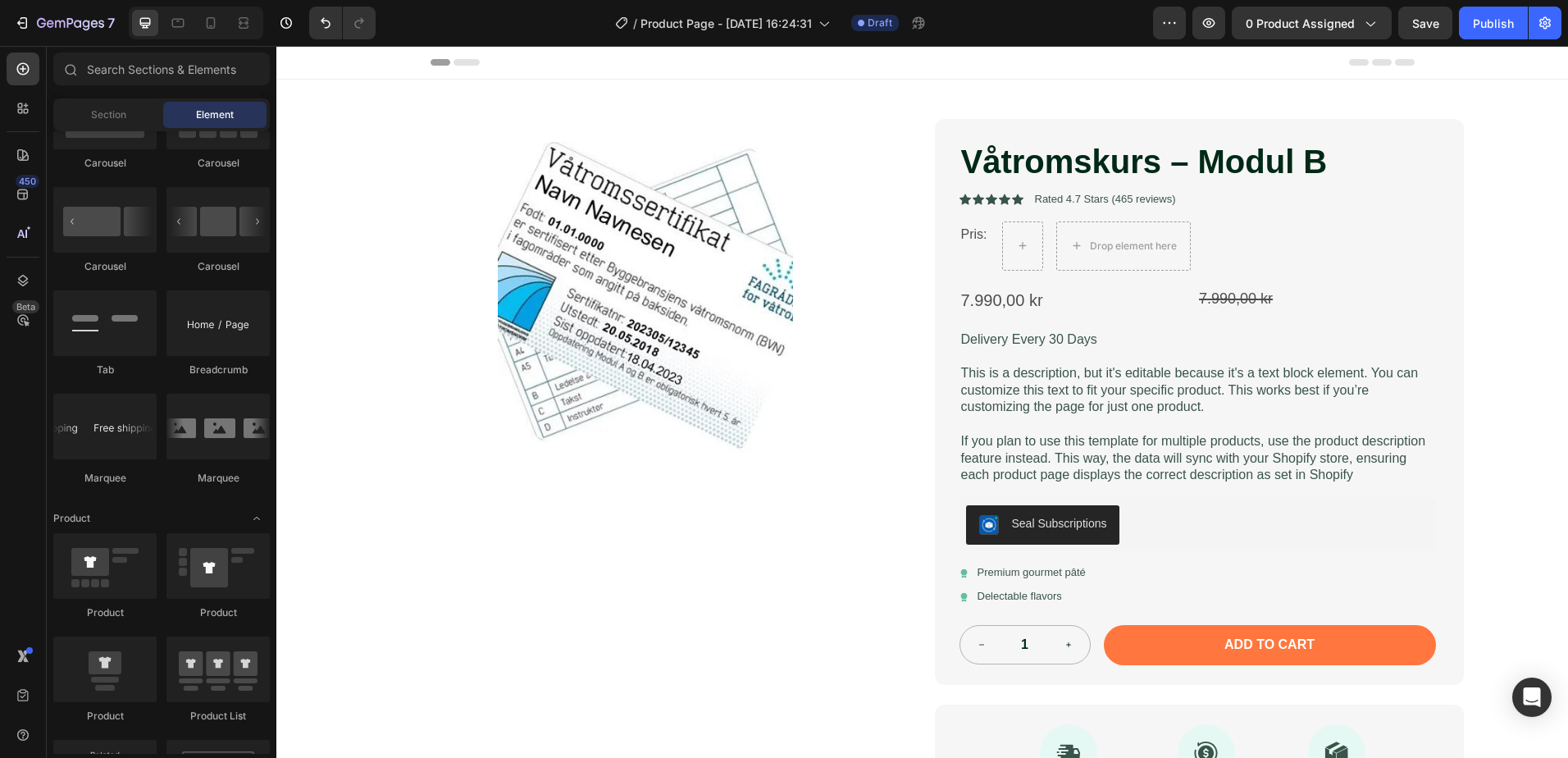
scroll to position [2543, 0]
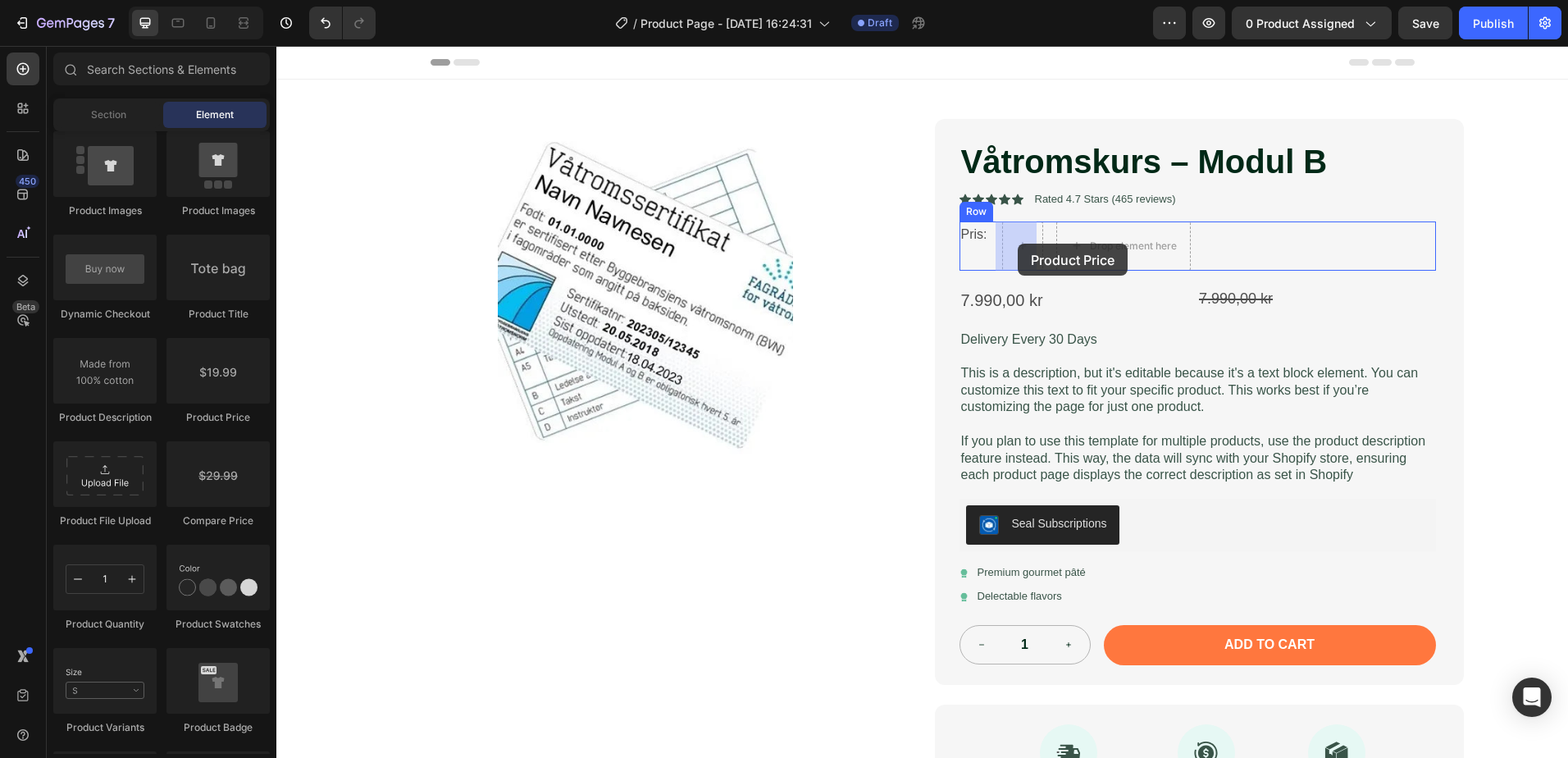
drag, startPoint x: 492, startPoint y: 418, endPoint x: 1017, endPoint y: 244, distance: 553.1
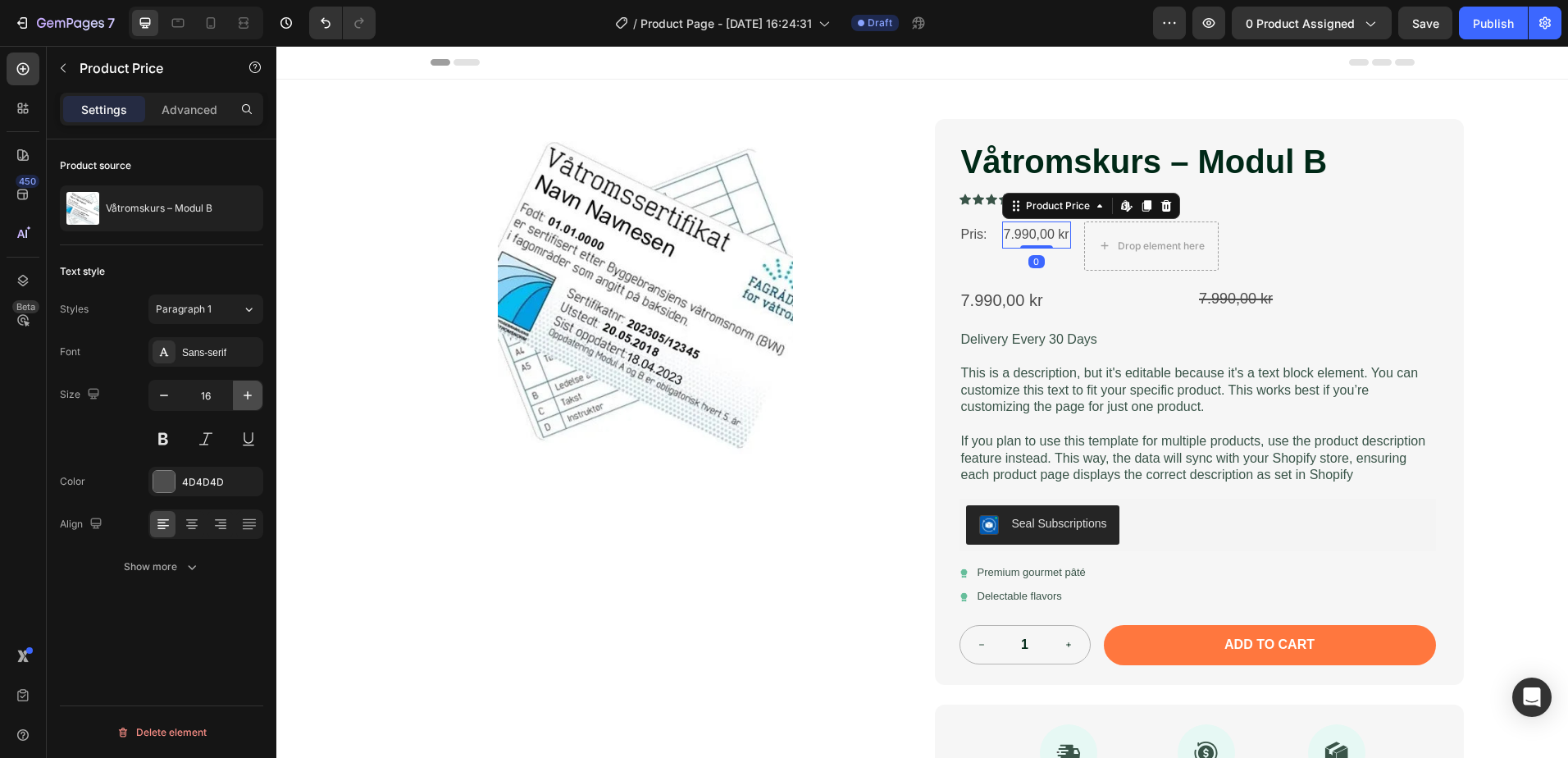
click at [253, 394] on icon "button" at bounding box center [248, 395] width 16 height 16
click at [250, 394] on icon "button" at bounding box center [248, 395] width 16 height 16
click at [249, 394] on icon "button" at bounding box center [248, 395] width 16 height 16
type input "20"
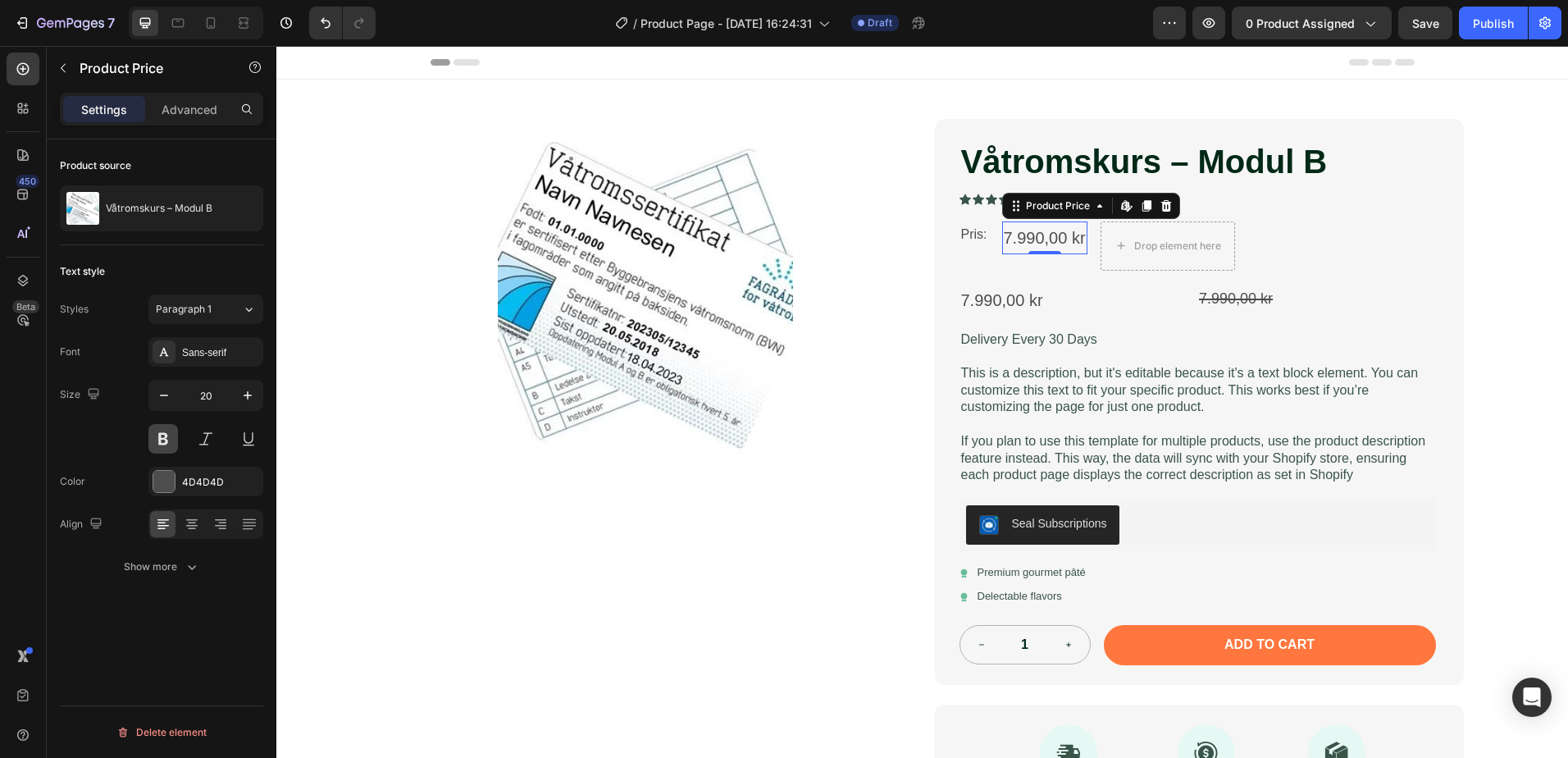
click at [155, 433] on button at bounding box center [163, 439] width 29 height 29
click at [159, 433] on button at bounding box center [163, 439] width 29 height 29
click at [52, 65] on button "button" at bounding box center [63, 67] width 26 height 26
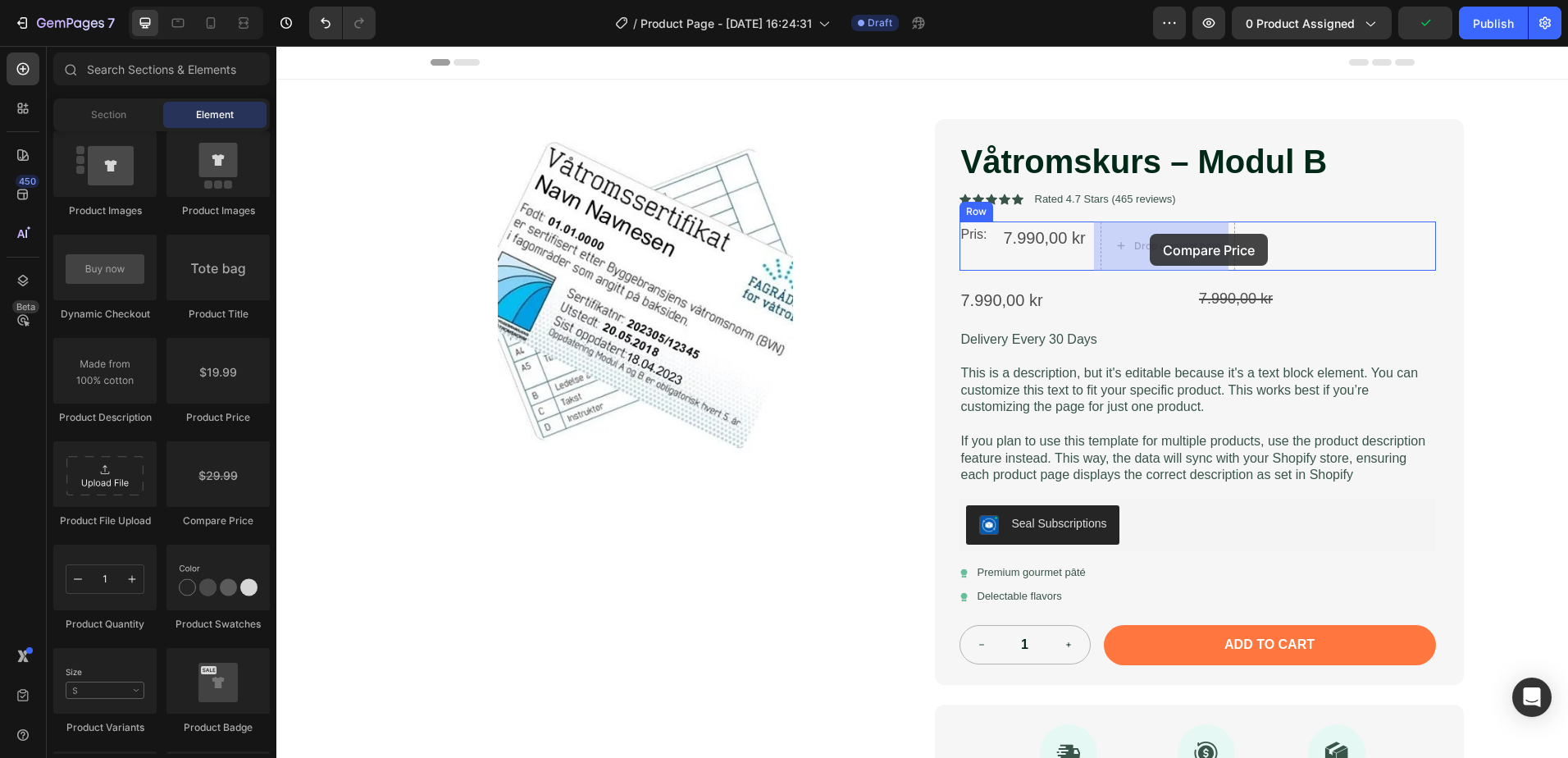
drag, startPoint x: 484, startPoint y: 531, endPoint x: 1149, endPoint y: 234, distance: 728.3
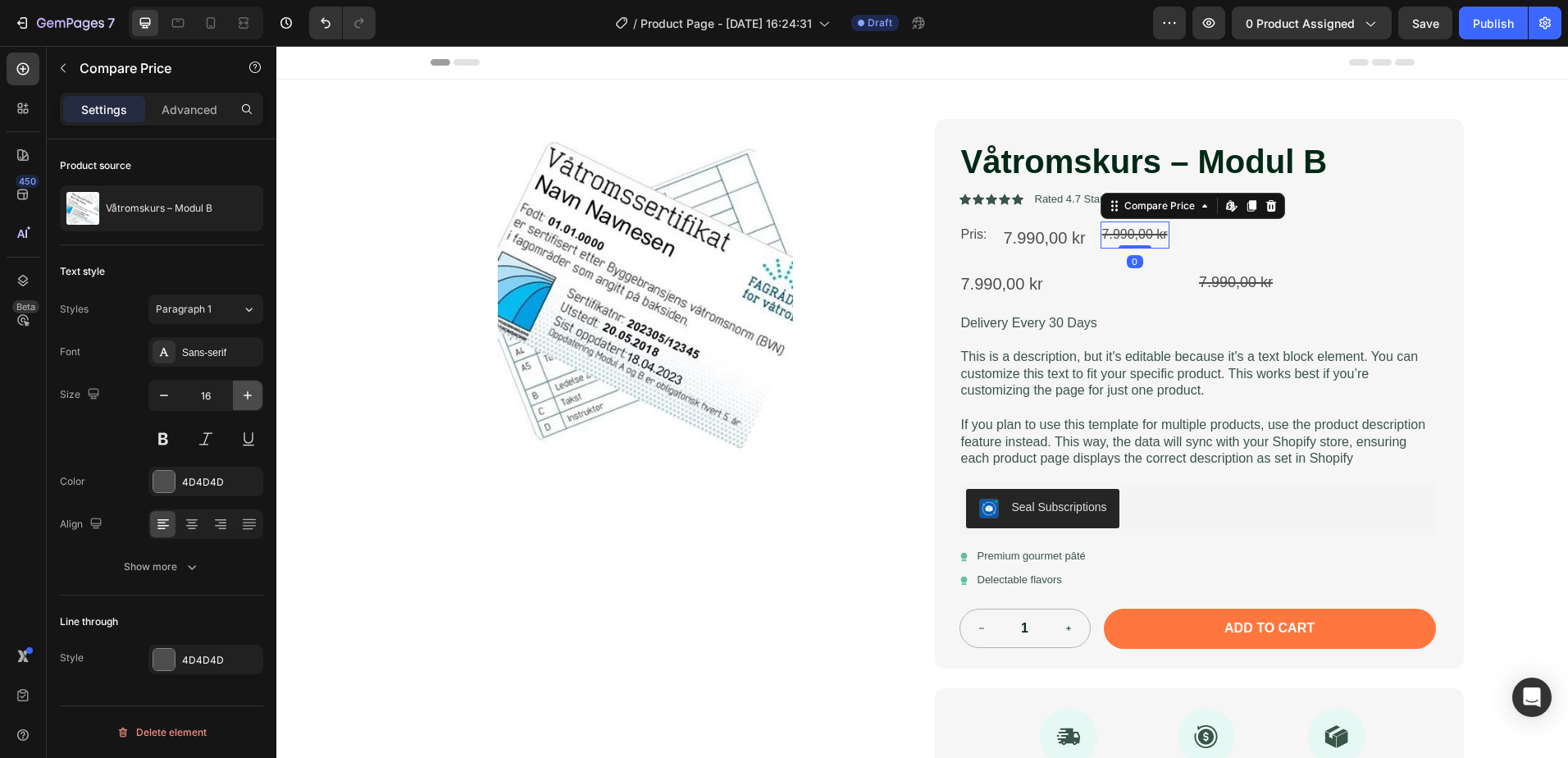
click at [240, 396] on icon "button" at bounding box center [248, 395] width 16 height 16
click at [241, 396] on icon "button" at bounding box center [248, 395] width 16 height 16
click at [162, 398] on icon "button" at bounding box center [164, 395] width 16 height 16
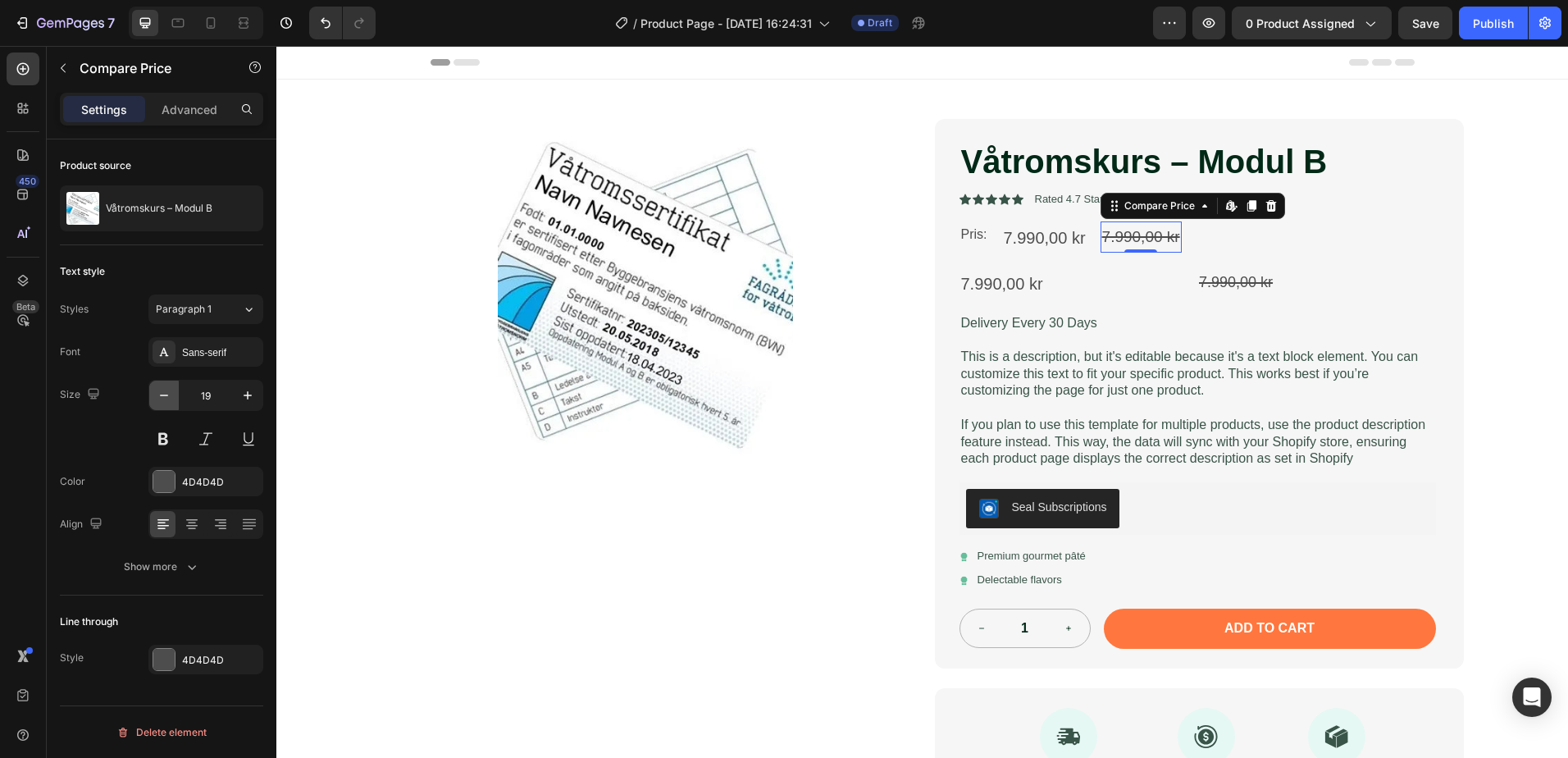
click at [162, 398] on icon "button" at bounding box center [164, 395] width 16 height 16
type input "18"
click at [1336, 292] on div "7.990,00 kr" at bounding box center [1316, 282] width 239 height 29
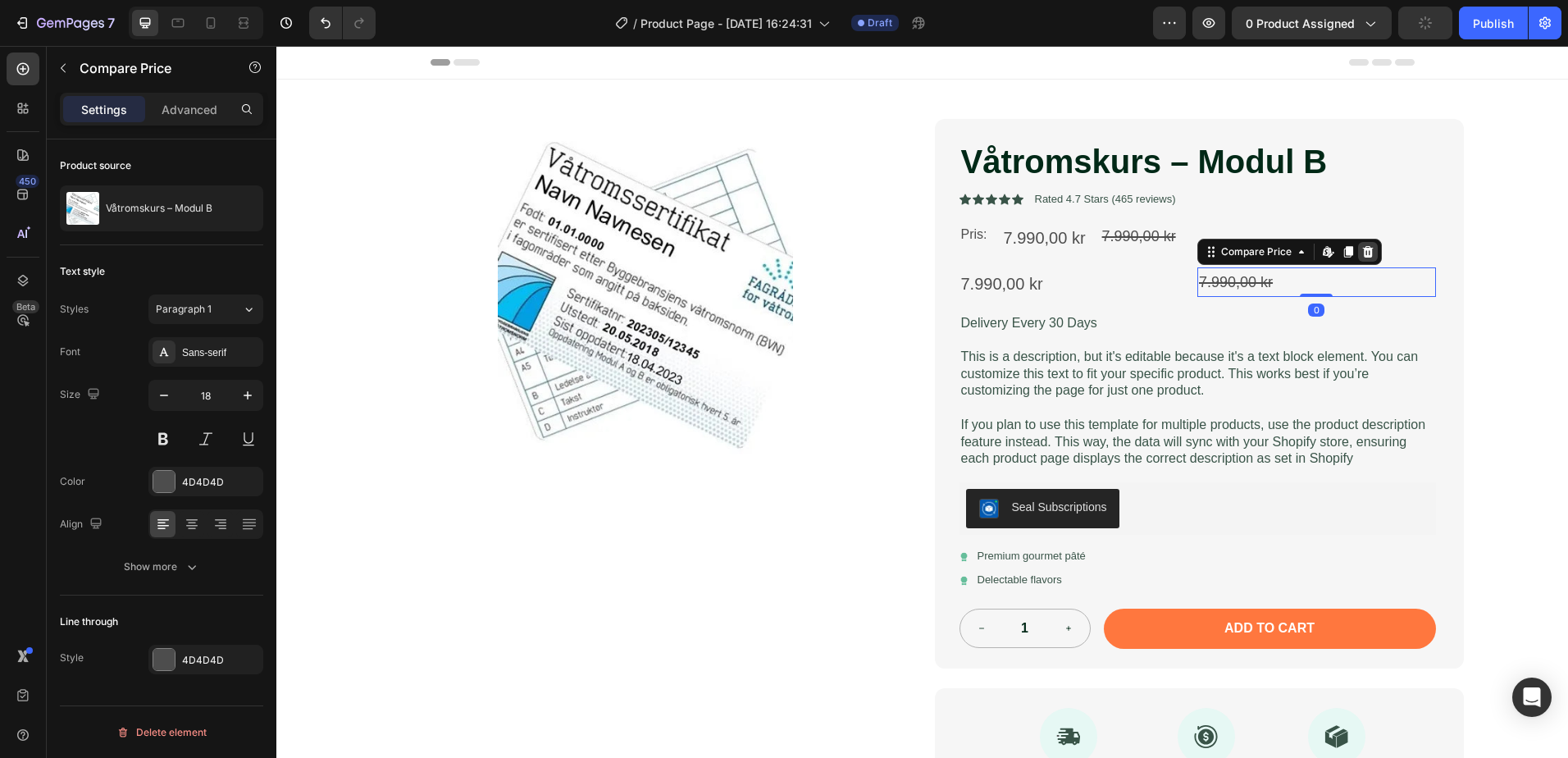
click at [1363, 254] on icon at bounding box center [1367, 252] width 13 height 13
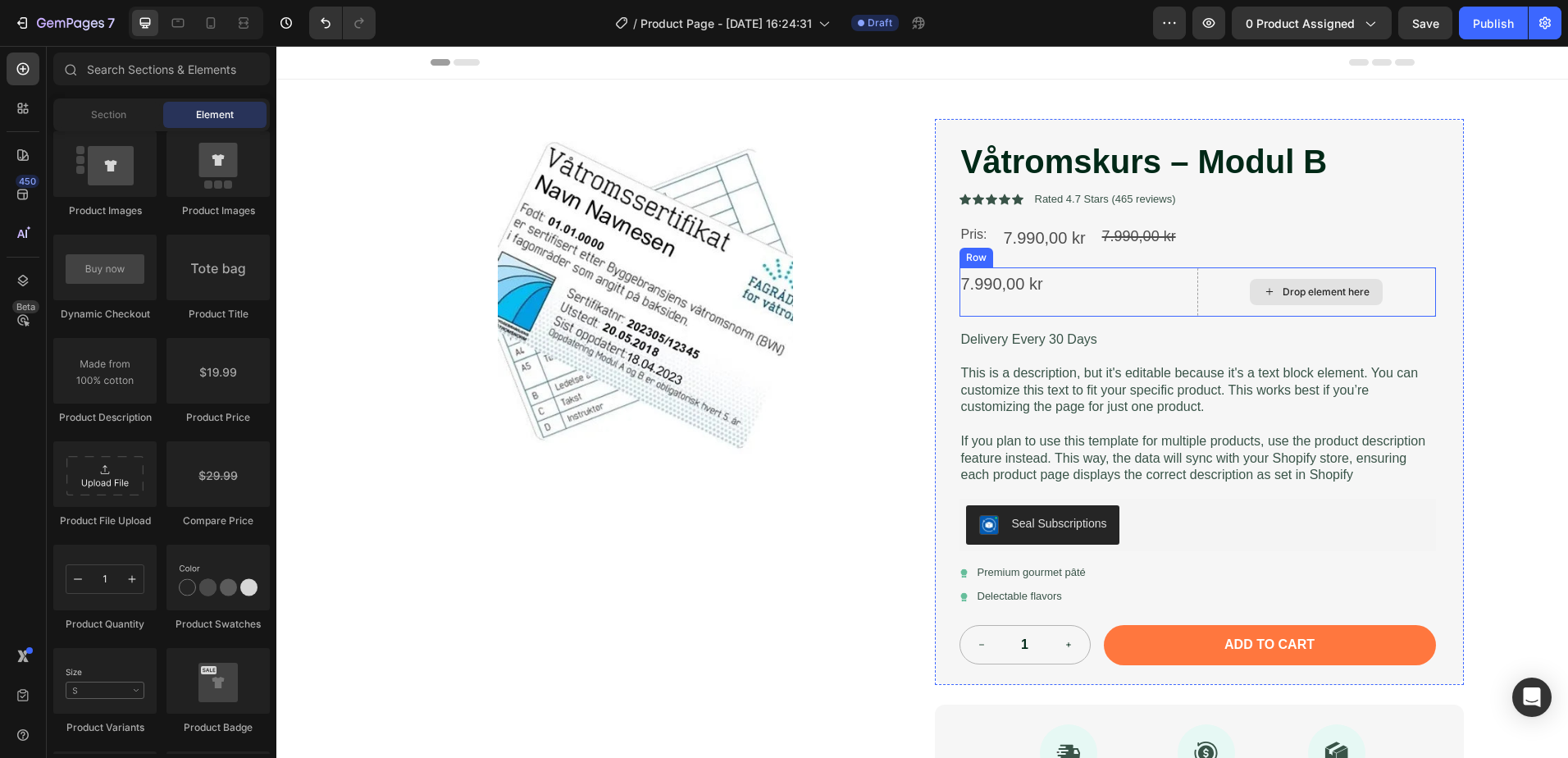
click at [1414, 284] on div "Drop element here" at bounding box center [1316, 292] width 239 height 49
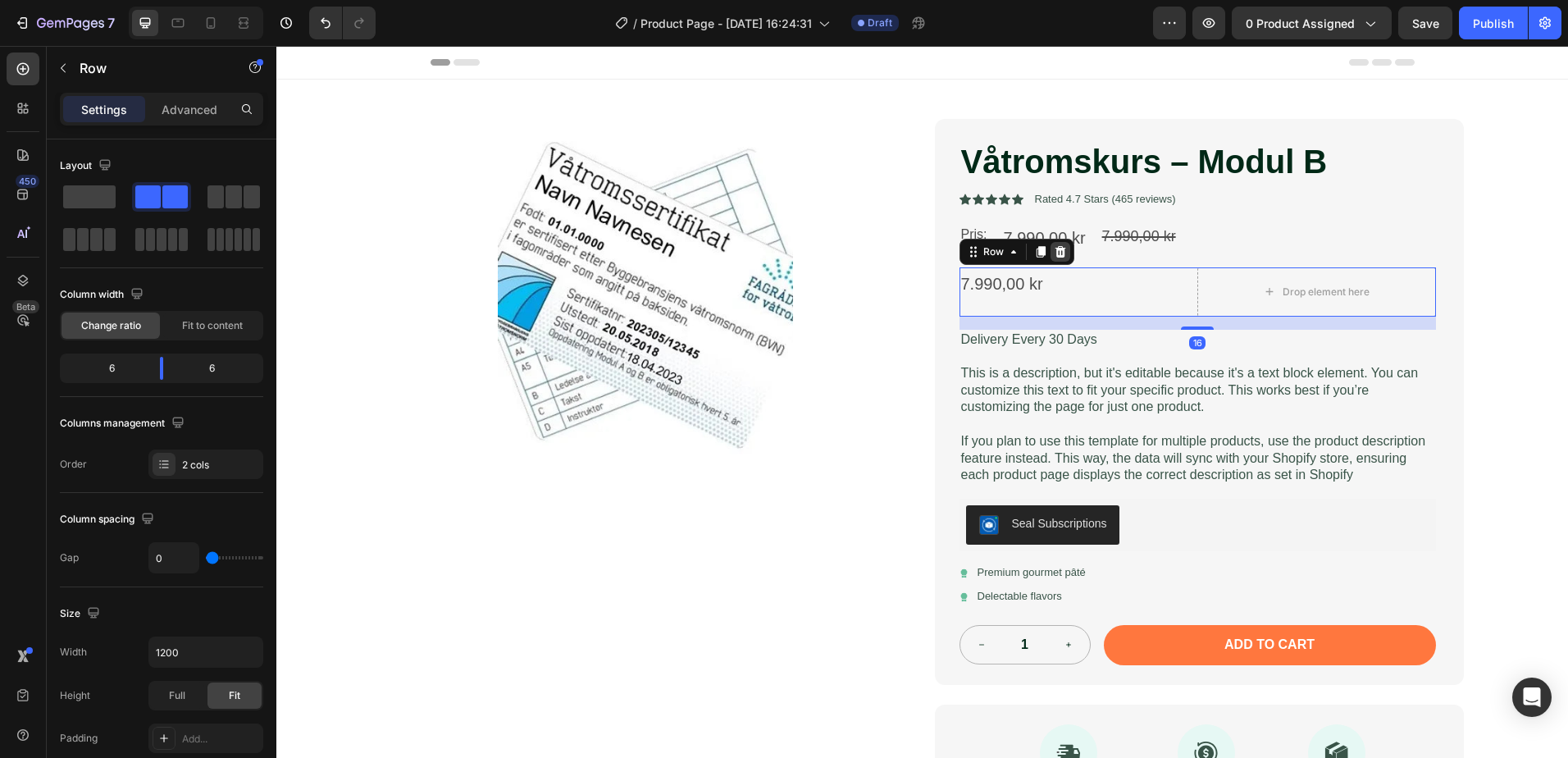
click at [1055, 251] on icon at bounding box center [1060, 252] width 13 height 13
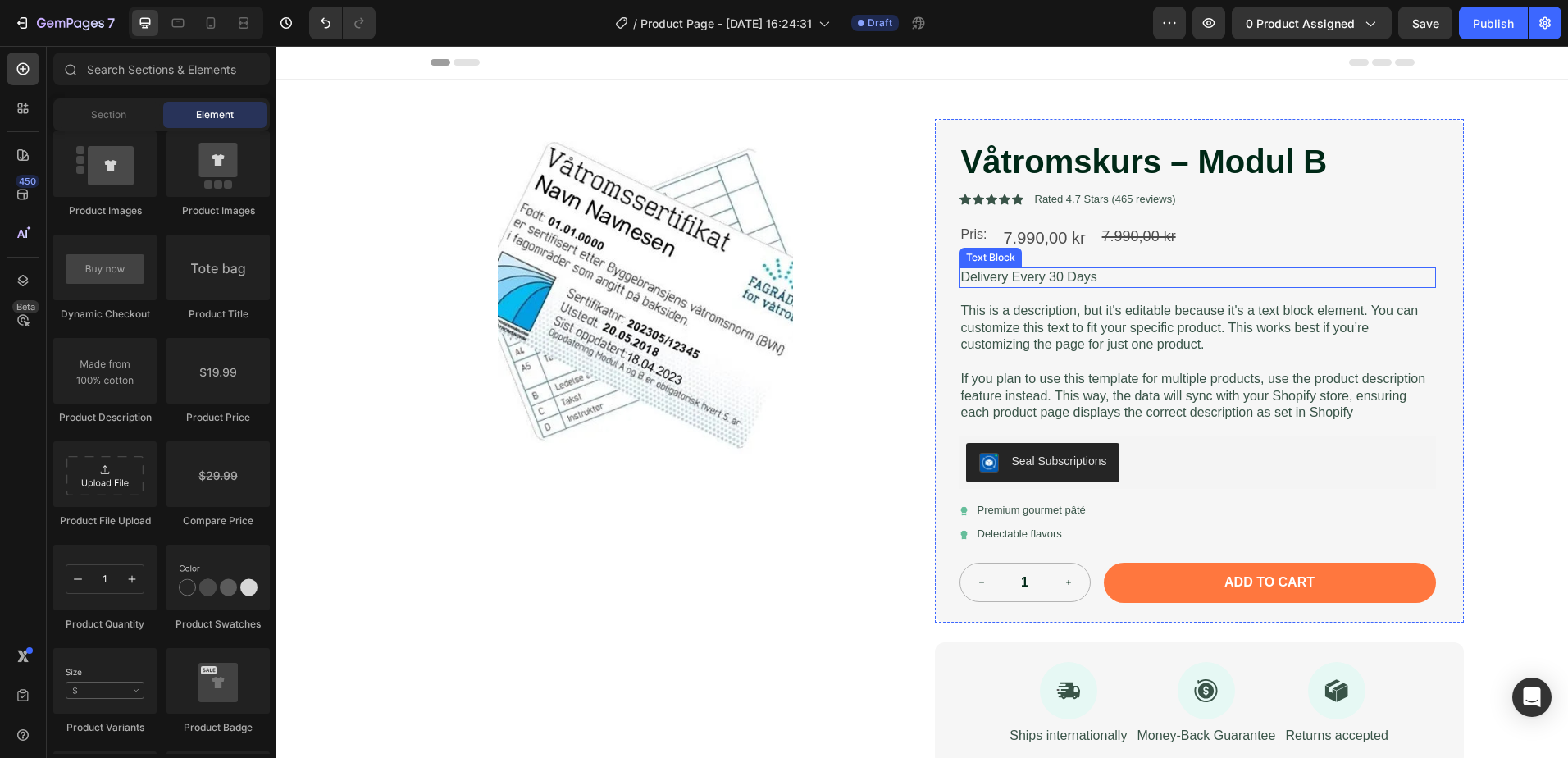
click at [1270, 278] on p "Delivery Every 30 Days" at bounding box center [1197, 277] width 473 height 17
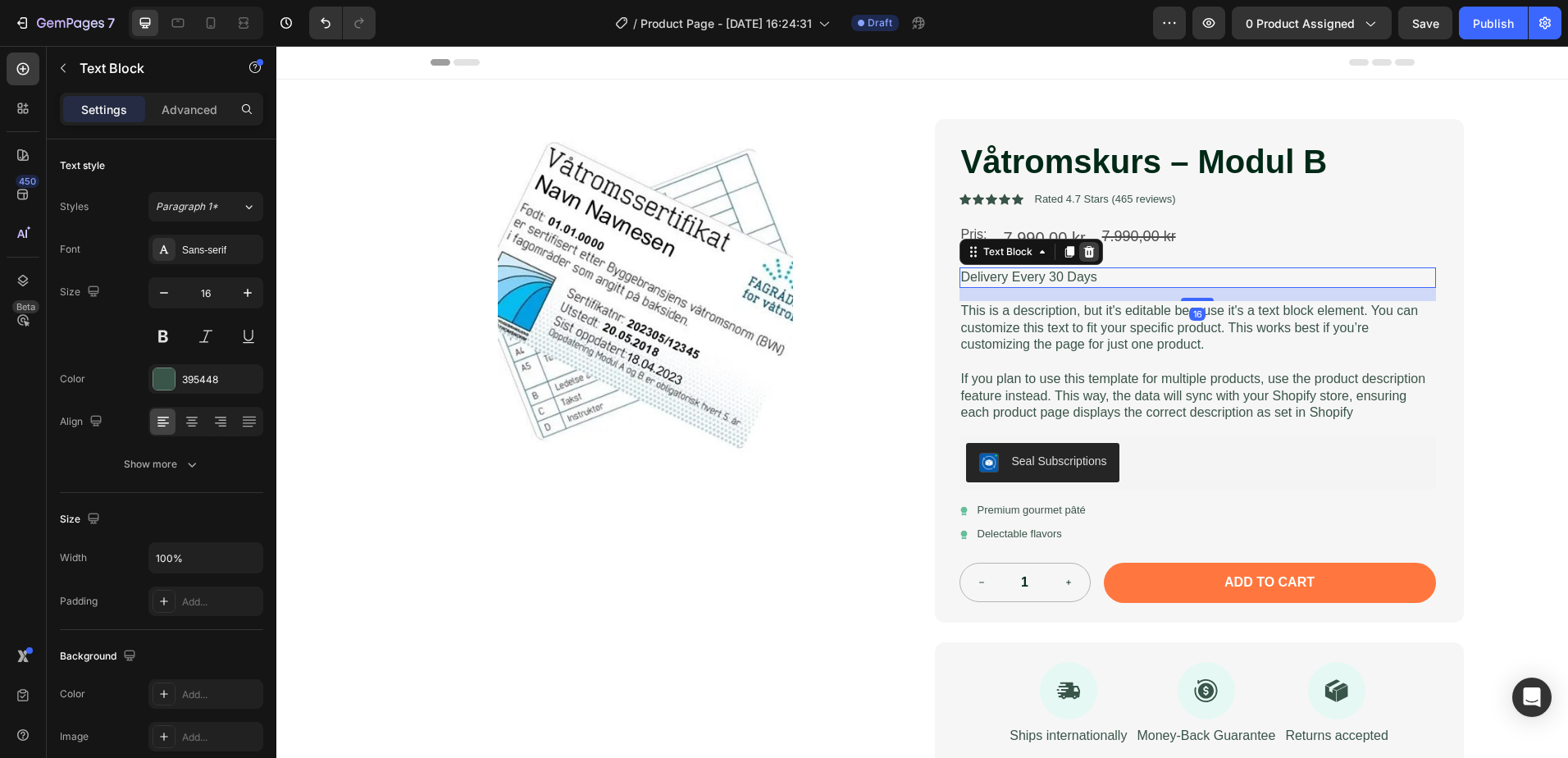
click at [1083, 257] on icon at bounding box center [1088, 252] width 11 height 12
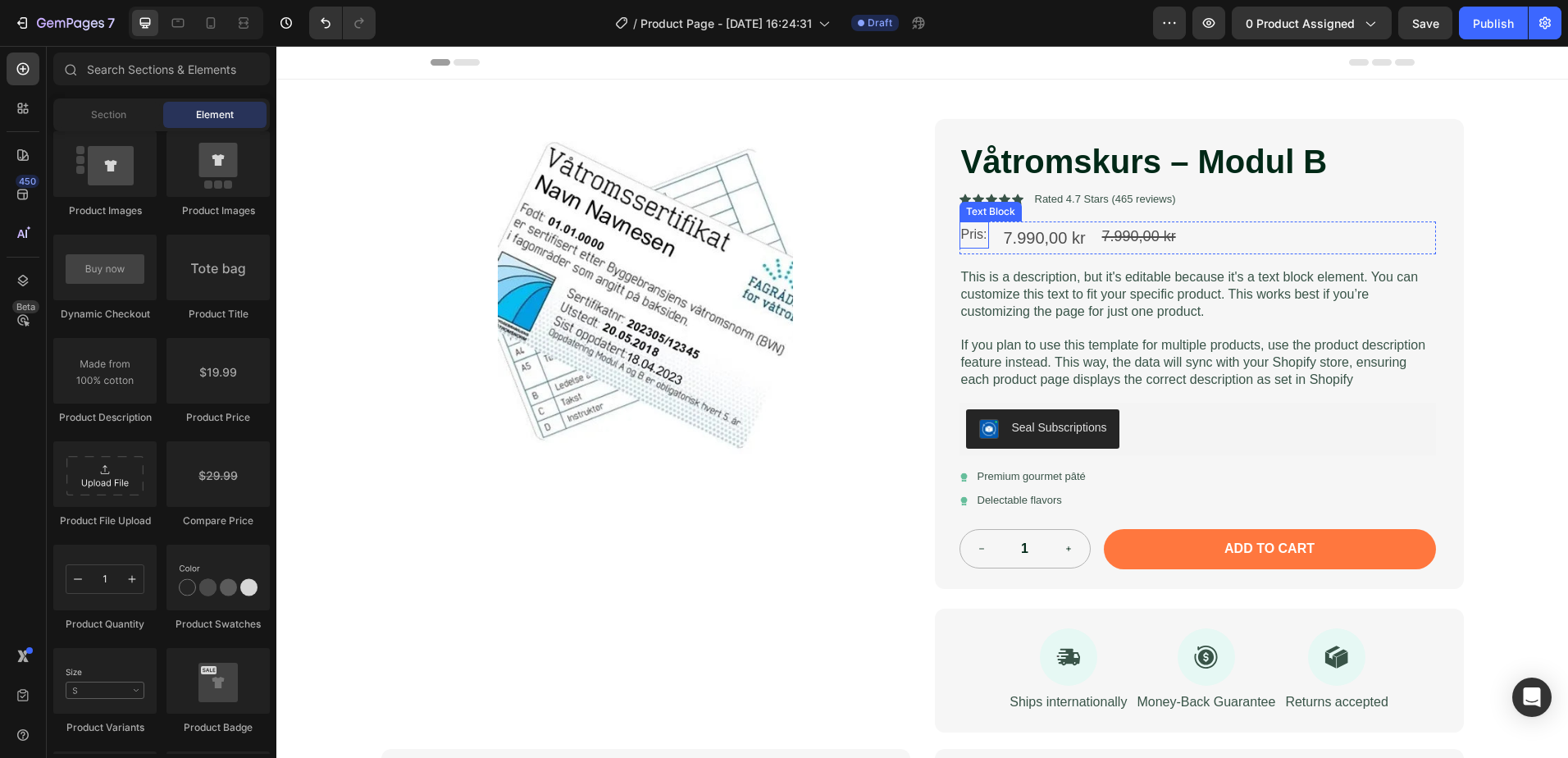
click at [964, 235] on p "Pris:" at bounding box center [974, 235] width 26 height 24
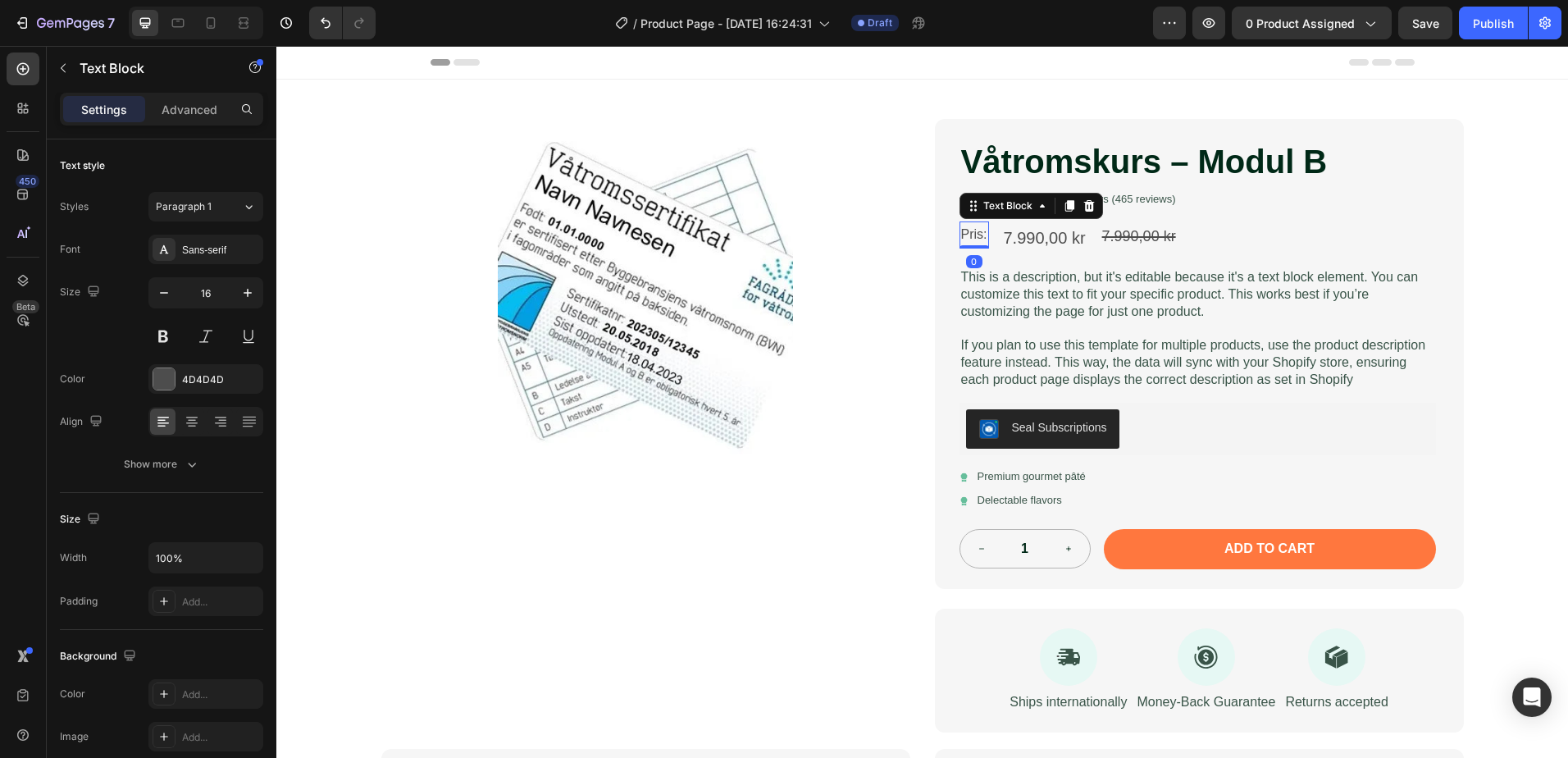
click at [970, 238] on div "Pris: Text Block 0" at bounding box center [974, 235] width 29 height 27
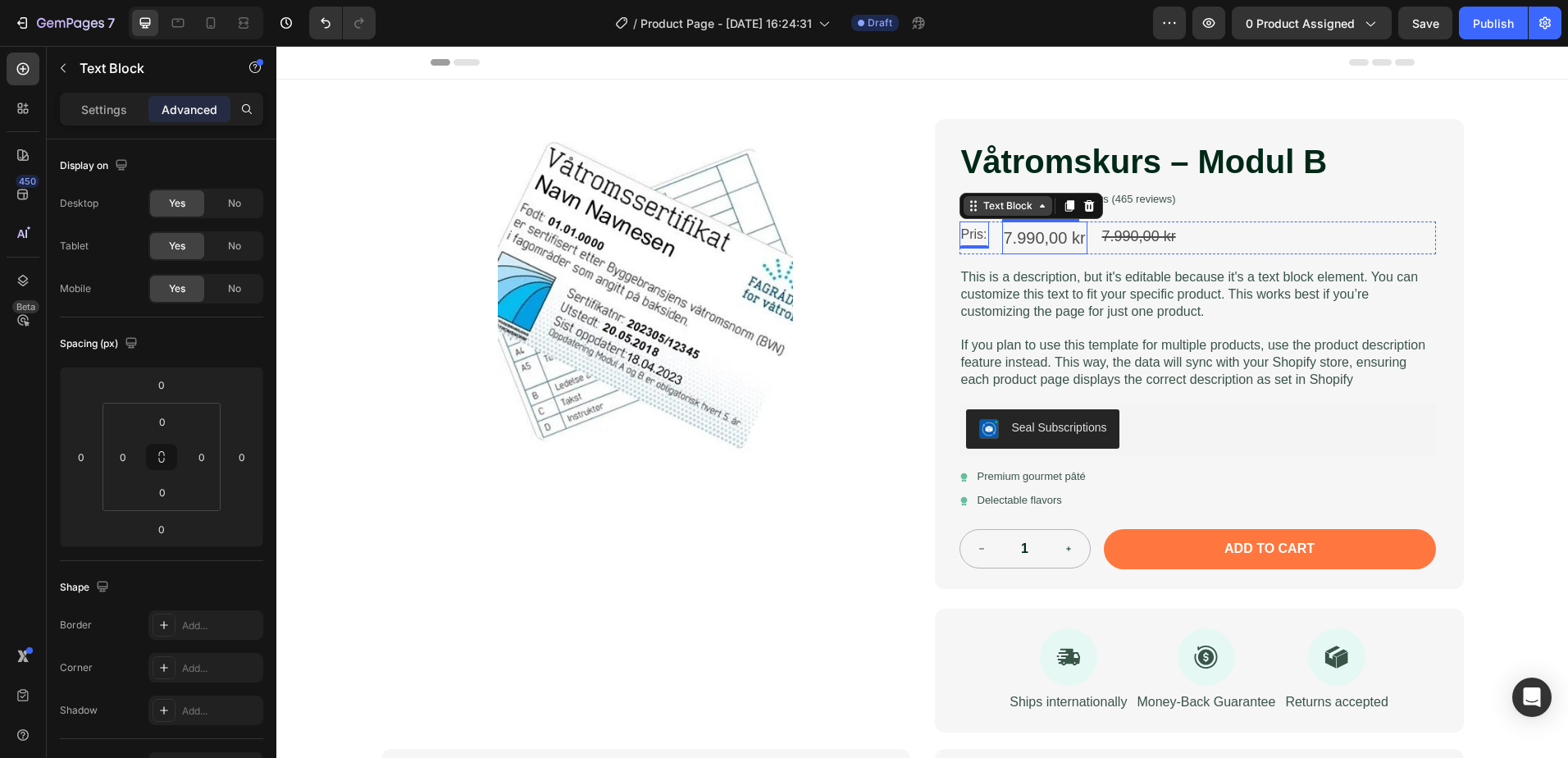
click at [1008, 208] on div "Text Block" at bounding box center [1007, 205] width 55 height 15
click at [1286, 345] on p "If you plan to use this template for multiple products, use the product descrip…" at bounding box center [1197, 363] width 473 height 51
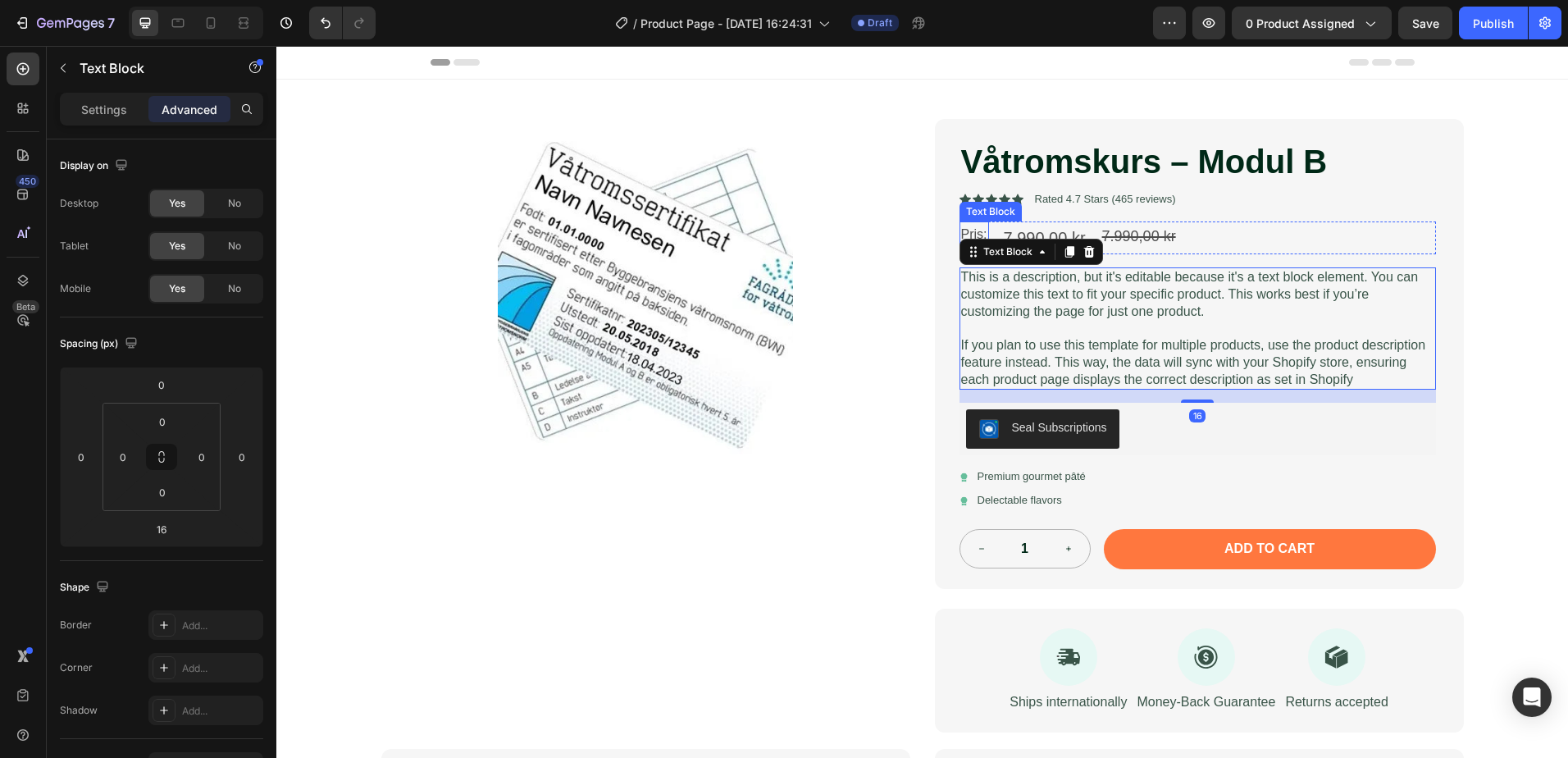
click at [973, 228] on p "Pris:" at bounding box center [974, 235] width 26 height 24
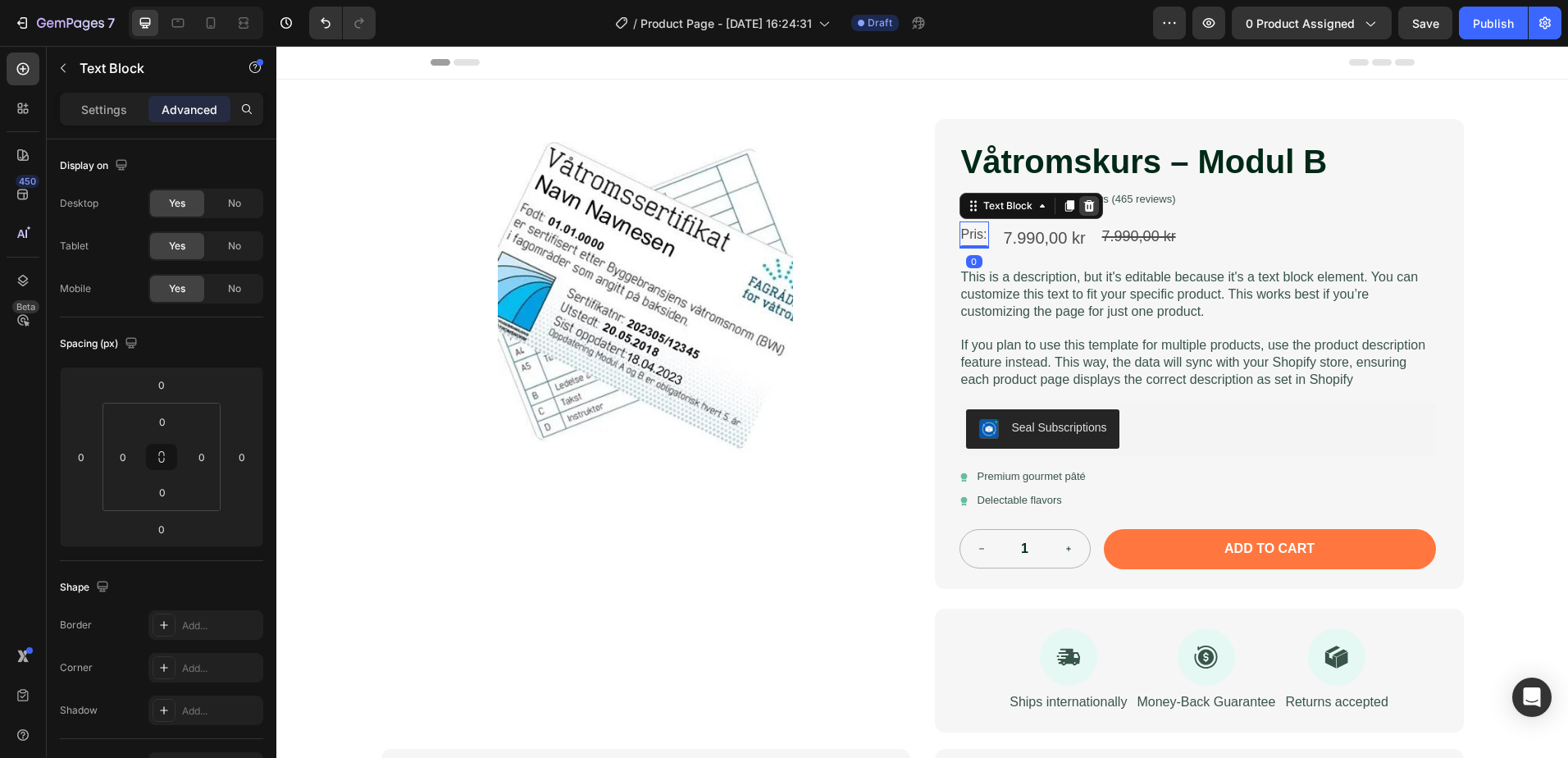
click at [1083, 205] on icon at bounding box center [1088, 205] width 11 height 12
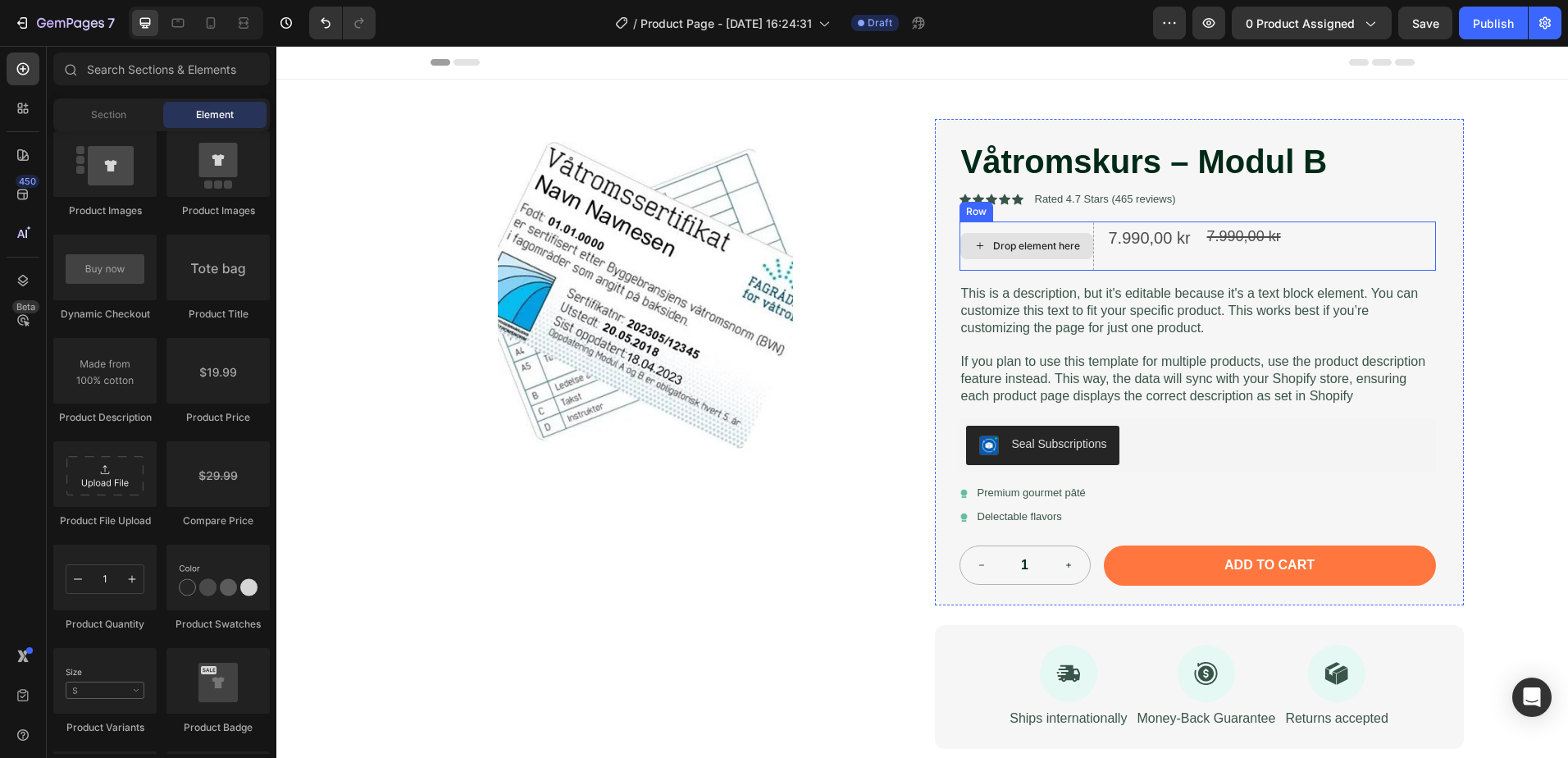
click at [1057, 248] on div "Drop element here" at bounding box center [1037, 246] width 87 height 13
click at [1081, 224] on div "Drop element here" at bounding box center [1027, 246] width 134 height 49
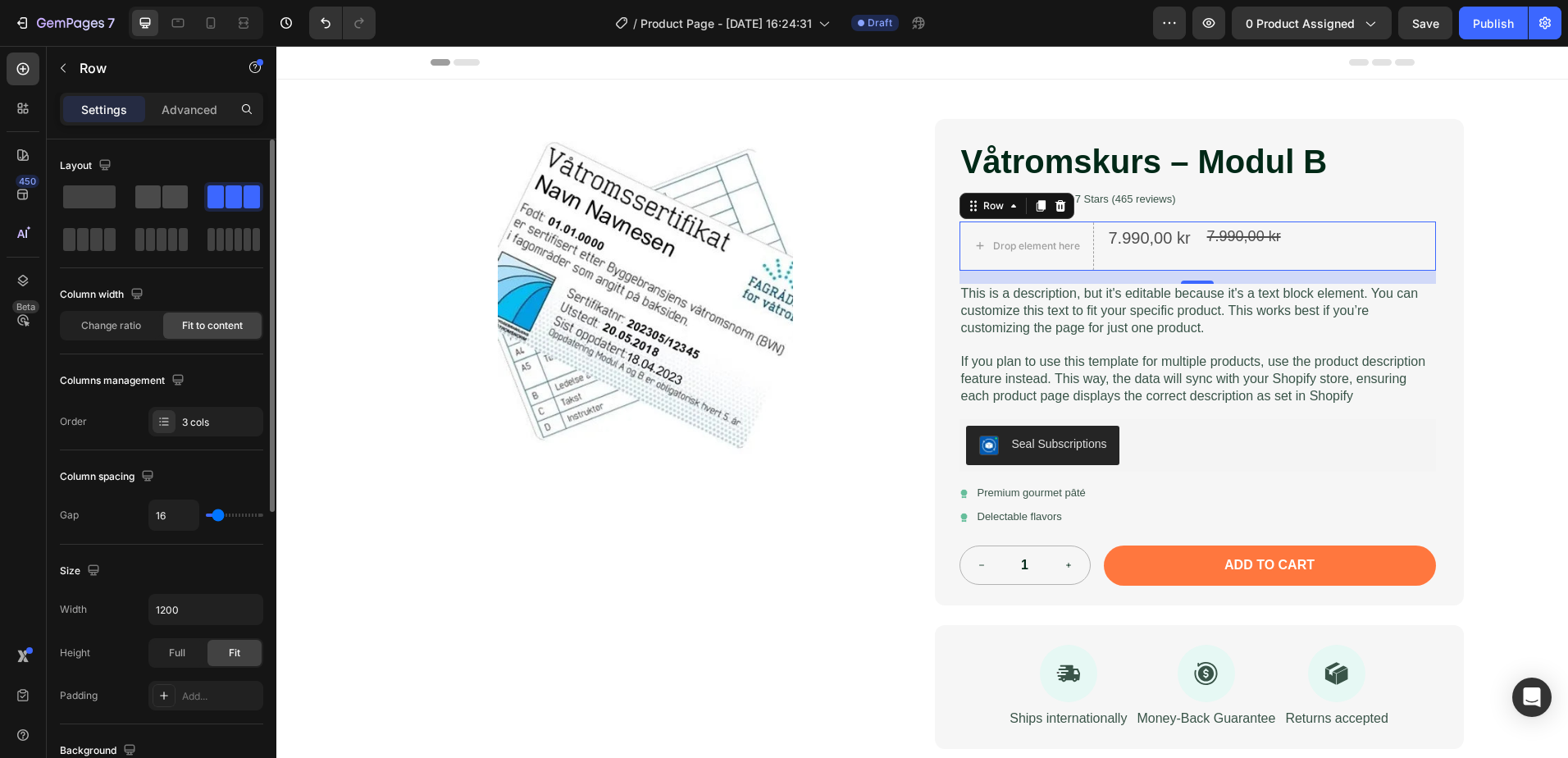
click at [155, 194] on span at bounding box center [148, 196] width 25 height 23
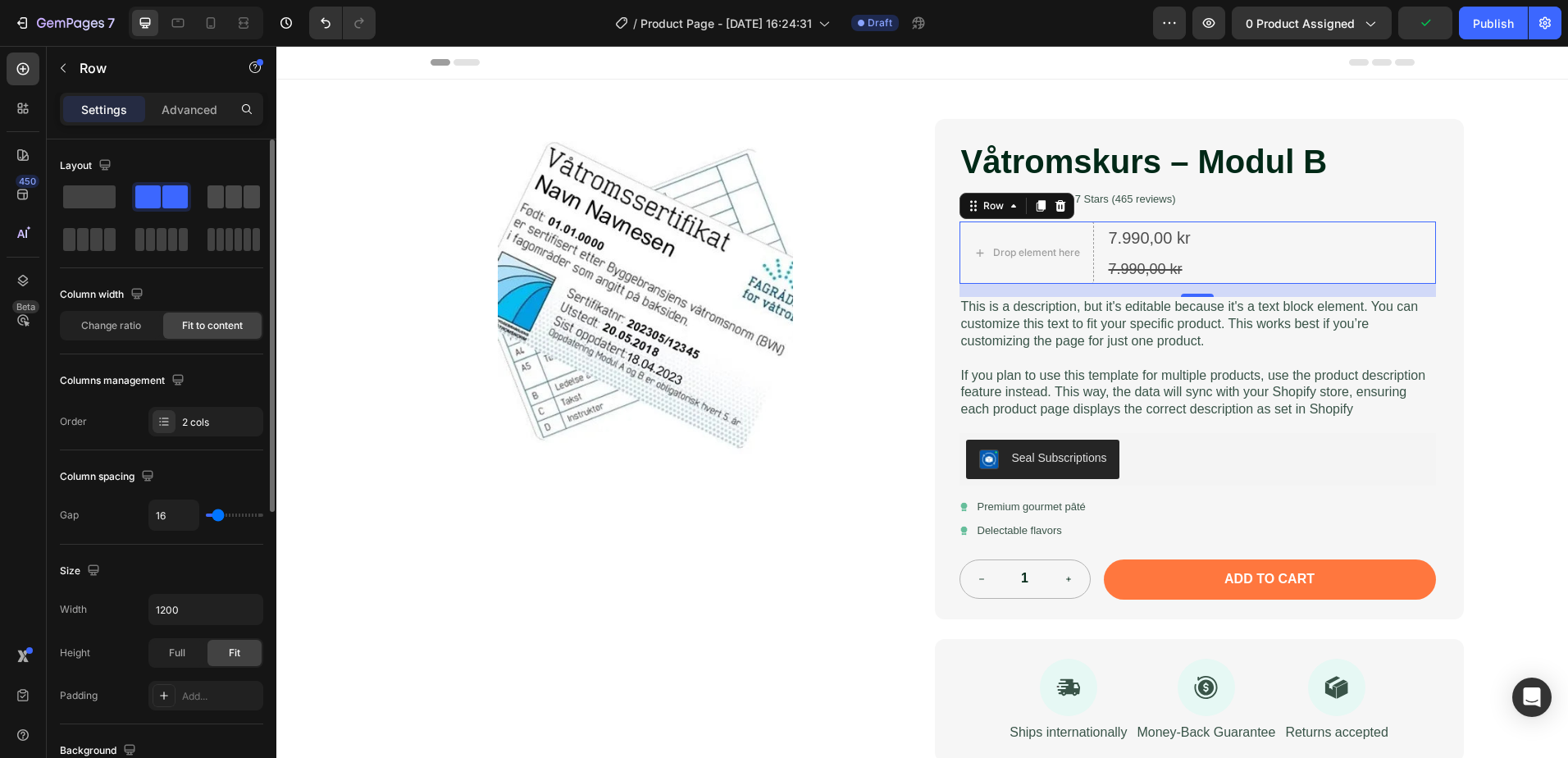
click at [222, 194] on span at bounding box center [215, 196] width 16 height 23
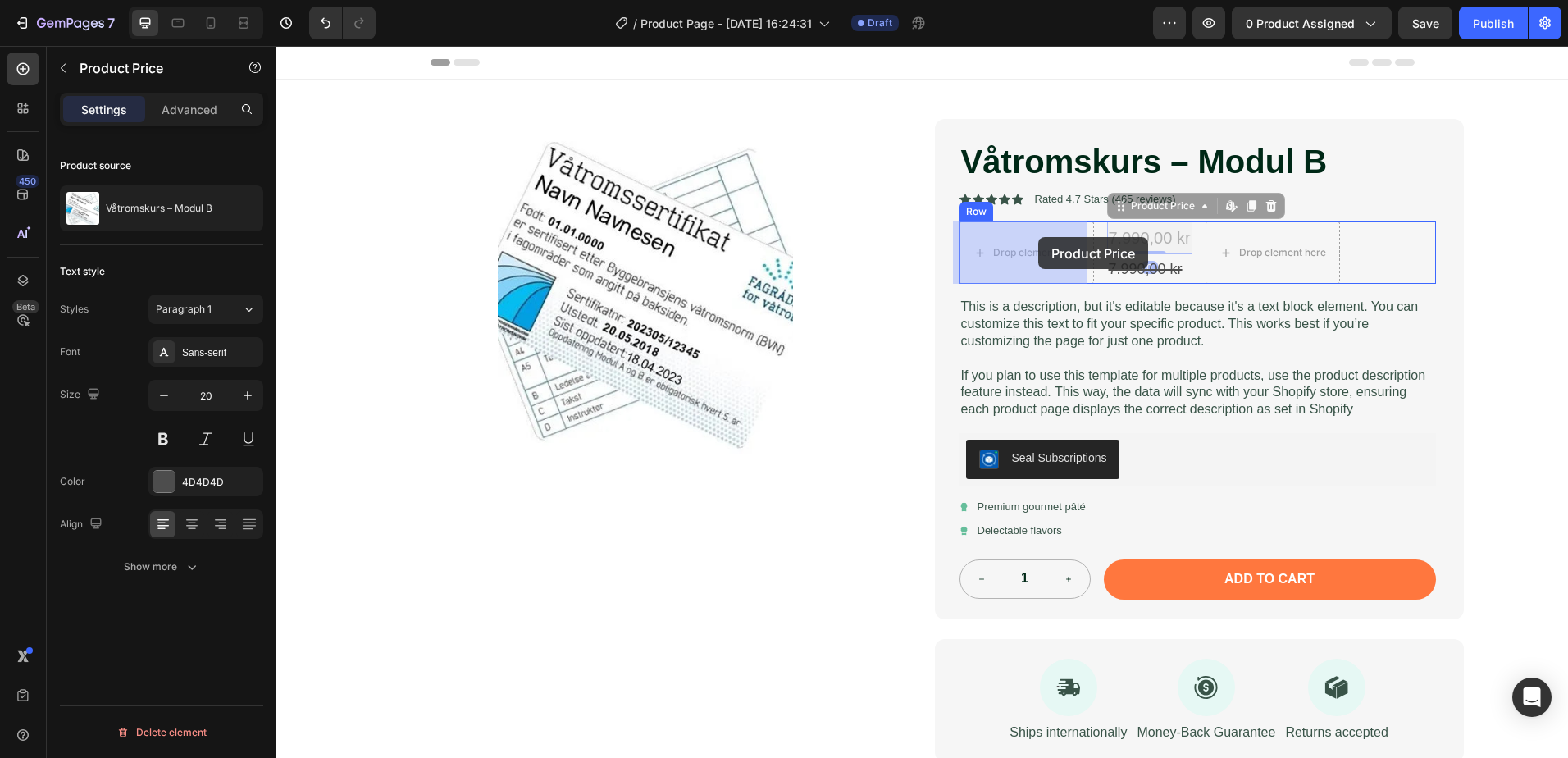
drag, startPoint x: 1141, startPoint y: 232, endPoint x: 1038, endPoint y: 237, distance: 103.1
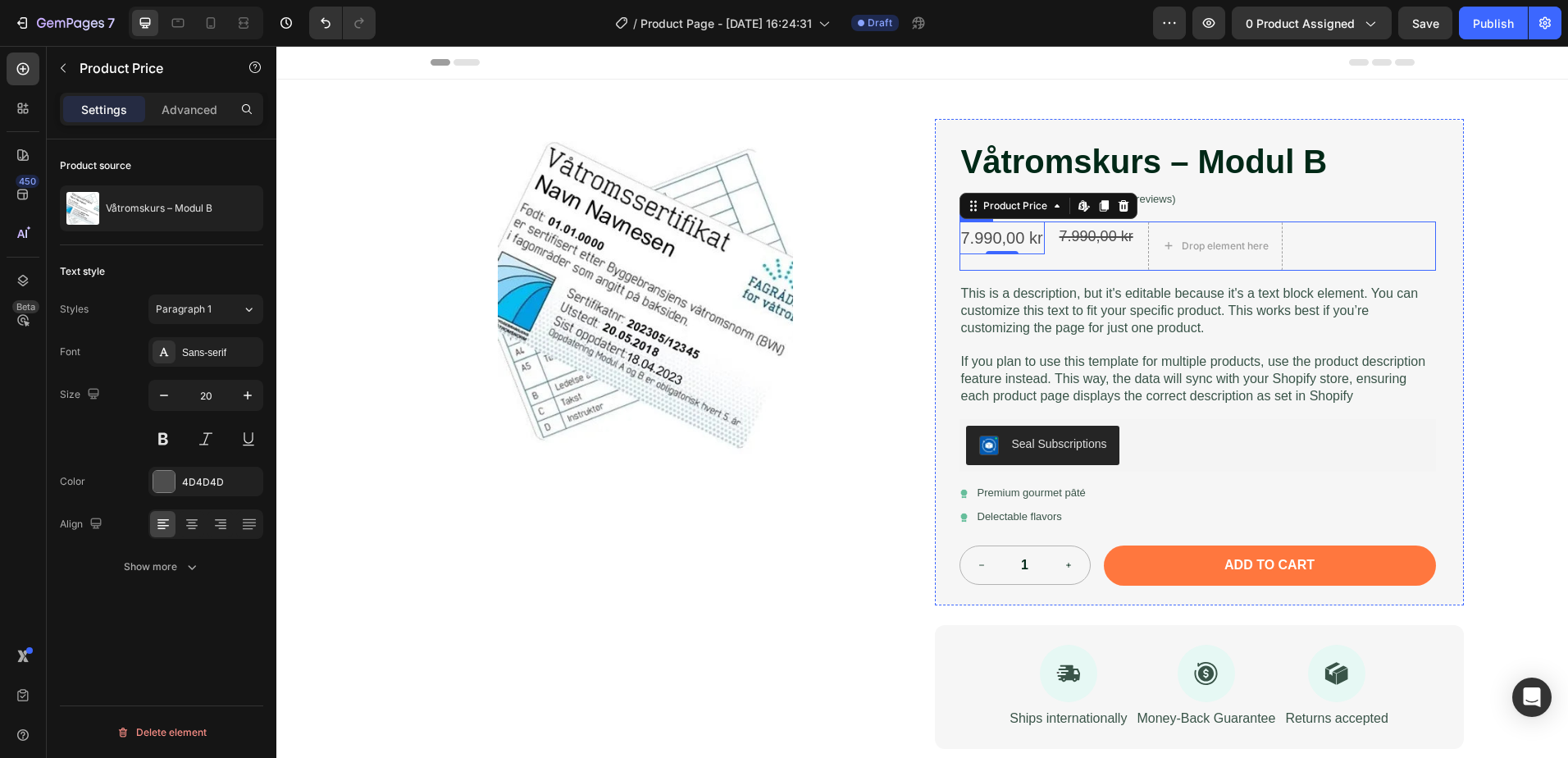
click at [1366, 242] on div "7.990,00 kr Product Price Edit content in Shopify 0 Product Price Edit content …" at bounding box center [1197, 246] width 476 height 49
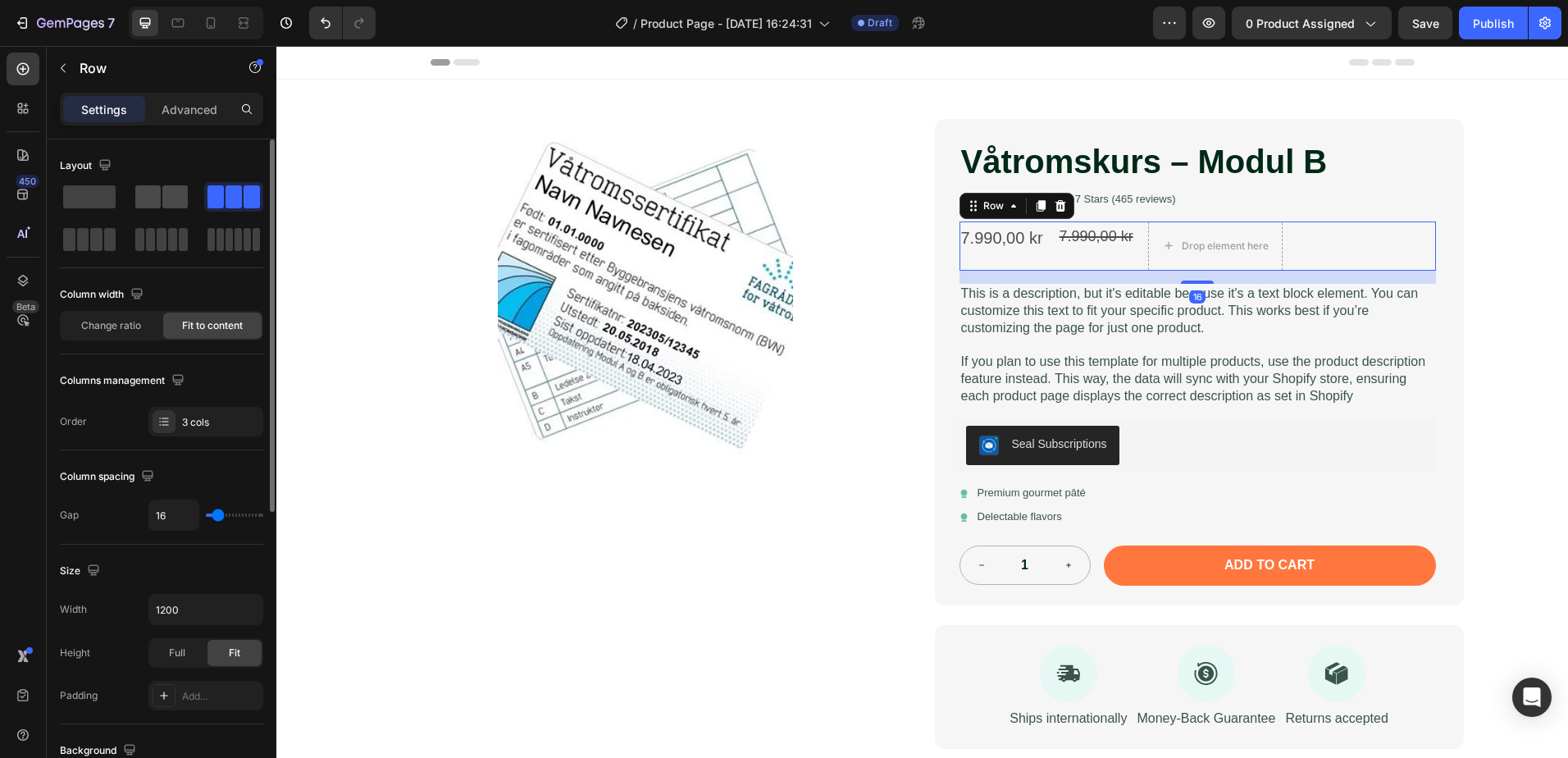
click at [180, 200] on span at bounding box center [175, 196] width 25 height 23
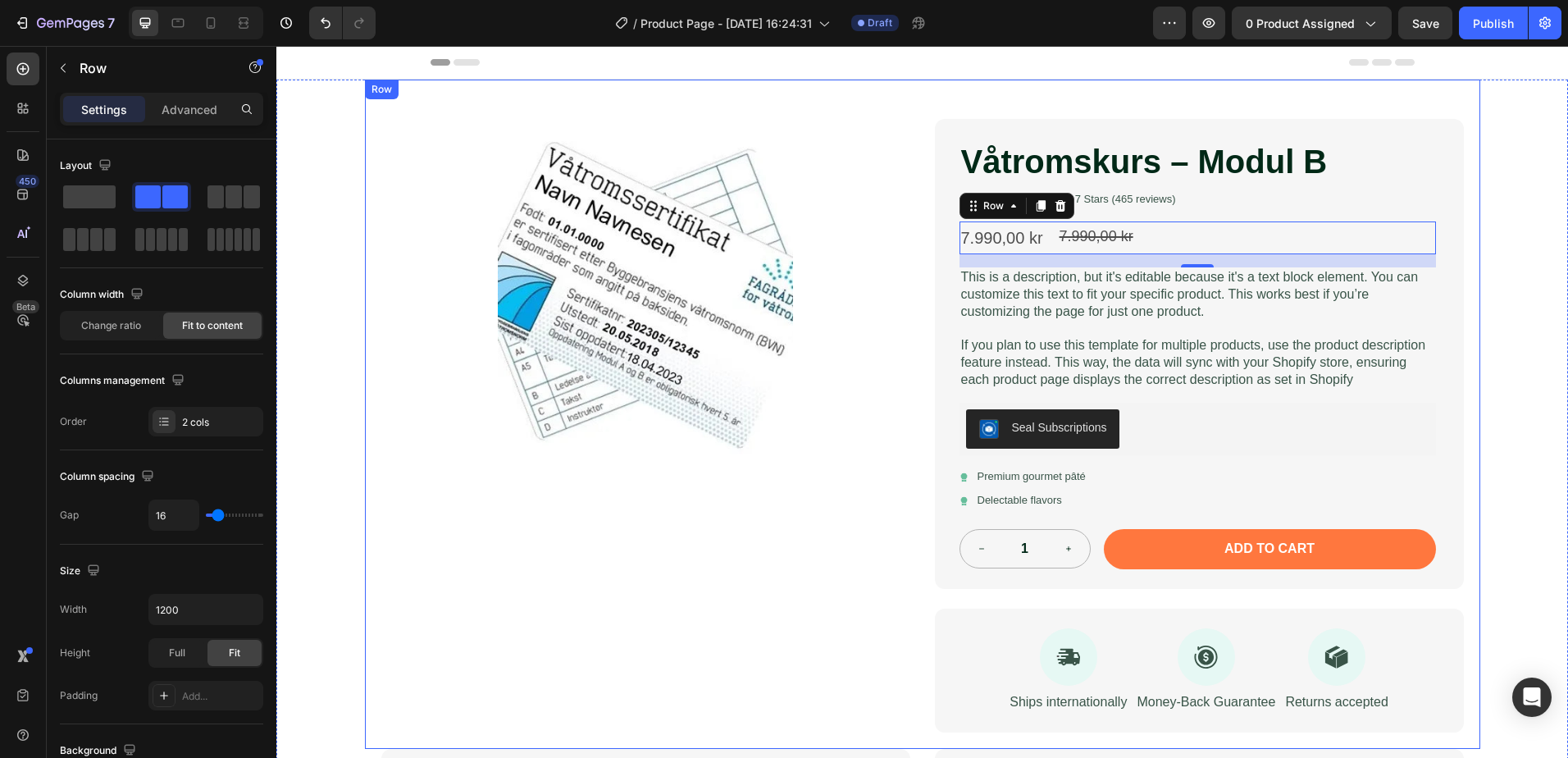
click at [1476, 327] on div "Product Images Våtromskurs – Modul B Product Title Icon Icon Icon Icon Icon Ico…" at bounding box center [922, 504] width 1292 height 848
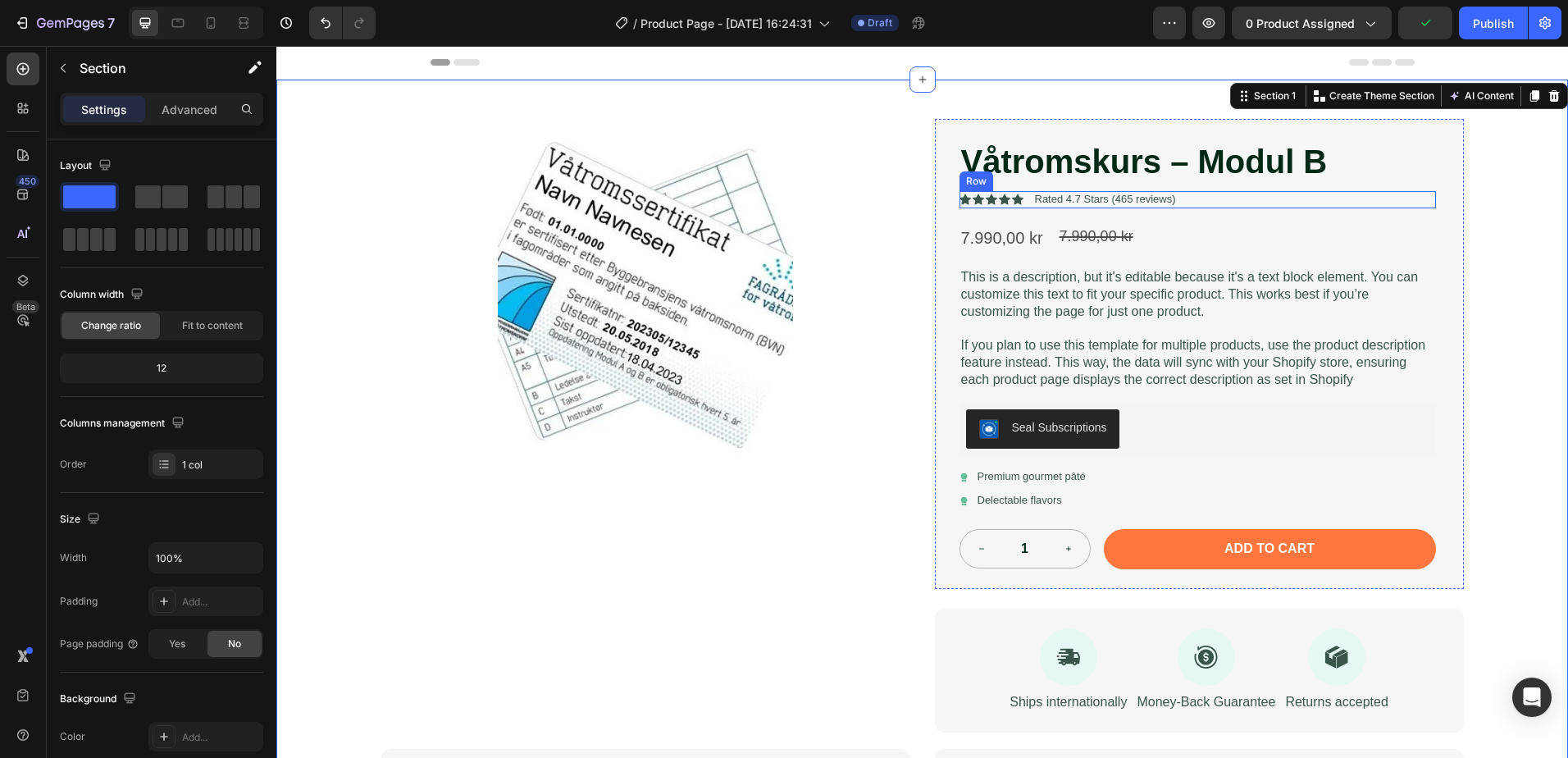
click at [1216, 204] on div "Icon Icon Icon Icon Icon Icon List Rated 4.7 Stars (465 reviews) Text Block Row" at bounding box center [1197, 199] width 476 height 17
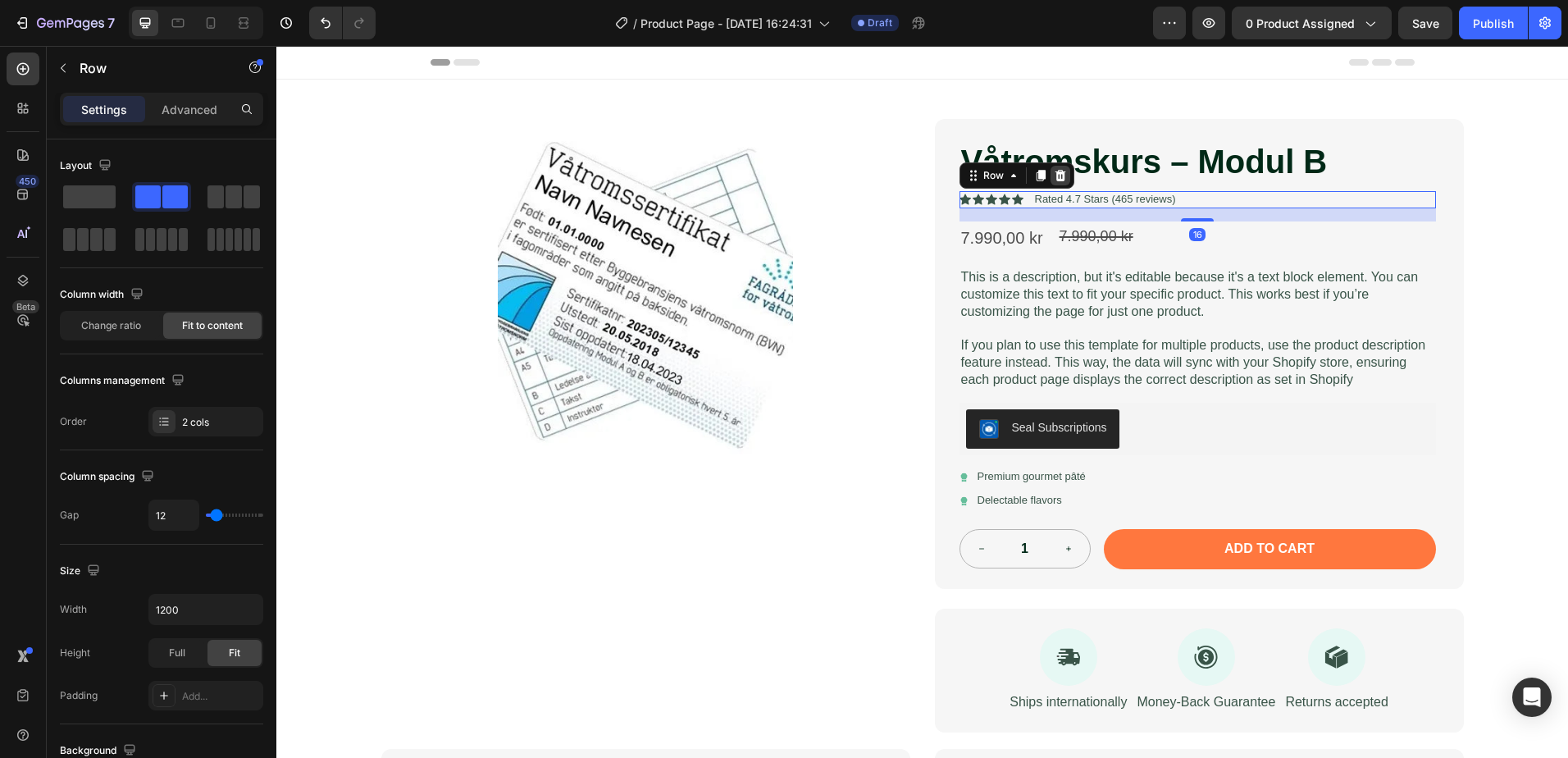
click at [1055, 180] on icon at bounding box center [1060, 175] width 11 height 12
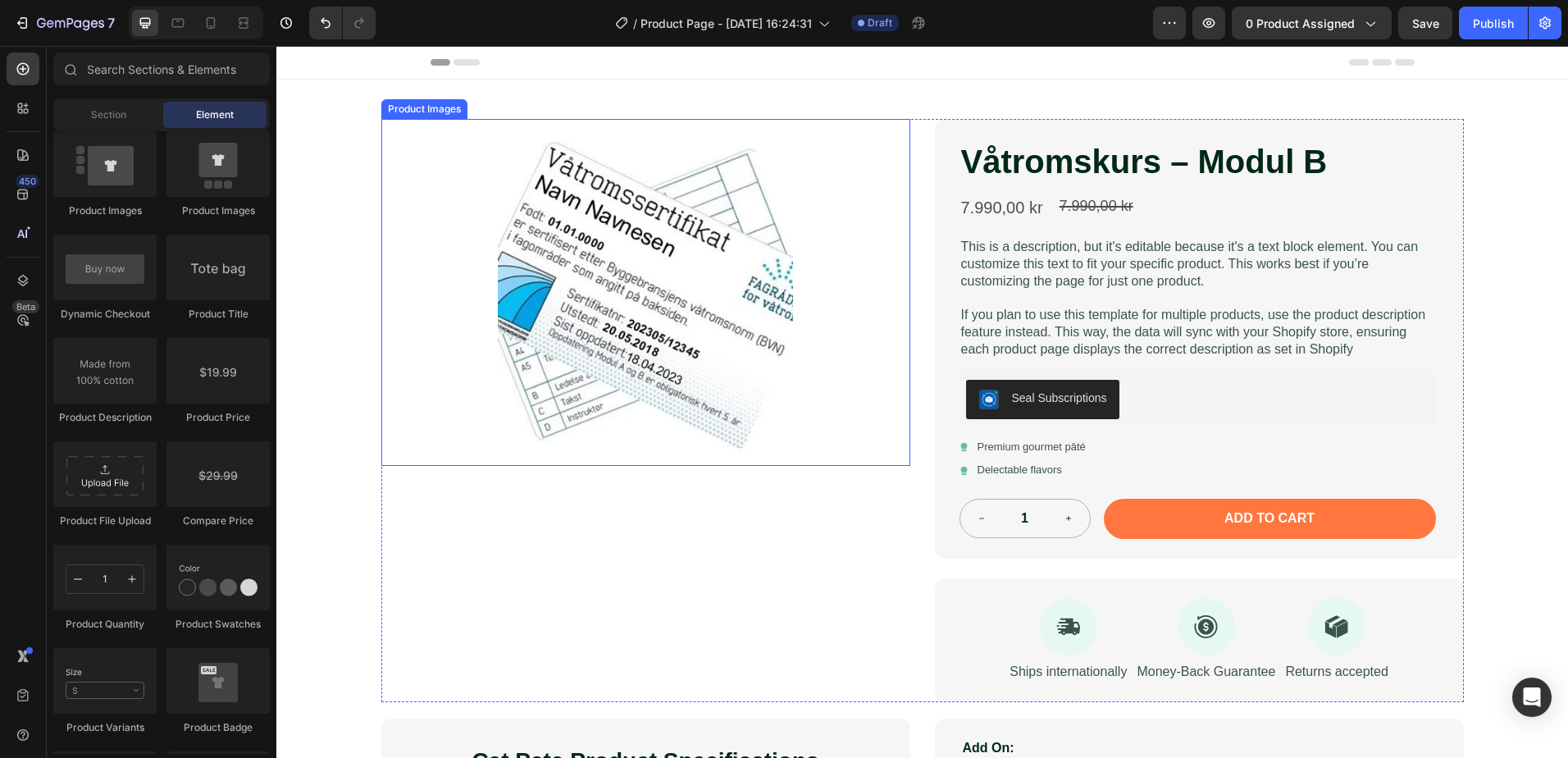
click at [433, 133] on div at bounding box center [646, 293] width 529 height 347
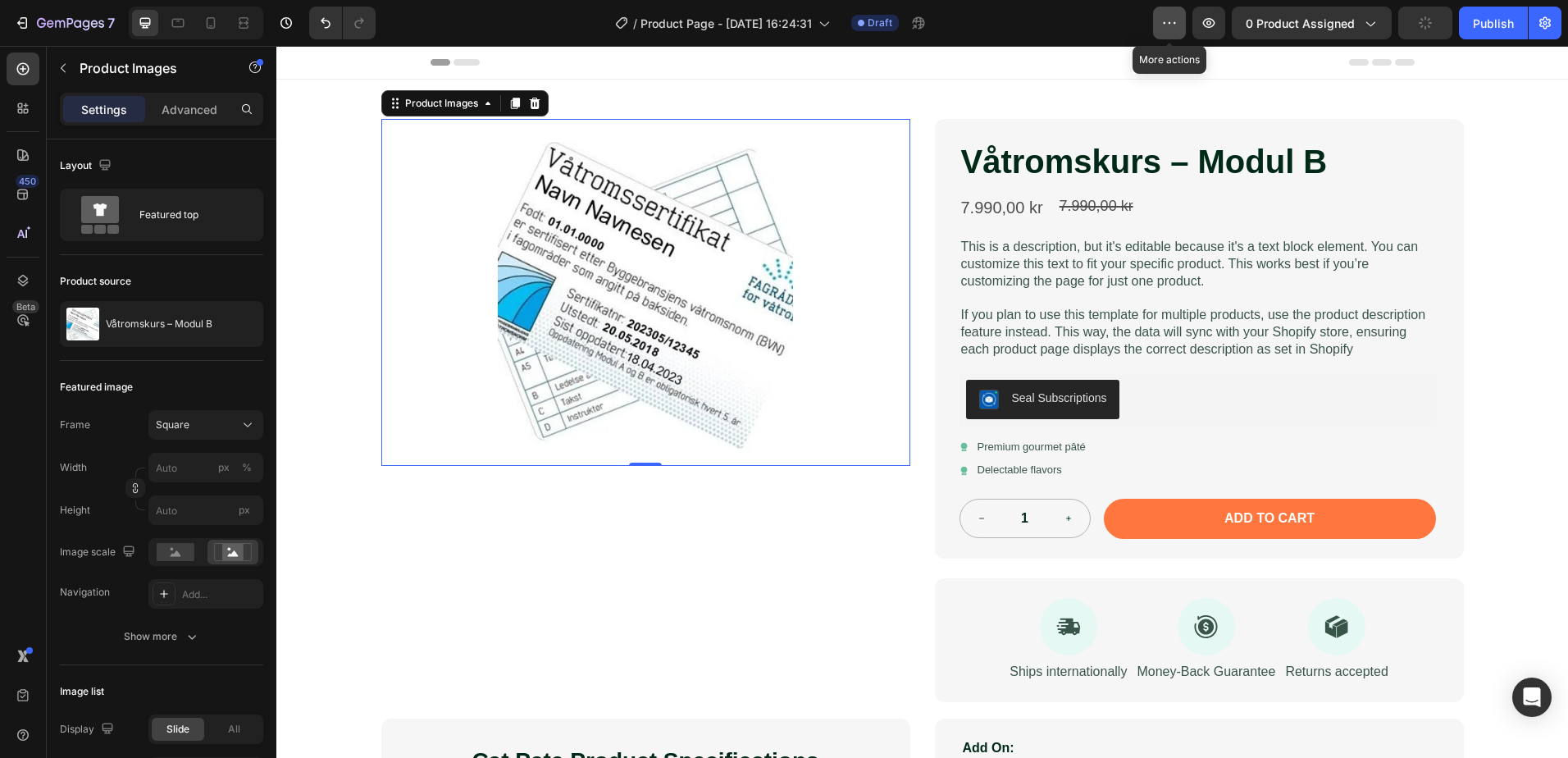
click at [1171, 23] on icon "button" at bounding box center [1169, 23] width 3 height 2
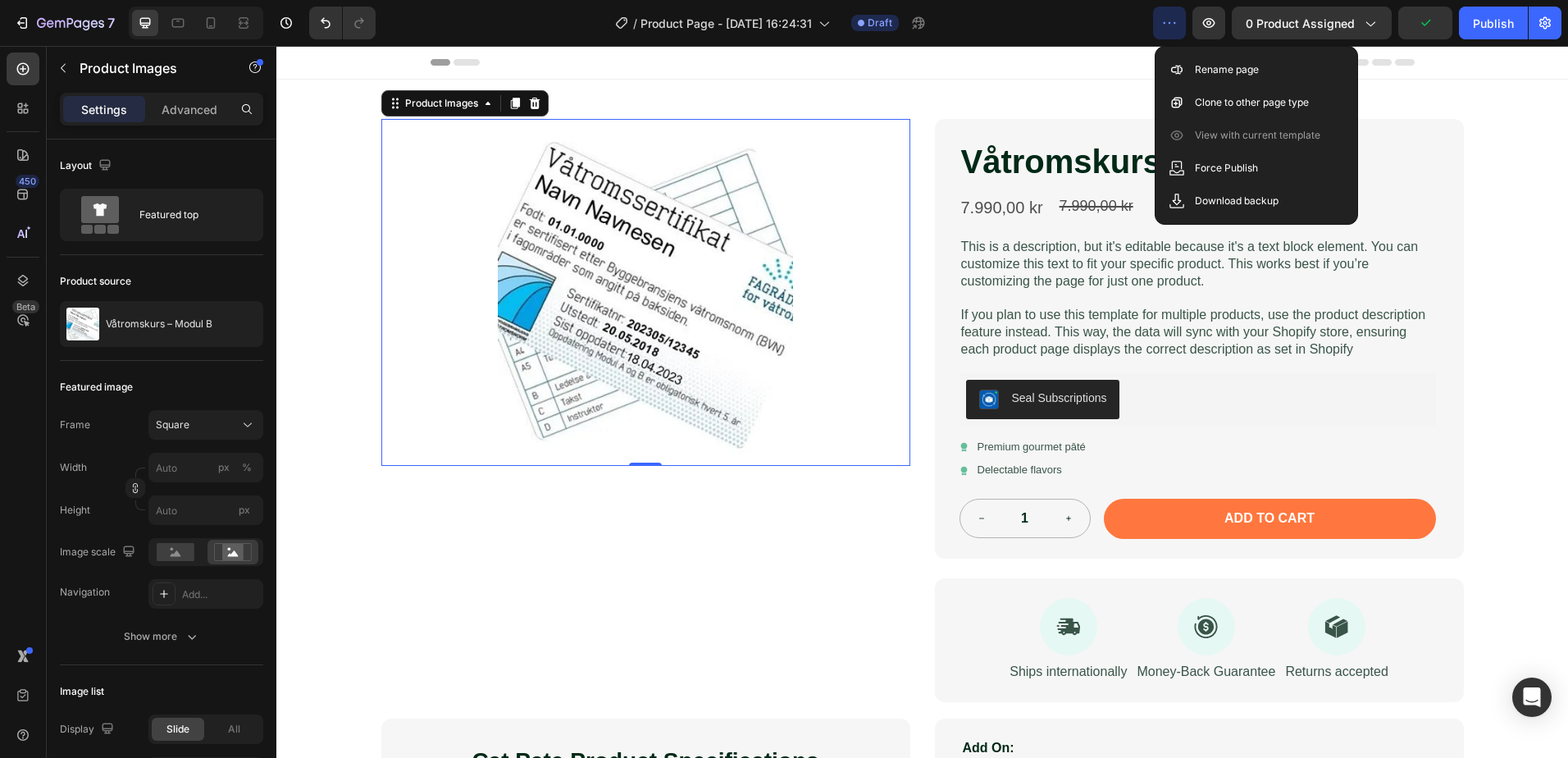
click at [1171, 23] on icon "button" at bounding box center [1169, 23] width 3 height 2
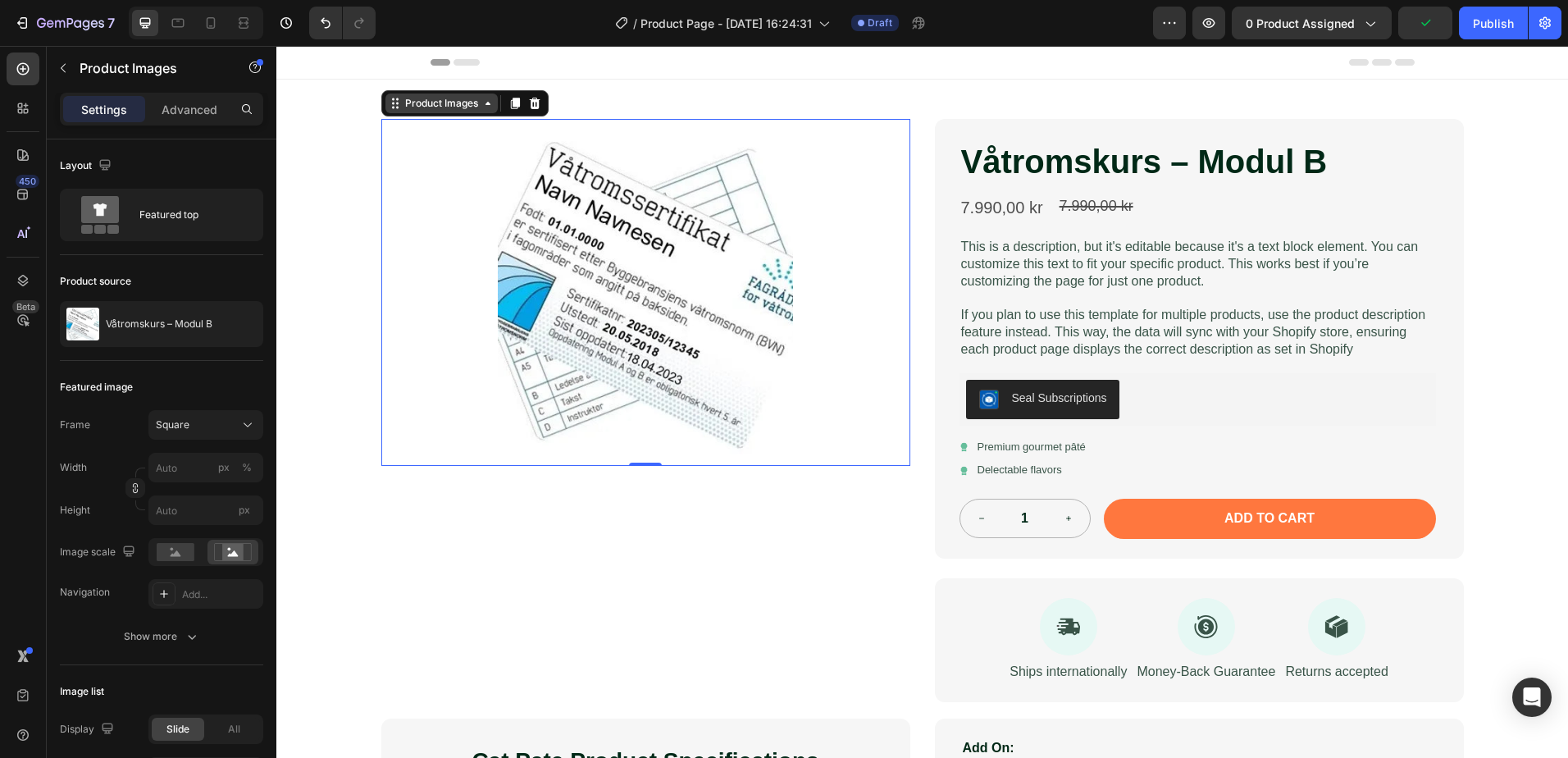
click at [474, 101] on div "Product Images" at bounding box center [442, 104] width 113 height 20
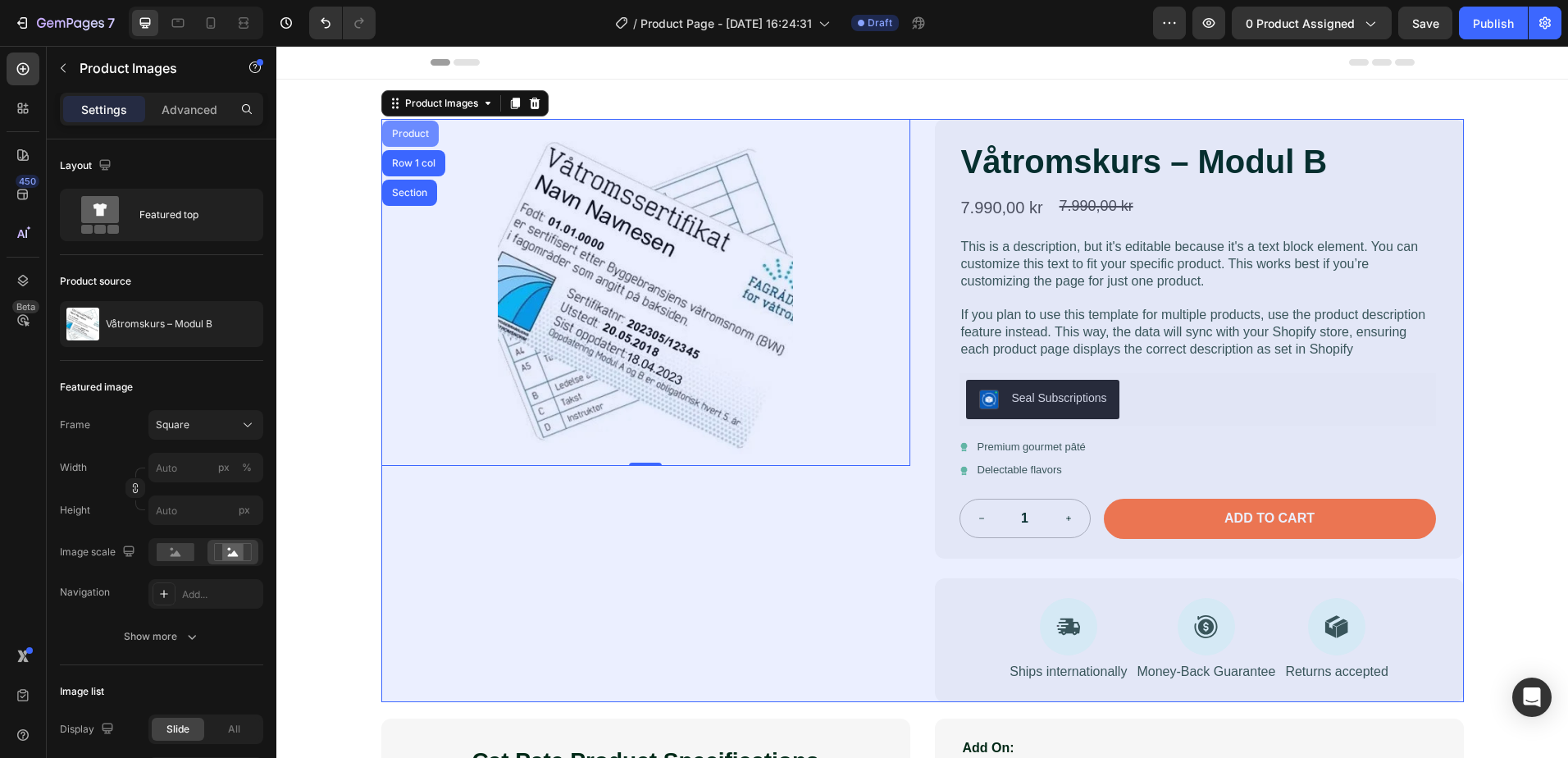
click at [398, 138] on div "Product" at bounding box center [411, 134] width 44 height 10
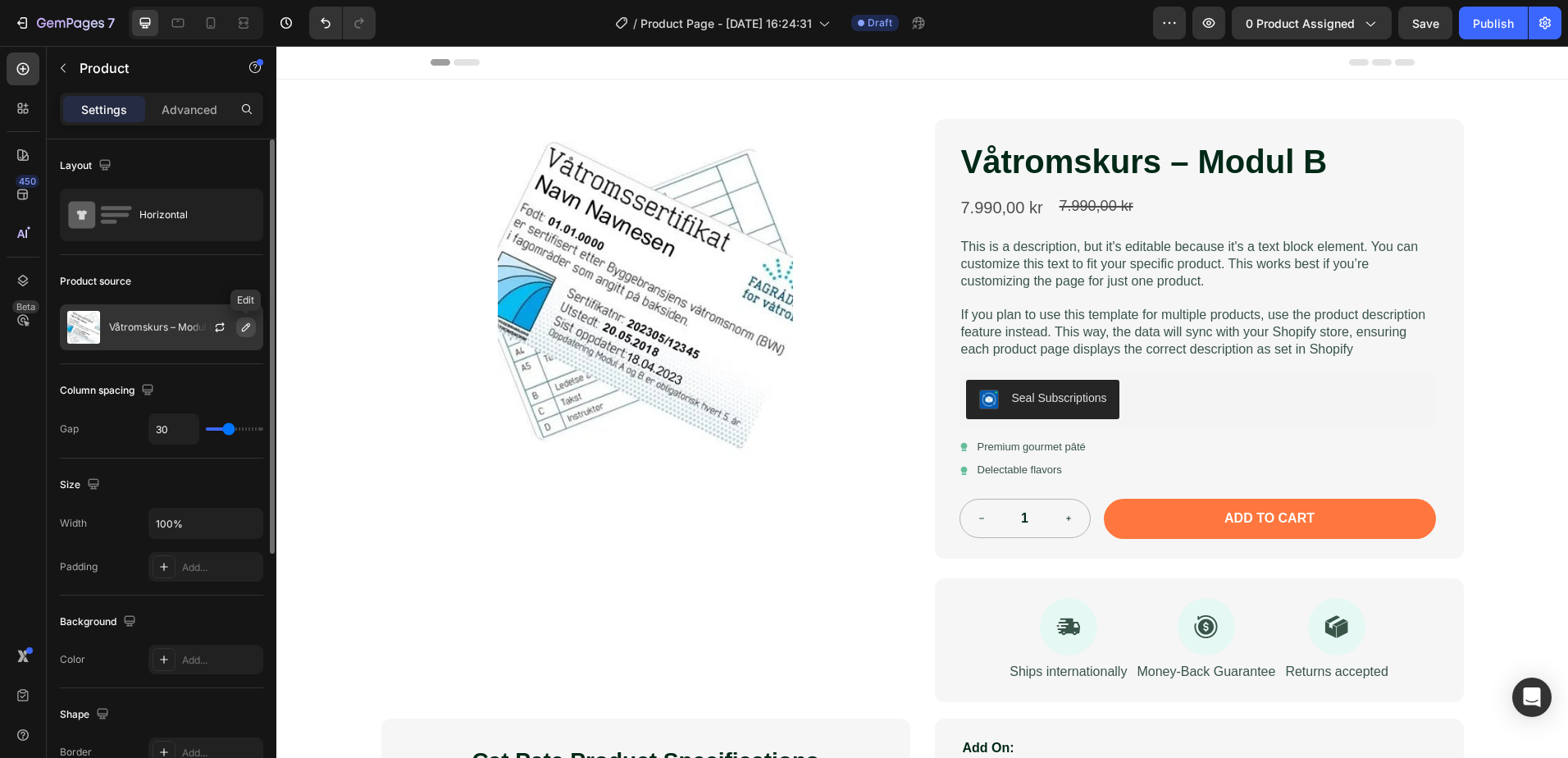
click at [244, 327] on icon "button" at bounding box center [245, 327] width 8 height 8
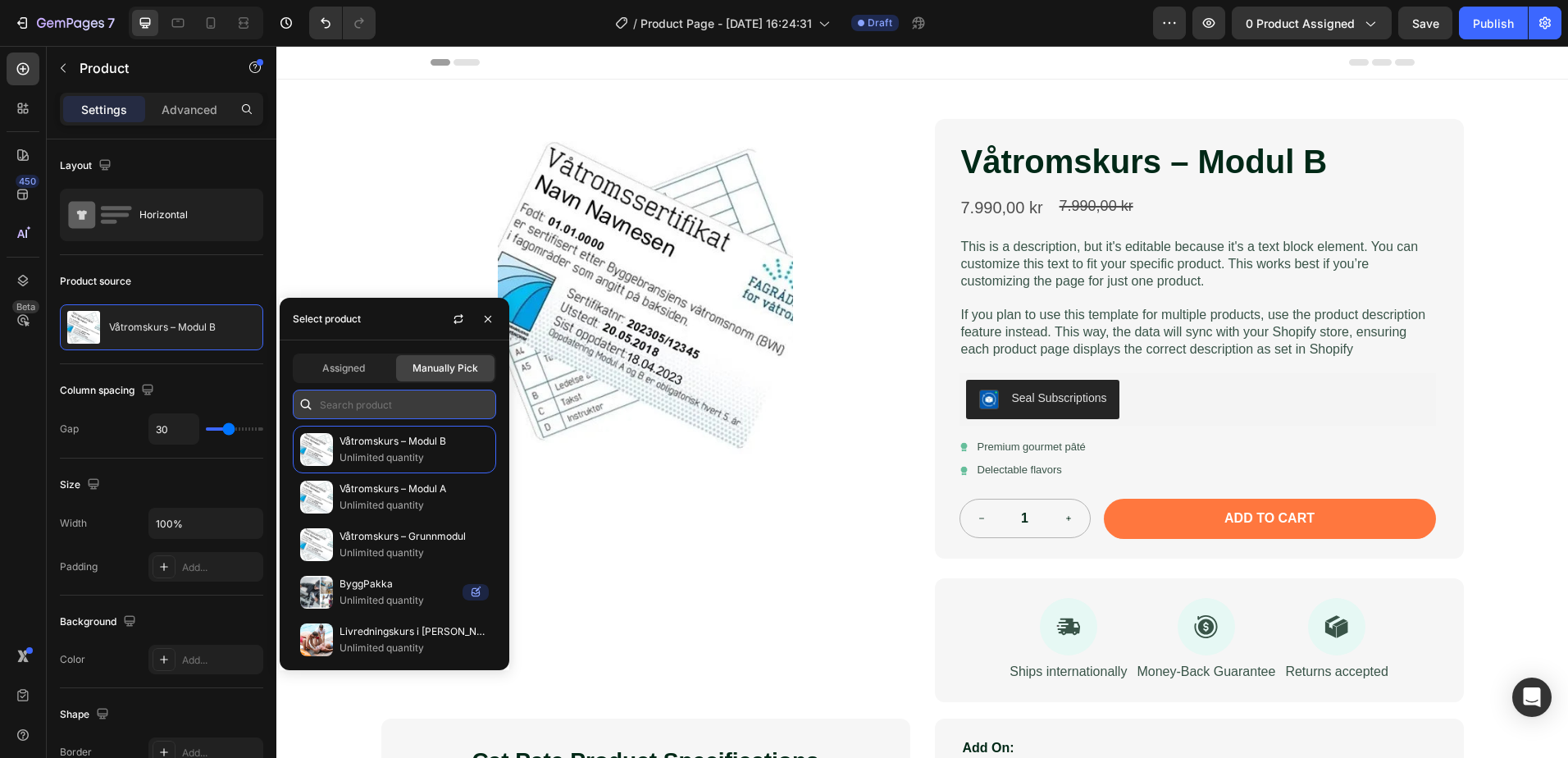
click at [375, 408] on input "text" at bounding box center [394, 404] width 203 height 29
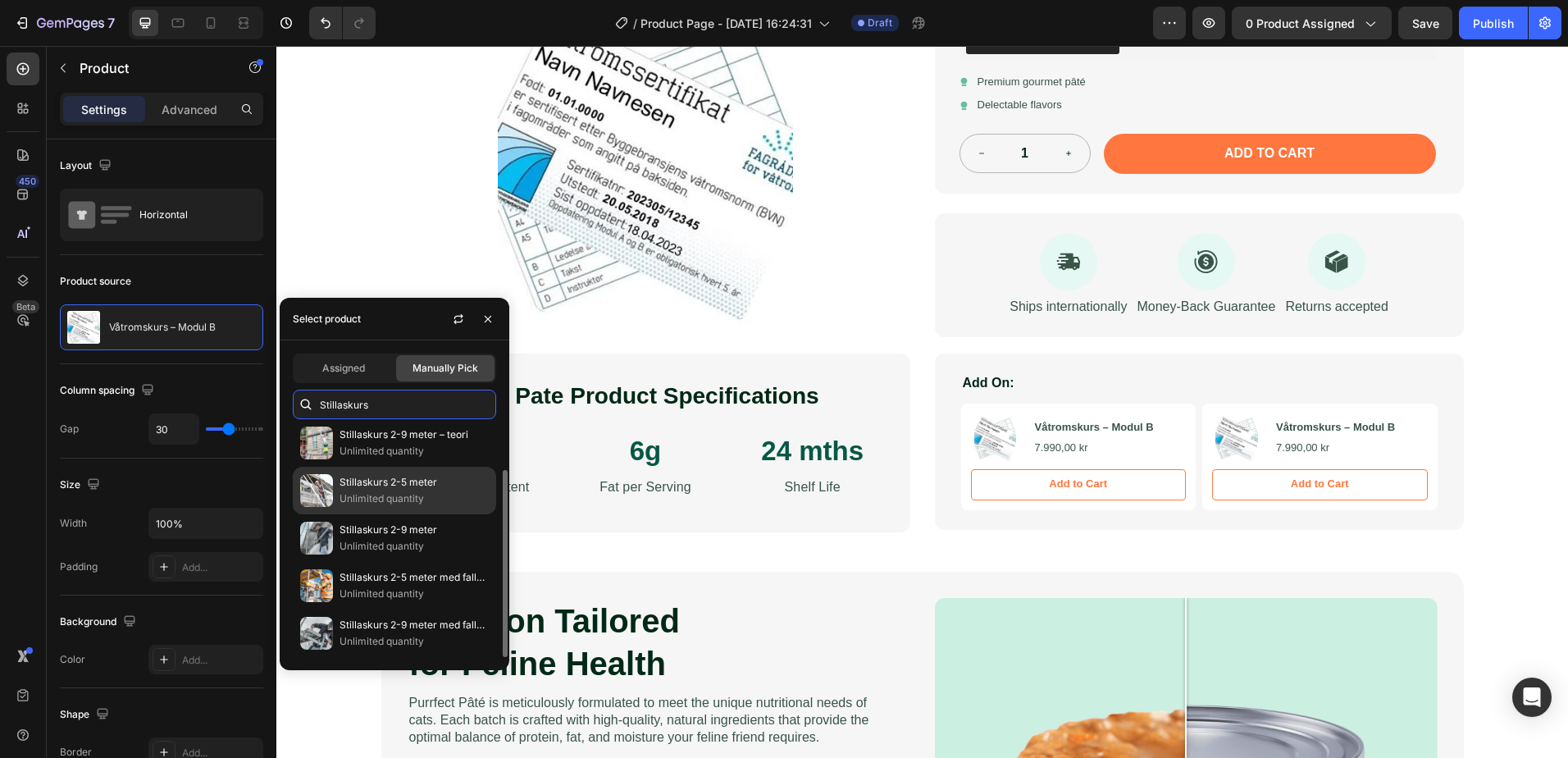
scroll to position [410, 0]
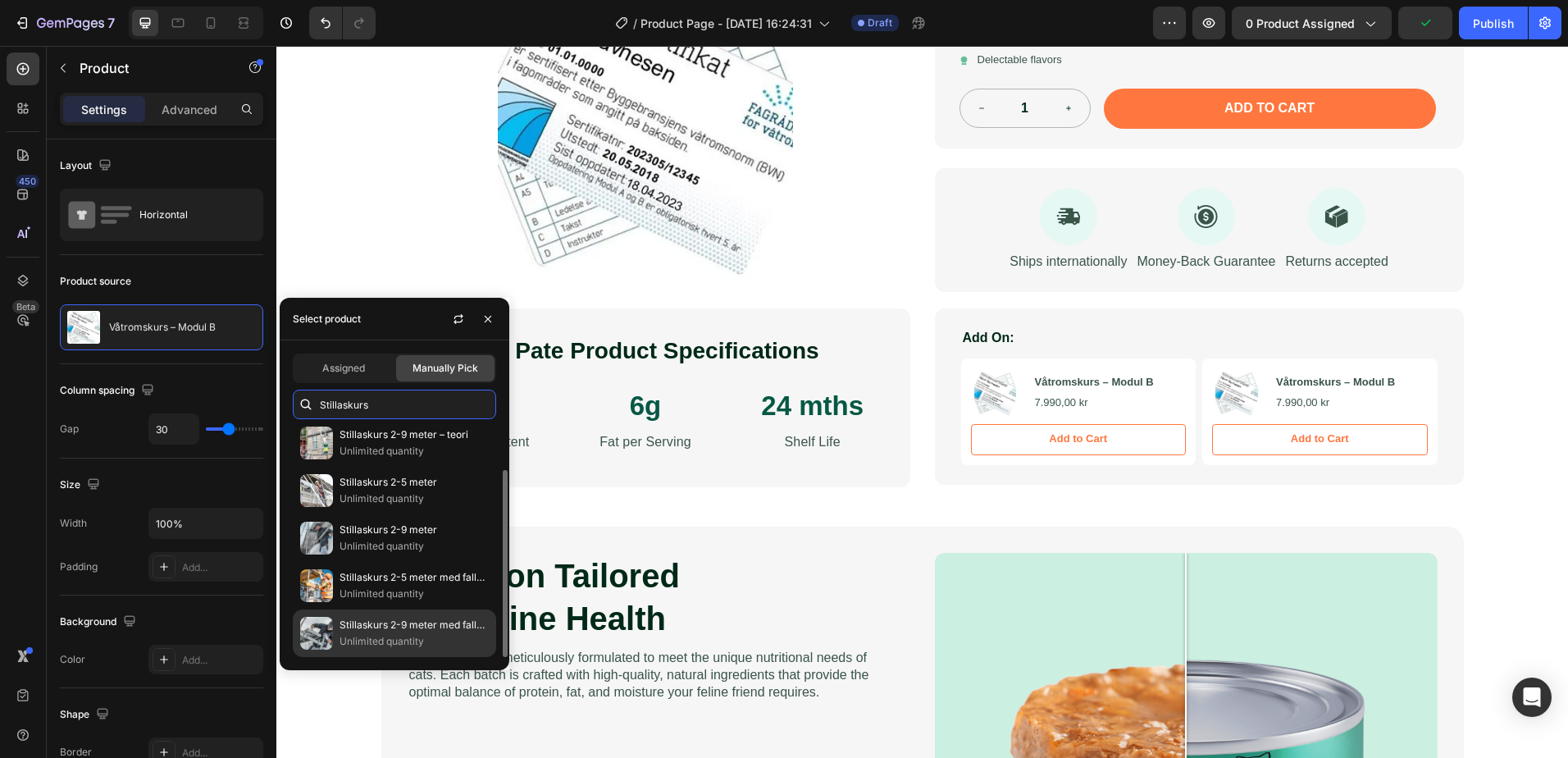
type input "Stillaskurs"
click at [424, 636] on p "Unlimited quantity" at bounding box center [414, 642] width 149 height 16
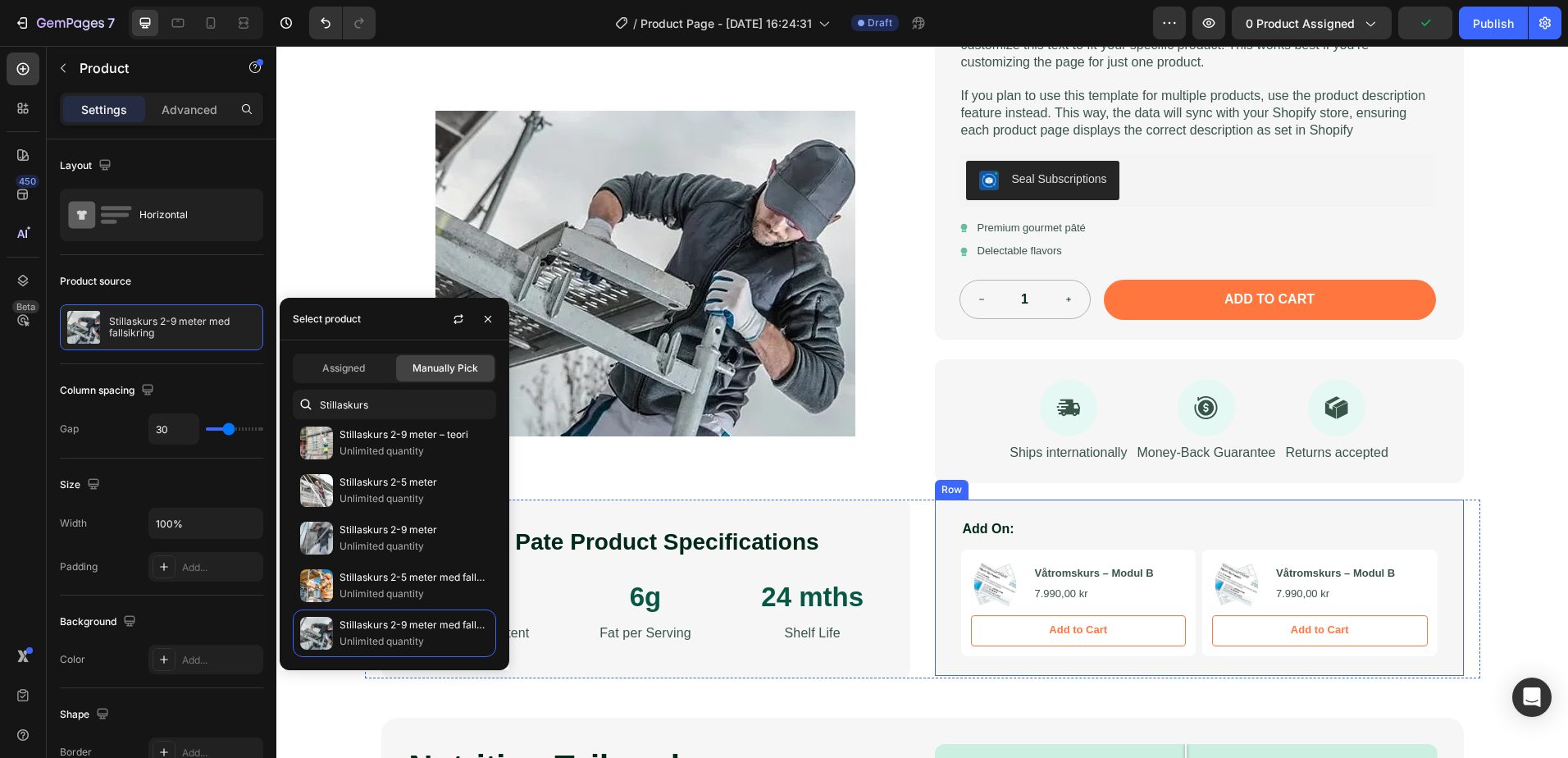
scroll to position [0, 0]
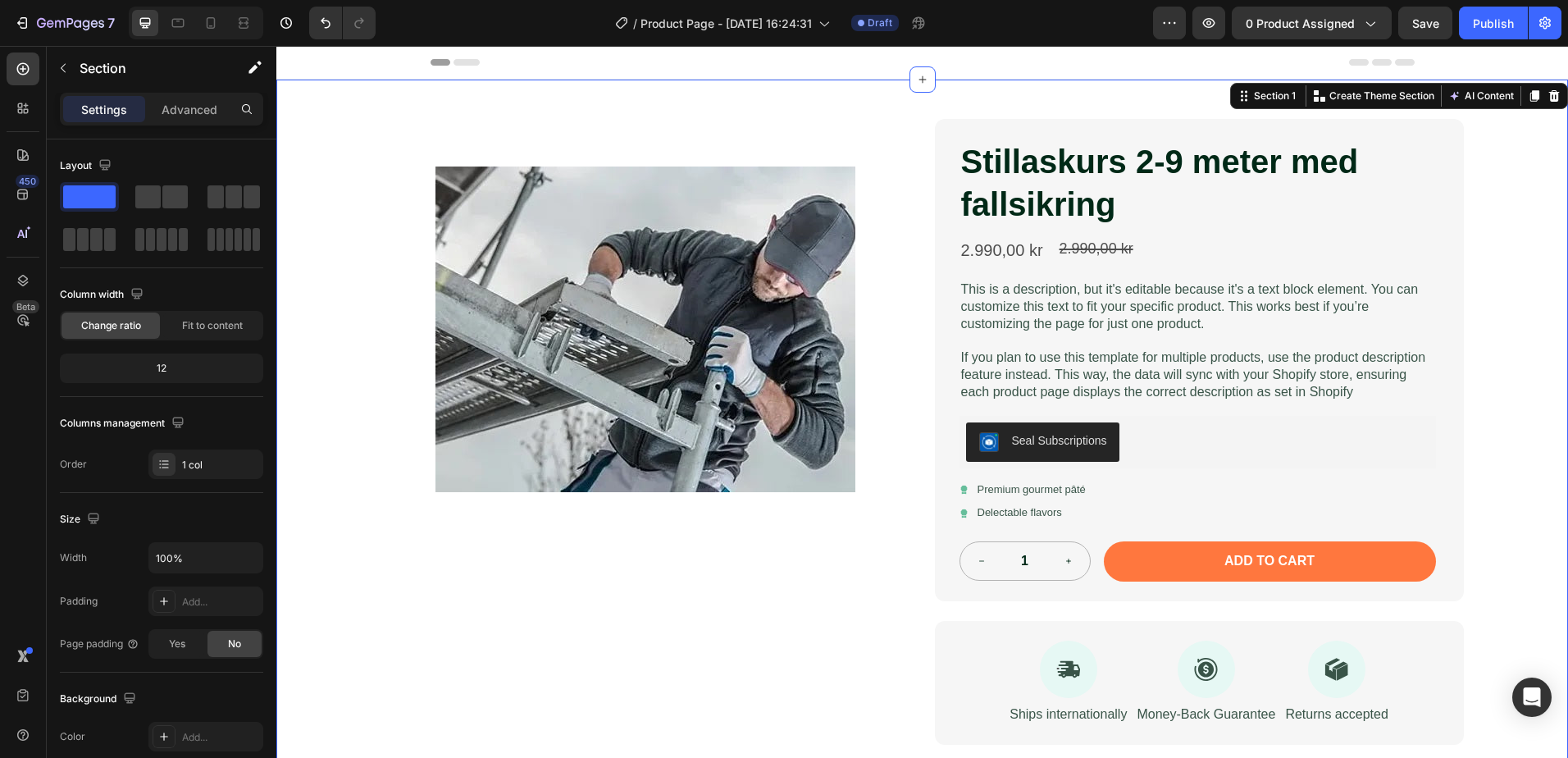
click at [1501, 206] on div "Product Images Stillaskurs 2-9 meter med fallsikring Product Title 2.990,00 kr …" at bounding box center [922, 510] width 1292 height 861
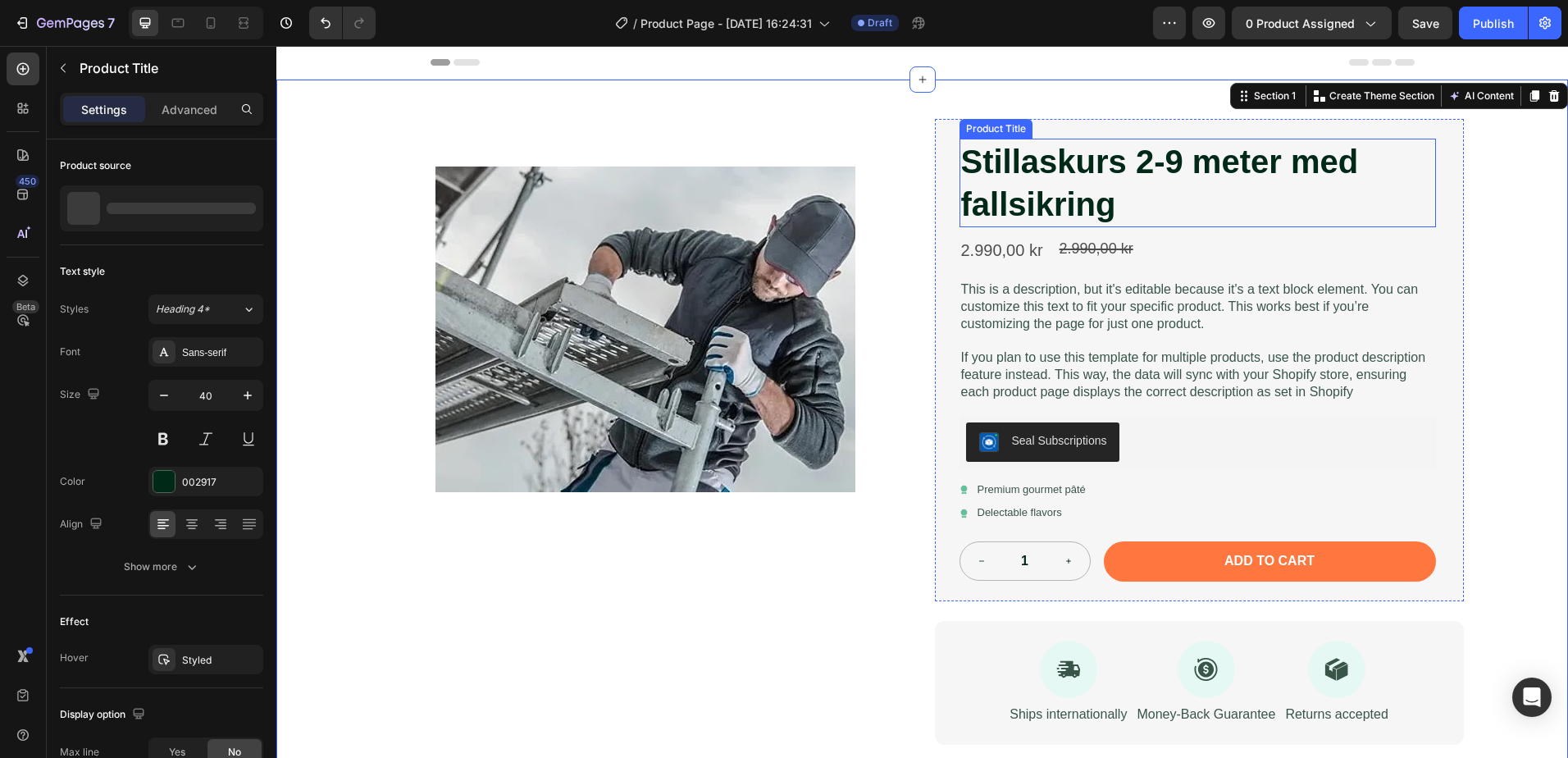
click at [1289, 174] on h1 "Stillaskurs 2-9 meter med fallsikring" at bounding box center [1197, 183] width 476 height 88
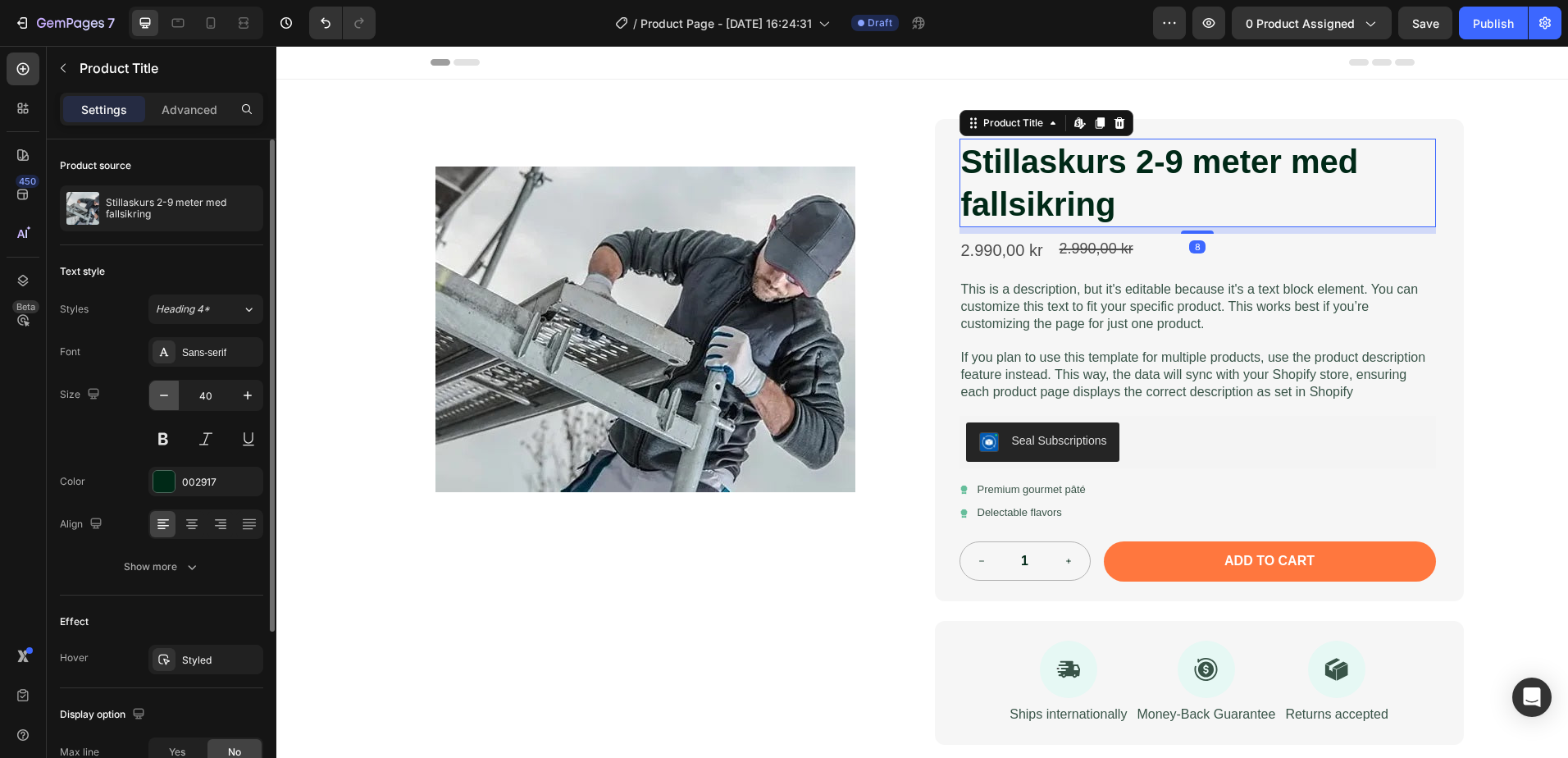
click at [161, 403] on icon "button" at bounding box center [164, 395] width 16 height 16
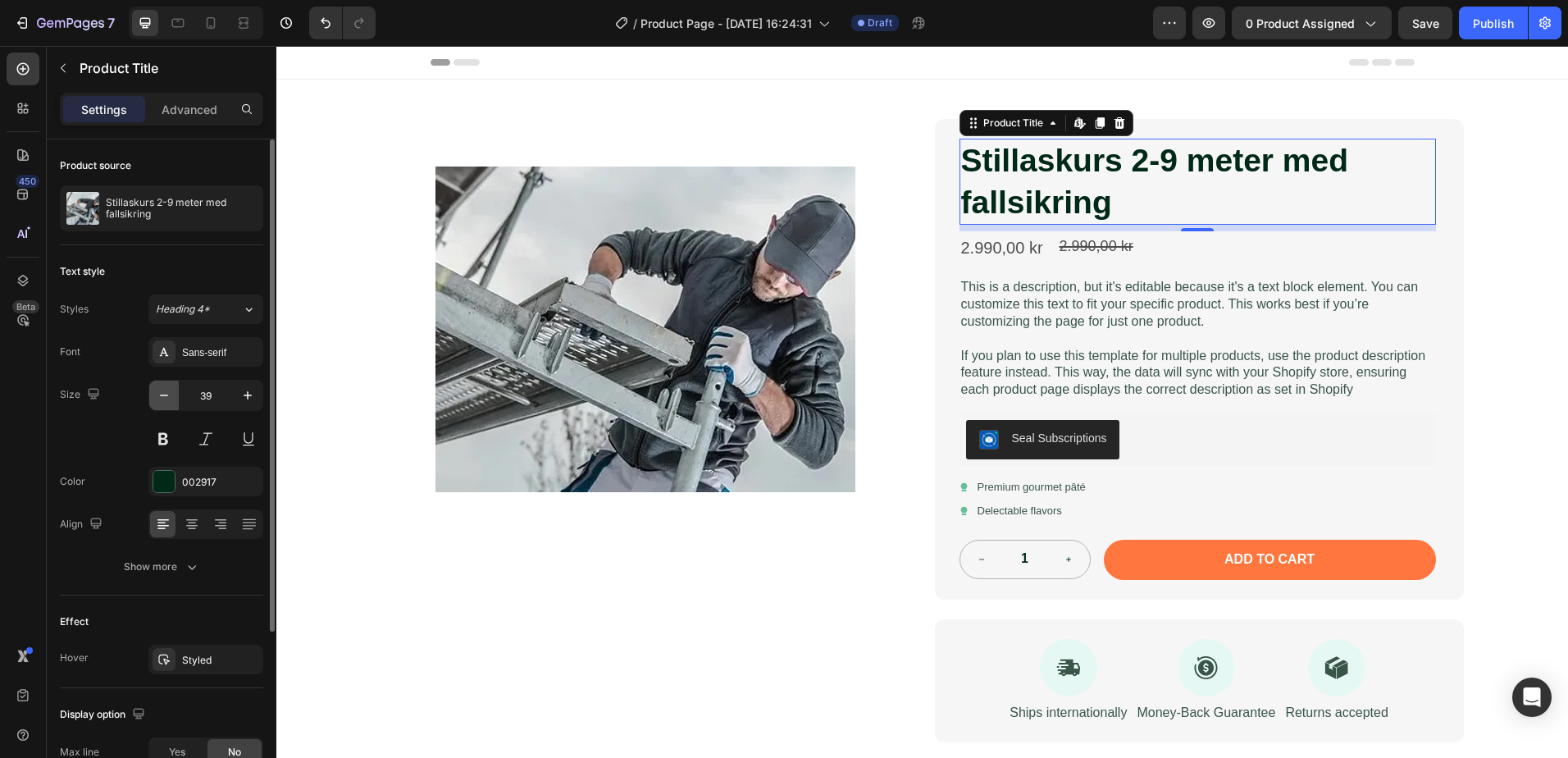
click at [160, 403] on icon "button" at bounding box center [164, 395] width 16 height 16
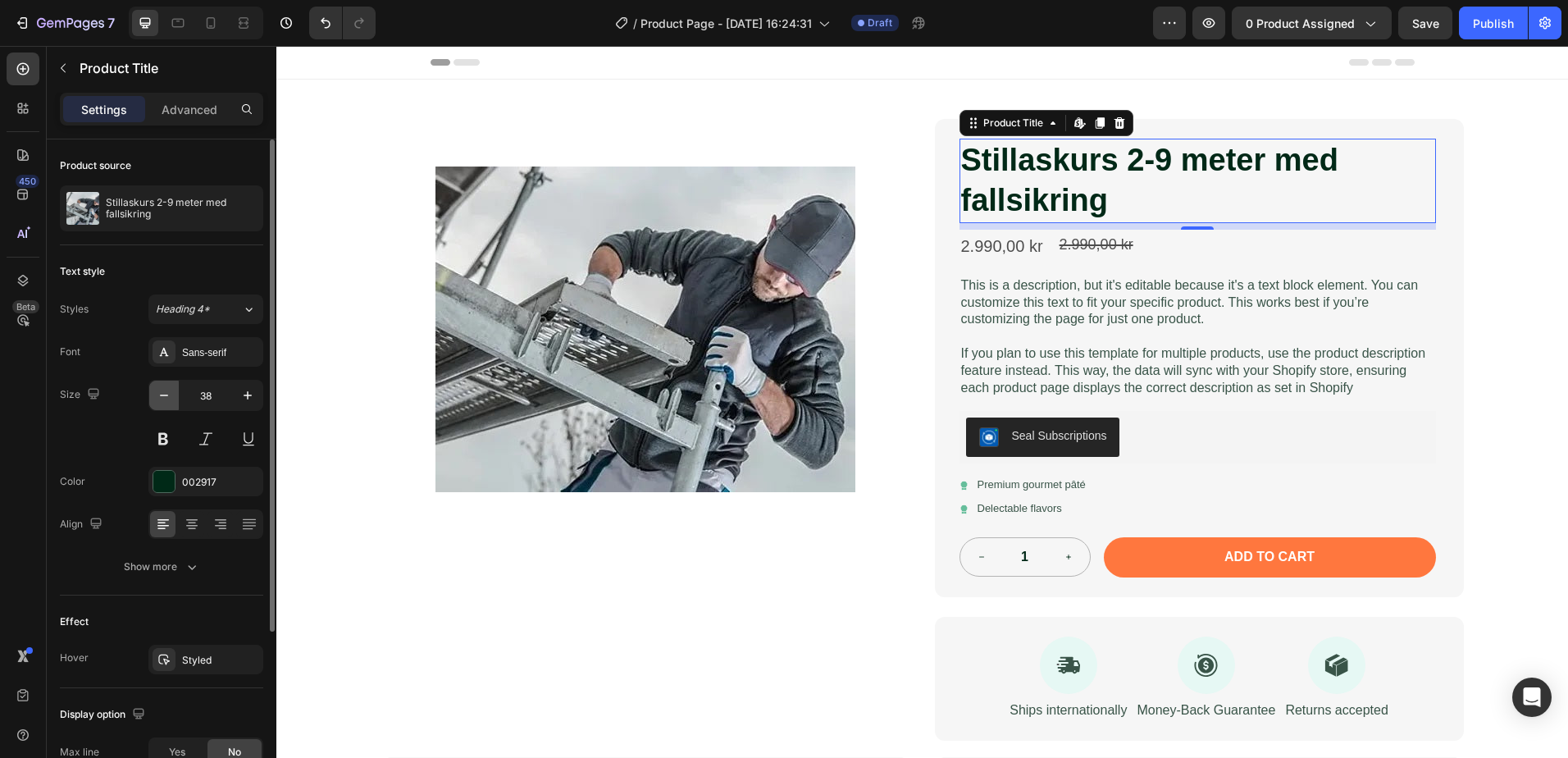
click at [160, 403] on icon "button" at bounding box center [164, 395] width 16 height 16
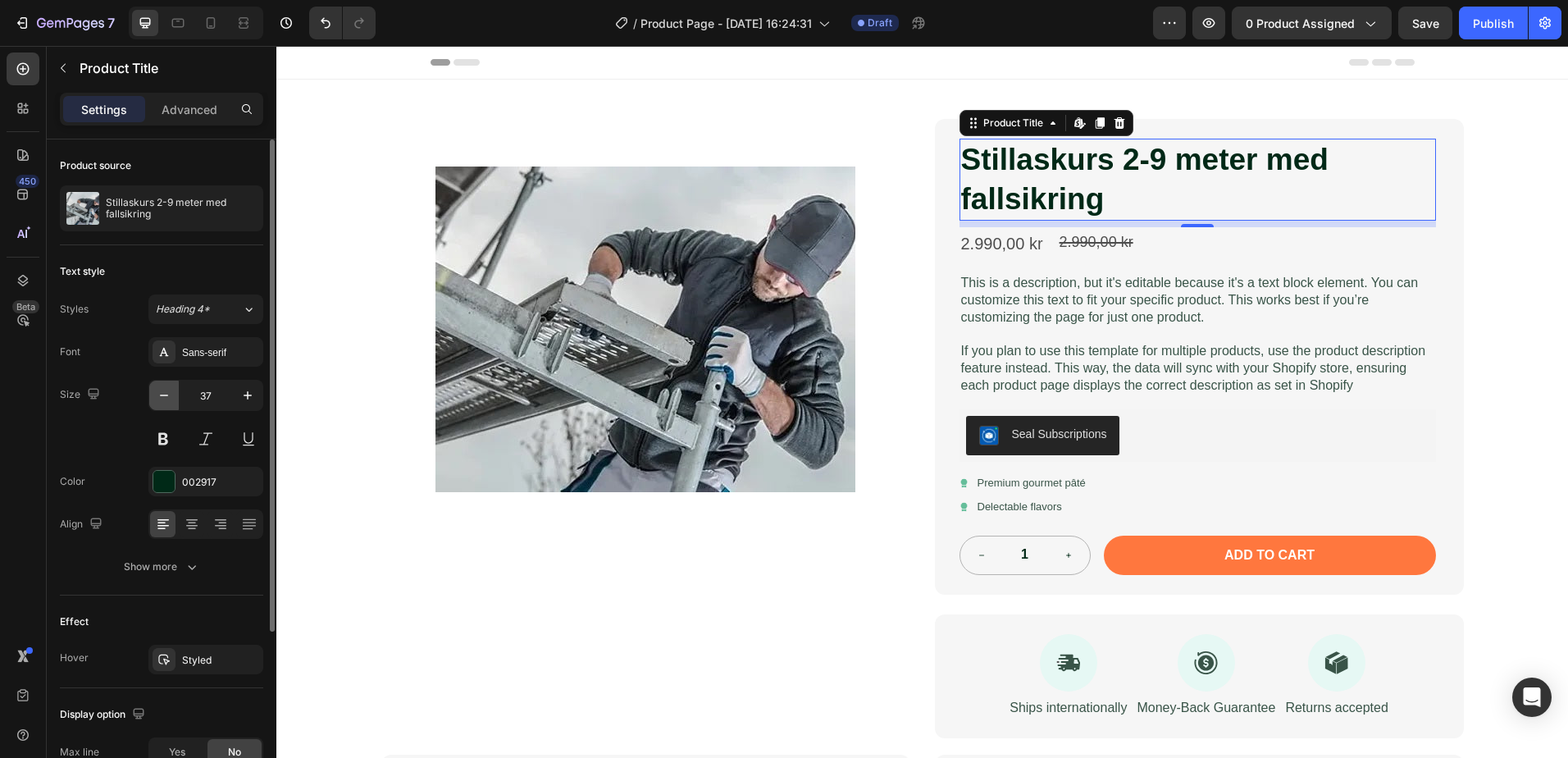
click at [157, 403] on icon "button" at bounding box center [164, 395] width 16 height 16
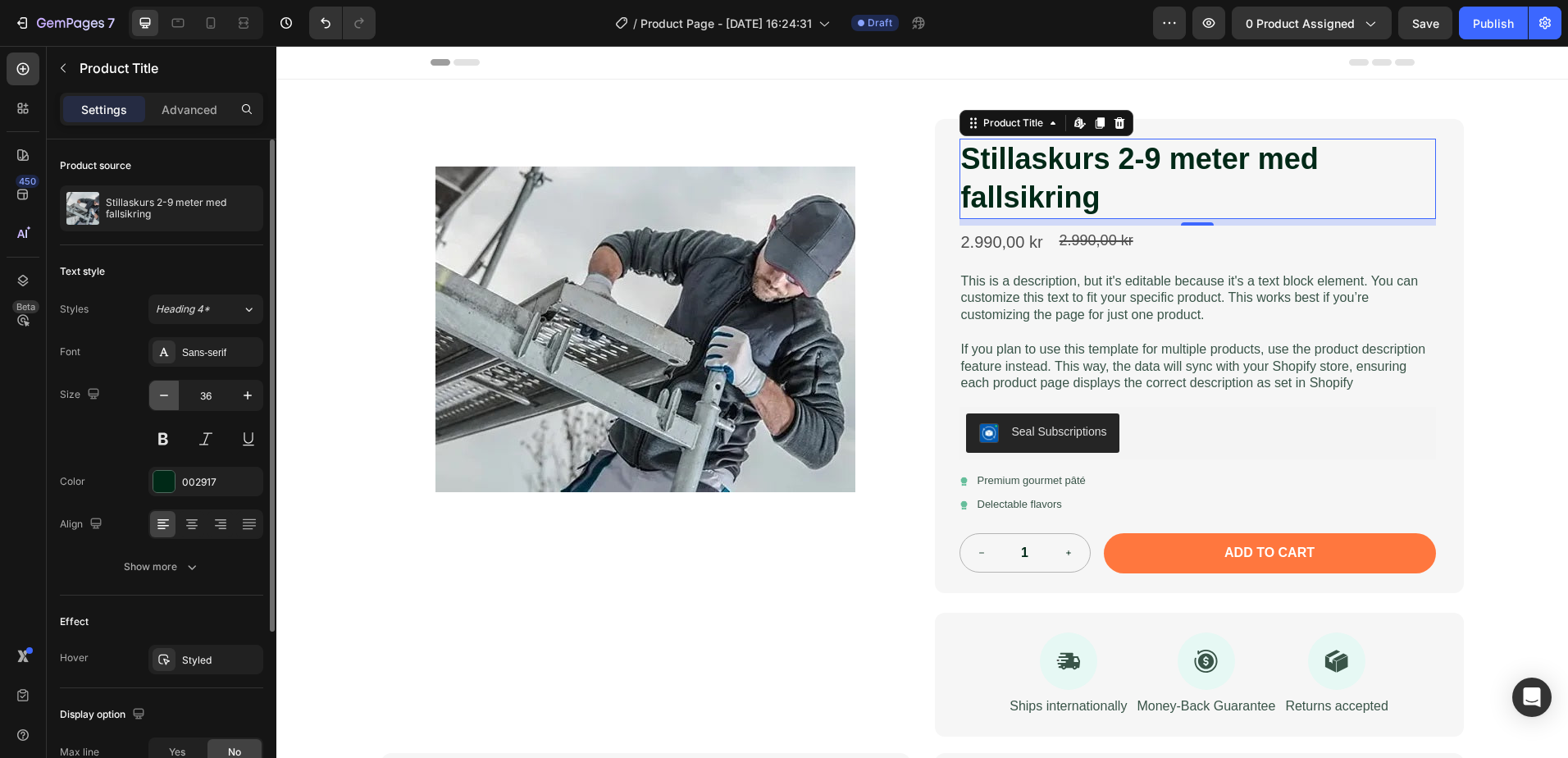
click at [156, 403] on icon "button" at bounding box center [164, 395] width 16 height 16
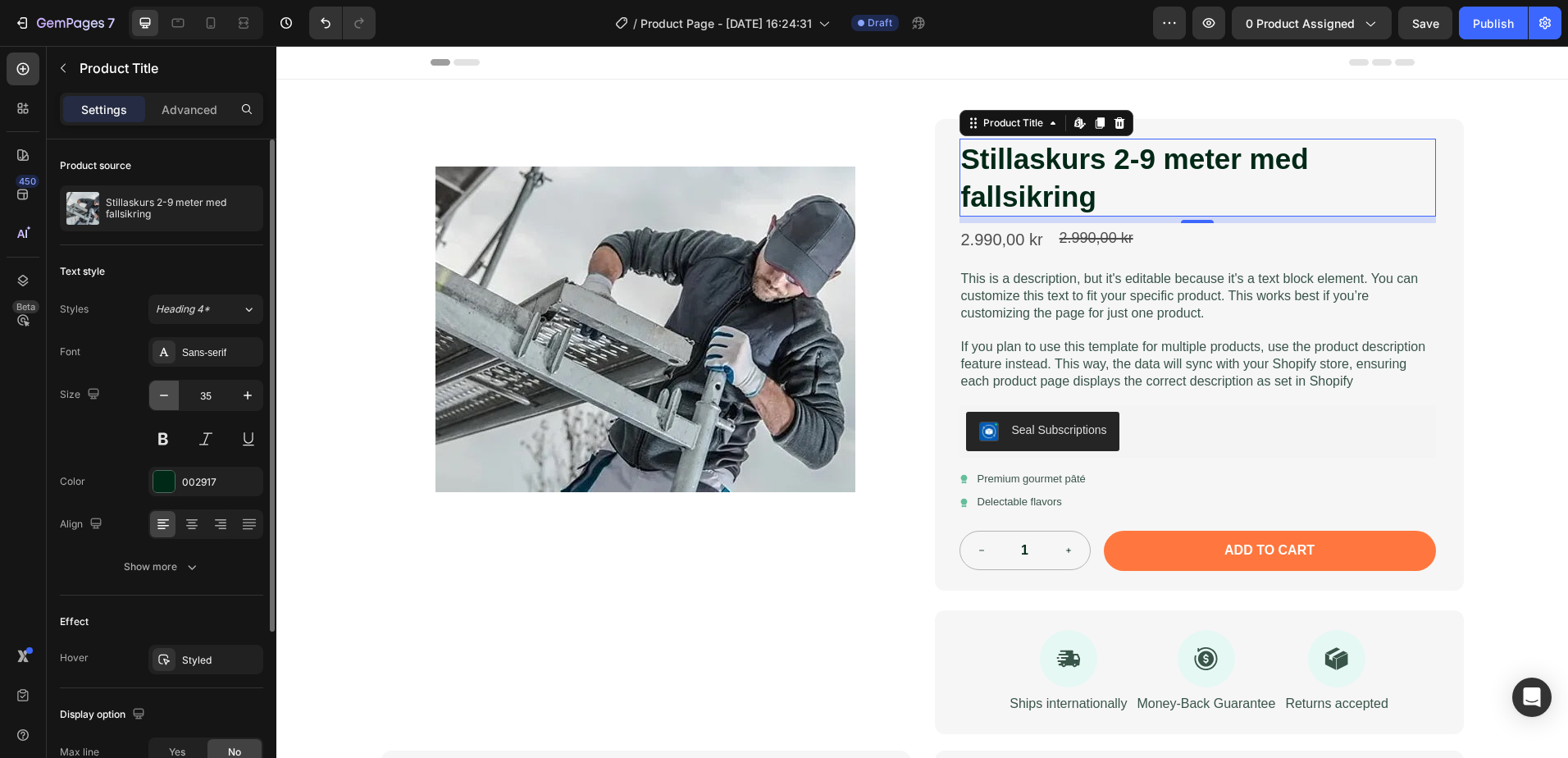
click at [154, 403] on button "button" at bounding box center [164, 395] width 29 height 29
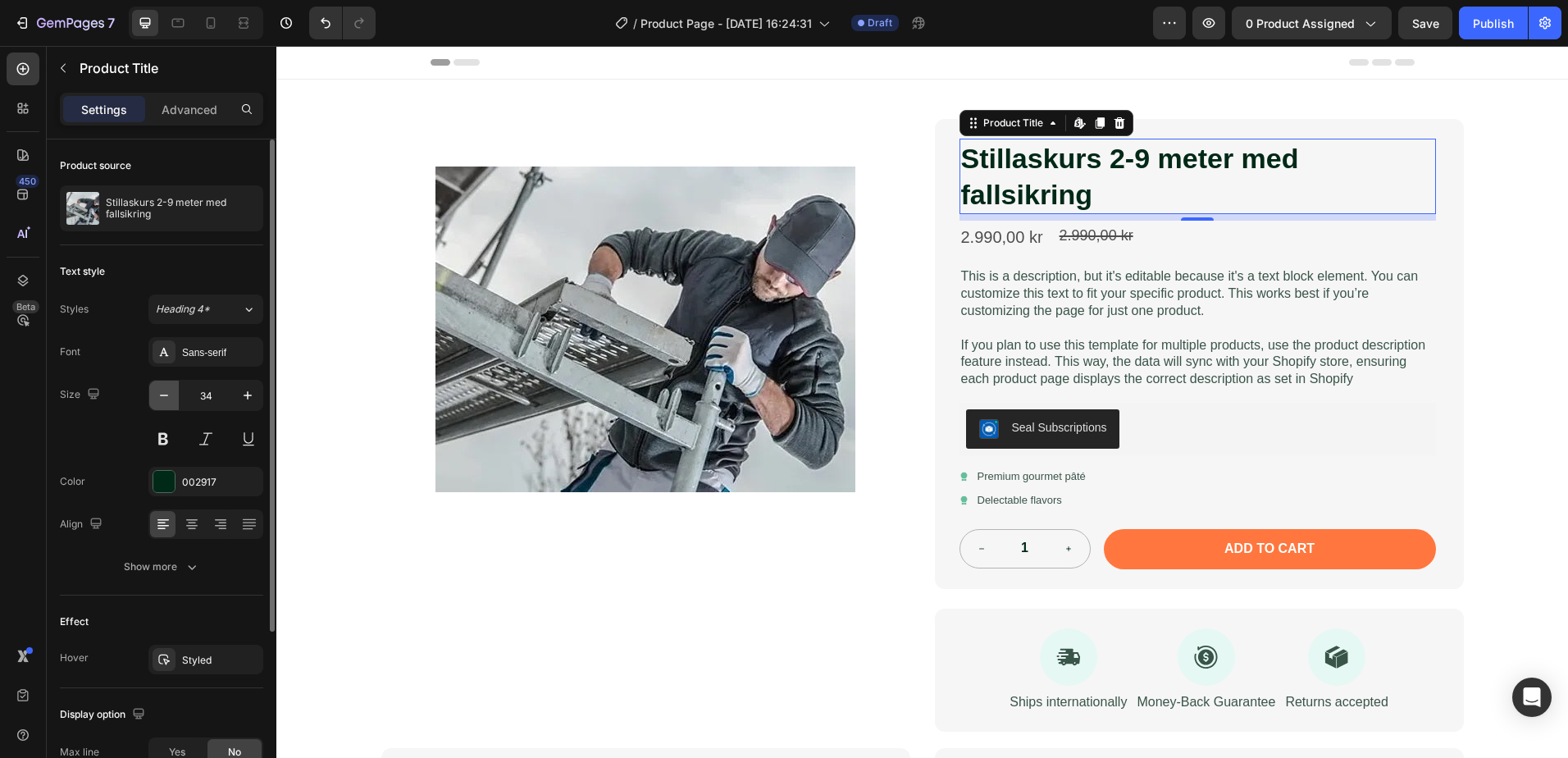
click at [151, 403] on button "button" at bounding box center [164, 395] width 29 height 29
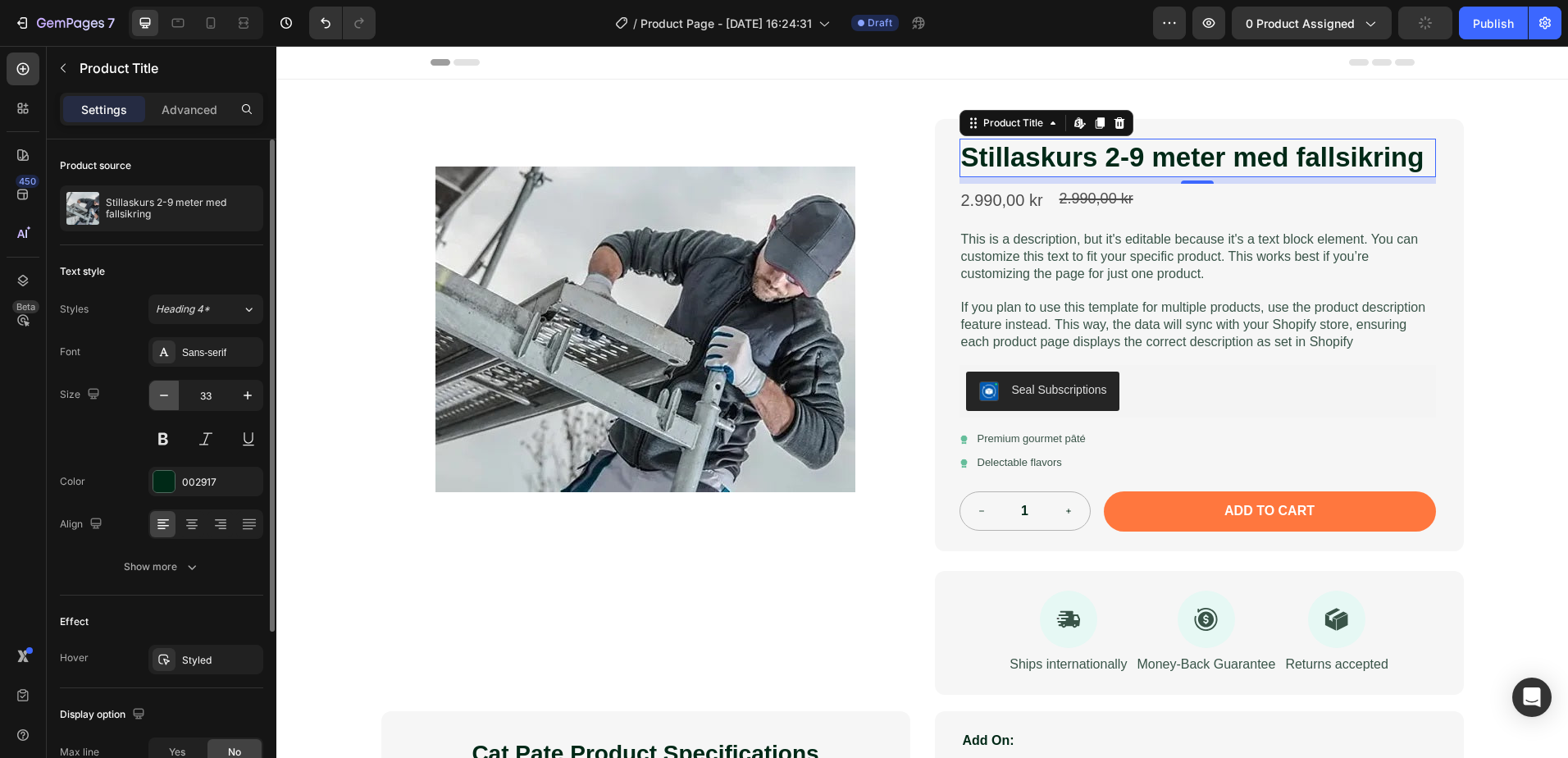
click at [151, 404] on button "button" at bounding box center [164, 395] width 29 height 29
type input "32"
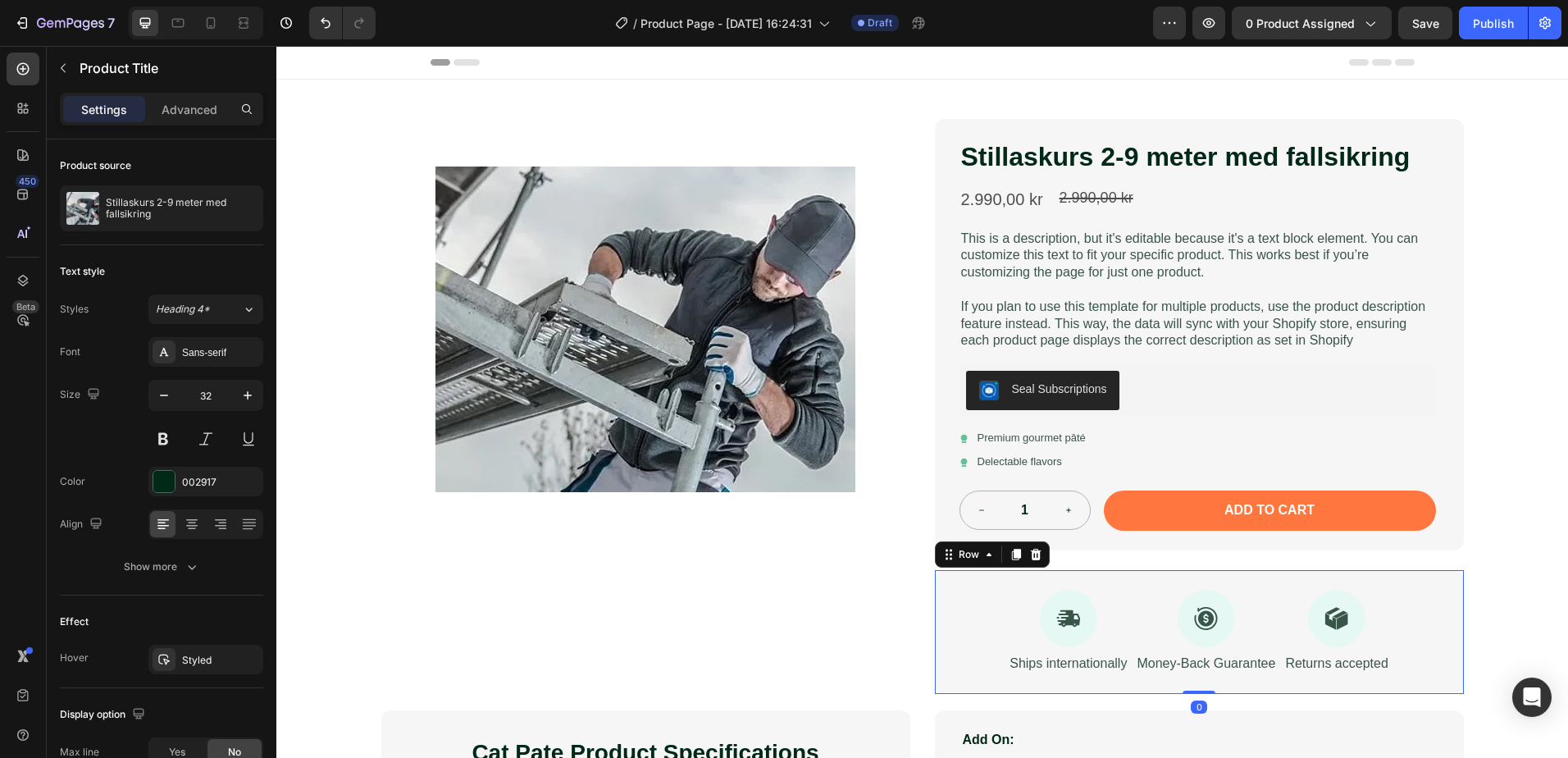
click at [971, 603] on div "Icon Ships internationally Text Block Icon Money-Back Guarantee Text Block Icon…" at bounding box center [1199, 632] width 529 height 124
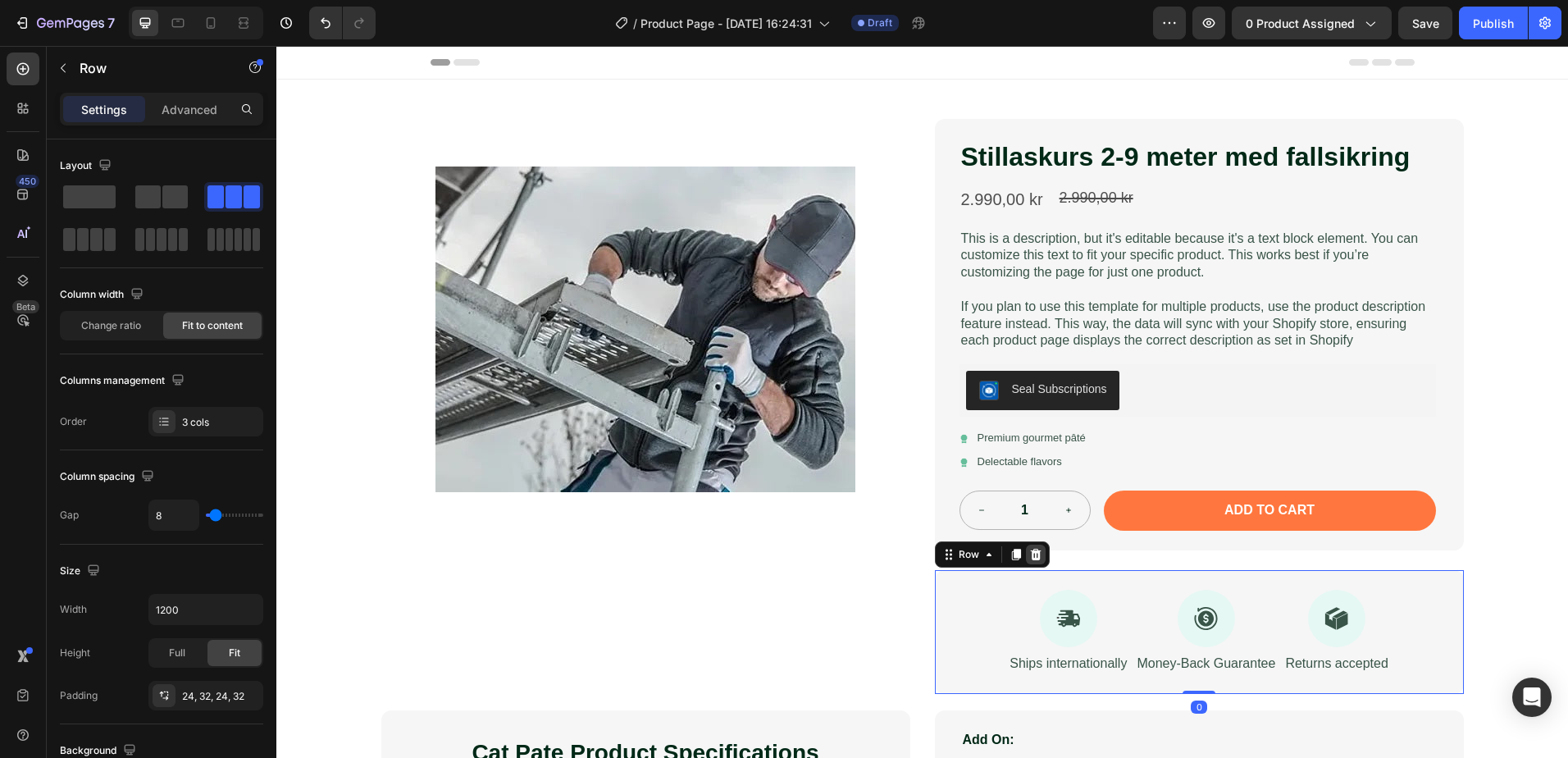
click at [1035, 560] on icon at bounding box center [1036, 554] width 13 height 13
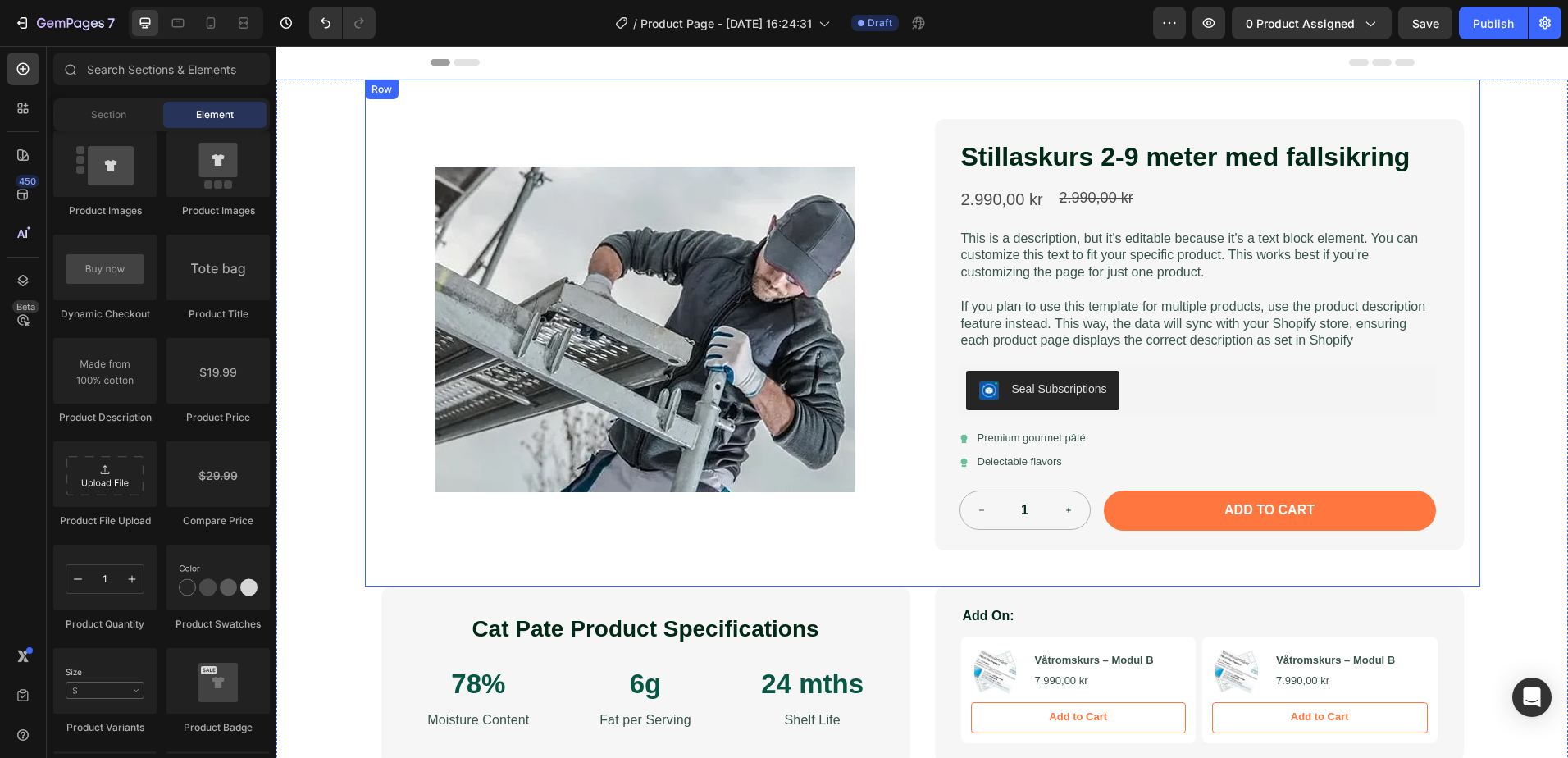
click at [1006, 577] on div "Product Images Stillaskurs 2-9 meter med fallsikring Product Title 2.990,00 kr …" at bounding box center [923, 334] width 1116 height 507
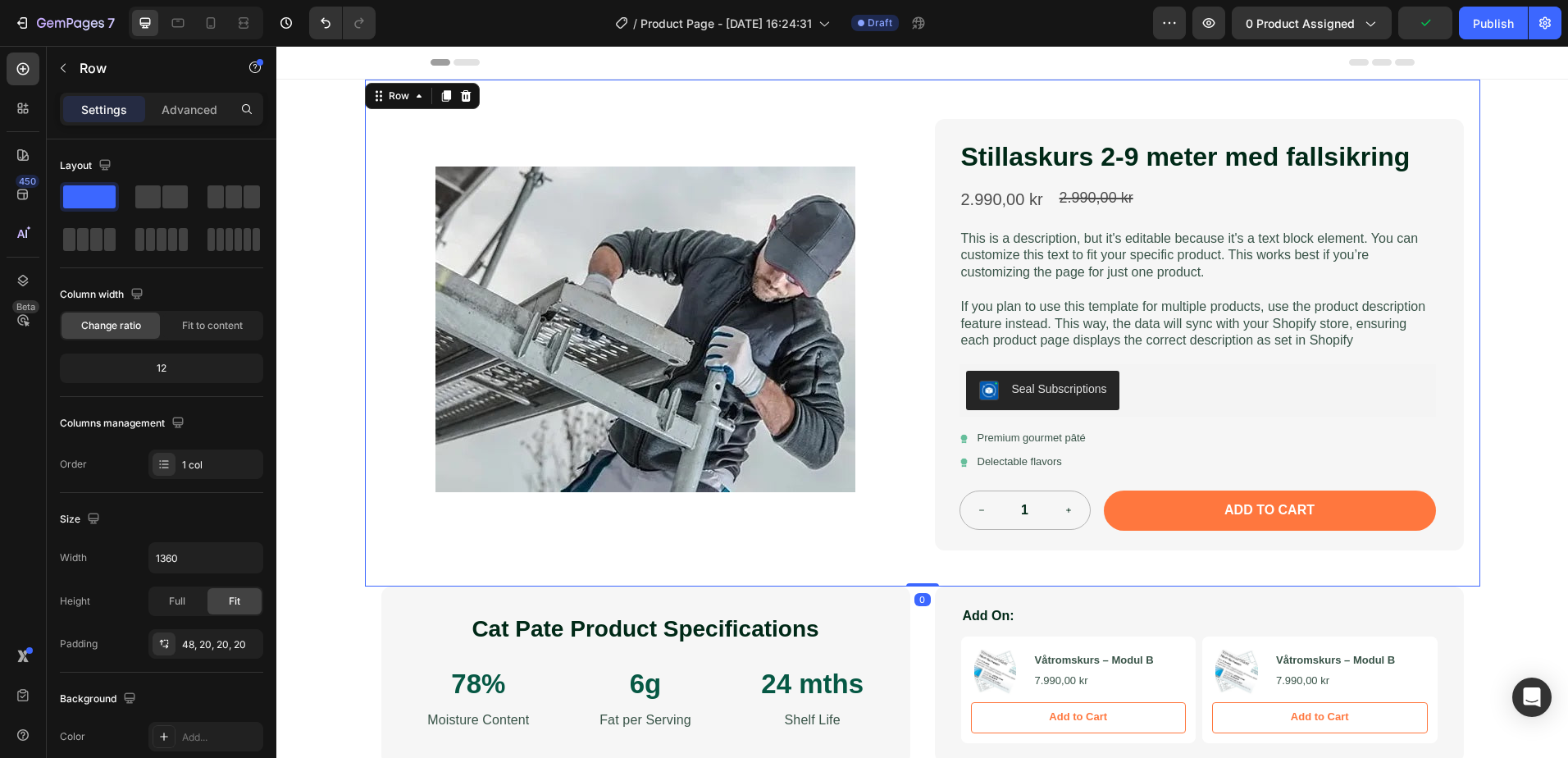
drag, startPoint x: 914, startPoint y: 585, endPoint x: 914, endPoint y: 554, distance: 31.0
click at [914, 554] on div "Product Images Stillaskurs 2-9 meter med fallsikring Product Title 2.990,00 kr …" at bounding box center [923, 334] width 1116 height 507
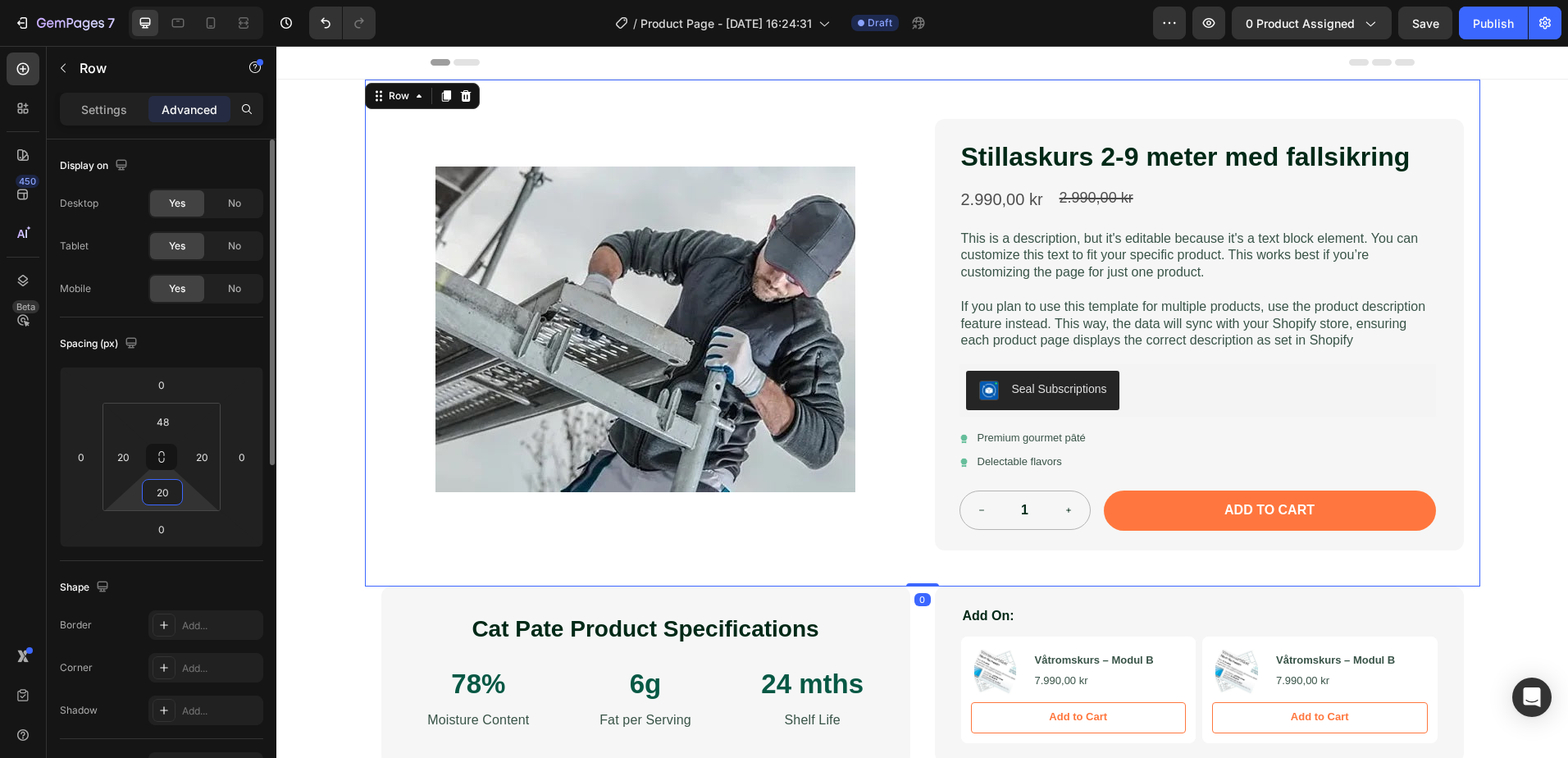
click at [158, 493] on input "20" at bounding box center [163, 492] width 33 height 25
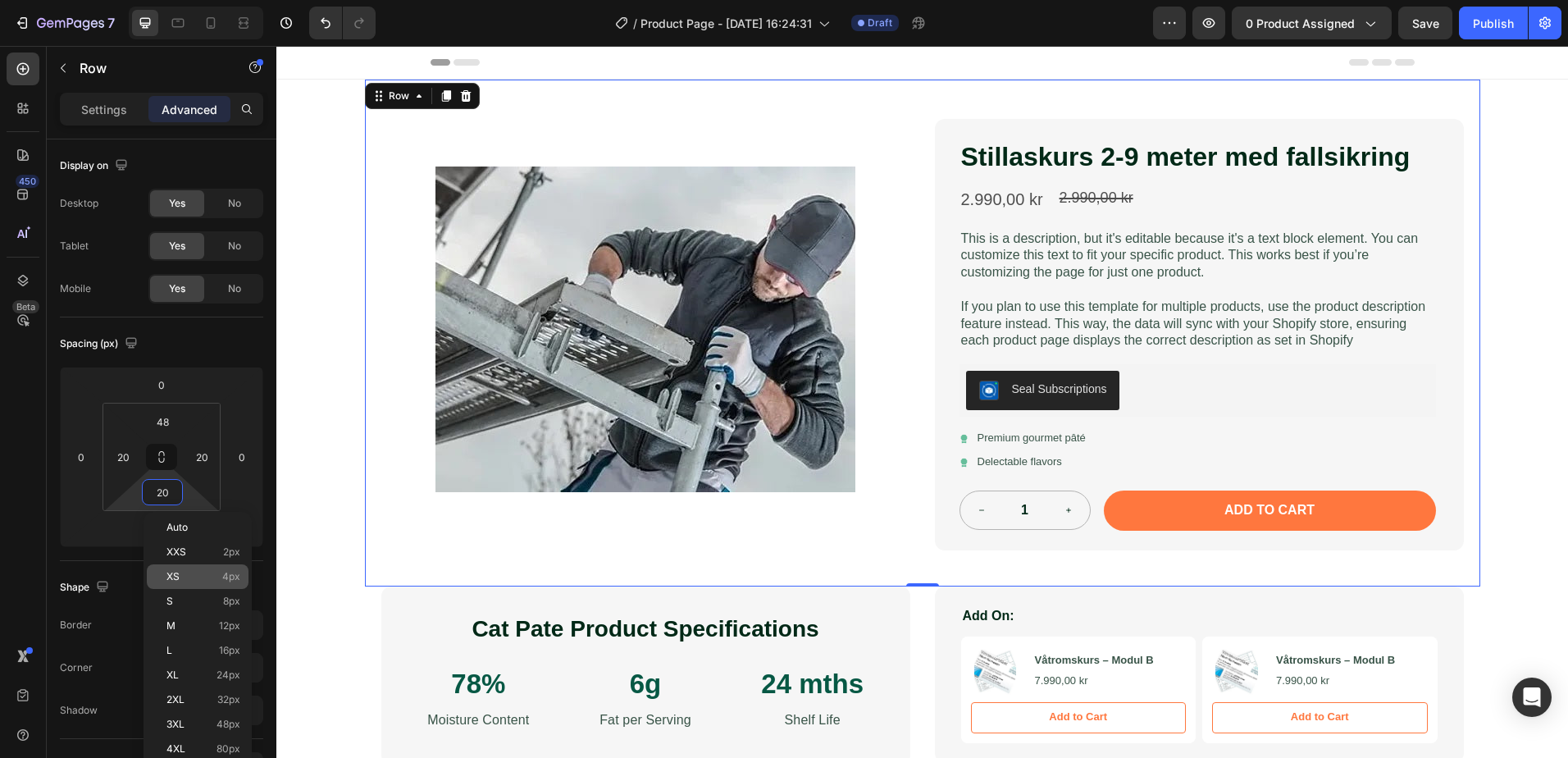
click at [181, 578] on p "XS 4px" at bounding box center [203, 576] width 74 height 12
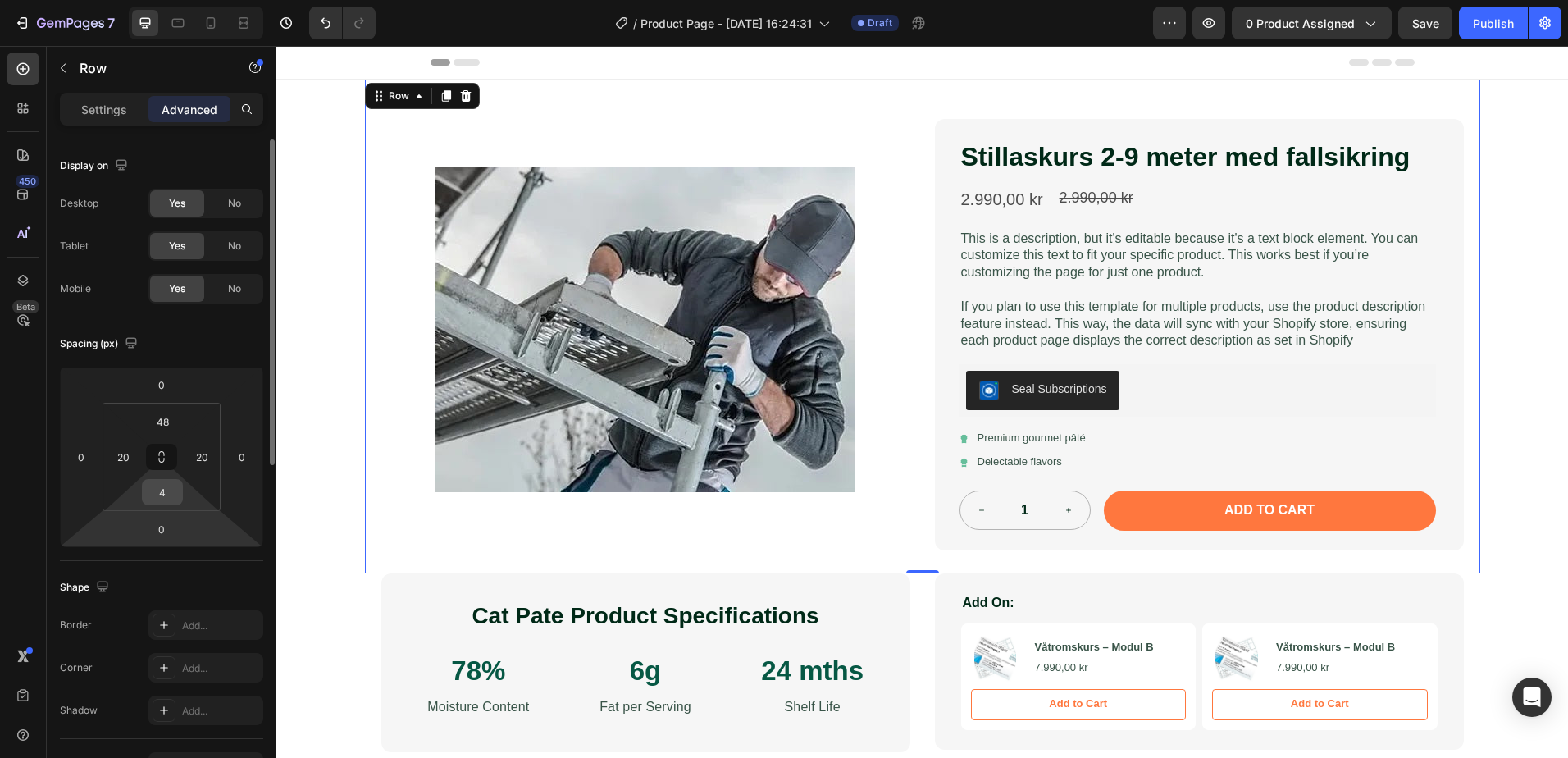
click at [164, 489] on input "4" at bounding box center [163, 492] width 33 height 25
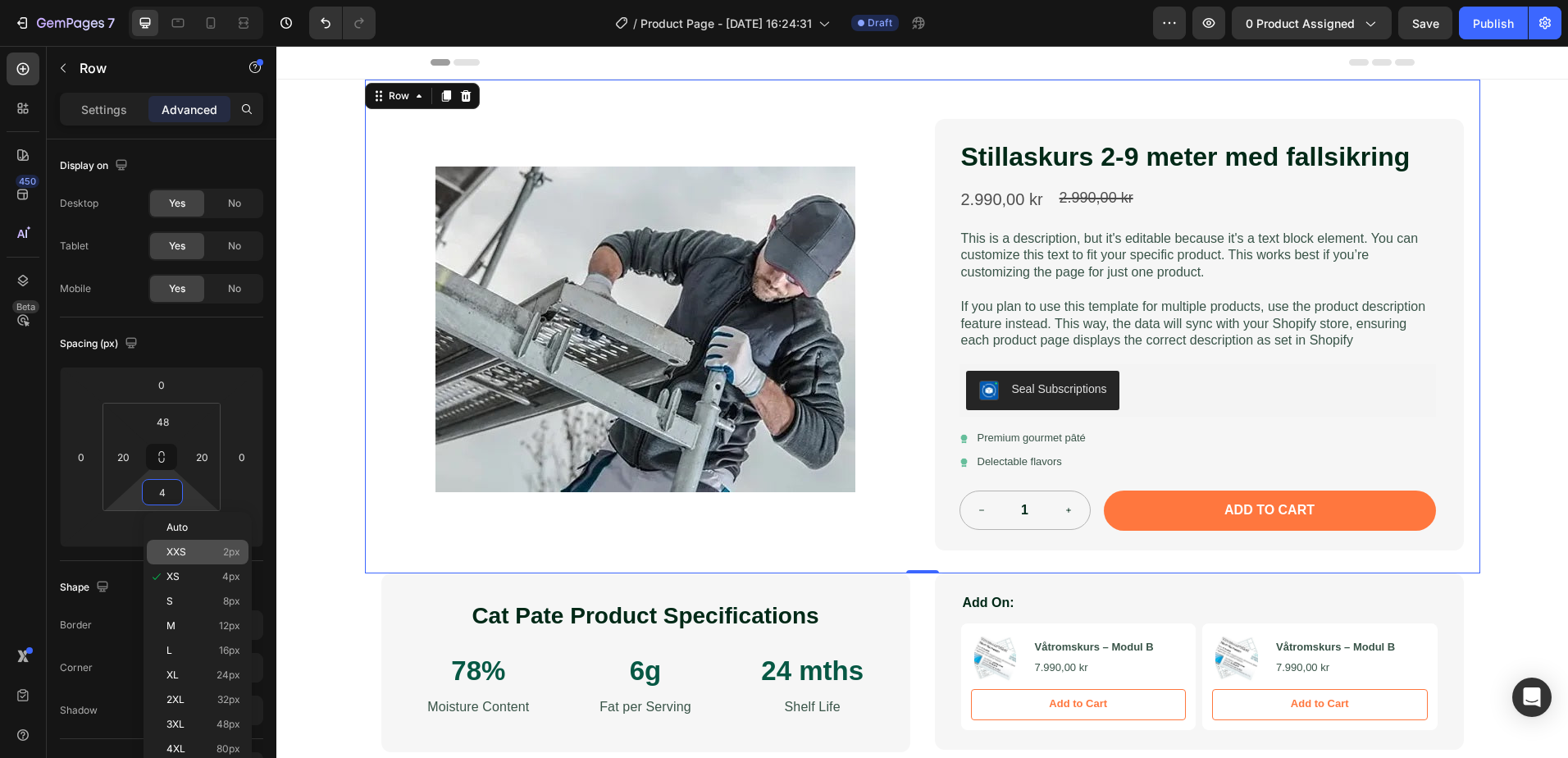
click at [179, 544] on div "XXS 2px" at bounding box center [198, 552] width 102 height 25
type input "2"
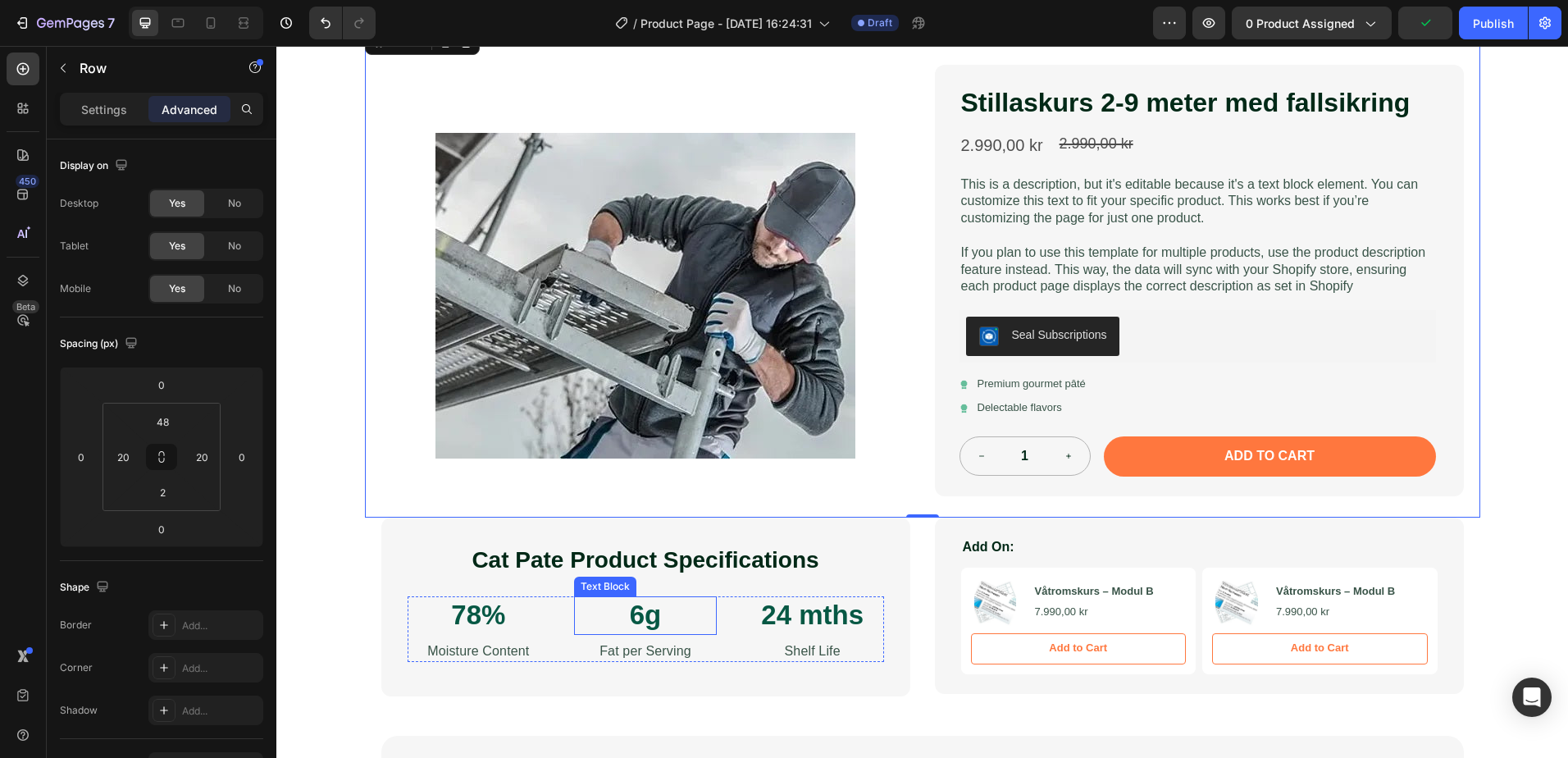
scroll to position [165, 0]
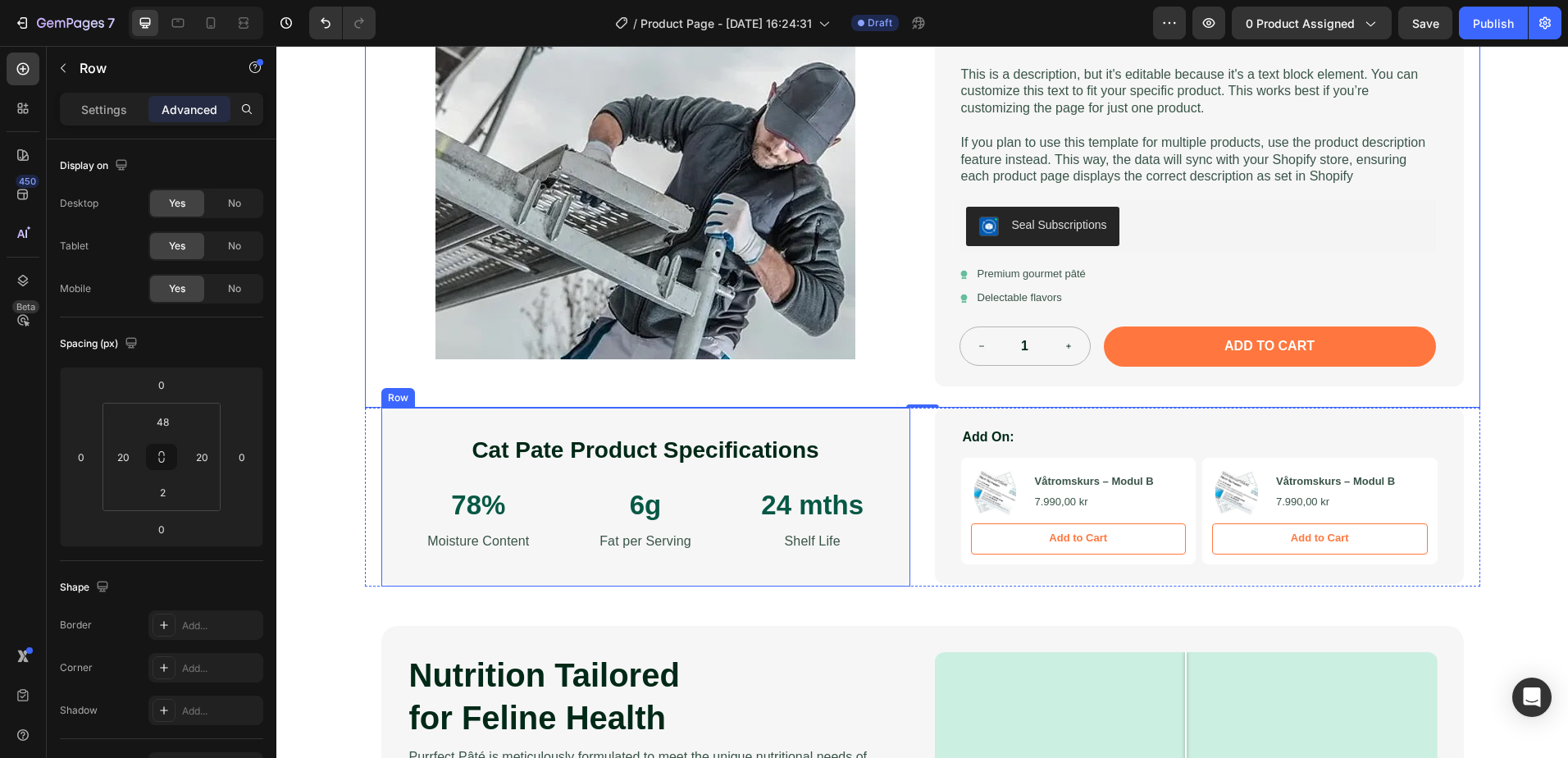
click at [658, 408] on div "Cat [PERSON_NAME] Product Specifications Heading 78% Text Block Moisture Conten…" at bounding box center [646, 497] width 529 height 179
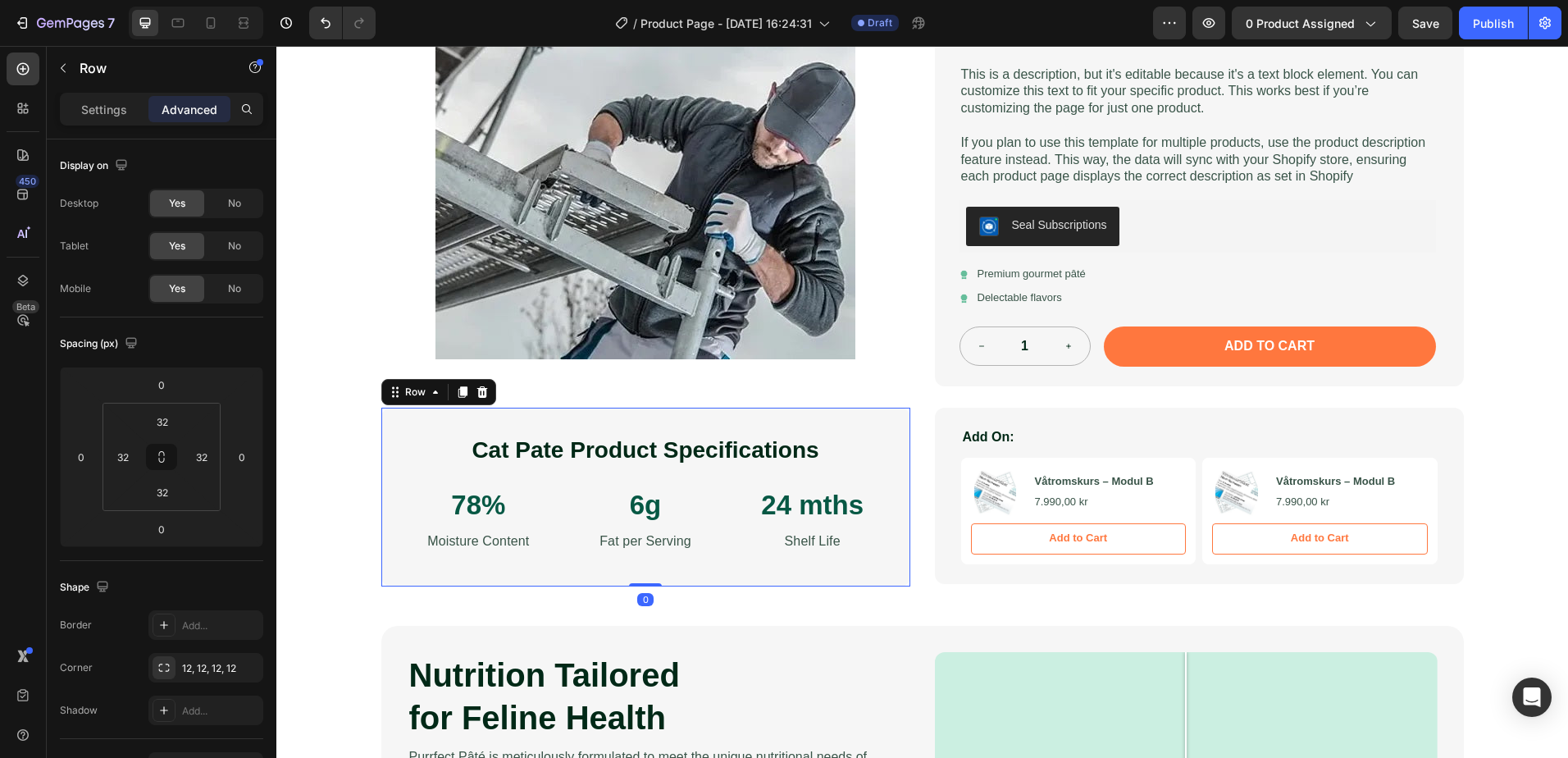
click at [641, 416] on div "Cat [PERSON_NAME] Product Specifications Heading 78% Text Block Moisture Conten…" at bounding box center [646, 497] width 529 height 179
click at [644, 404] on img at bounding box center [645, 196] width 420 height 420
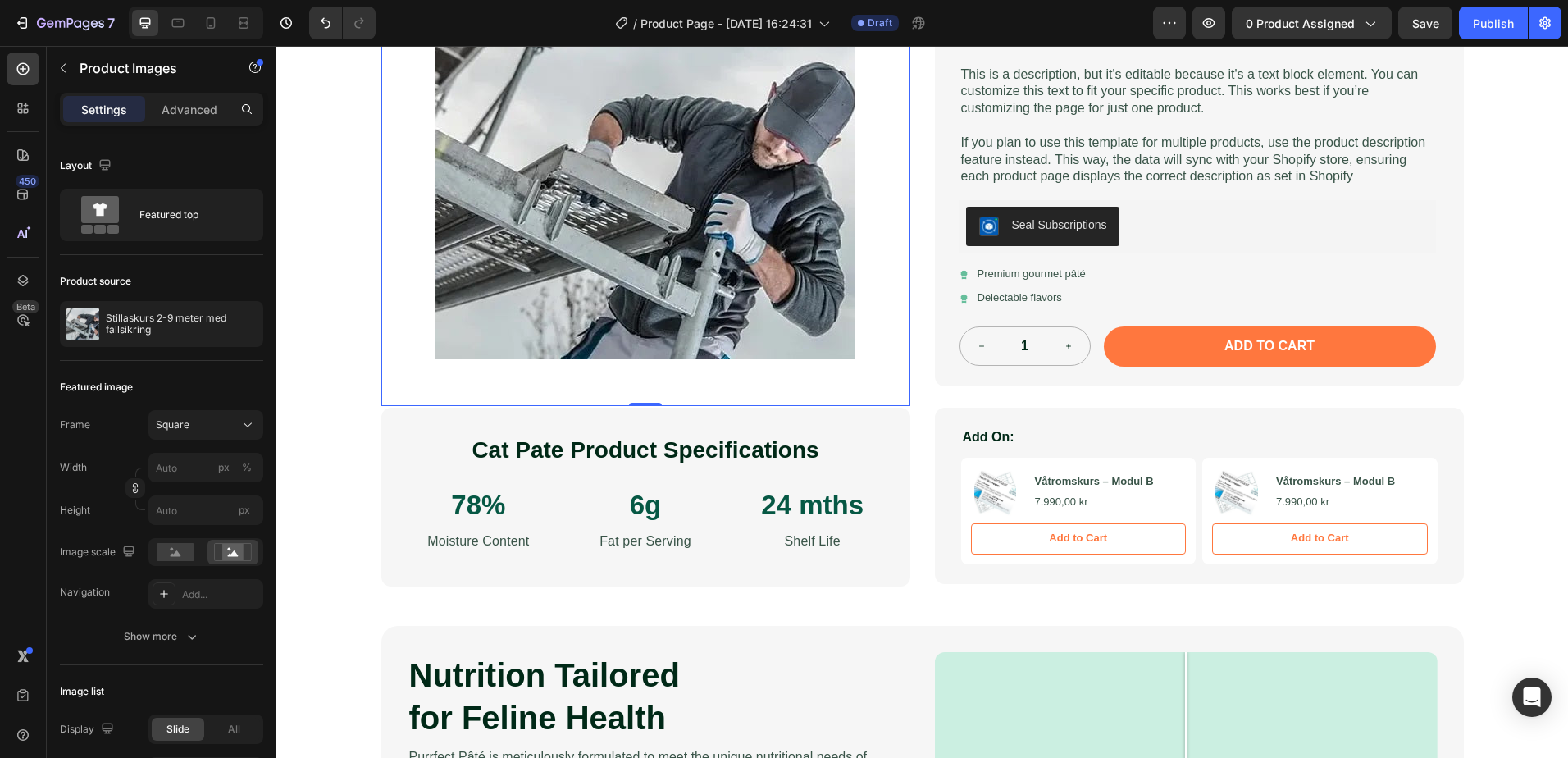
drag, startPoint x: 644, startPoint y: 404, endPoint x: 646, endPoint y: 368, distance: 36.1
click at [646, 368] on div "Product Images 0" at bounding box center [646, 196] width 529 height 420
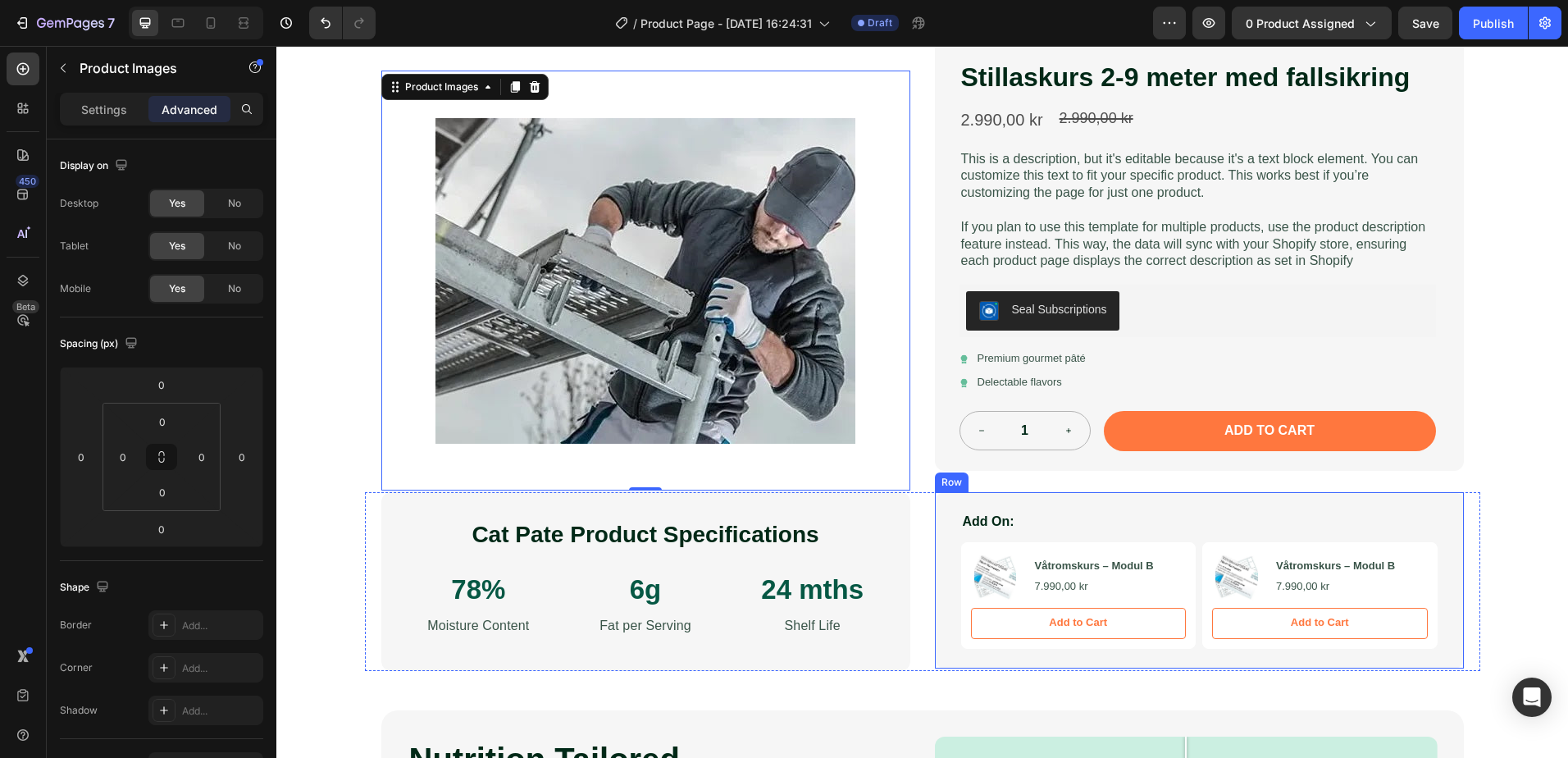
scroll to position [0, 0]
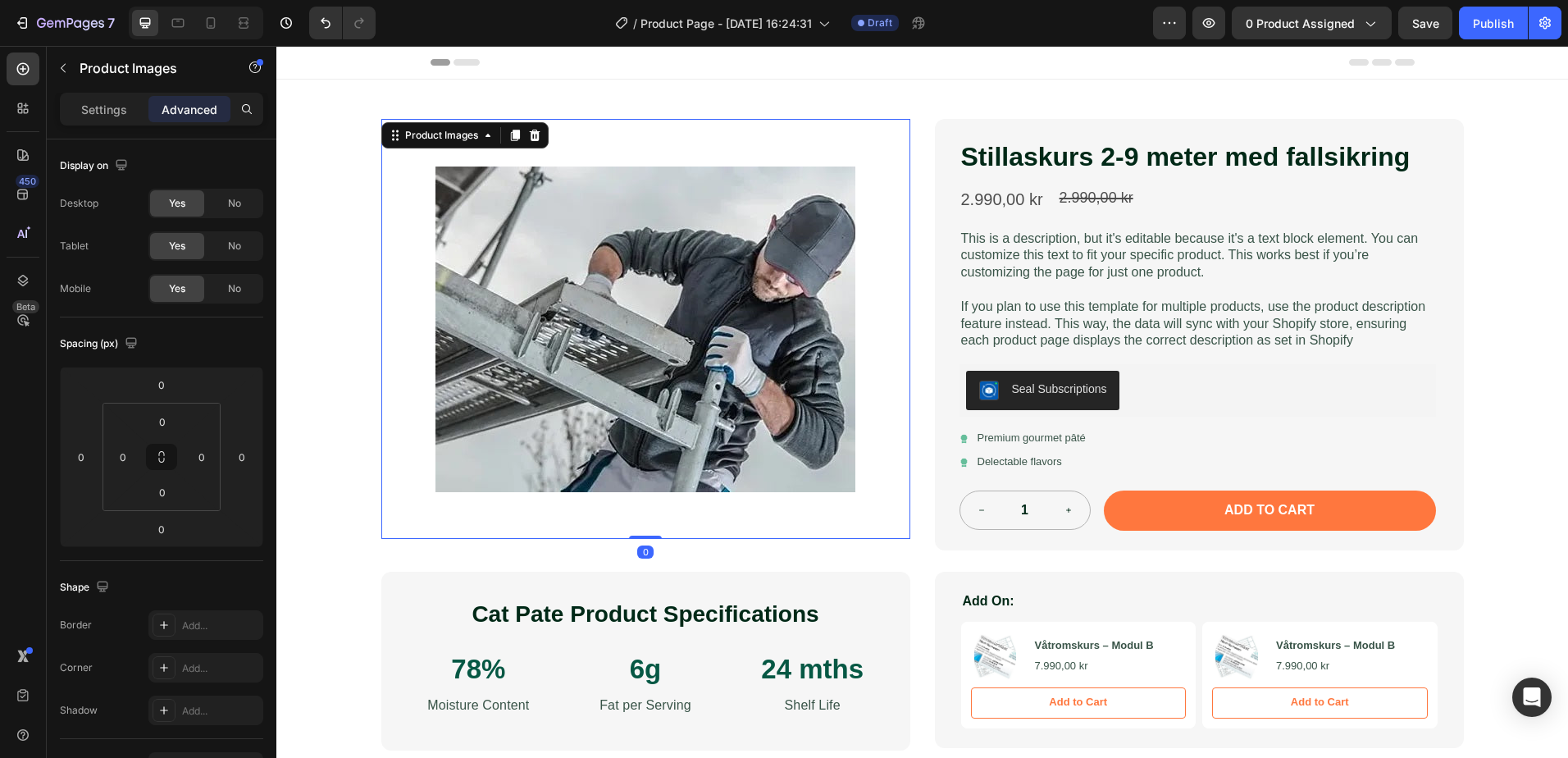
click at [618, 334] on img at bounding box center [645, 329] width 420 height 420
click at [109, 101] on p "Settings" at bounding box center [104, 109] width 46 height 17
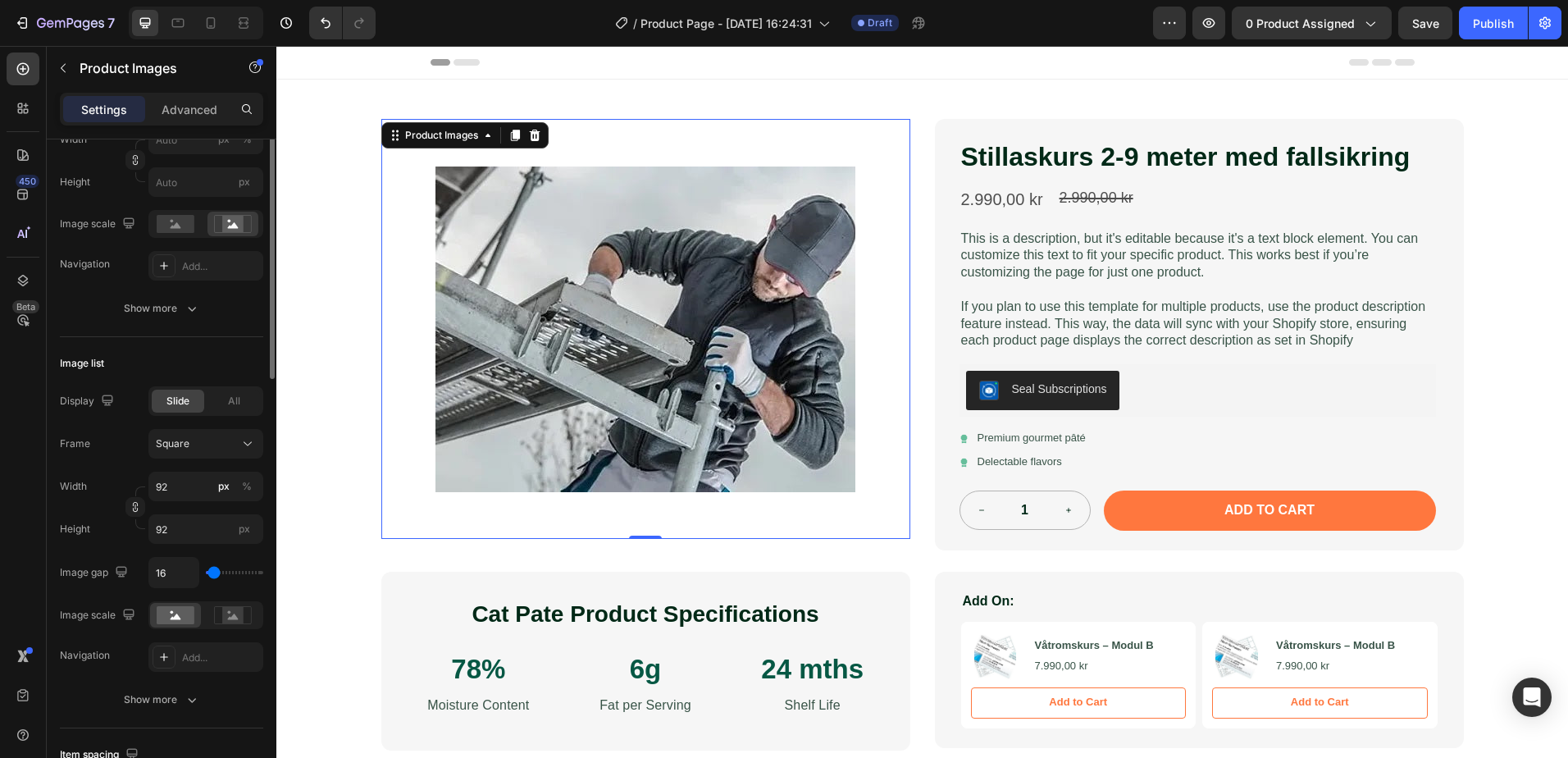
scroll to position [165, 0]
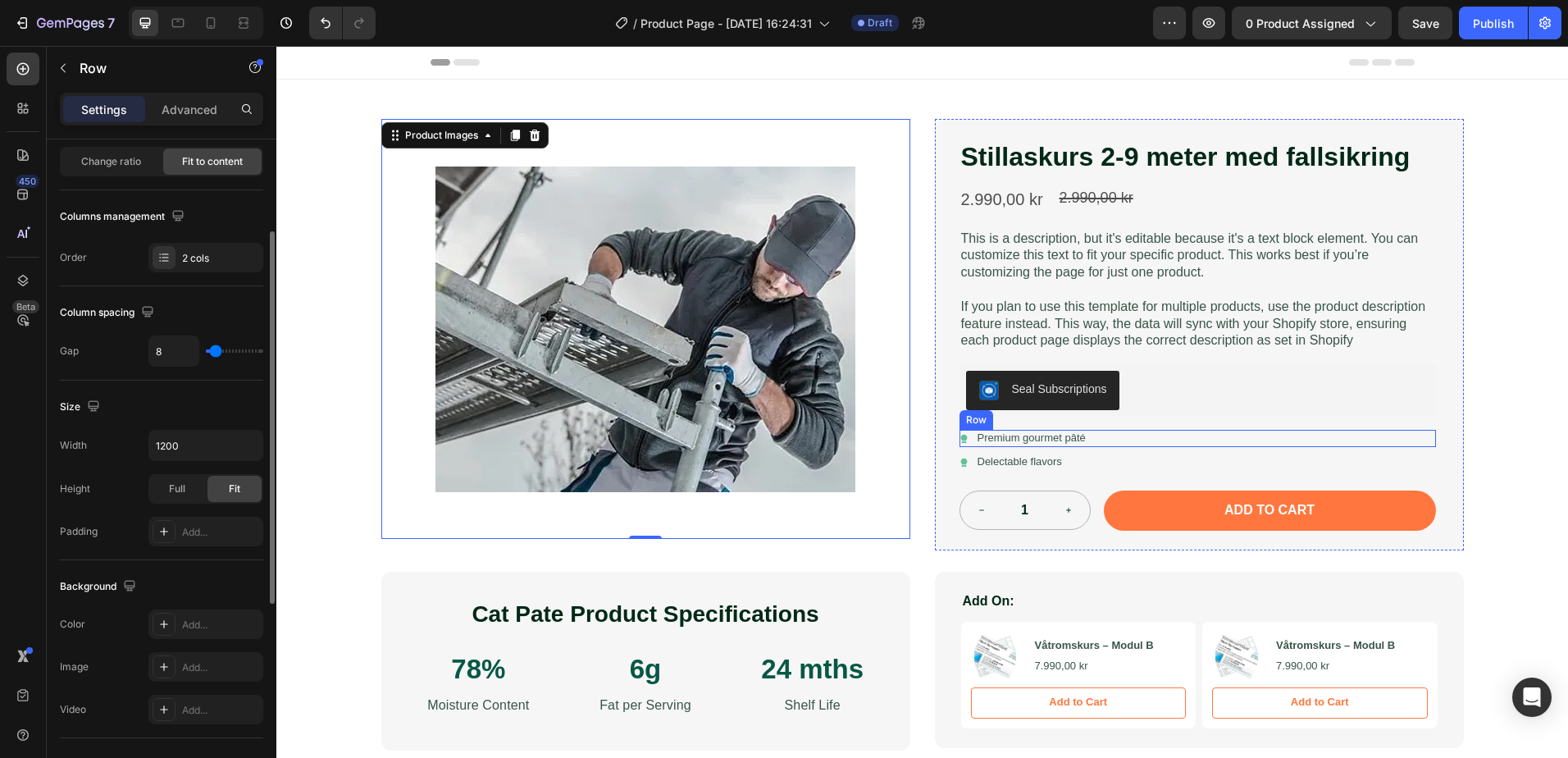
click at [1149, 436] on div "Icon Premium gourmet [PERSON_NAME] Text Block Row" at bounding box center [1197, 438] width 476 height 17
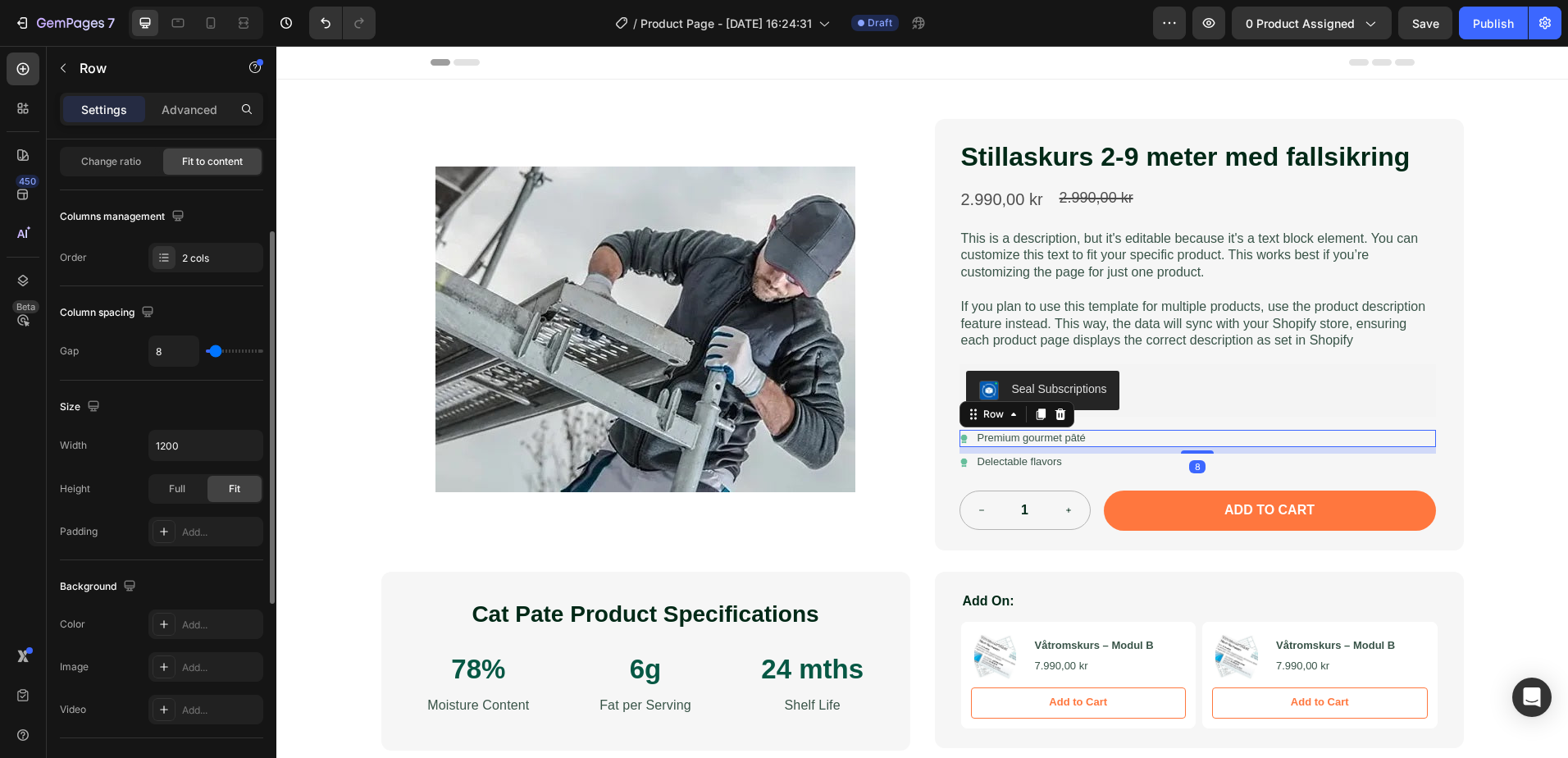
scroll to position [0, 0]
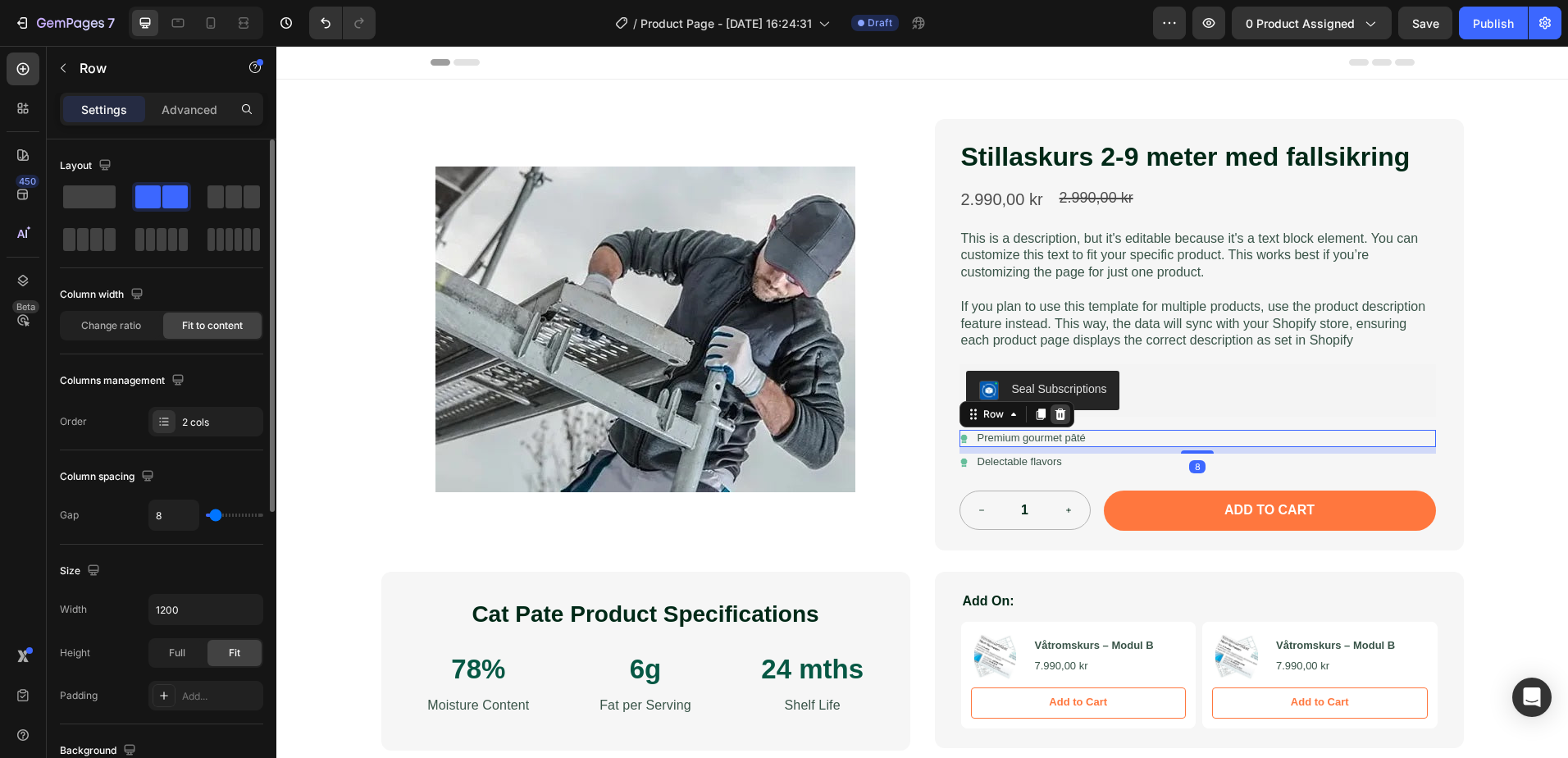
click at [1055, 415] on icon at bounding box center [1060, 414] width 11 height 12
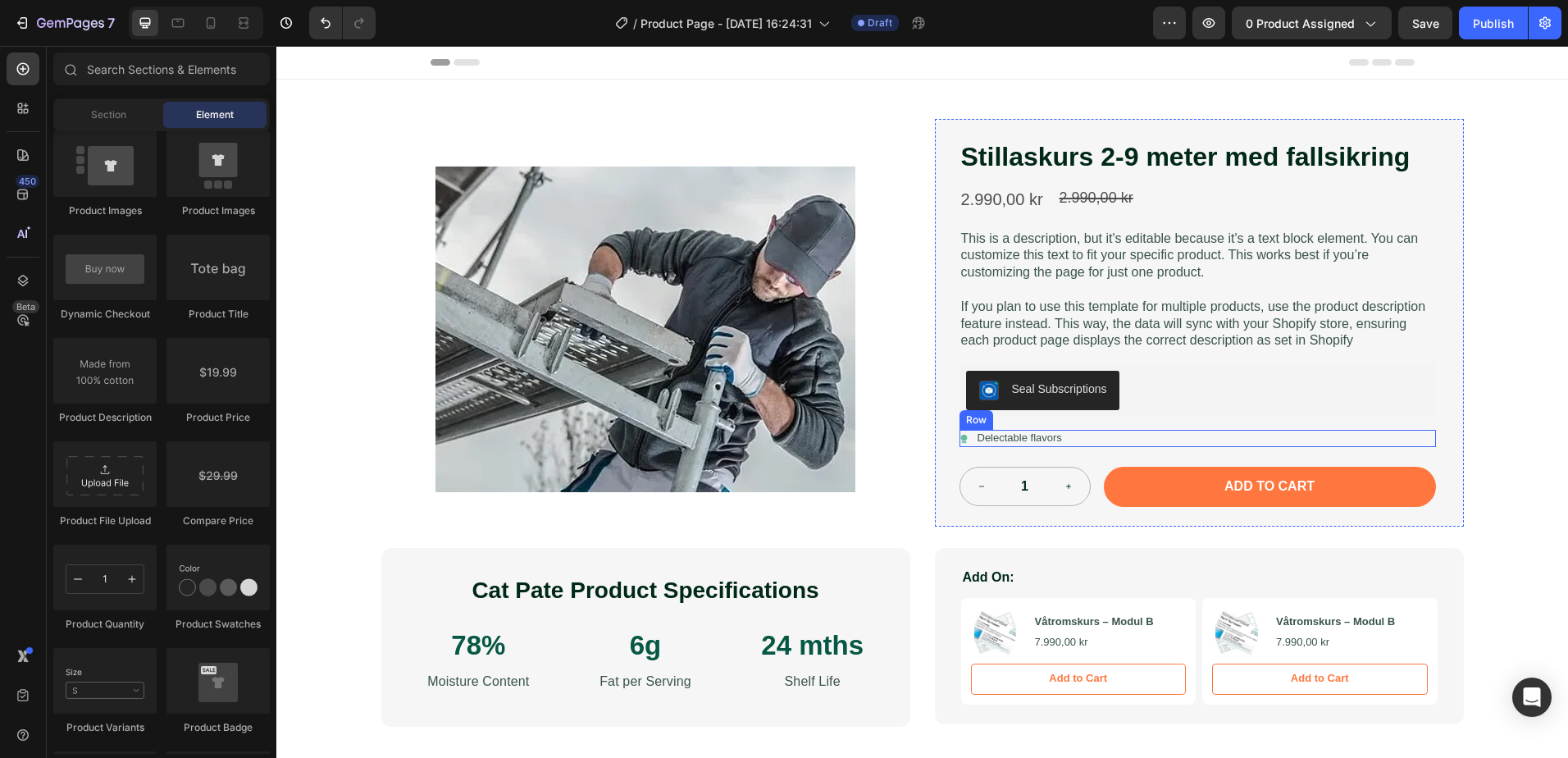
click at [1062, 439] on div "Icon Delectable flavors Text Block Row" at bounding box center [1197, 438] width 476 height 17
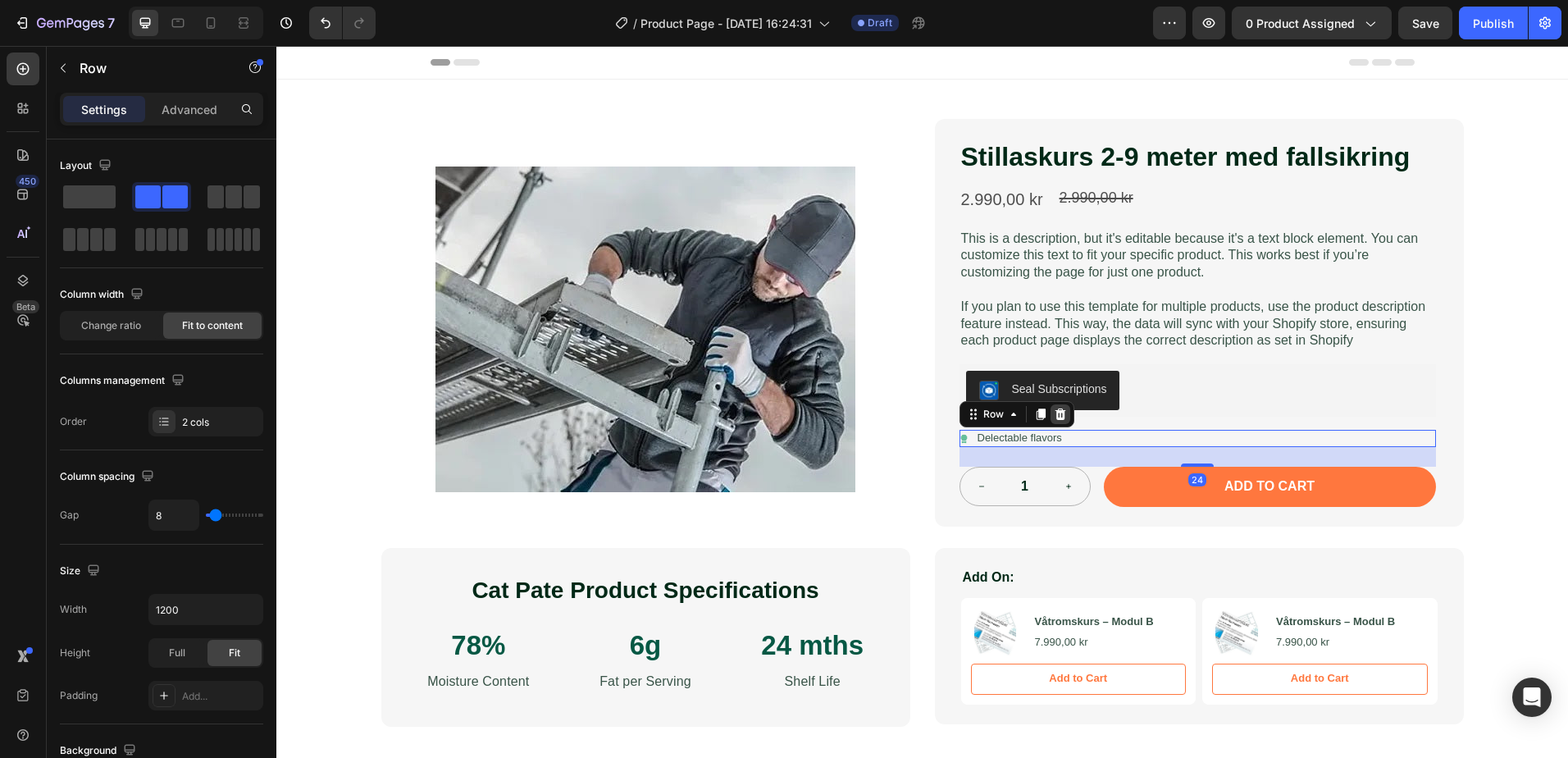
click at [1055, 412] on icon at bounding box center [1060, 414] width 11 height 12
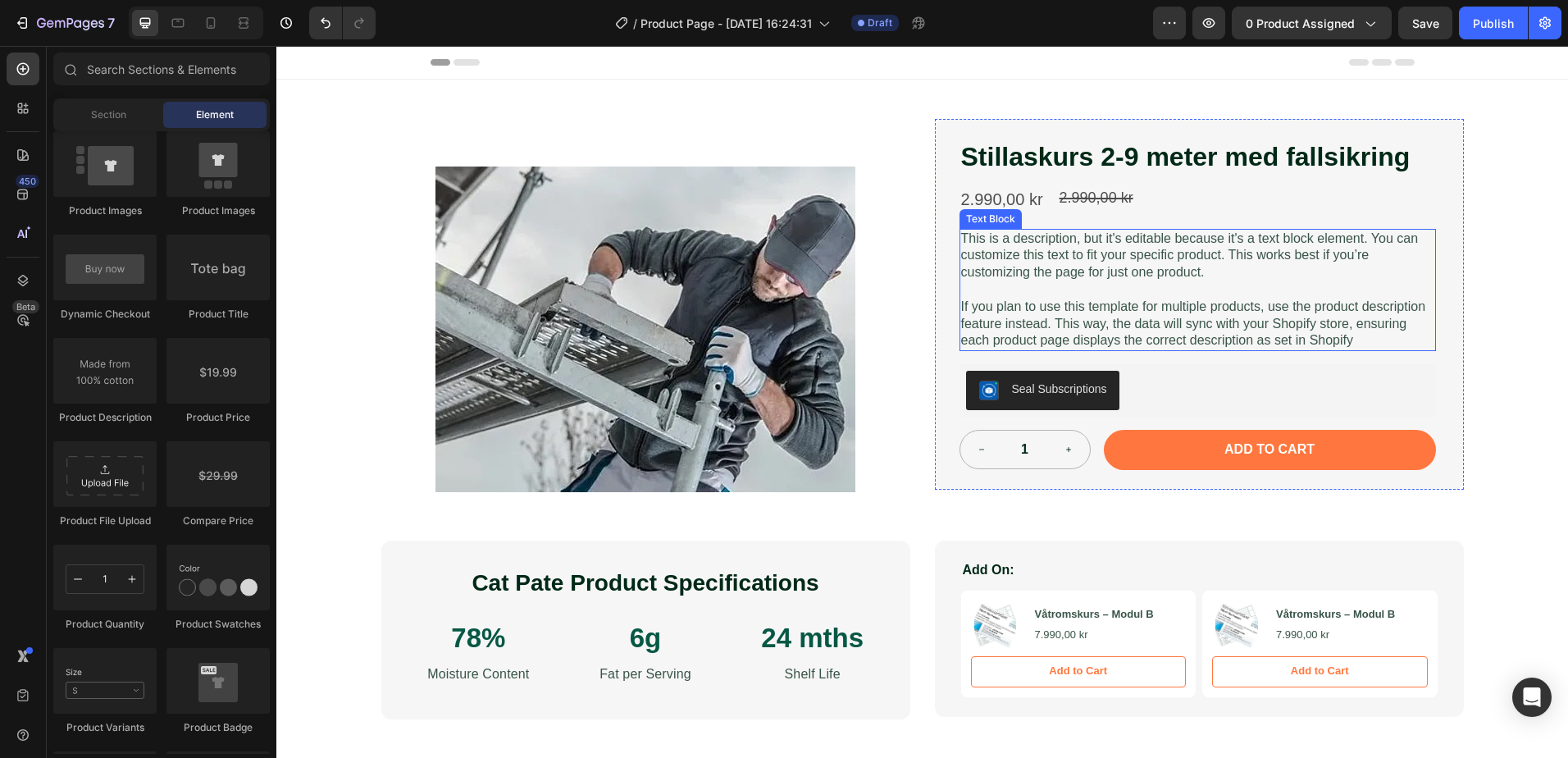
click at [1053, 350] on p "If you plan to use this template for multiple products, use the product descrip…" at bounding box center [1197, 324] width 473 height 51
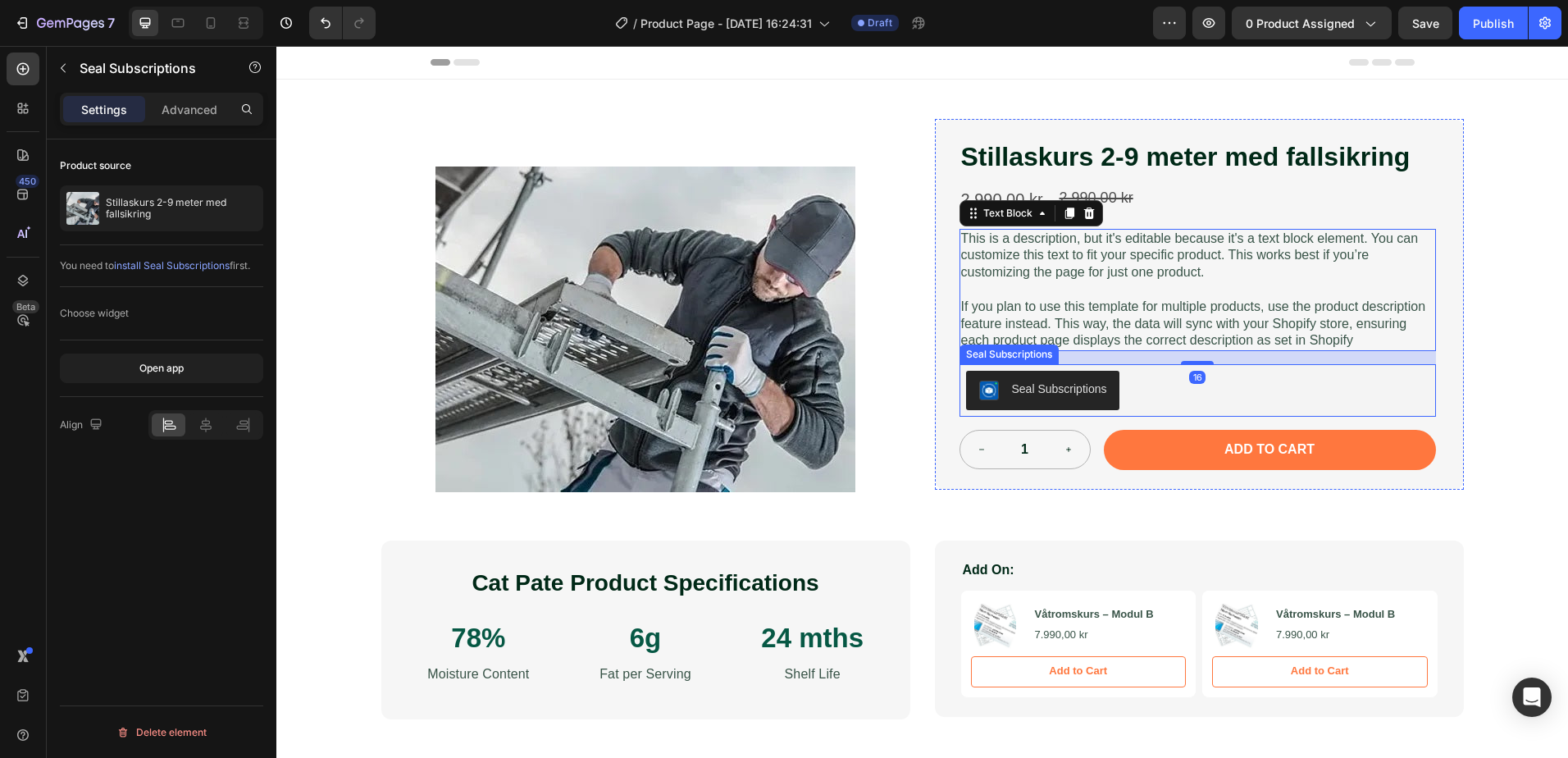
click at [1147, 391] on div "Seal Subscriptions" at bounding box center [1197, 390] width 463 height 39
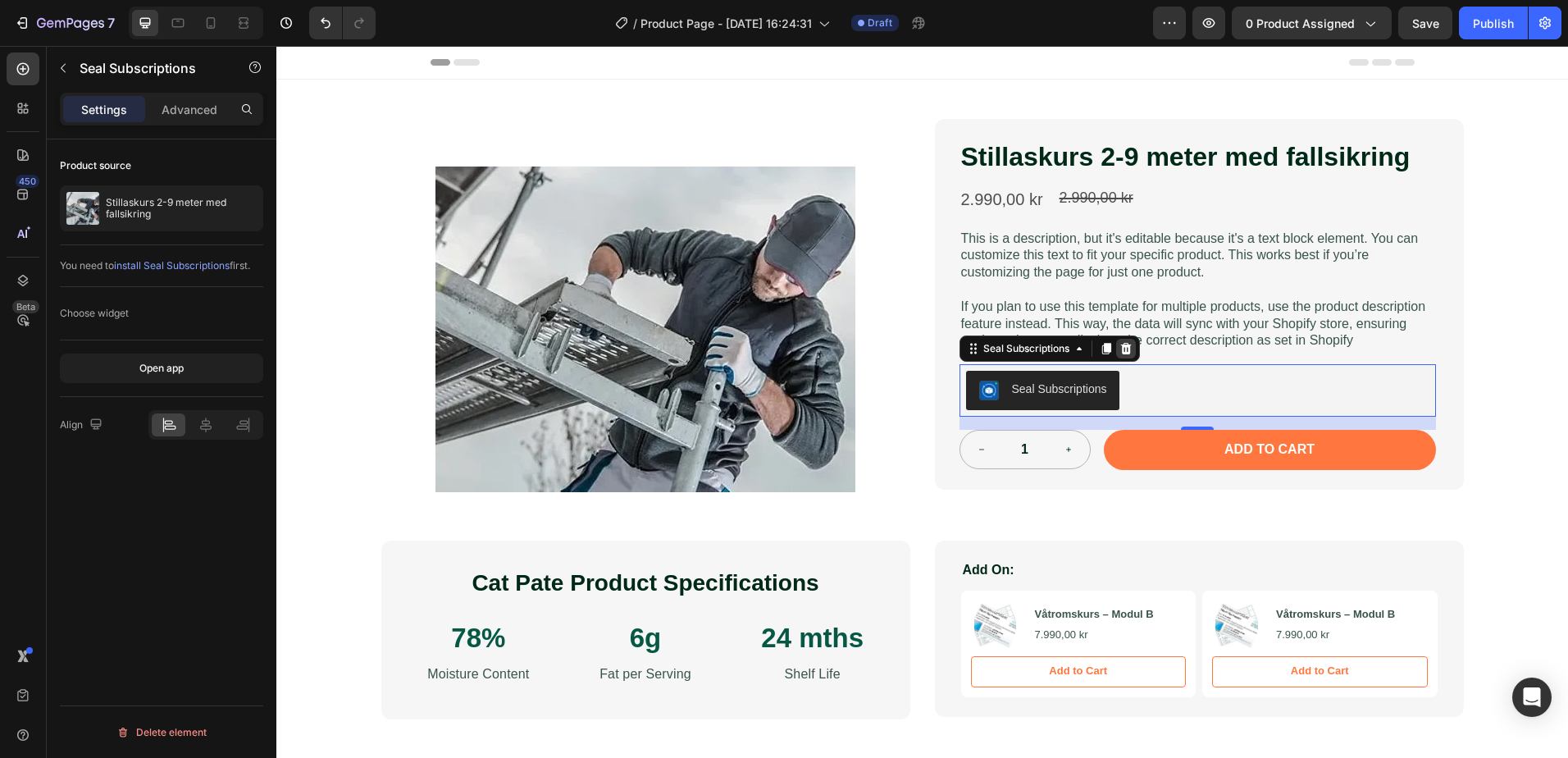
click at [1120, 353] on icon at bounding box center [1126, 348] width 11 height 12
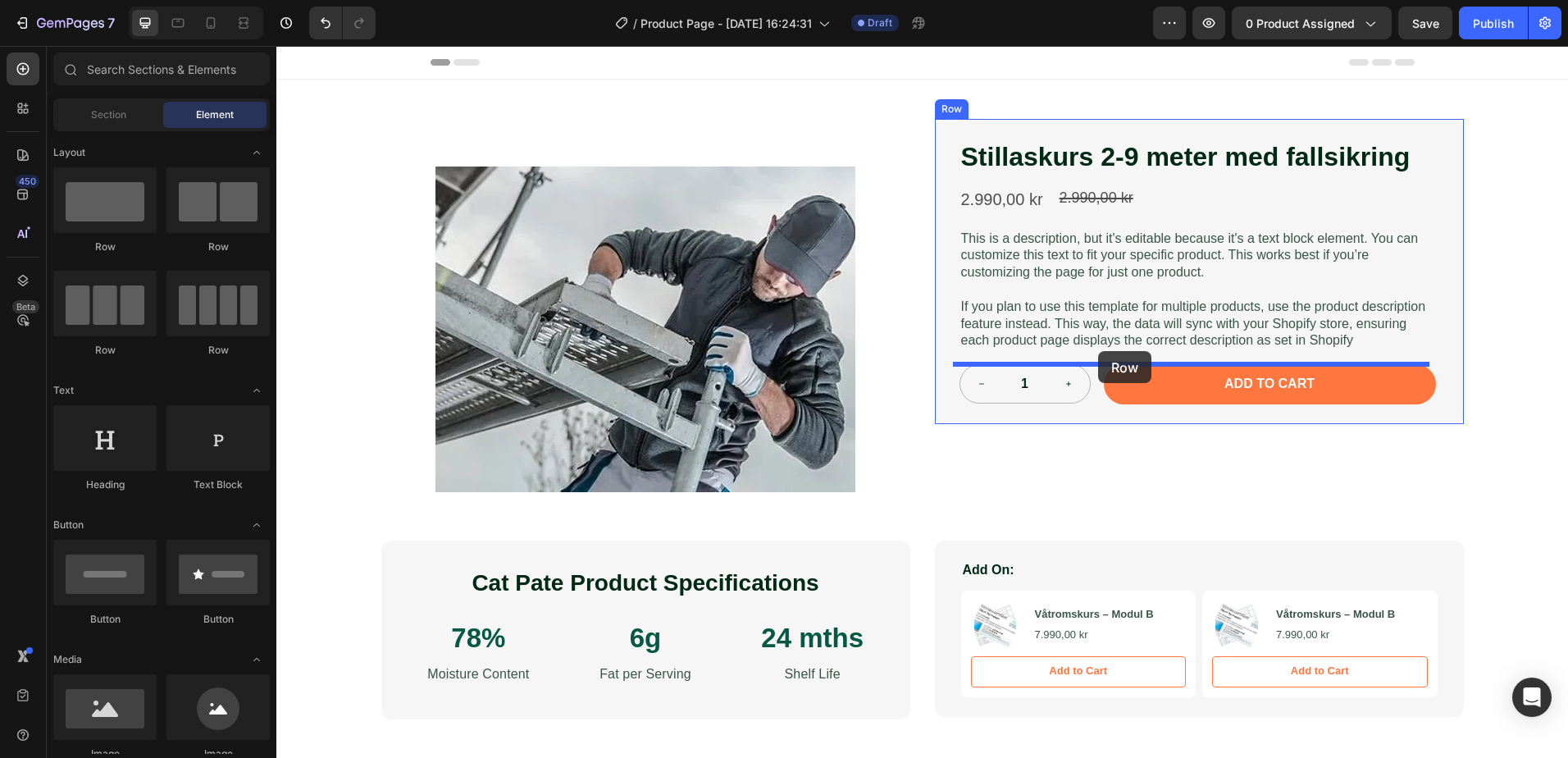
drag, startPoint x: 412, startPoint y: 256, endPoint x: 1098, endPoint y: 352, distance: 692.7
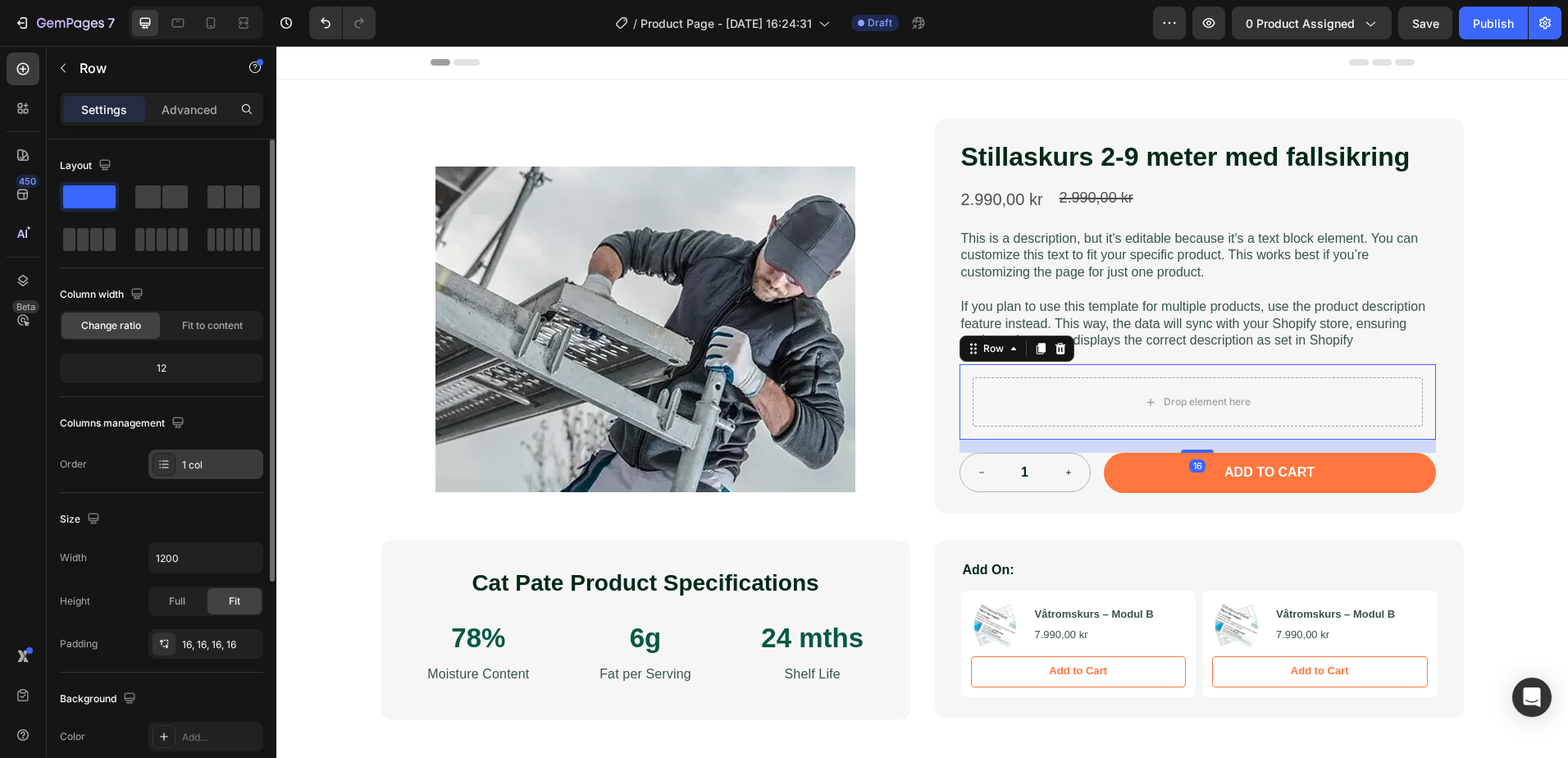
scroll to position [335, 0]
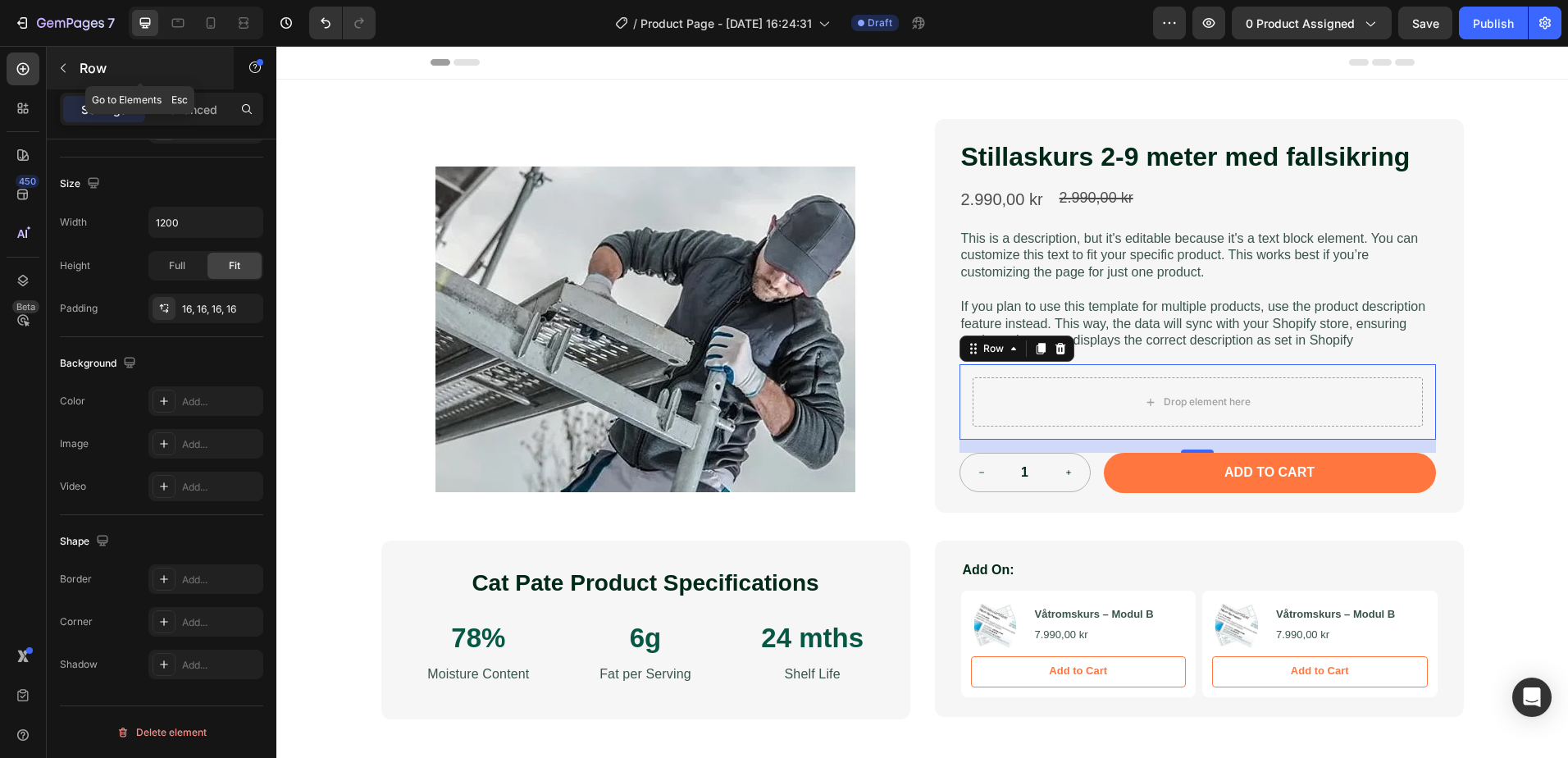
click at [70, 70] on button "button" at bounding box center [63, 67] width 26 height 26
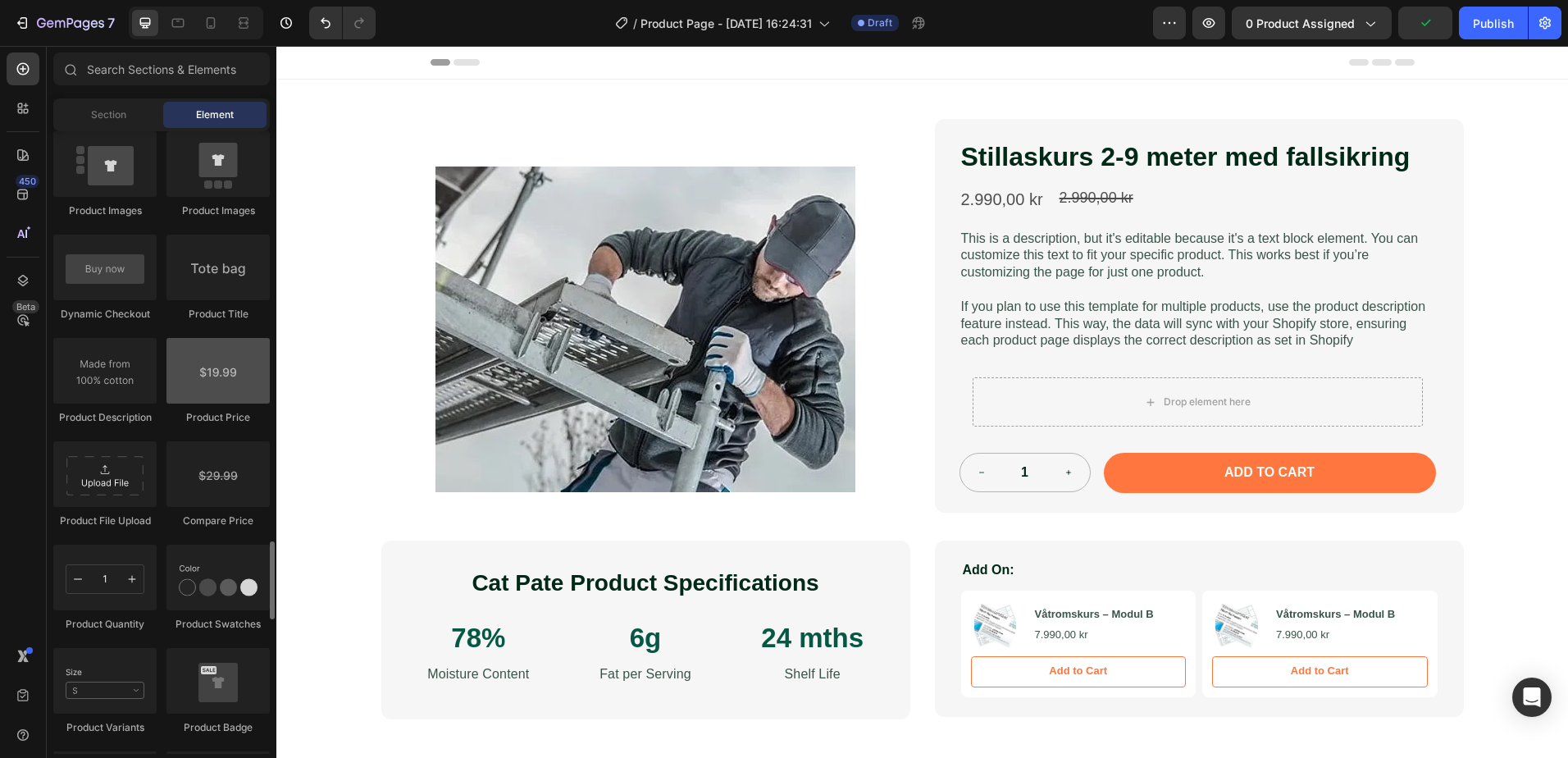
scroll to position [2625, 0]
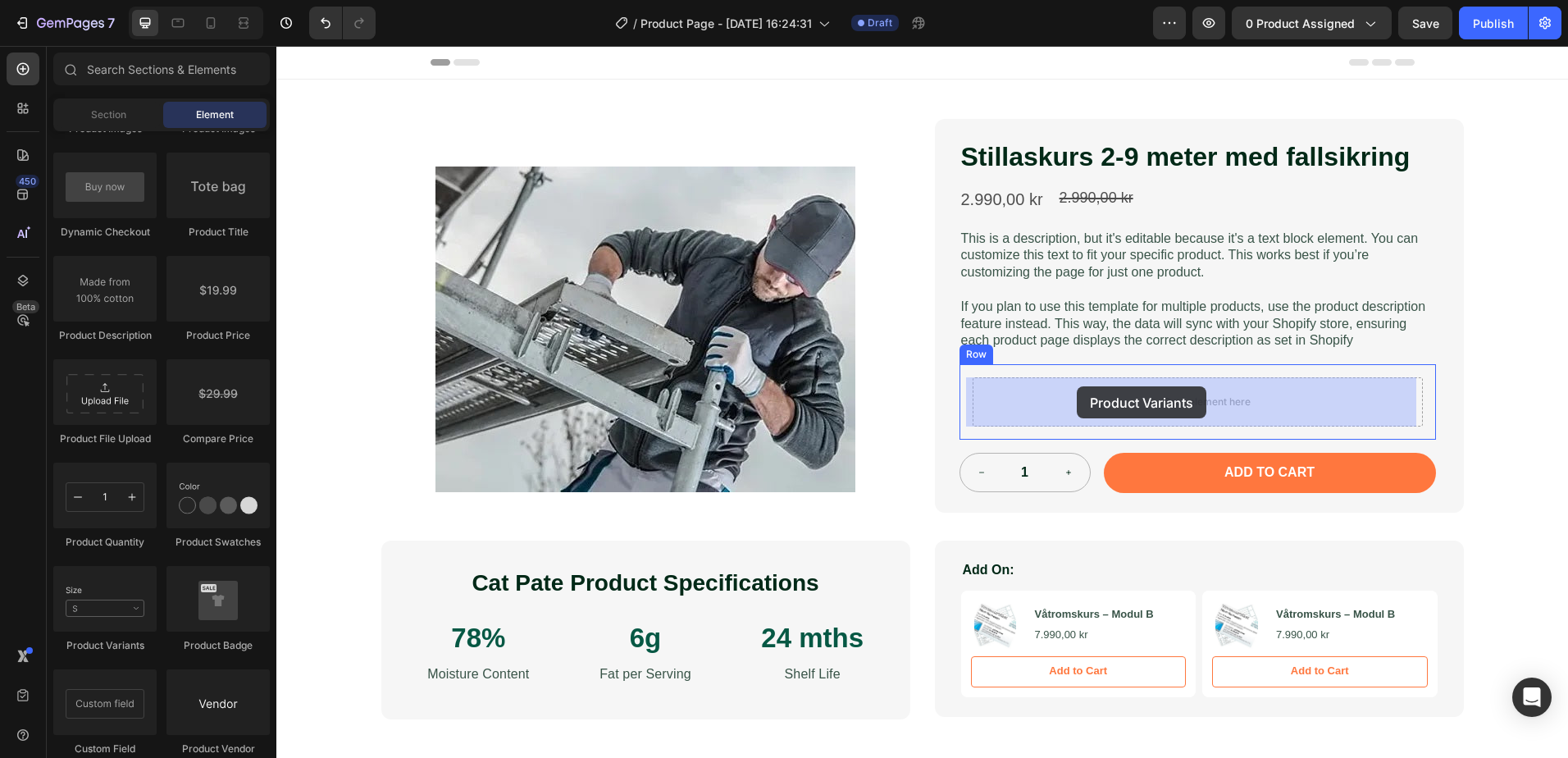
drag, startPoint x: 407, startPoint y: 635, endPoint x: 1080, endPoint y: 389, distance: 716.6
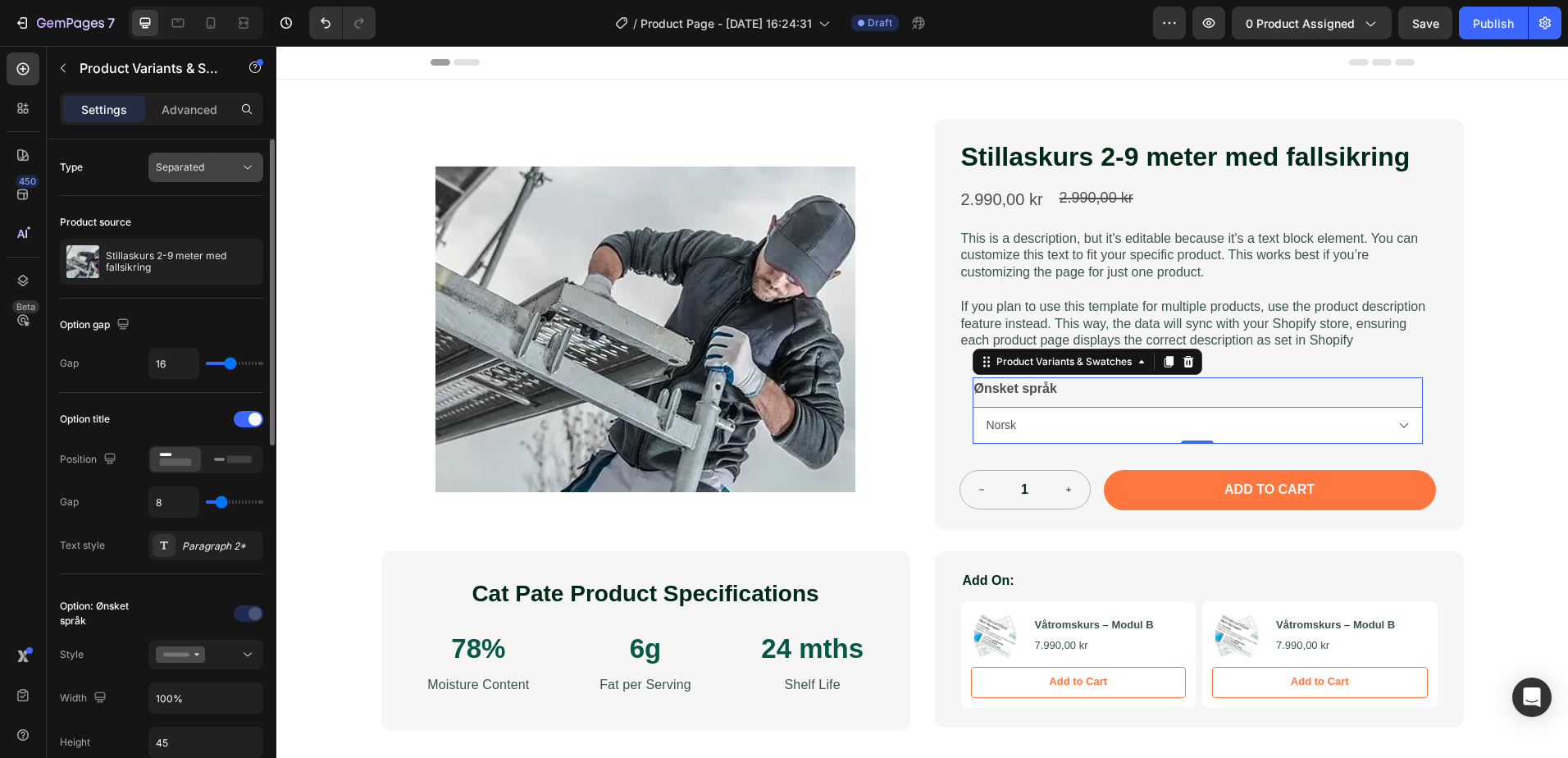
click at [248, 163] on icon at bounding box center [248, 167] width 16 height 16
click at [225, 234] on p "Combine" at bounding box center [202, 239] width 94 height 15
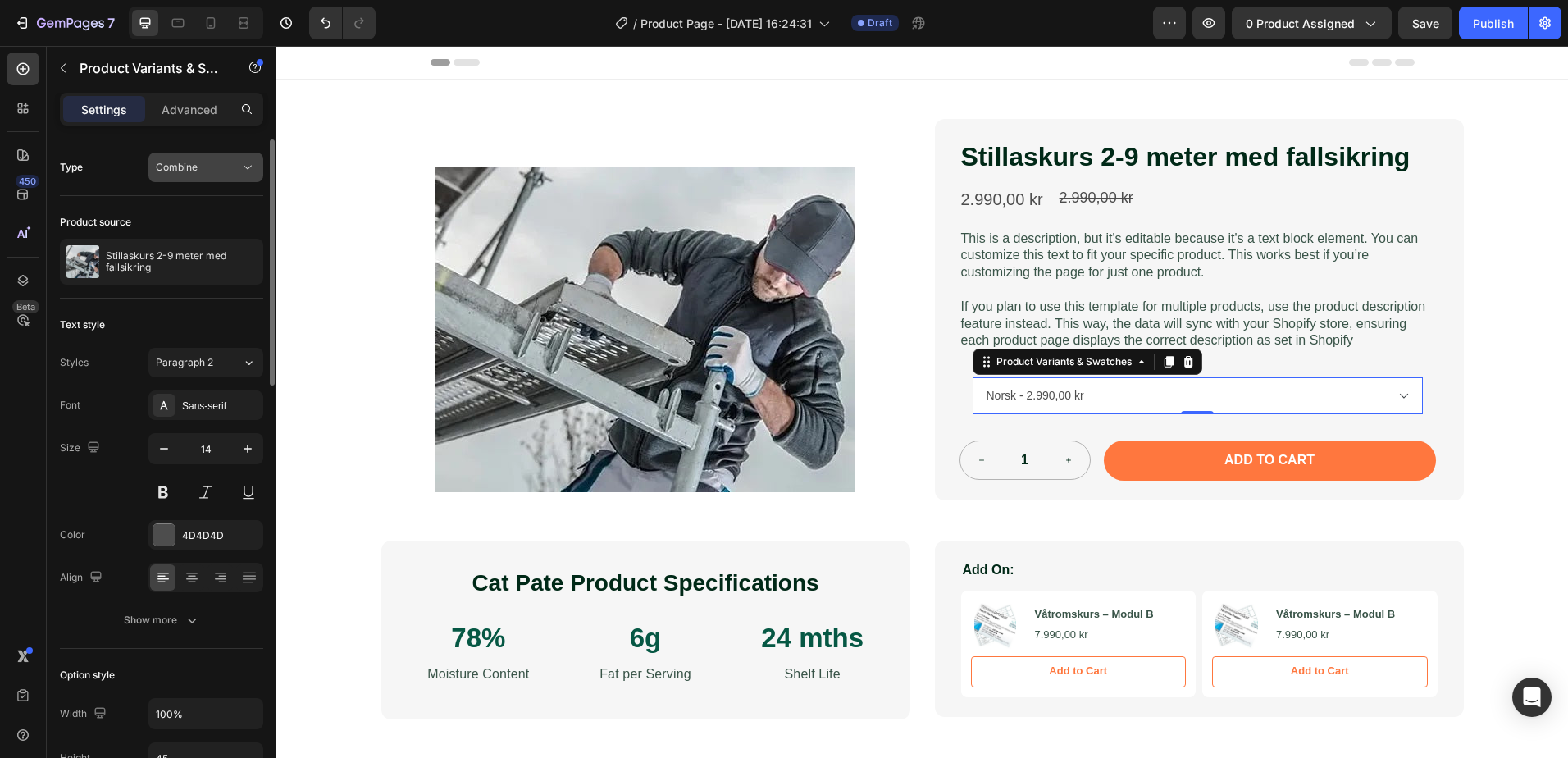
click at [238, 169] on div "Combine" at bounding box center [197, 167] width 84 height 15
click at [1391, 396] on select "Norsk - 2.990,00 kr Engelsk - 2.990,00 kr Polsk - 2.990,00 kr" at bounding box center [1197, 395] width 451 height 37
click at [972, 377] on select "Norsk - 2.990,00 kr Engelsk - 2.990,00 kr Polsk - 2.990,00 kr" at bounding box center [1197, 395] width 451 height 37
click at [198, 165] on div "Combine" at bounding box center [197, 167] width 84 height 15
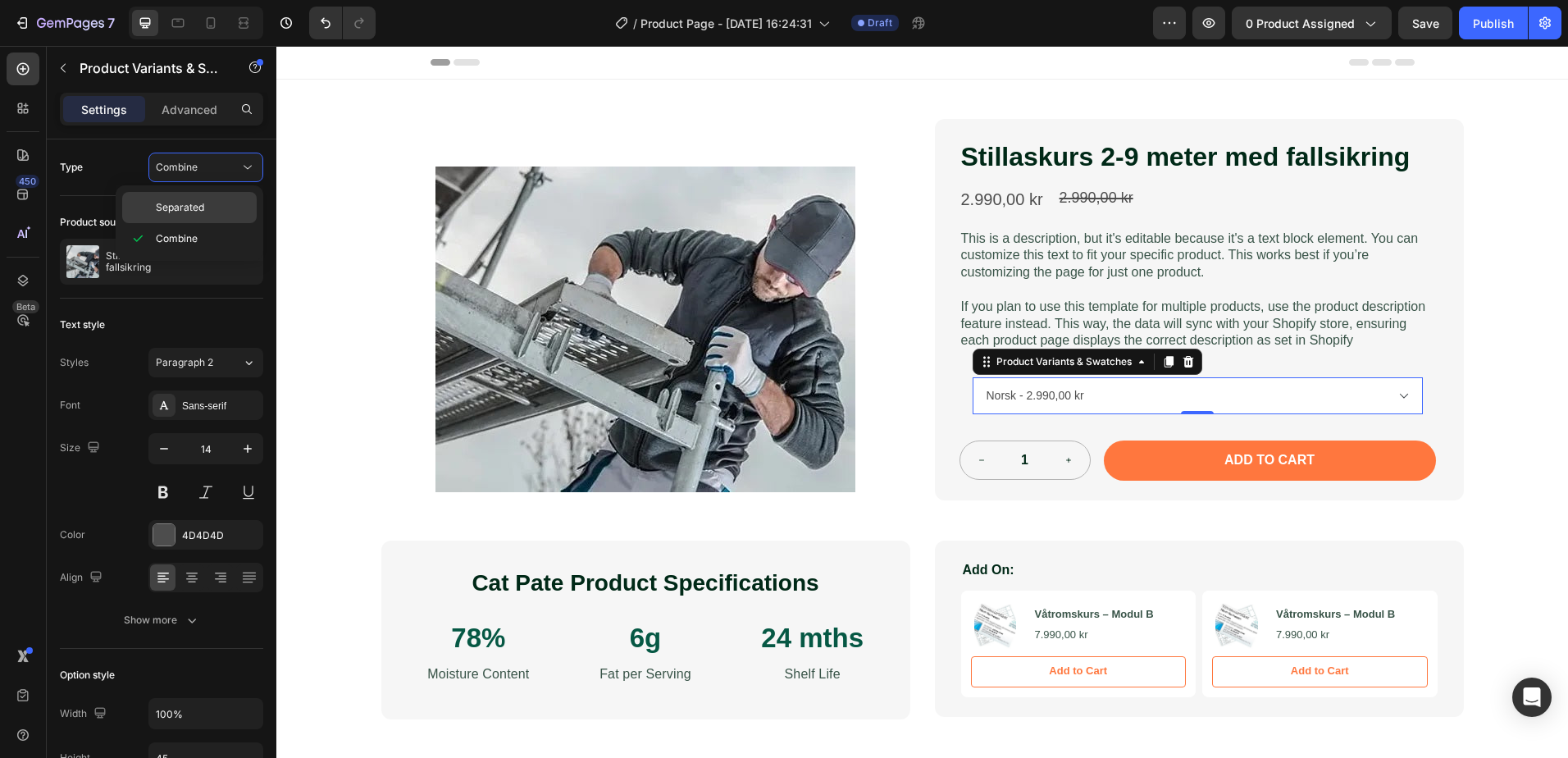
click at [215, 209] on p "Separated" at bounding box center [202, 207] width 94 height 15
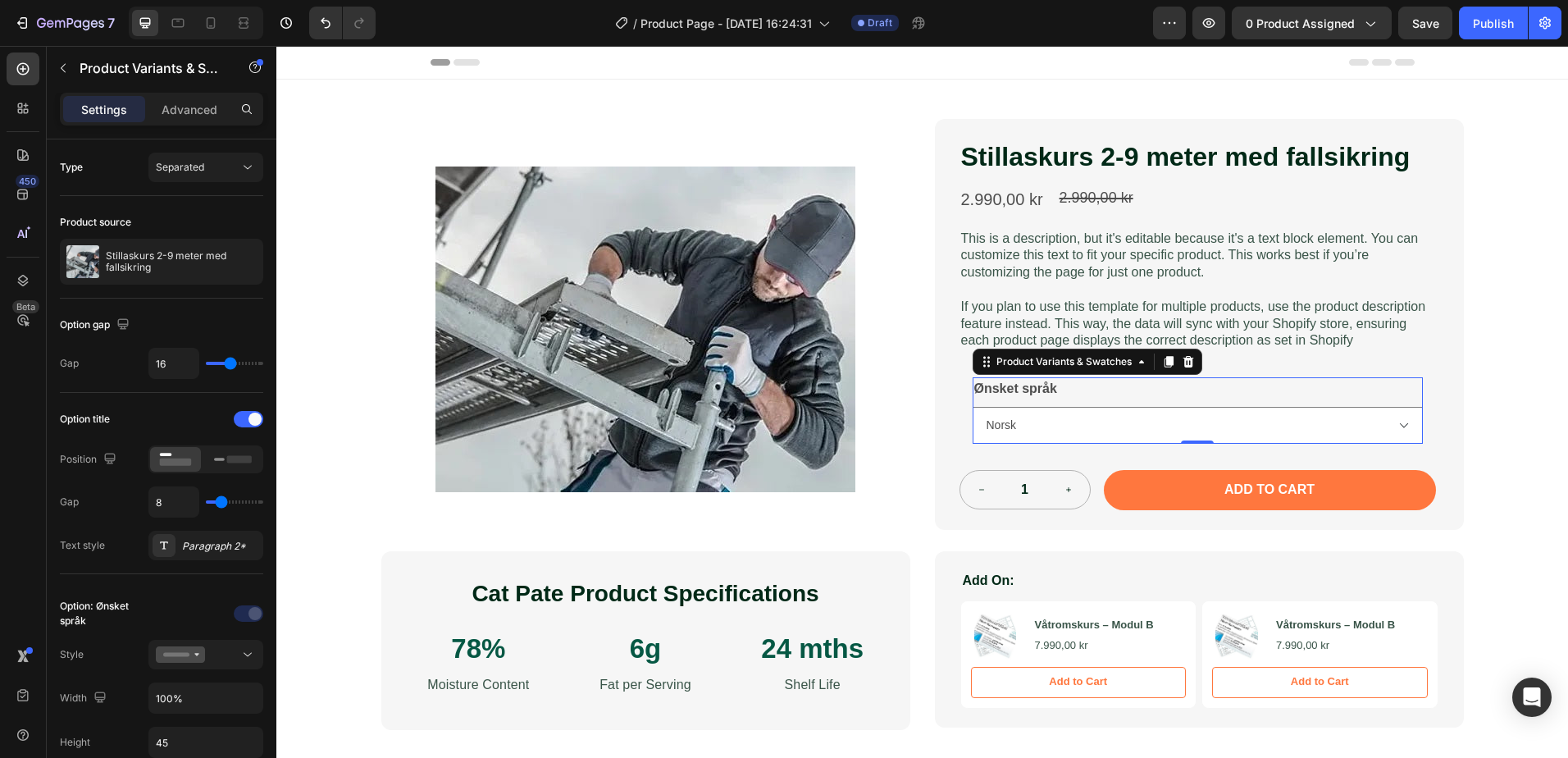
click at [974, 404] on div "Ønsket språk Norsk Engelsk Polsk" at bounding box center [1197, 410] width 451 height 66
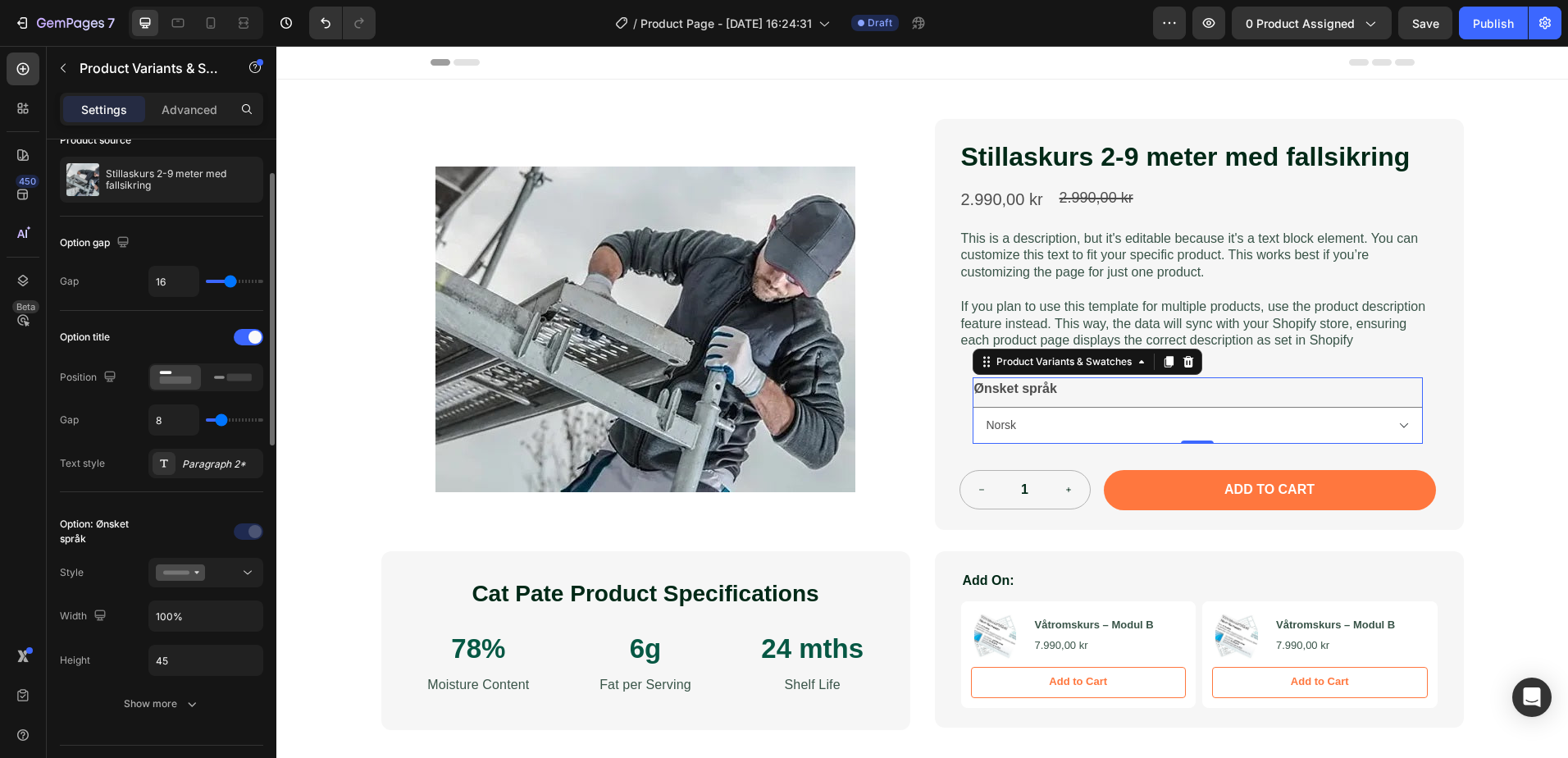
scroll to position [165, 0]
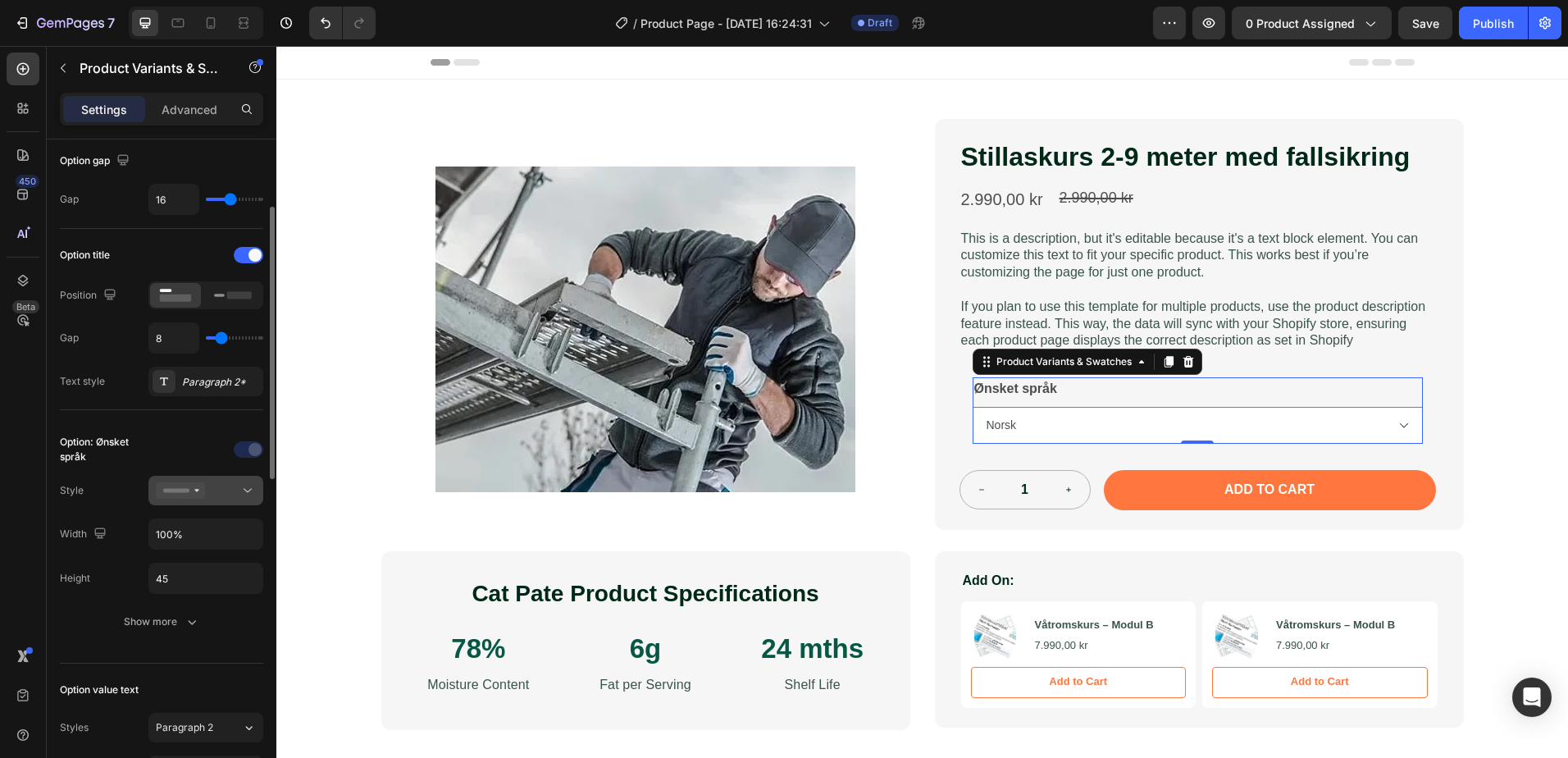
click at [232, 493] on div at bounding box center [205, 491] width 100 height 16
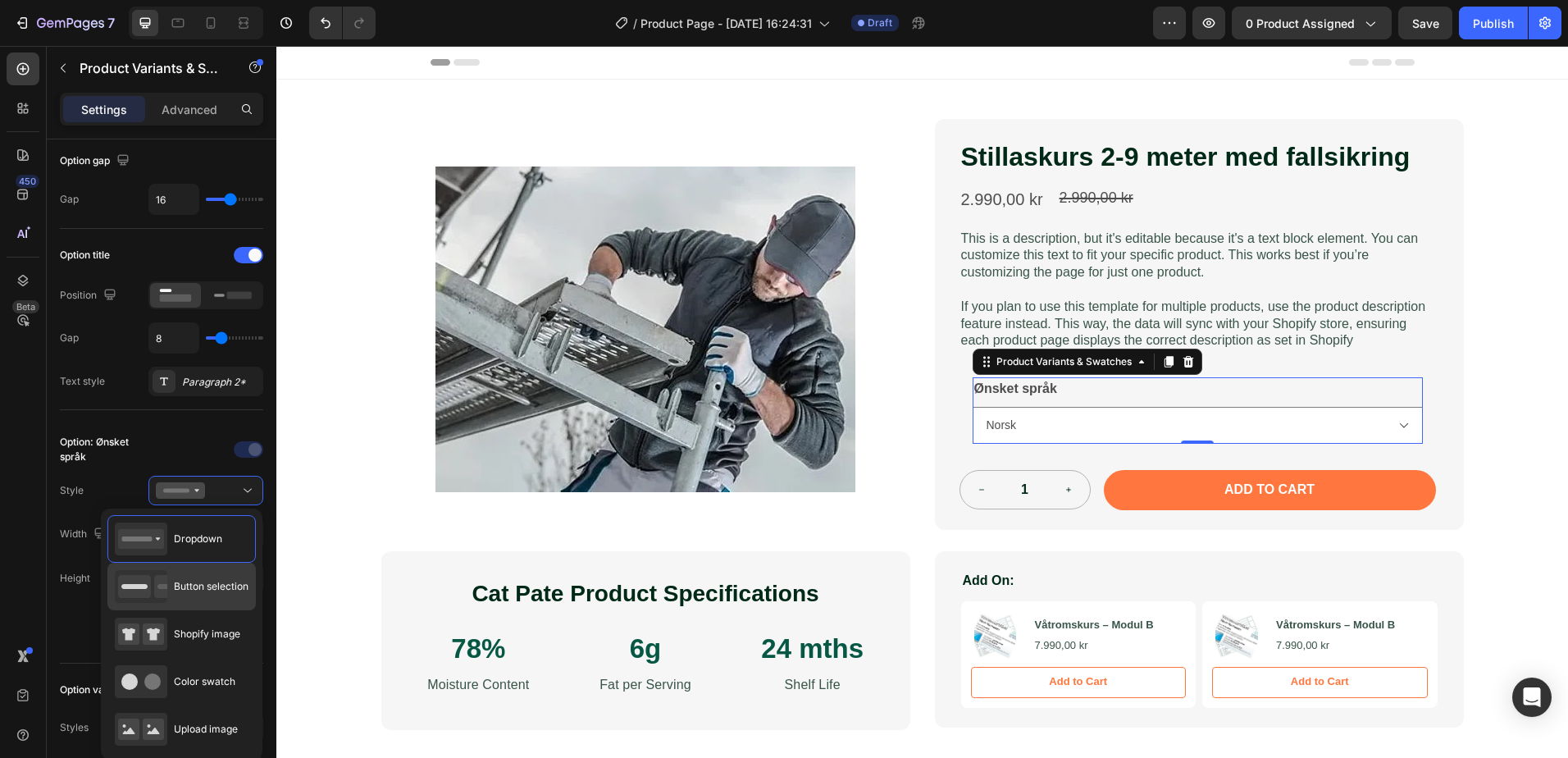
click at [227, 577] on div "Button selection" at bounding box center [181, 586] width 134 height 33
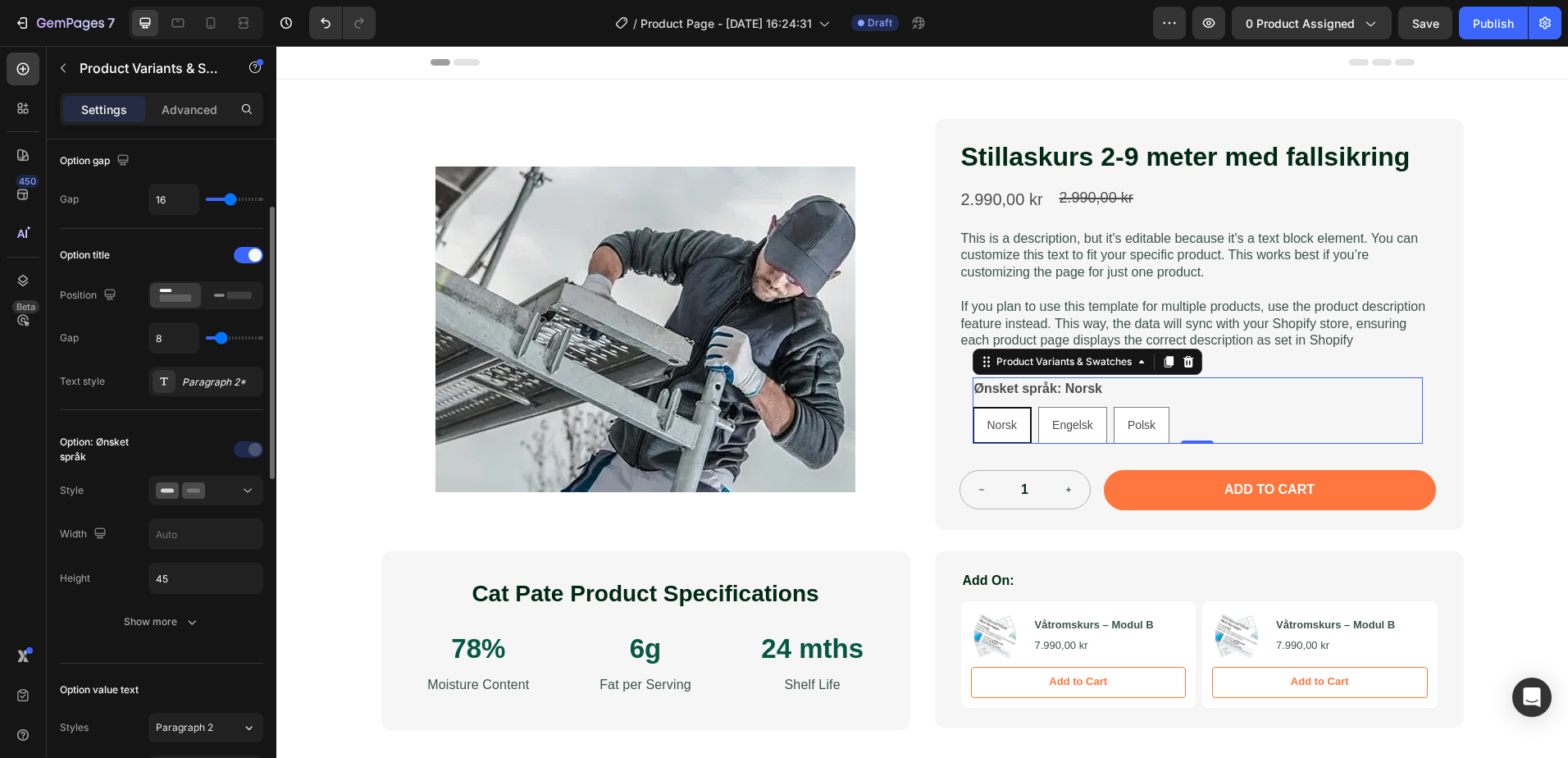
scroll to position [246, 0]
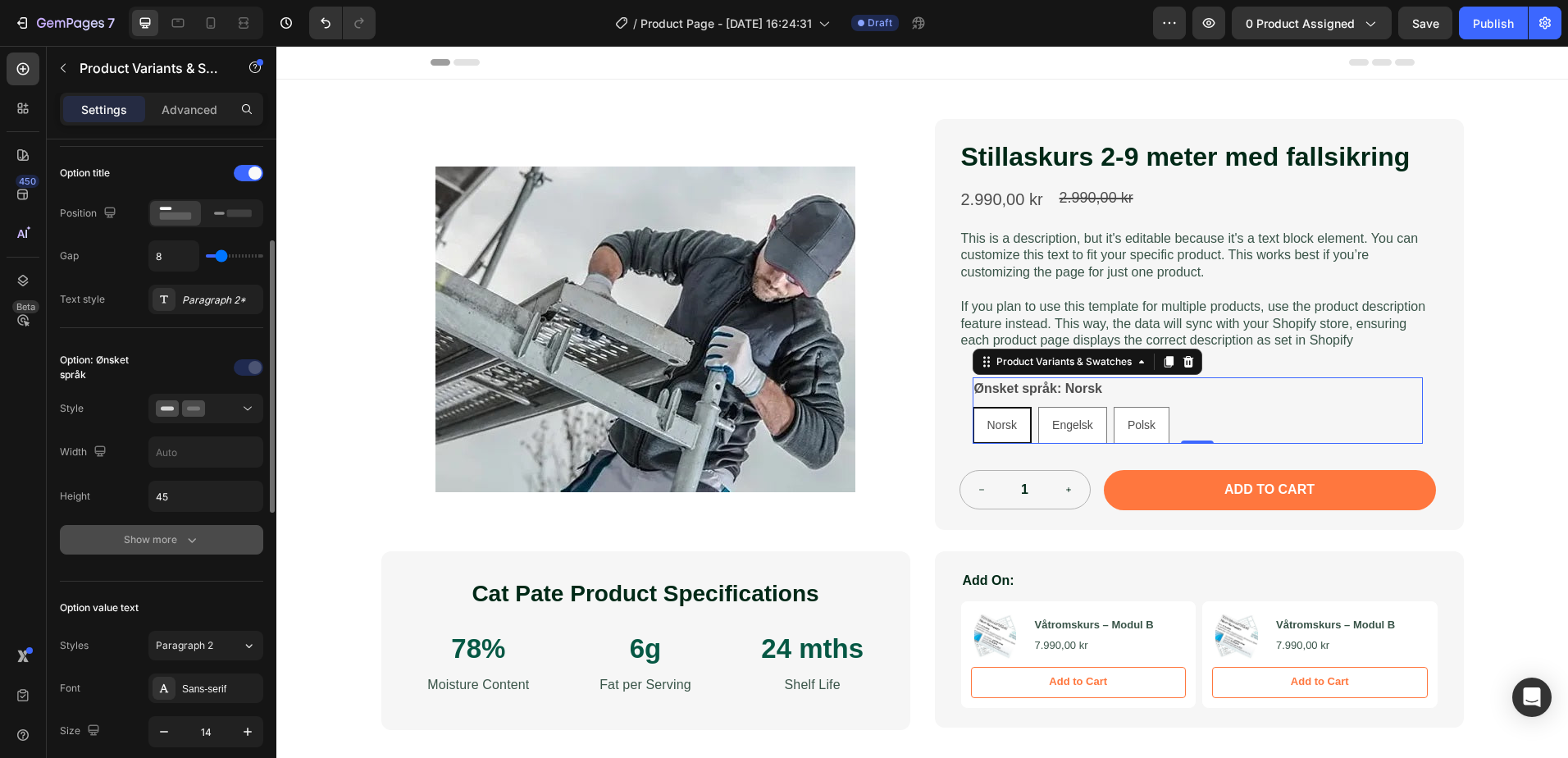
click at [186, 541] on icon "button" at bounding box center [192, 540] width 16 height 16
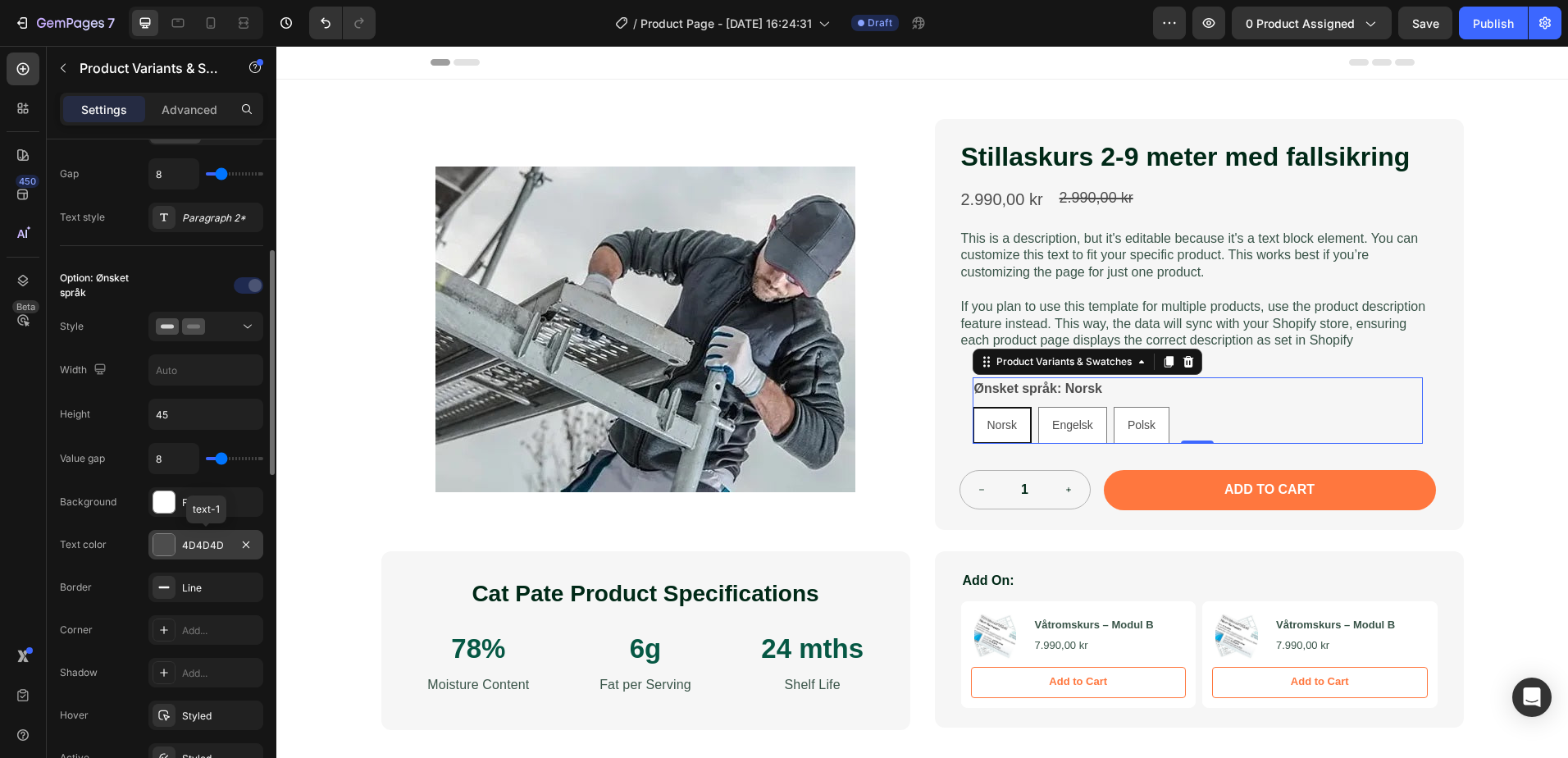
scroll to position [410, 0]
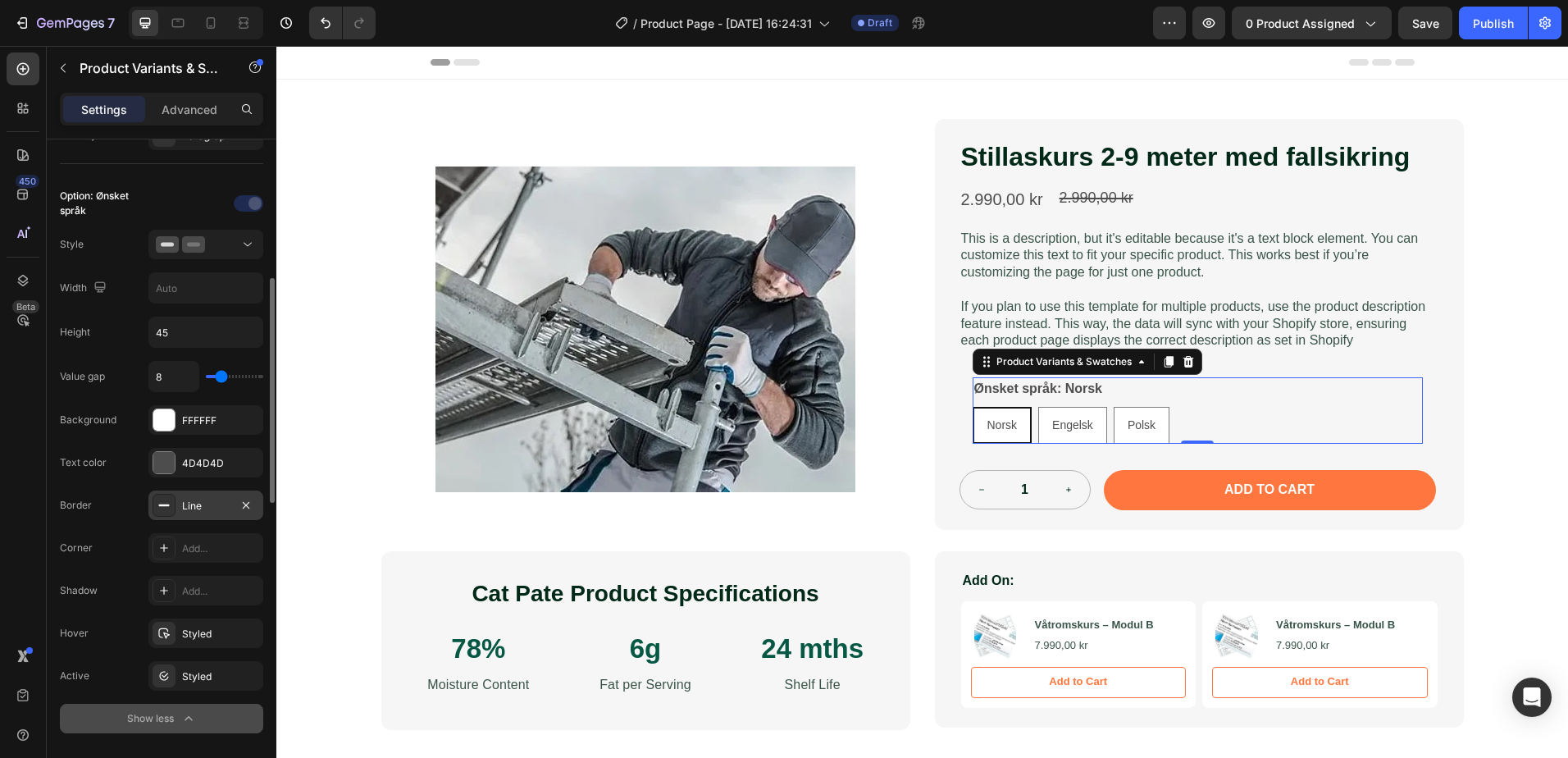
click at [211, 510] on div "Line" at bounding box center [205, 506] width 47 height 15
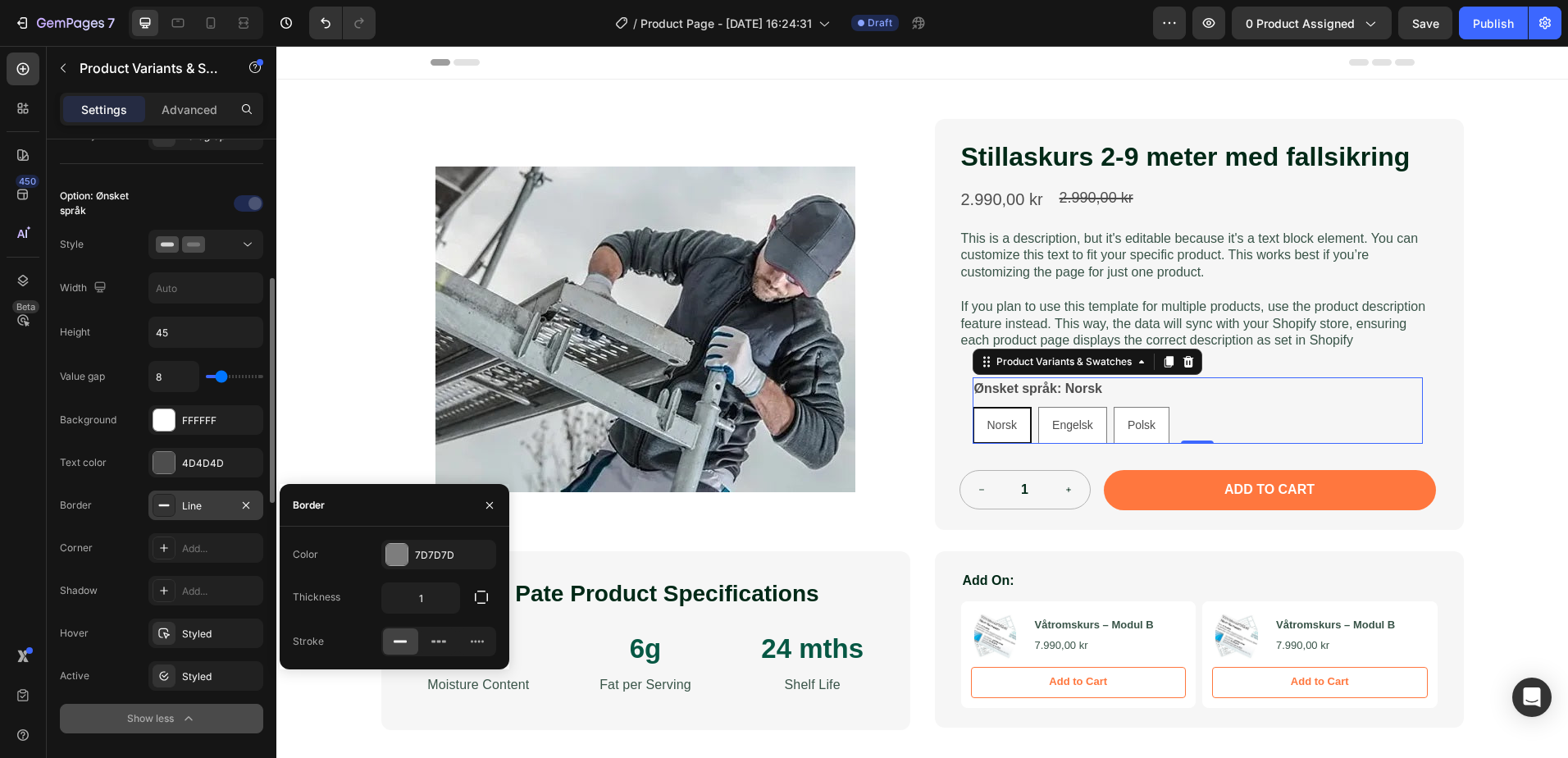
click at [211, 510] on div "Line" at bounding box center [205, 506] width 47 height 15
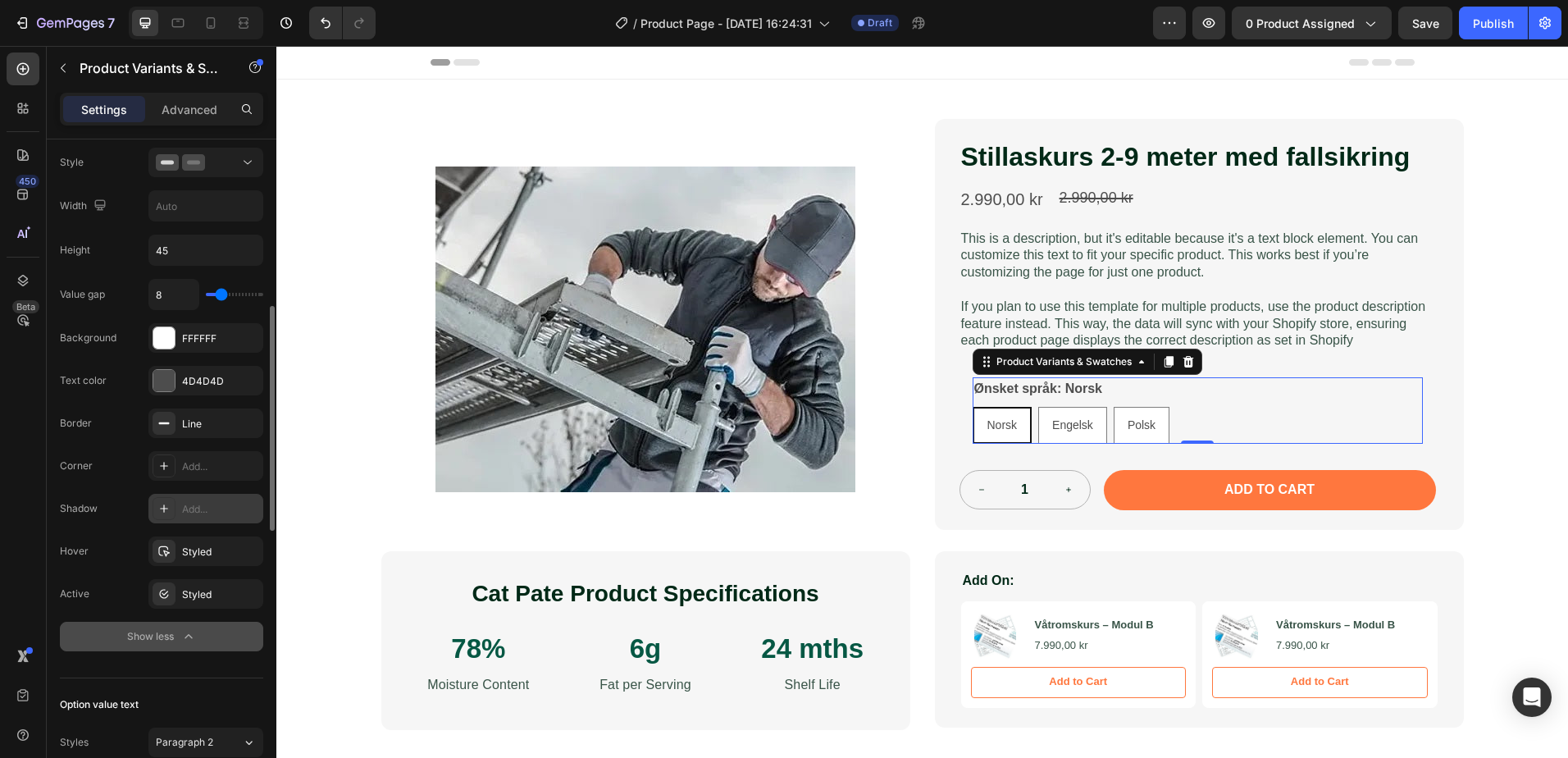
scroll to position [574, 0]
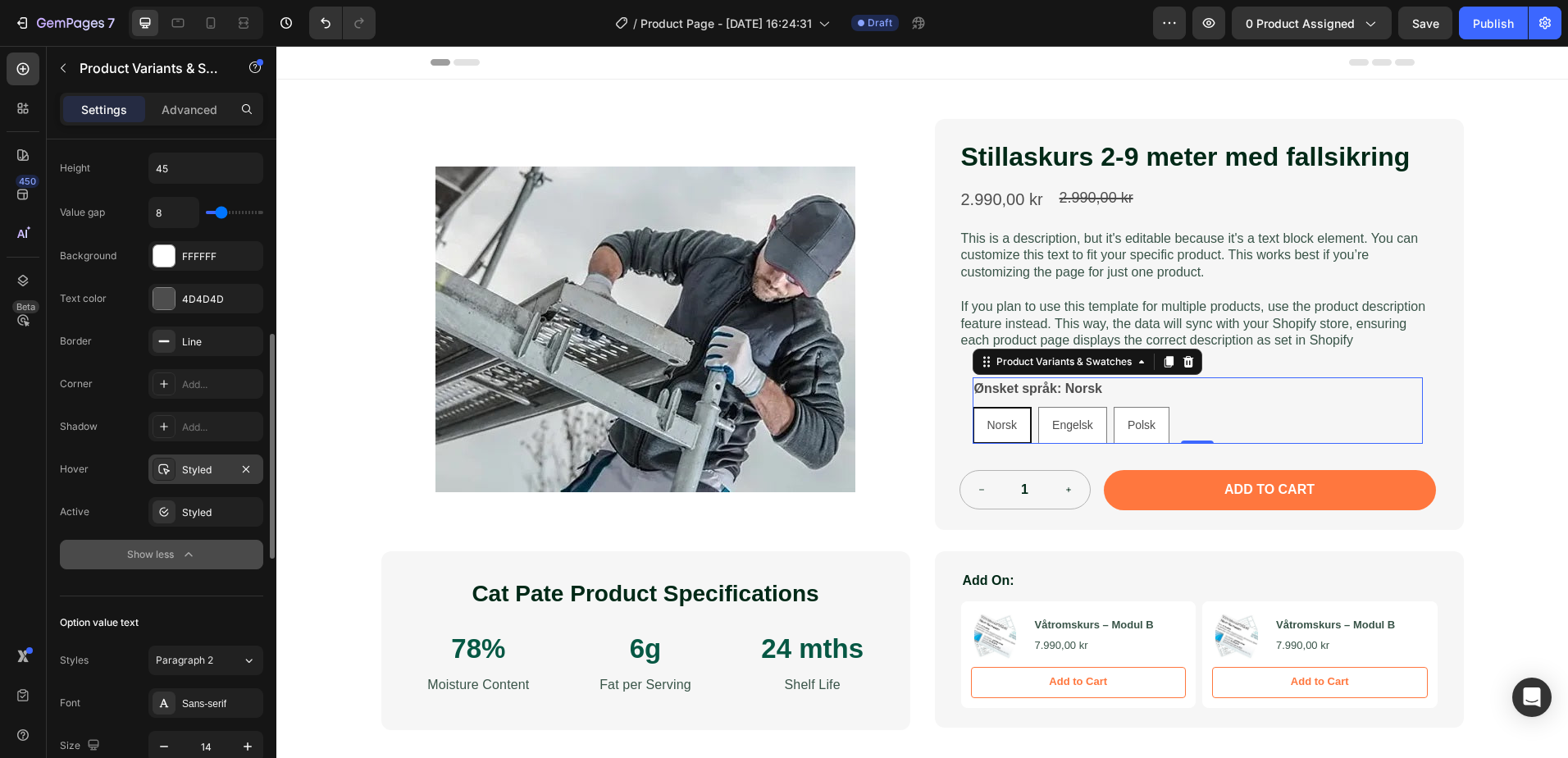
click at [208, 474] on div "Styled" at bounding box center [205, 470] width 47 height 15
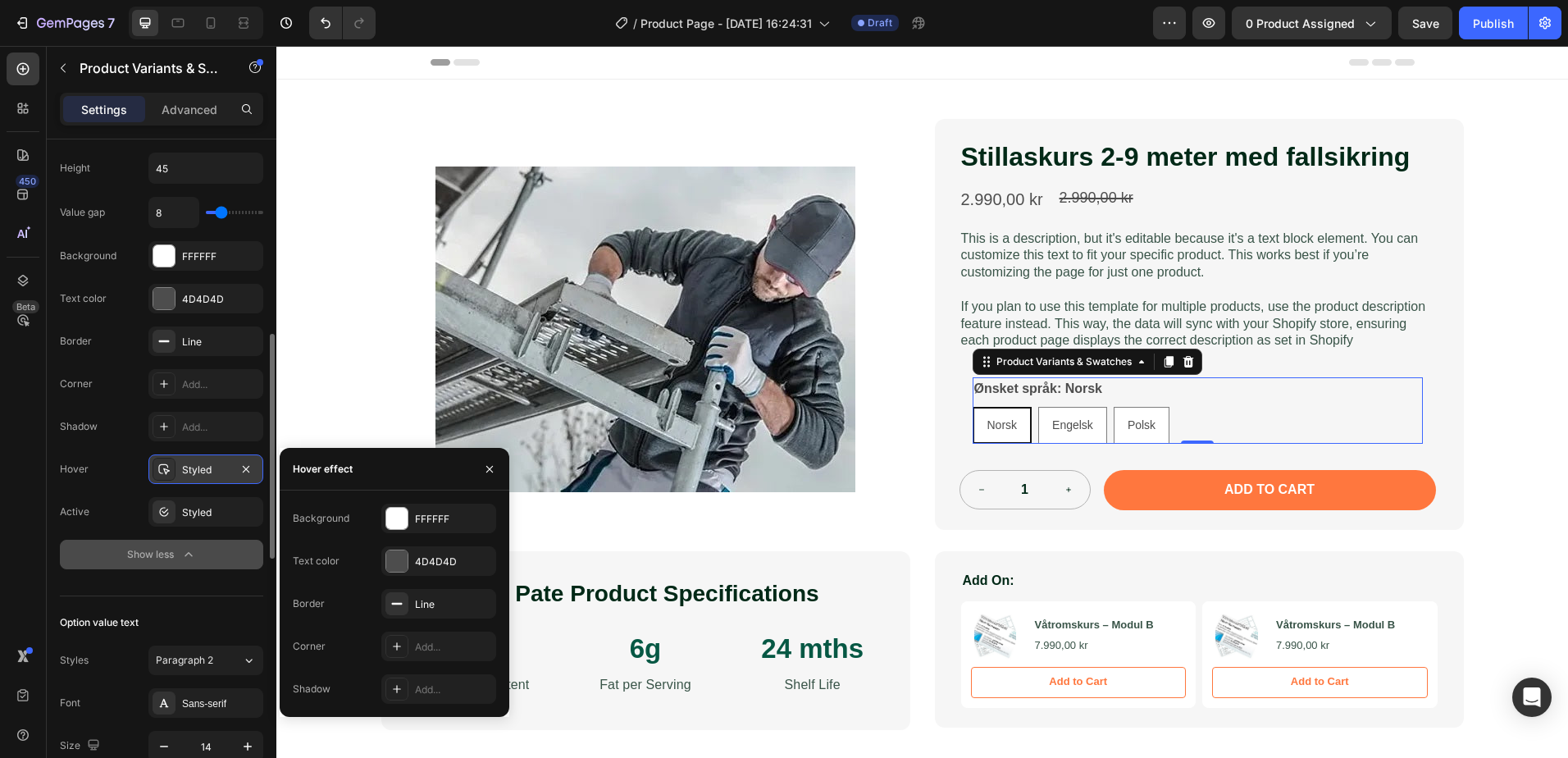
click at [207, 475] on div "Styled" at bounding box center [205, 470] width 47 height 15
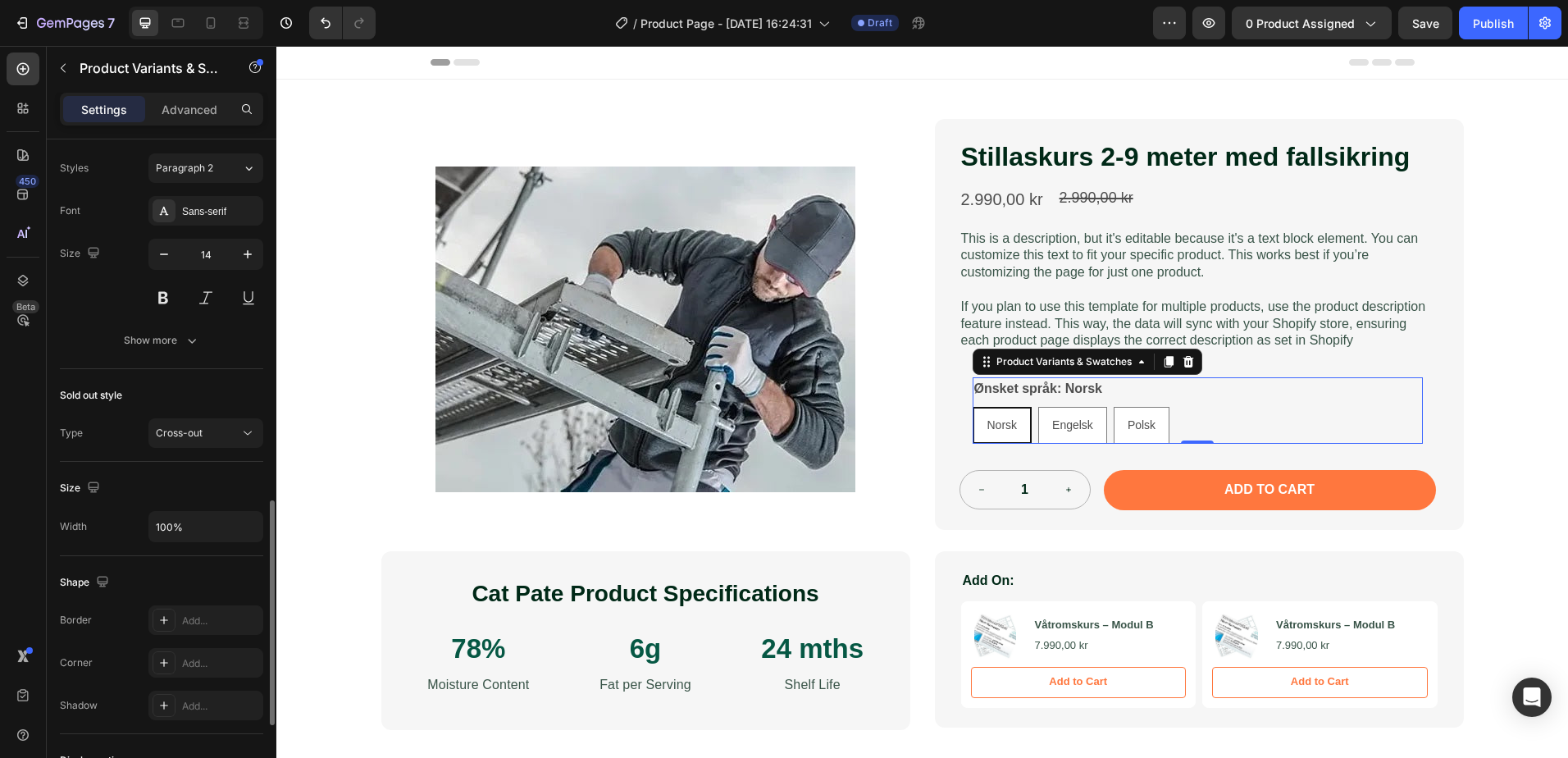
scroll to position [1231, 0]
